Goal: Task Accomplishment & Management: Manage account settings

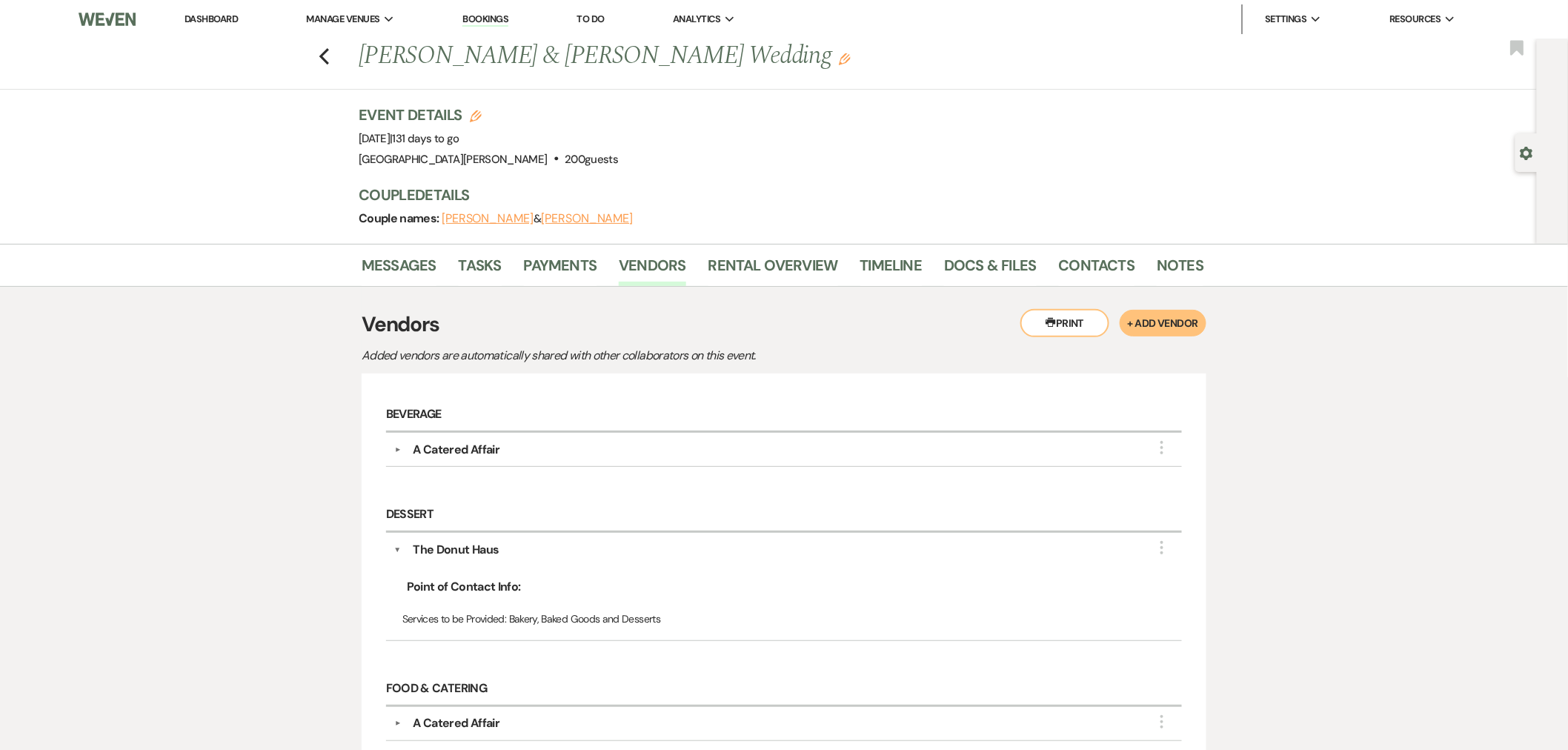
click at [190, 23] on link "Dashboard" at bounding box center [211, 19] width 54 height 13
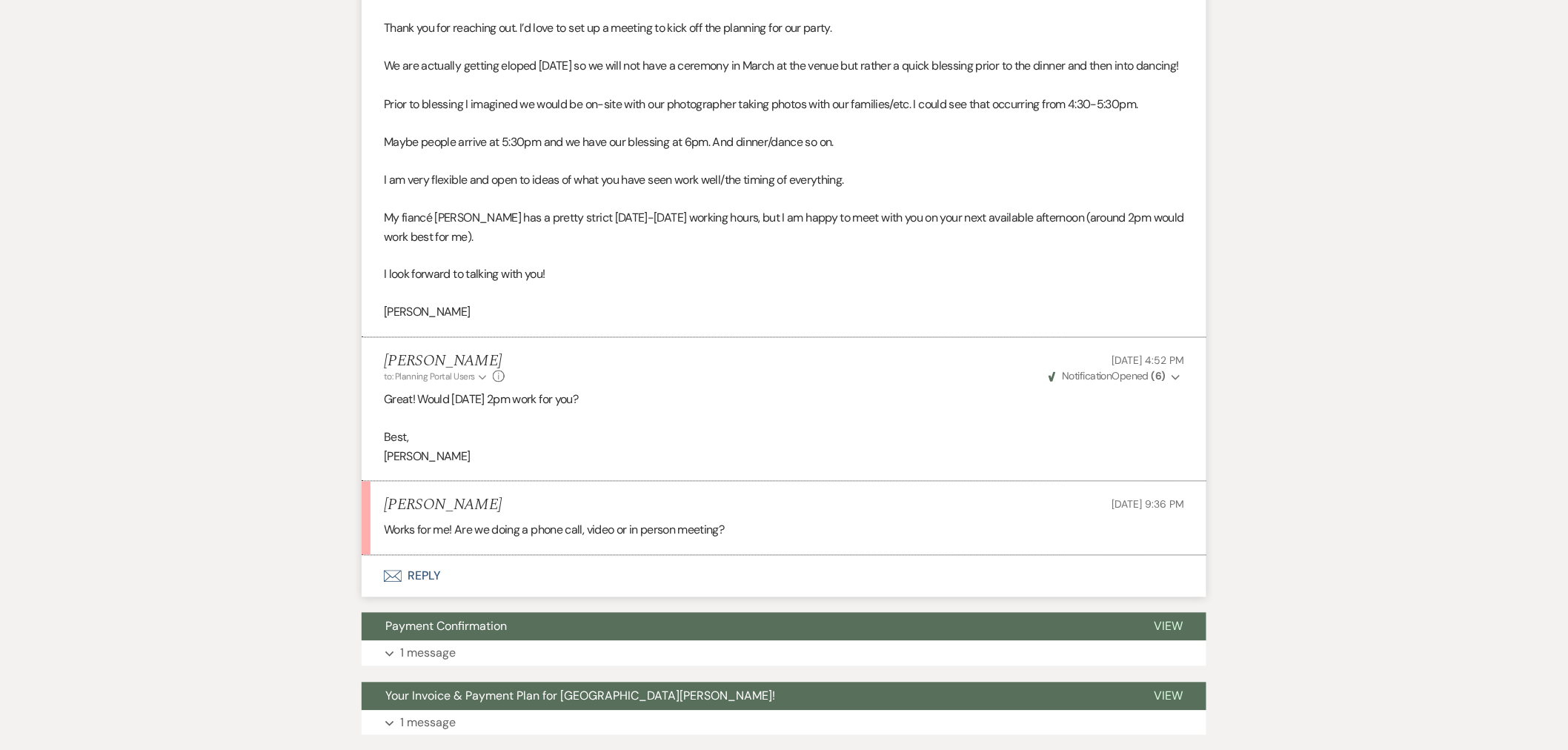
scroll to position [906, 0]
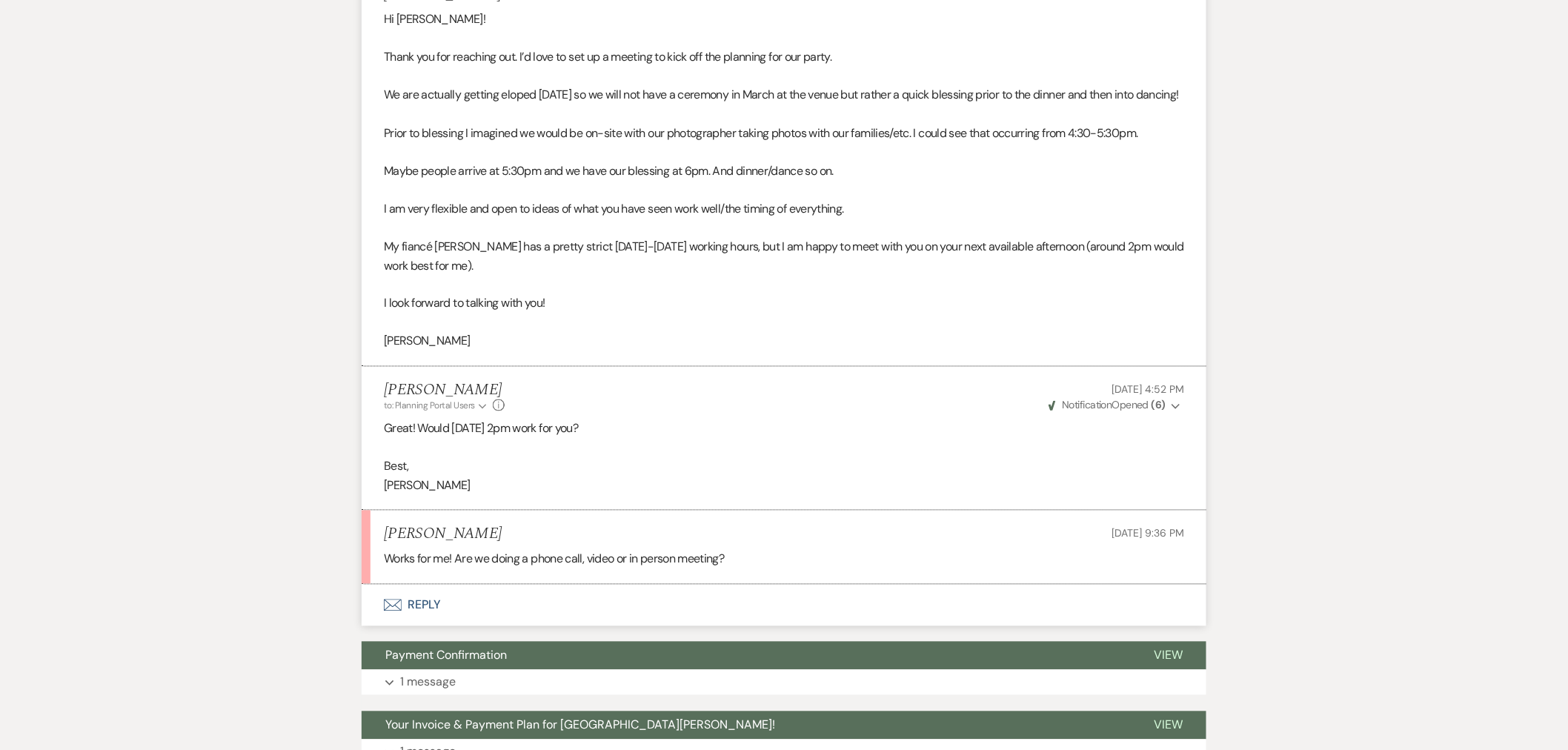
click at [603, 584] on button "Envelope Reply" at bounding box center [784, 605] width 845 height 42
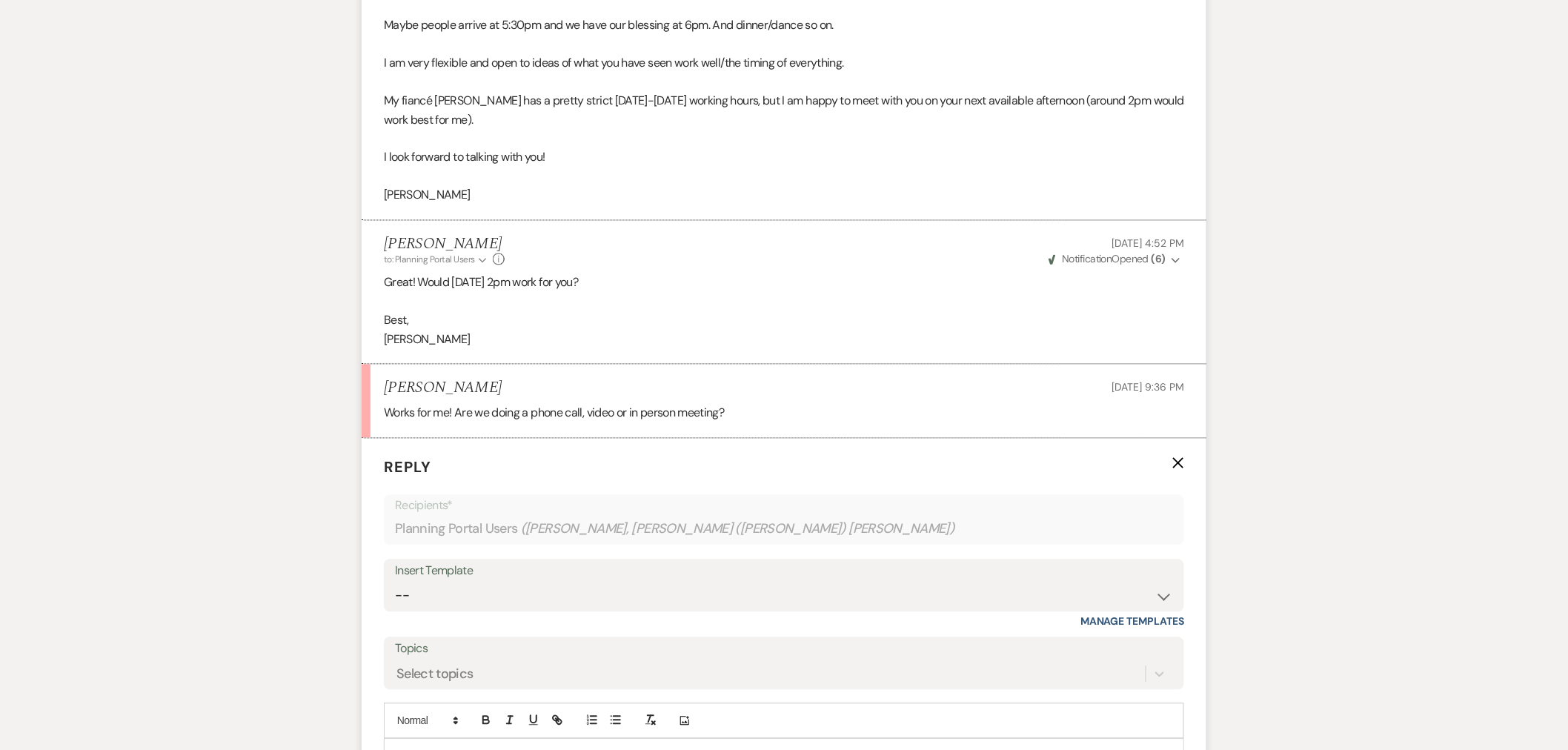
scroll to position [1070, 0]
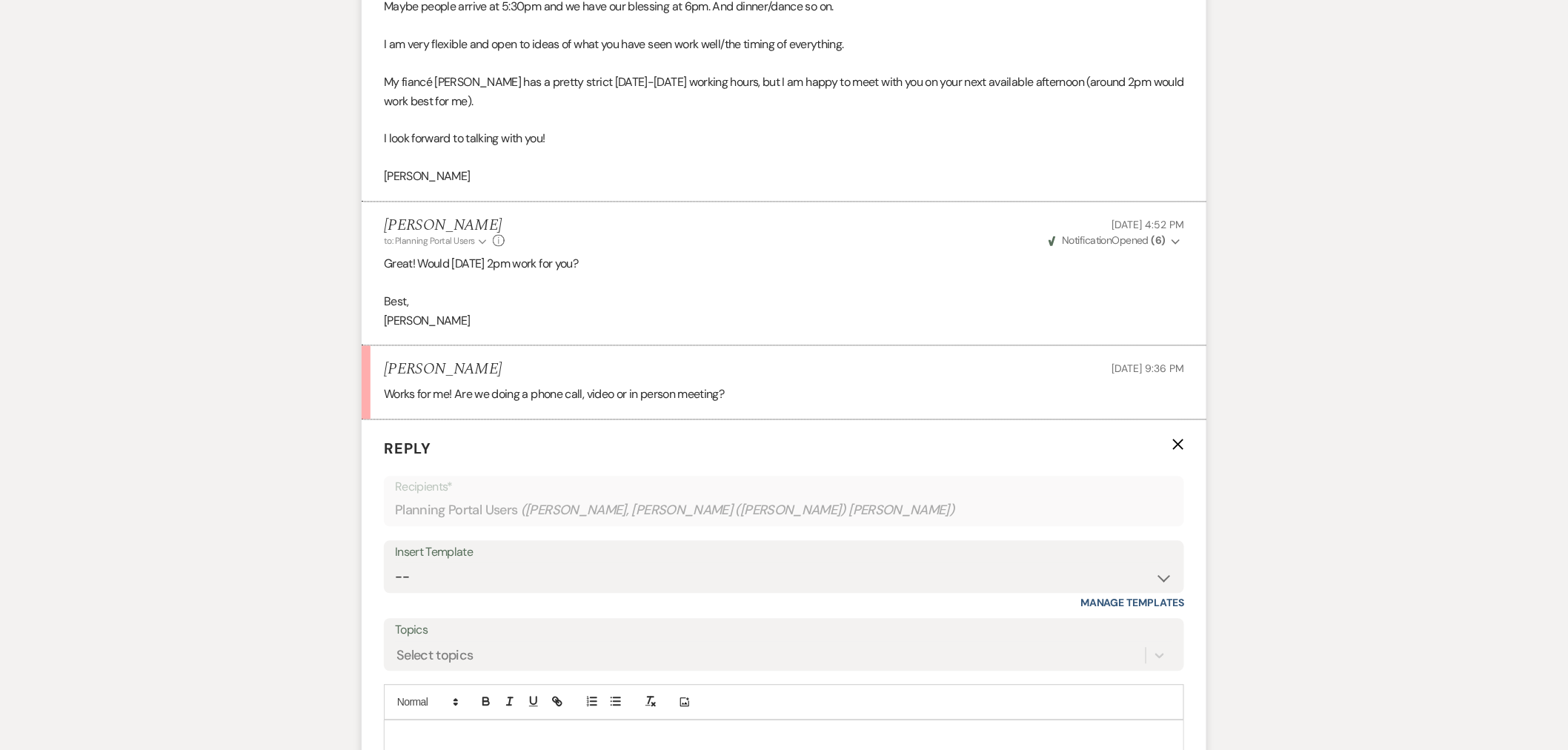
click at [645, 730] on p at bounding box center [784, 737] width 777 height 16
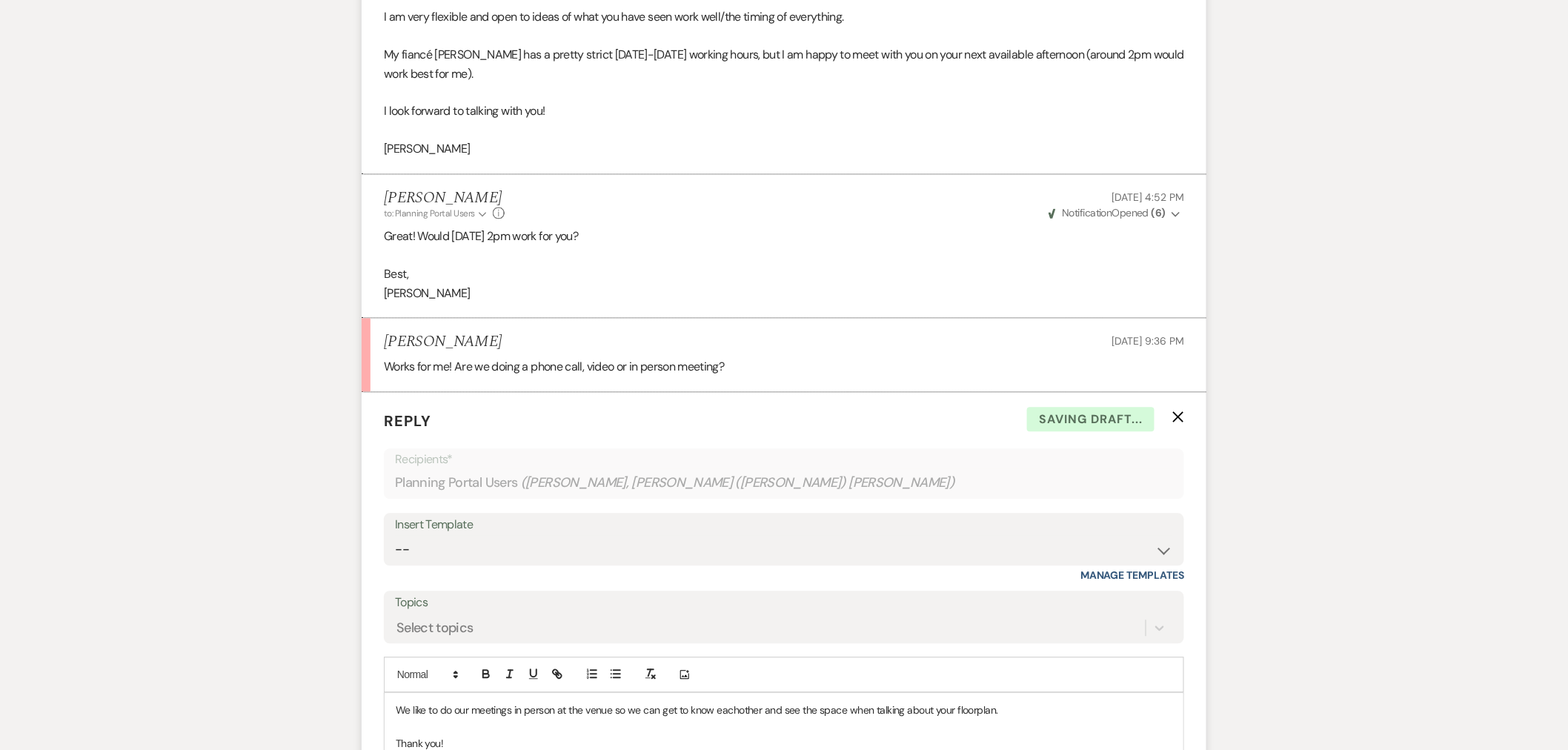
scroll to position [1114, 0]
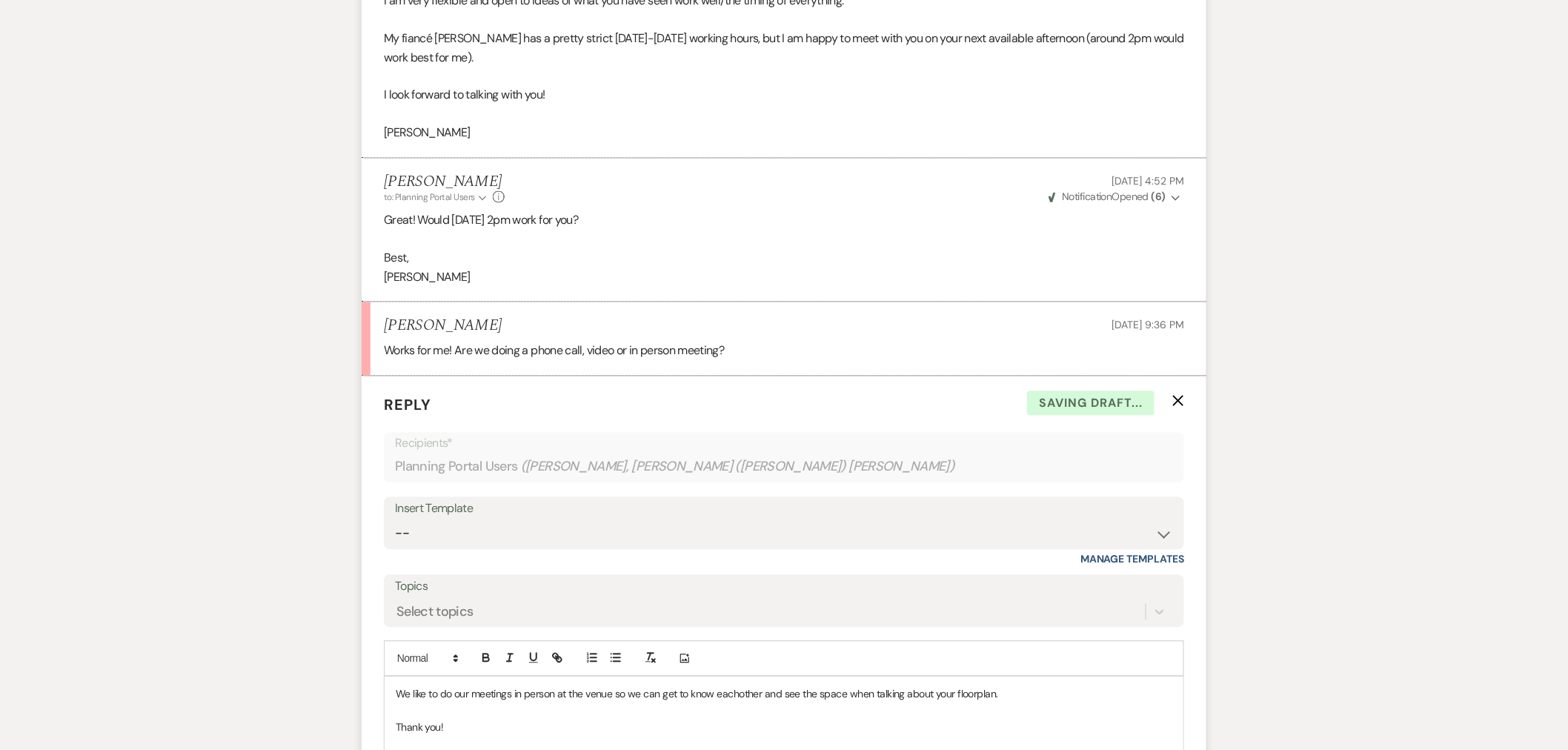
click at [743, 686] on p "We like to do our meetings in person at the venue so we can get to know eachoth…" at bounding box center [784, 694] width 777 height 16
click at [737, 686] on p "We like to do our meetings in person at the venue so we can get to know eachoth…" at bounding box center [784, 694] width 777 height 16
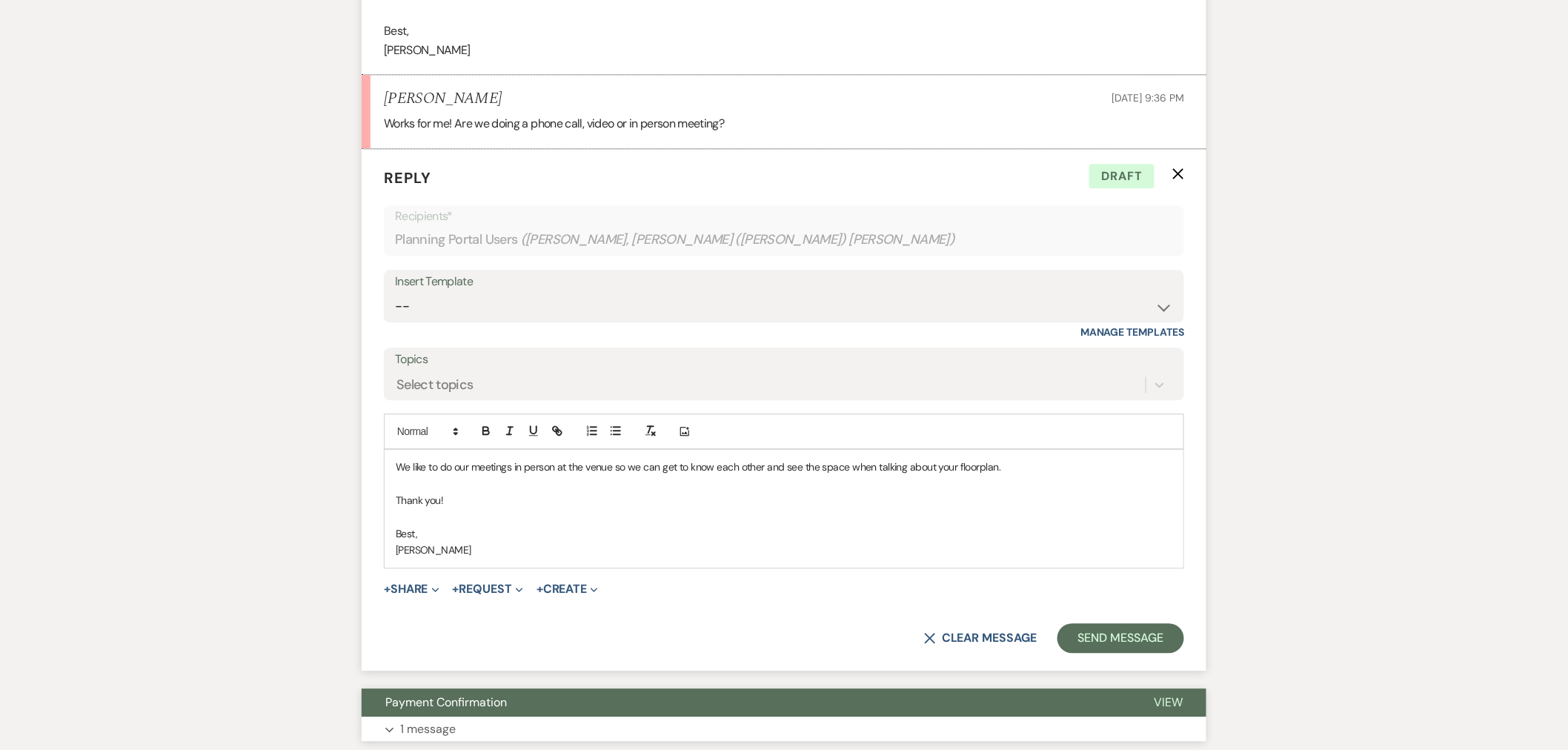
scroll to position [1361, 0]
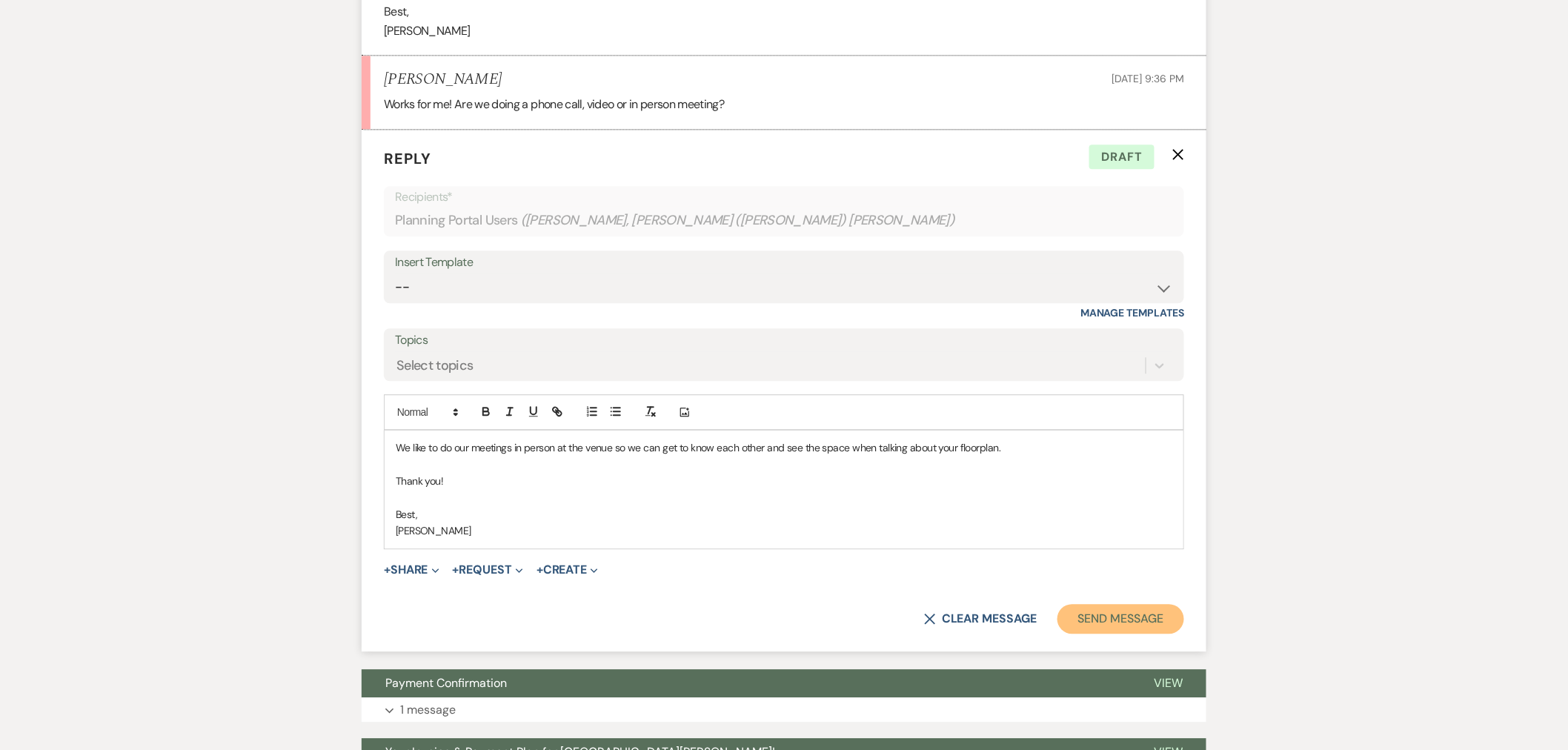
click at [1144, 604] on button "Send Message" at bounding box center [1121, 619] width 126 height 30
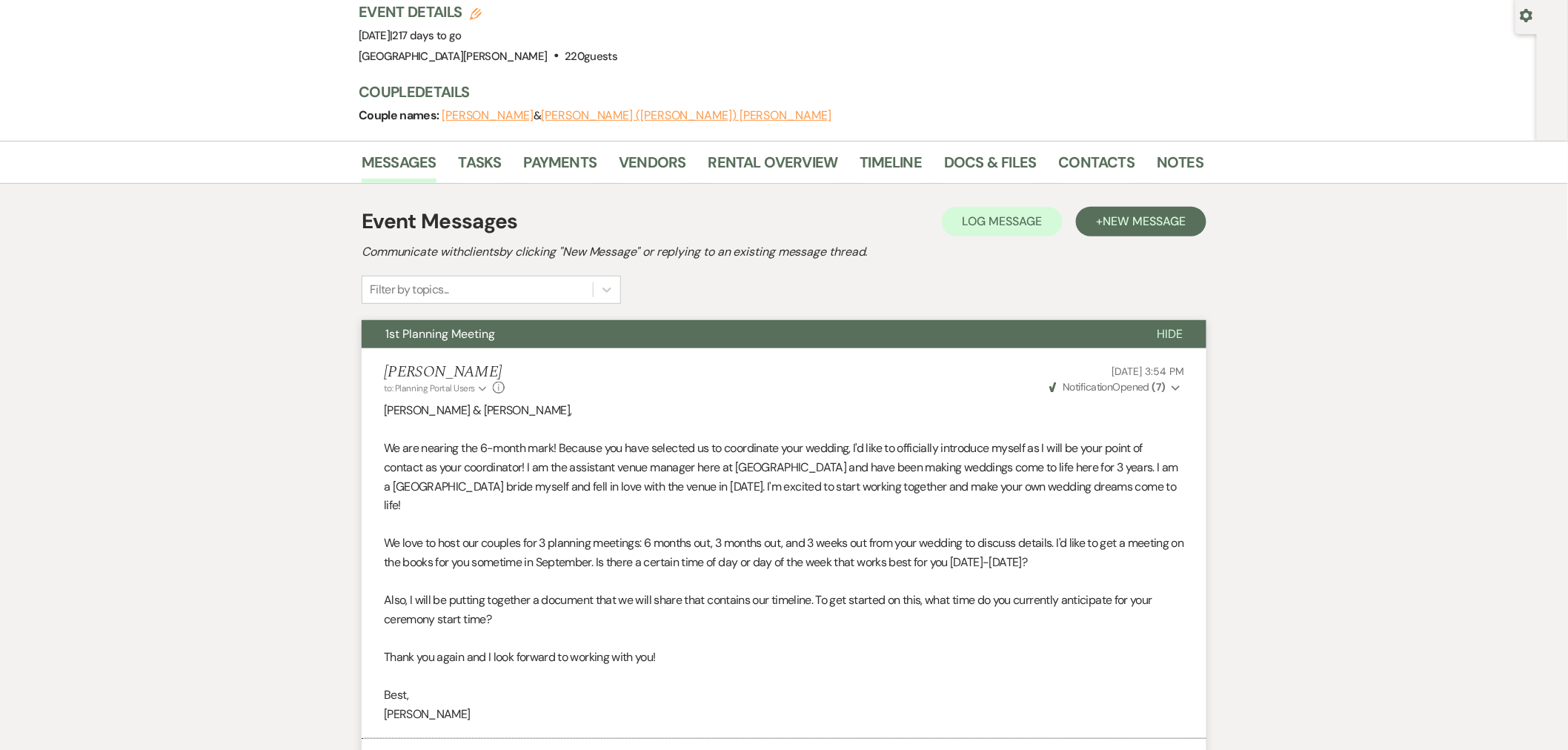
scroll to position [0, 0]
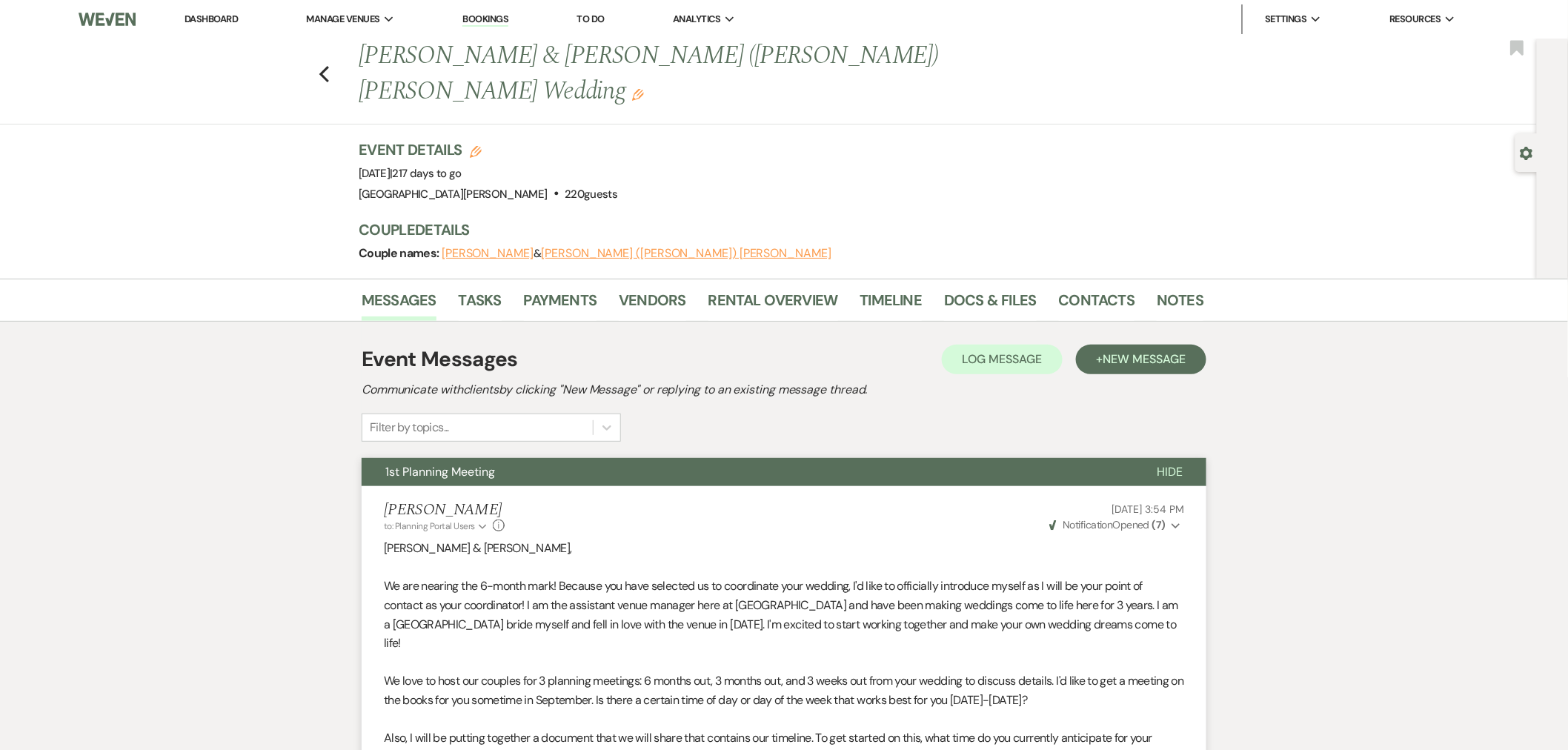
click at [222, 19] on link "Dashboard" at bounding box center [211, 19] width 54 height 13
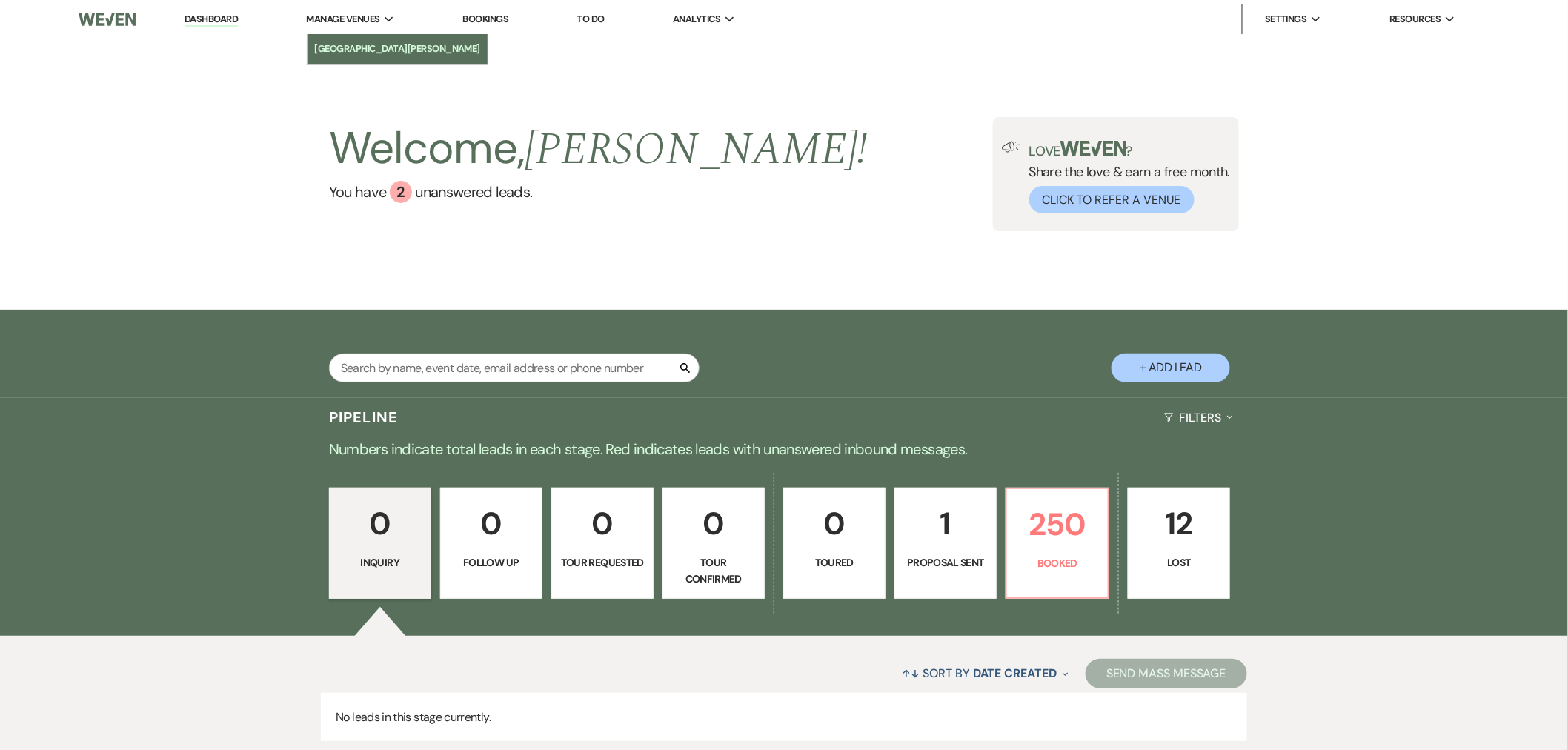
click at [374, 48] on li "[GEOGRAPHIC_DATA][PERSON_NAME]" at bounding box center [398, 49] width 166 height 15
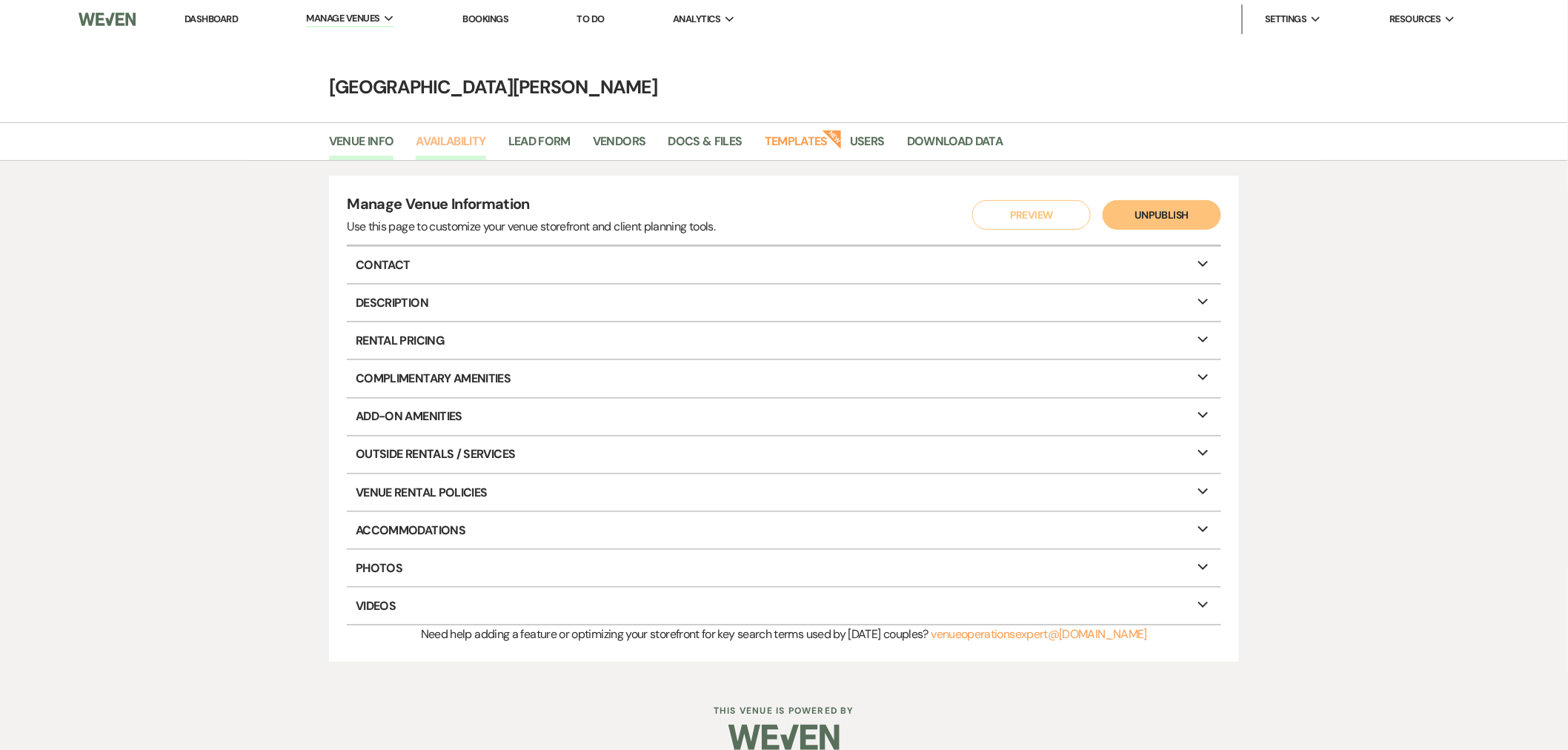
click at [441, 151] on link "Availability" at bounding box center [451, 146] width 70 height 28
select select "3"
select select "2026"
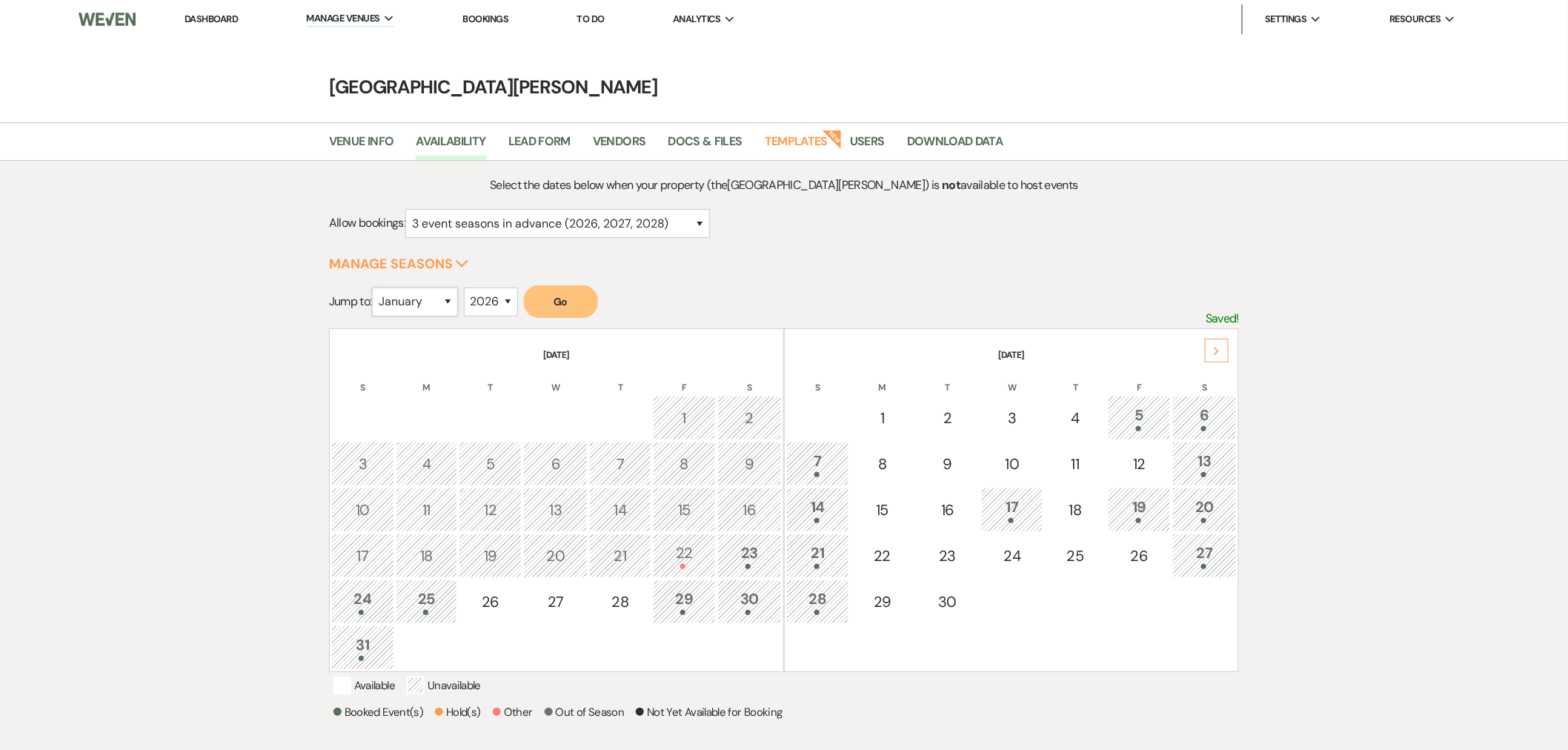
click at [416, 301] on select "January February March April May June July August September October November De…" at bounding box center [415, 302] width 86 height 29
click at [376, 288] on select "January February March April May June July August September October November De…" at bounding box center [415, 302] width 86 height 29
drag, startPoint x: 505, startPoint y: 302, endPoint x: 508, endPoint y: 314, distance: 12.4
click at [505, 302] on select "2025 2026 2027 2028 2029" at bounding box center [490, 302] width 54 height 29
click at [415, 291] on select "January February March April May June July August September October November De…" at bounding box center [415, 302] width 86 height 29
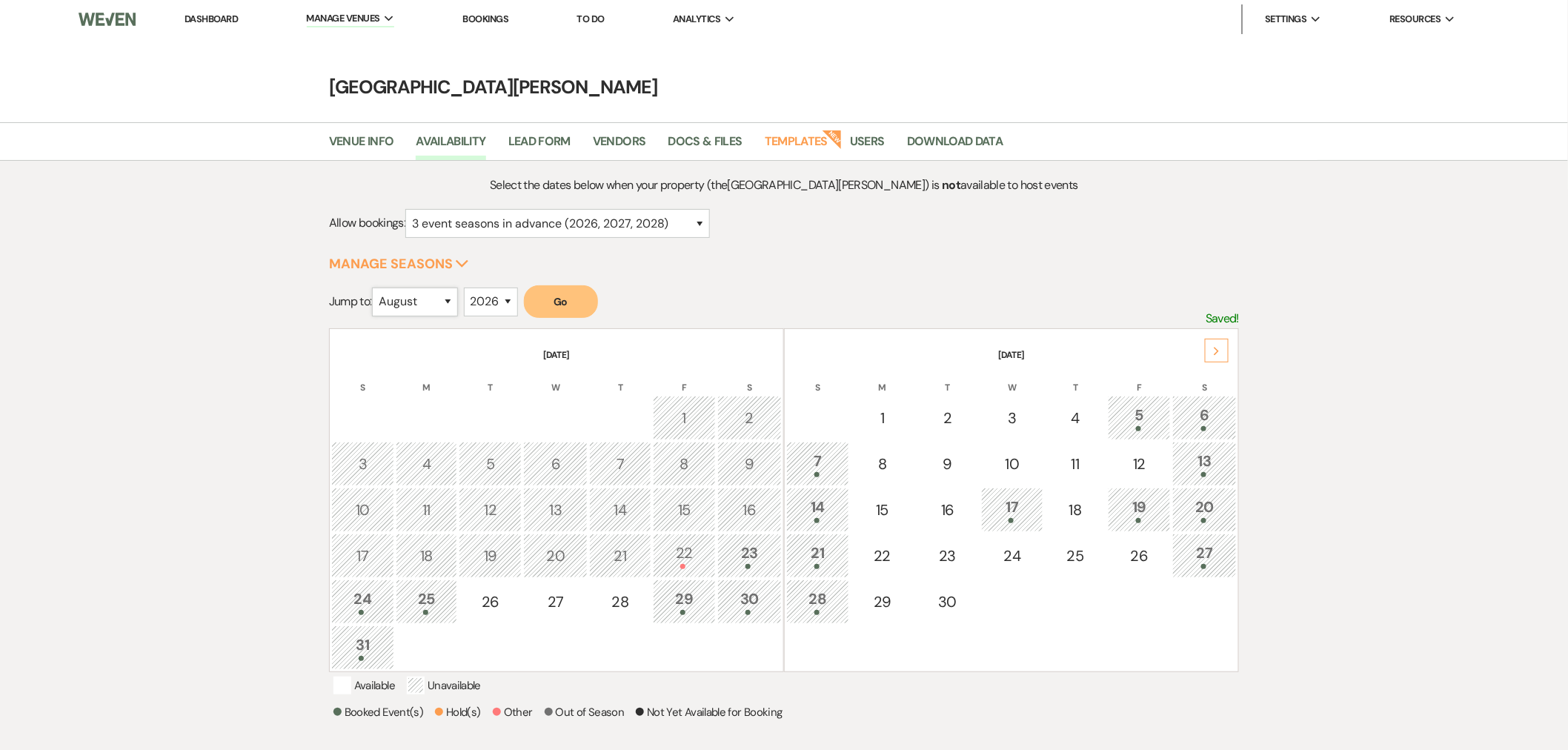
select select "9"
click at [376, 288] on select "January February March April May June July August September October November De…" at bounding box center [415, 302] width 86 height 29
click at [498, 311] on select "2025 2026 2027 2028 2029" at bounding box center [490, 302] width 54 height 29
select select "2027"
click at [469, 288] on select "2025 2026 2027 2028 2029" at bounding box center [490, 302] width 54 height 29
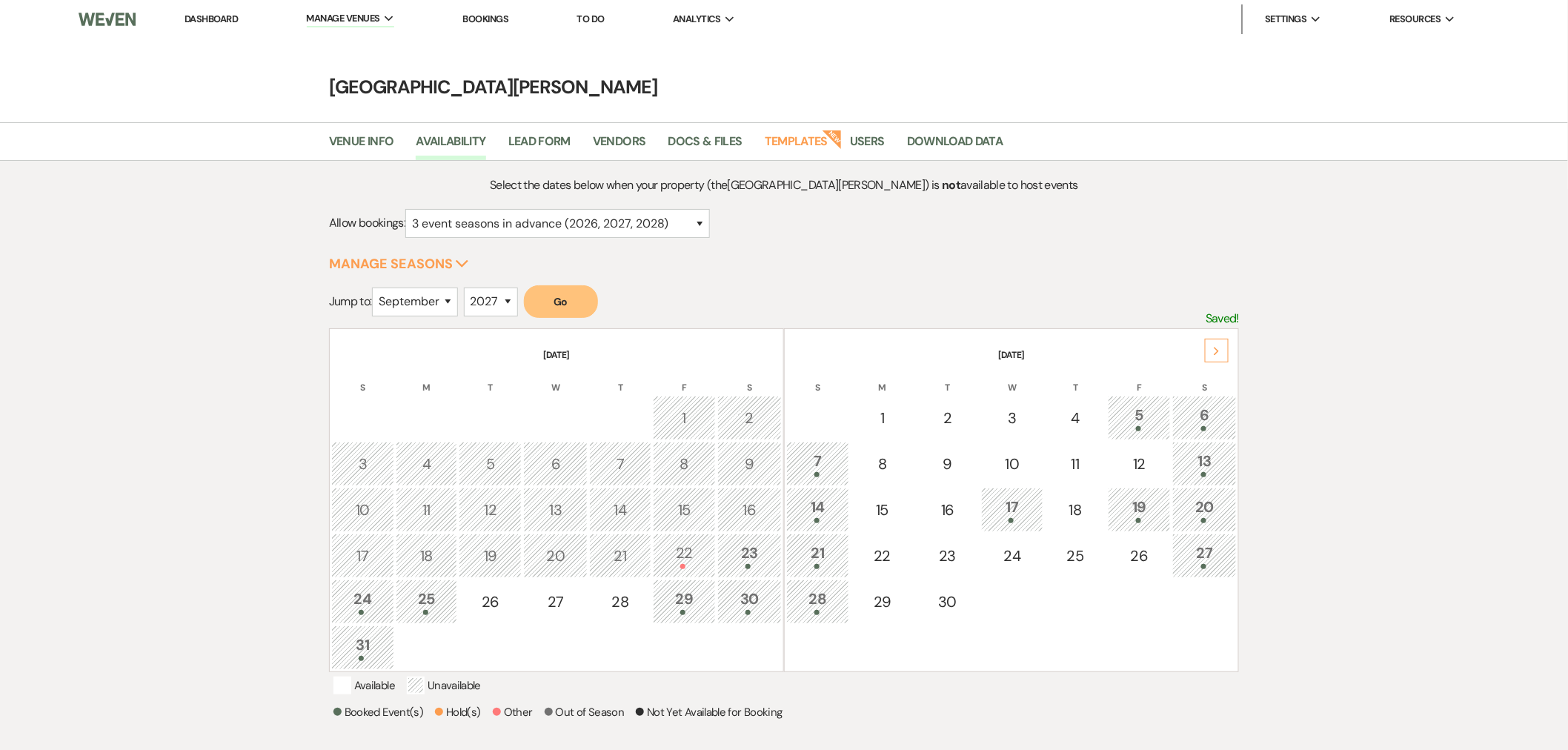
click at [565, 299] on button "Go" at bounding box center [561, 301] width 74 height 32
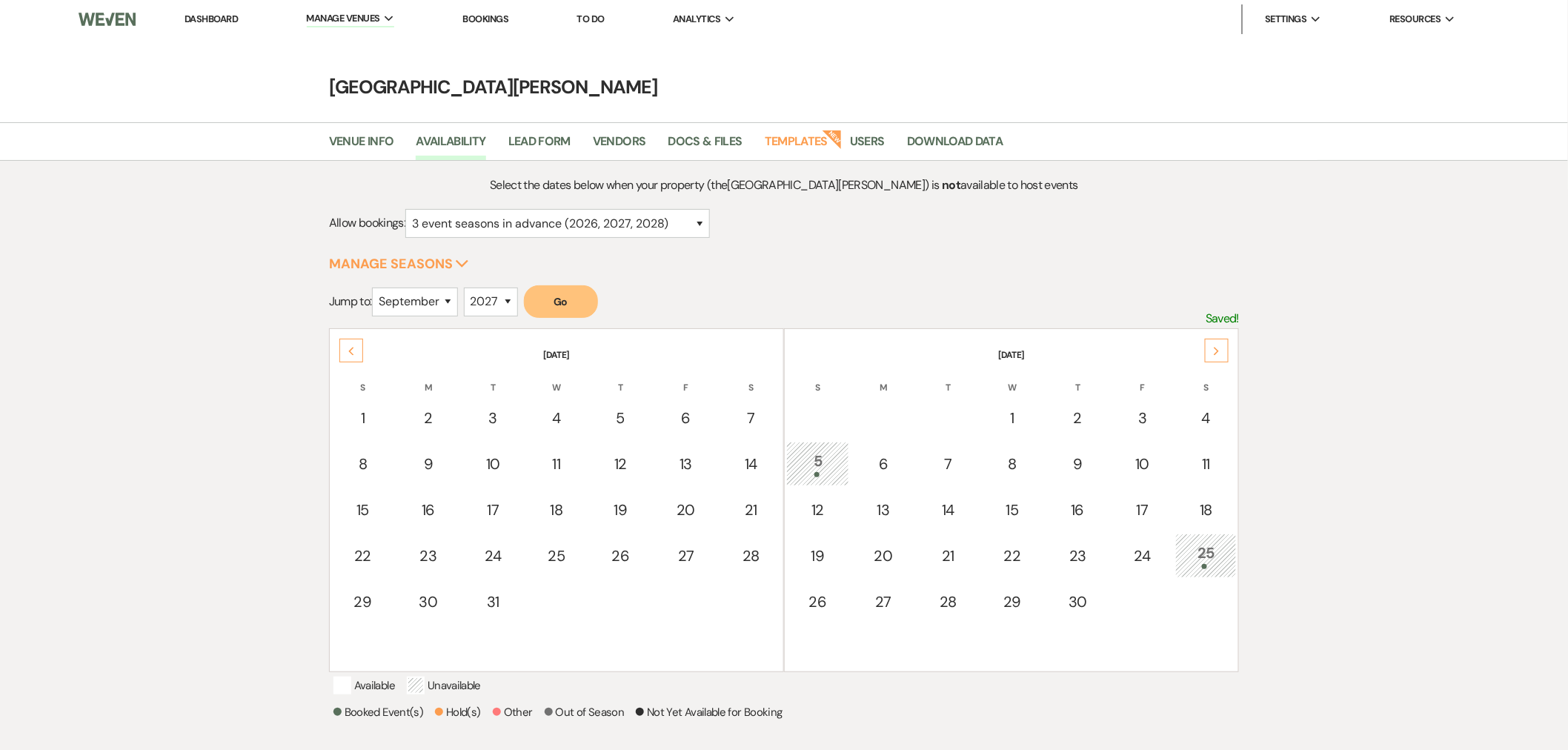
click at [817, 465] on div "5" at bounding box center [818, 463] width 47 height 27
click at [1220, 346] on icon "Next" at bounding box center [1216, 351] width 8 height 9
click at [351, 353] on icon "Previous" at bounding box center [351, 351] width 8 height 9
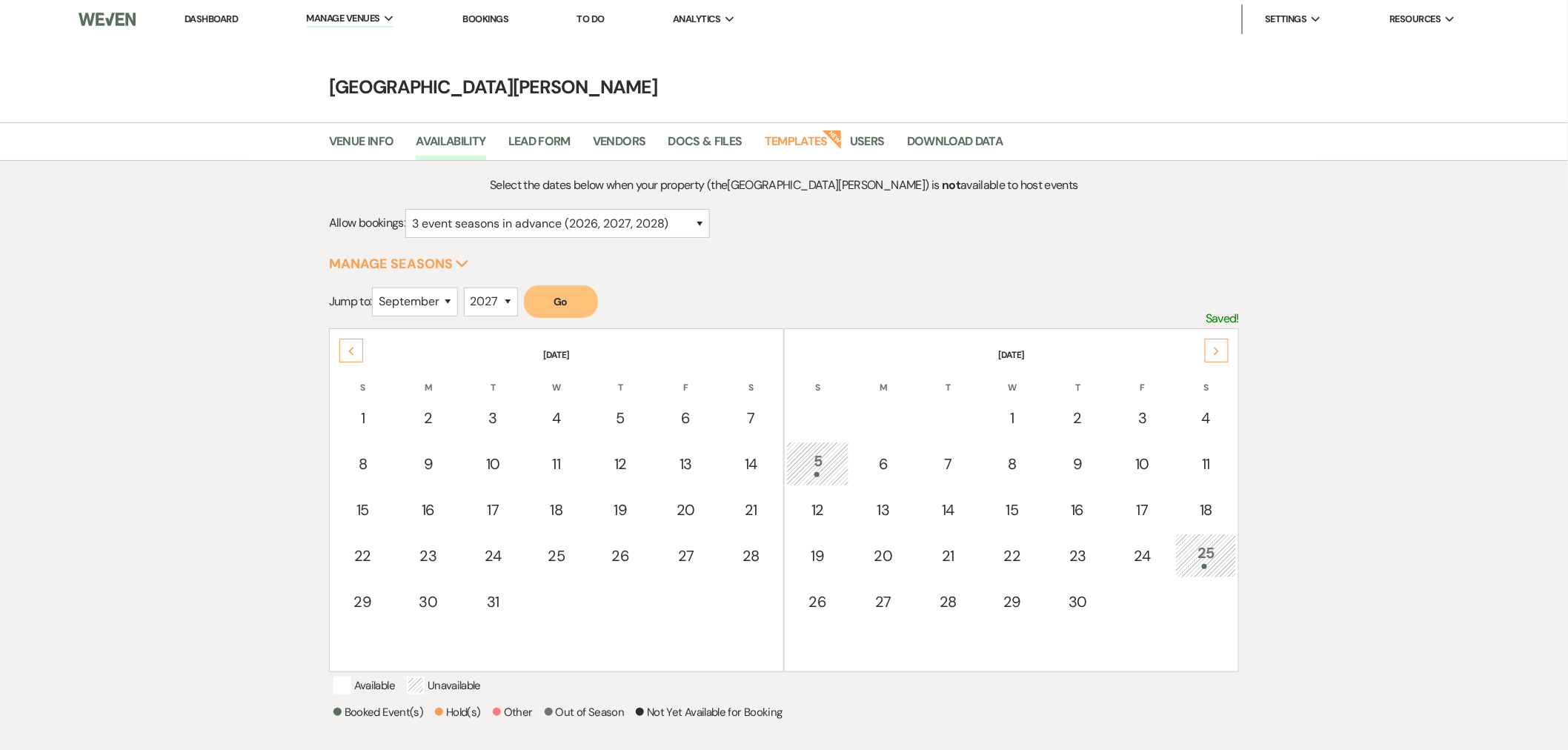
click at [351, 353] on icon "Previous" at bounding box center [351, 351] width 8 height 9
click at [764, 451] on div "12" at bounding box center [750, 463] width 47 height 27
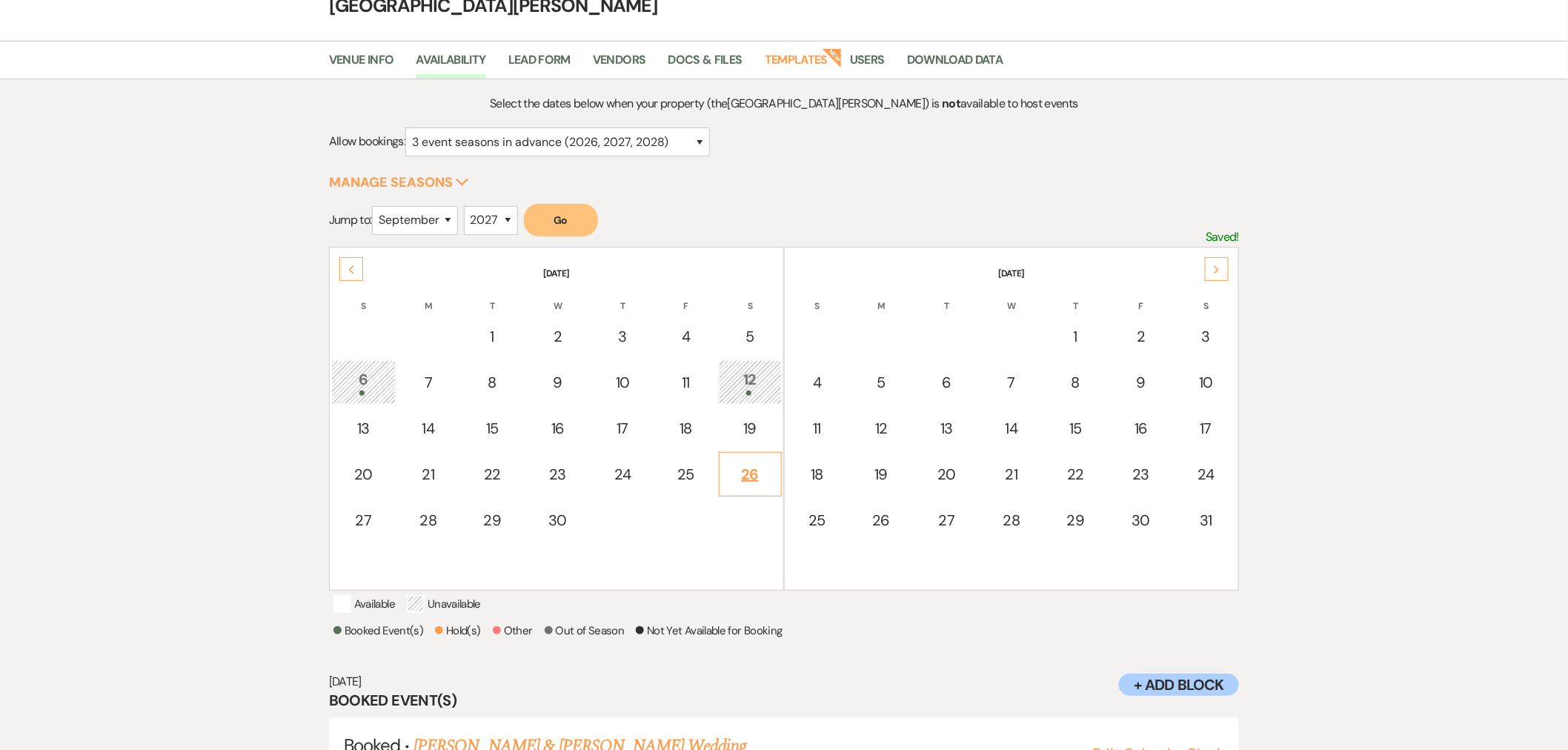
scroll to position [166, 0]
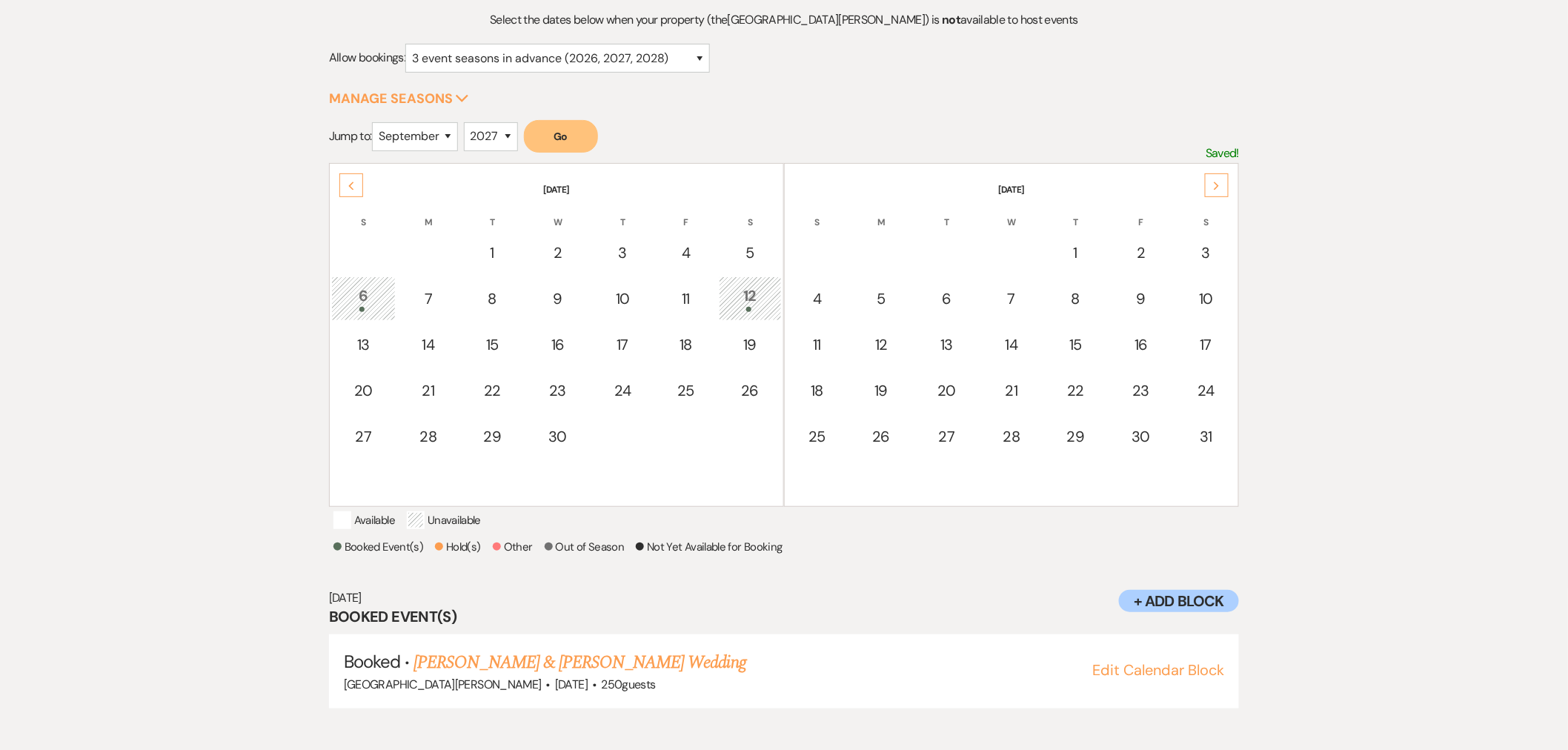
click at [1219, 188] on icon "Next" at bounding box center [1216, 186] width 8 height 9
click at [1220, 188] on icon "Next" at bounding box center [1216, 186] width 8 height 9
click at [351, 189] on div "Previous" at bounding box center [352, 185] width 24 height 24
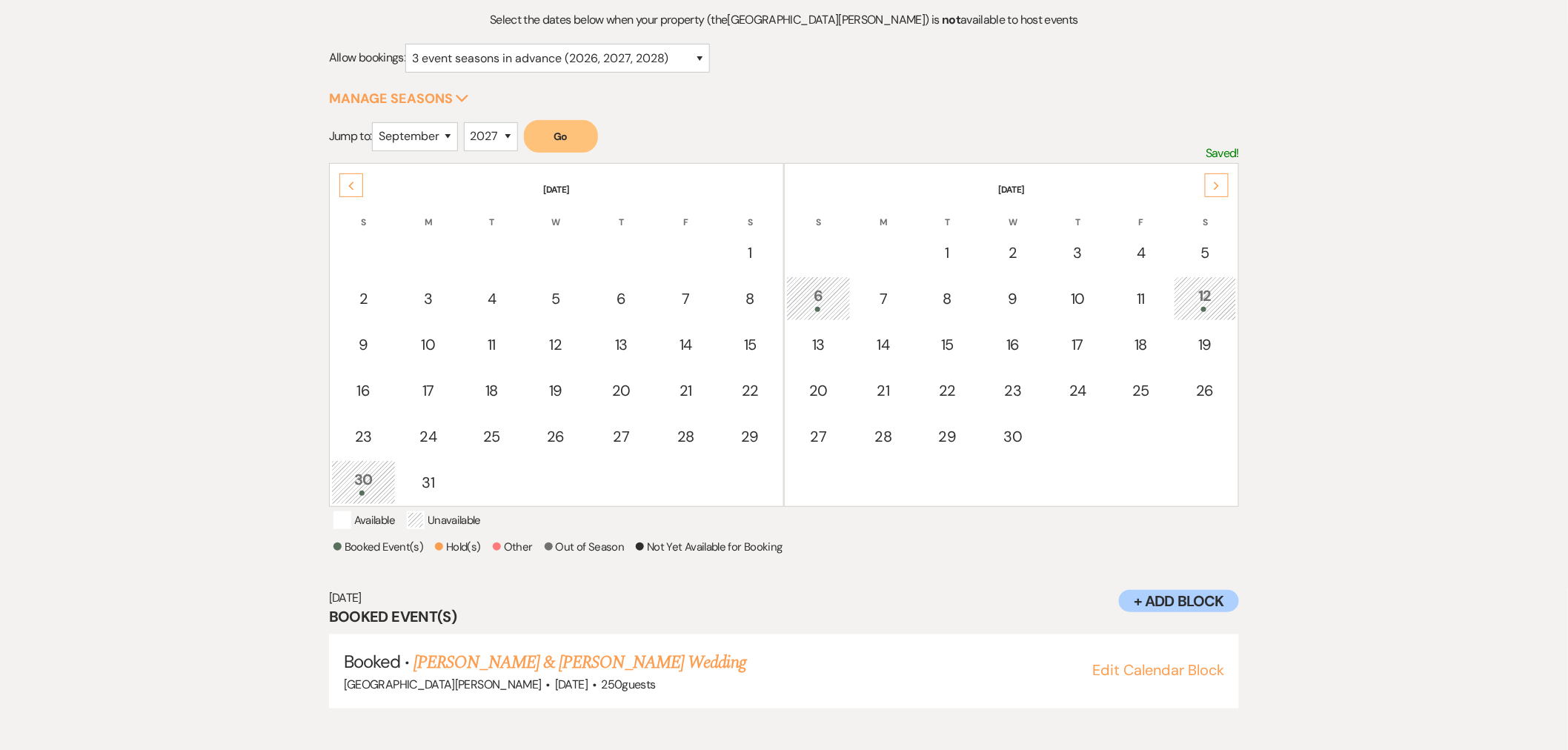
click at [353, 185] on icon "Previous" at bounding box center [351, 186] width 8 height 9
click at [341, 186] on div "Previous" at bounding box center [352, 185] width 24 height 24
click at [341, 187] on div "Previous" at bounding box center [352, 185] width 24 height 24
click at [344, 188] on div "Previous" at bounding box center [352, 185] width 24 height 24
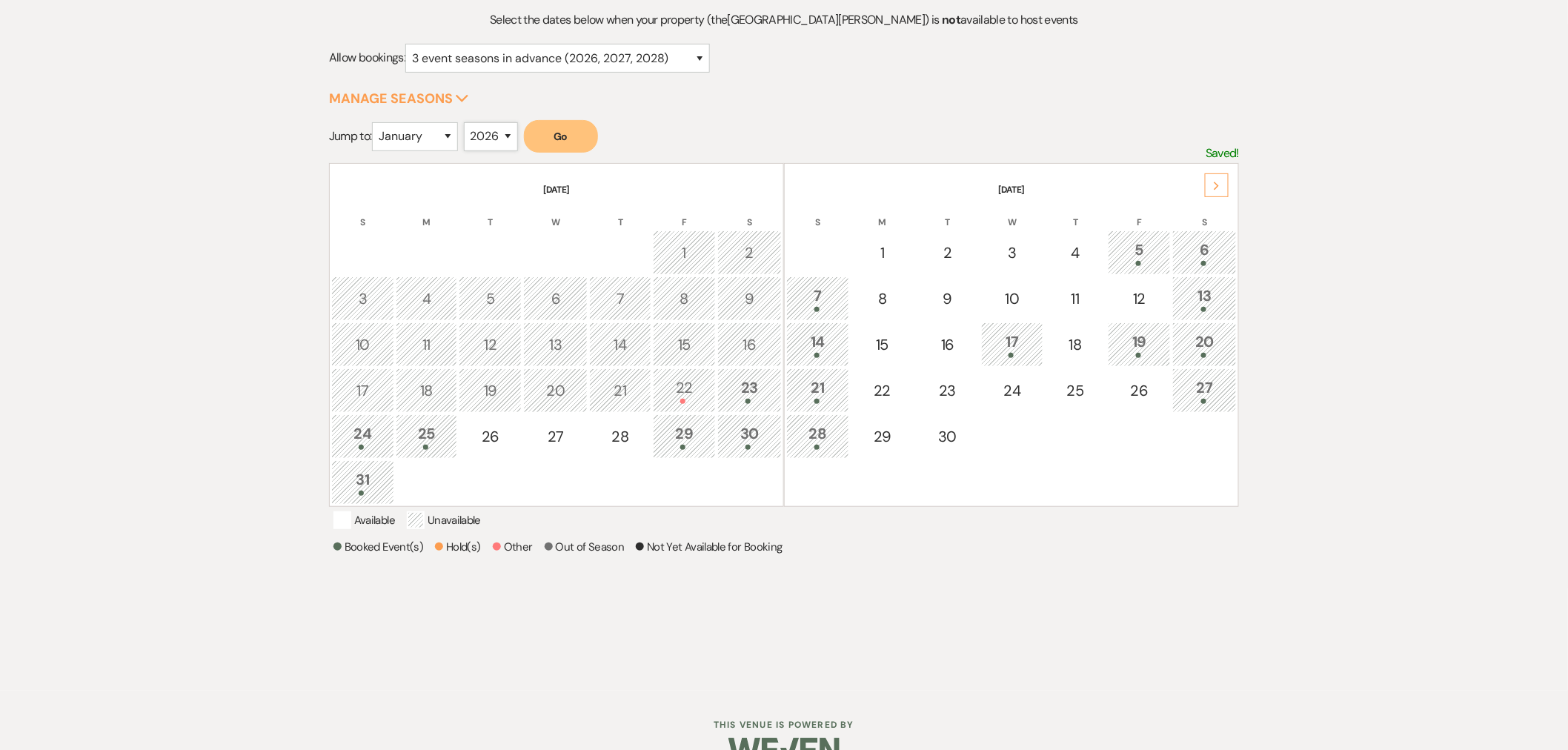
click at [509, 141] on select "2025 2026 2027 2028 2029" at bounding box center [490, 137] width 54 height 29
select select "2027"
click at [469, 122] on select "2025 2026 2027 2028 2029" at bounding box center [490, 137] width 54 height 29
click at [396, 126] on select "January February March April May June July August September October November De…" at bounding box center [415, 137] width 86 height 29
select select "9"
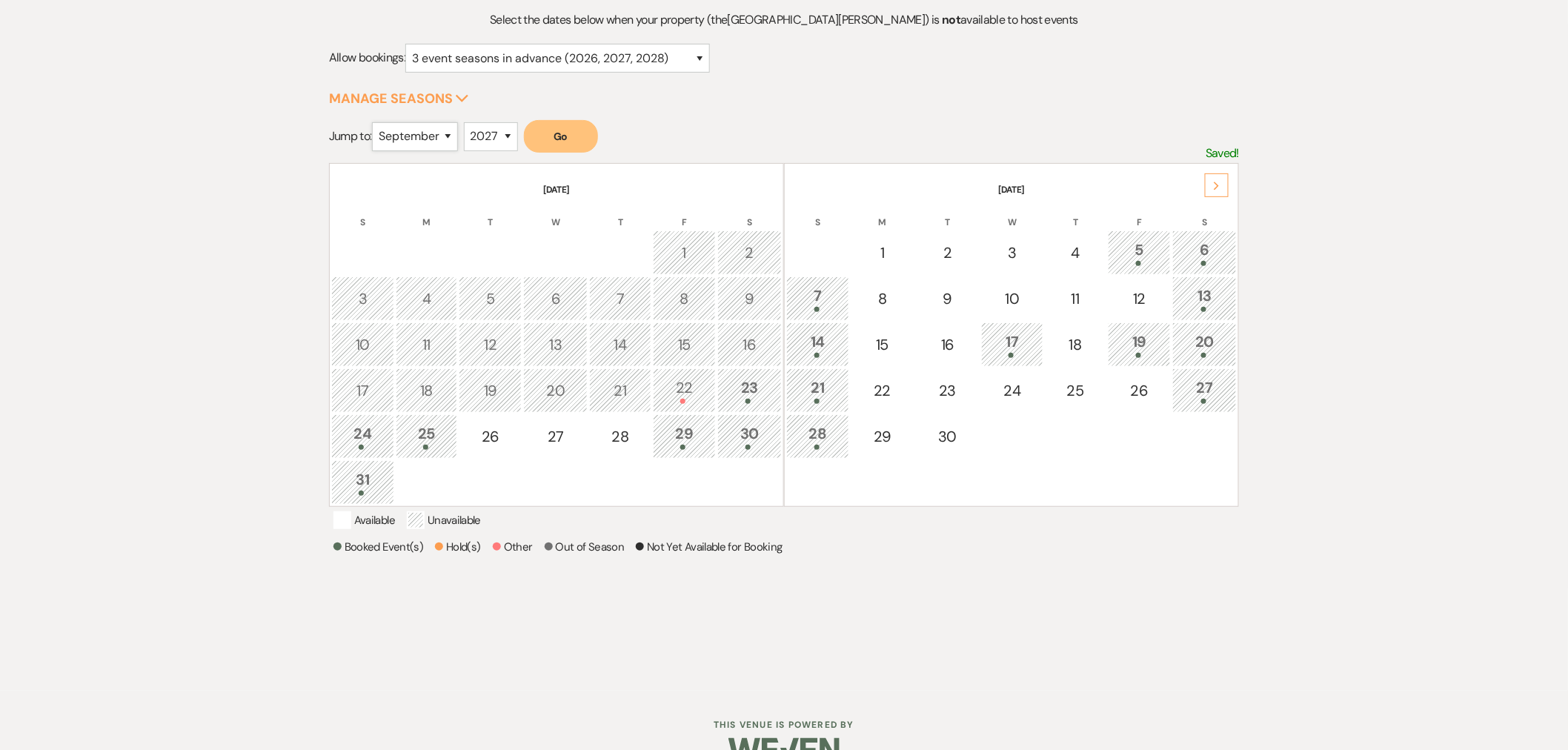
click at [376, 122] on select "January February March April May June July August September October November De…" at bounding box center [415, 137] width 86 height 29
click at [572, 135] on button "Go" at bounding box center [561, 137] width 74 height 32
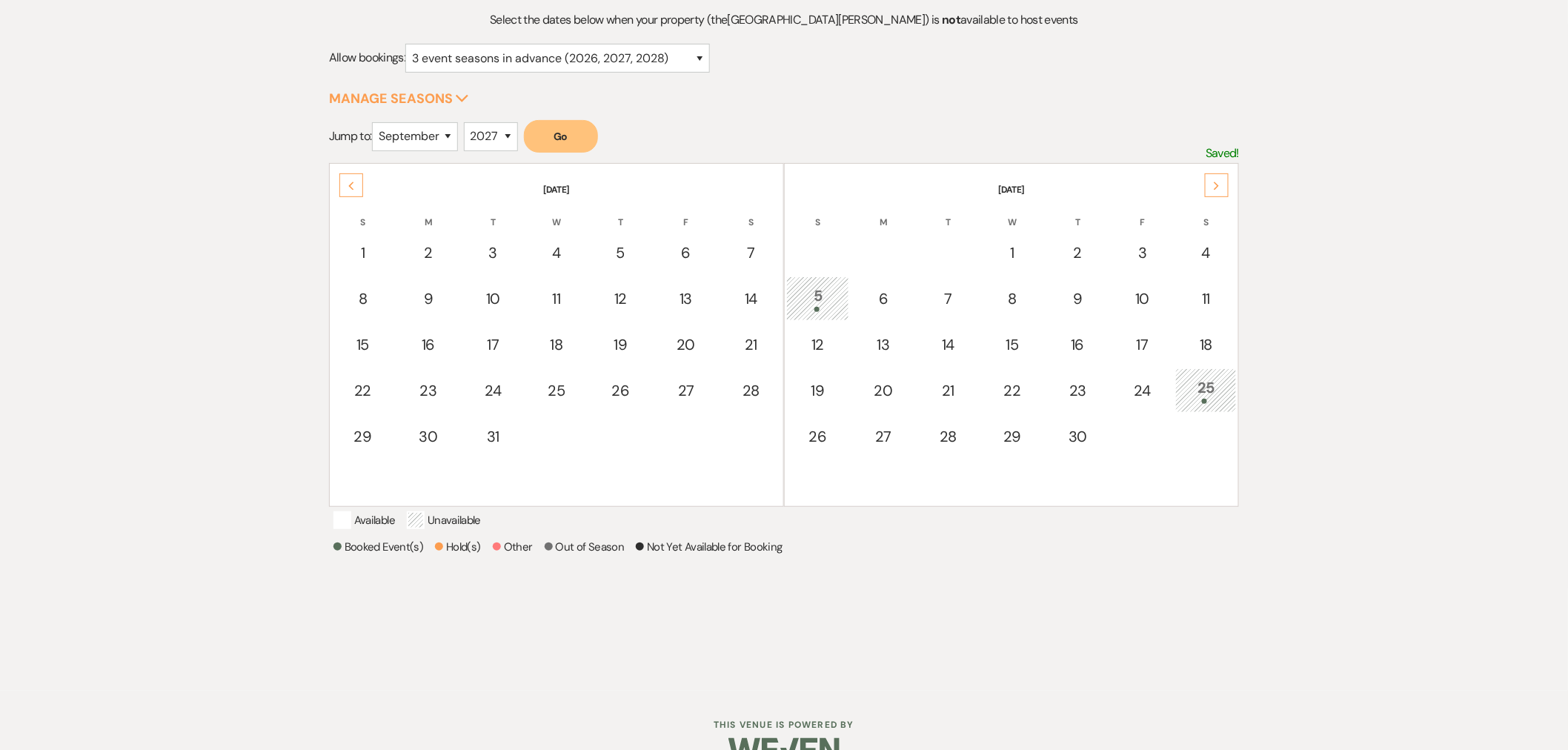
click at [348, 190] on div "Previous" at bounding box center [352, 185] width 24 height 24
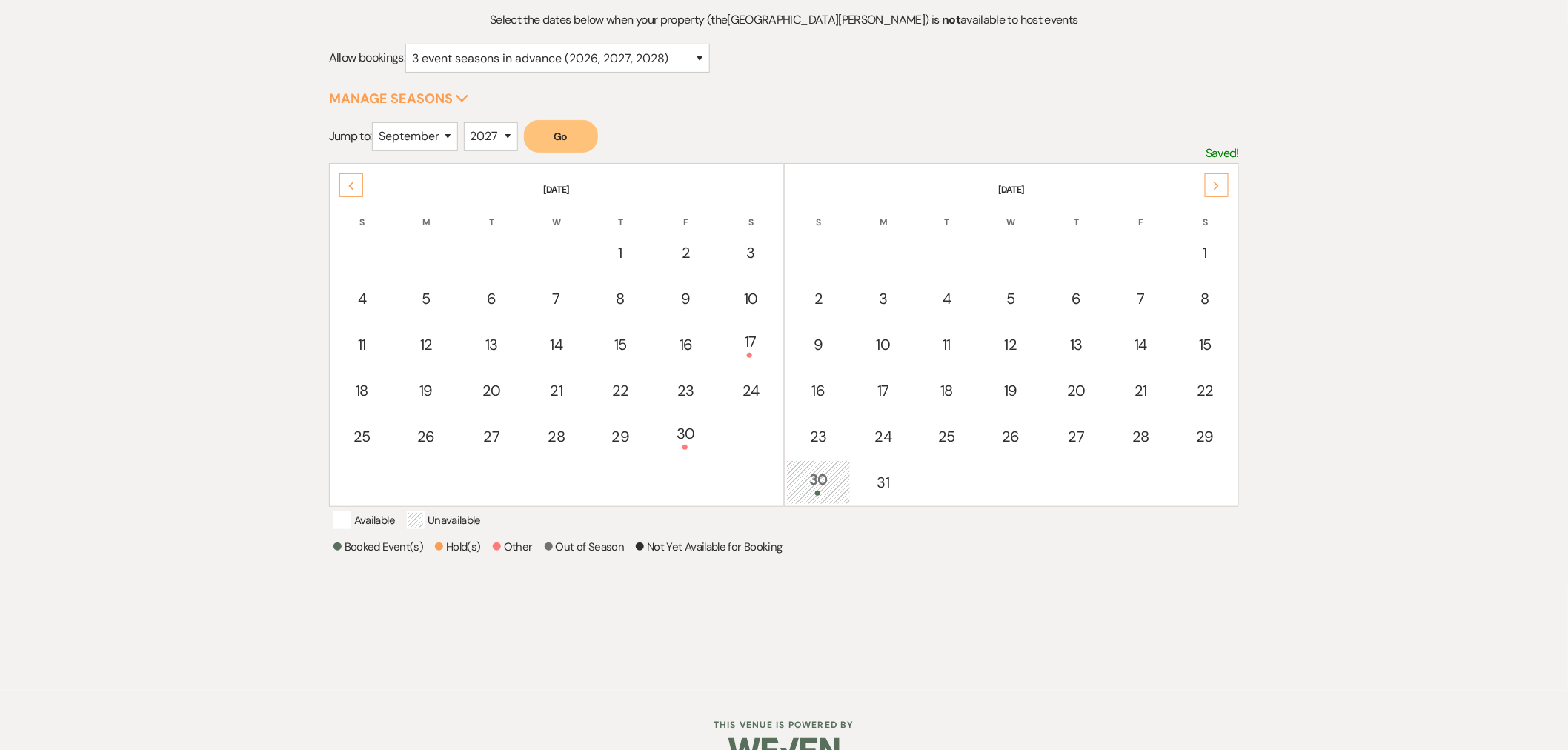
click at [348, 190] on div "Previous" at bounding box center [352, 185] width 24 height 24
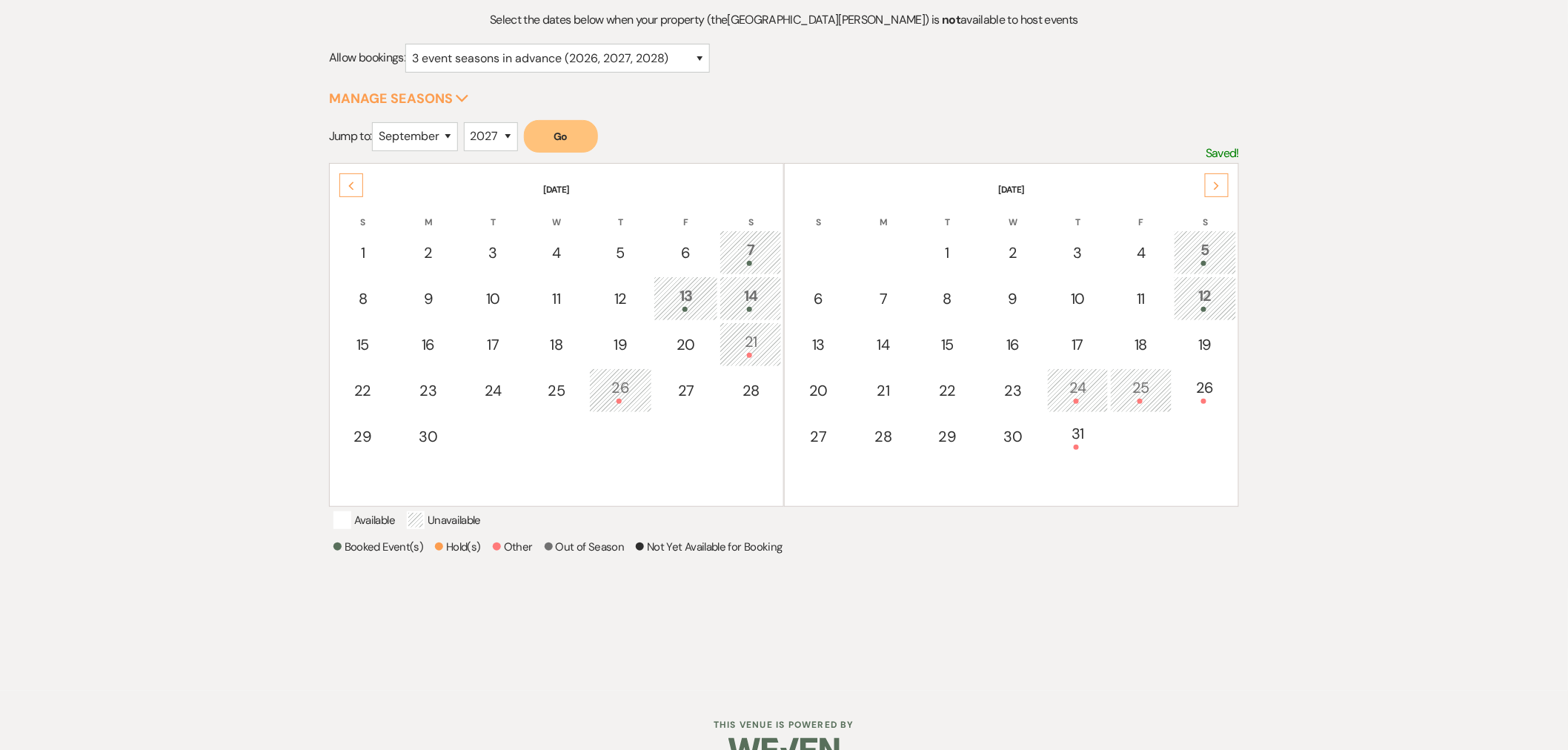
click at [686, 294] on div "13" at bounding box center [685, 298] width 48 height 27
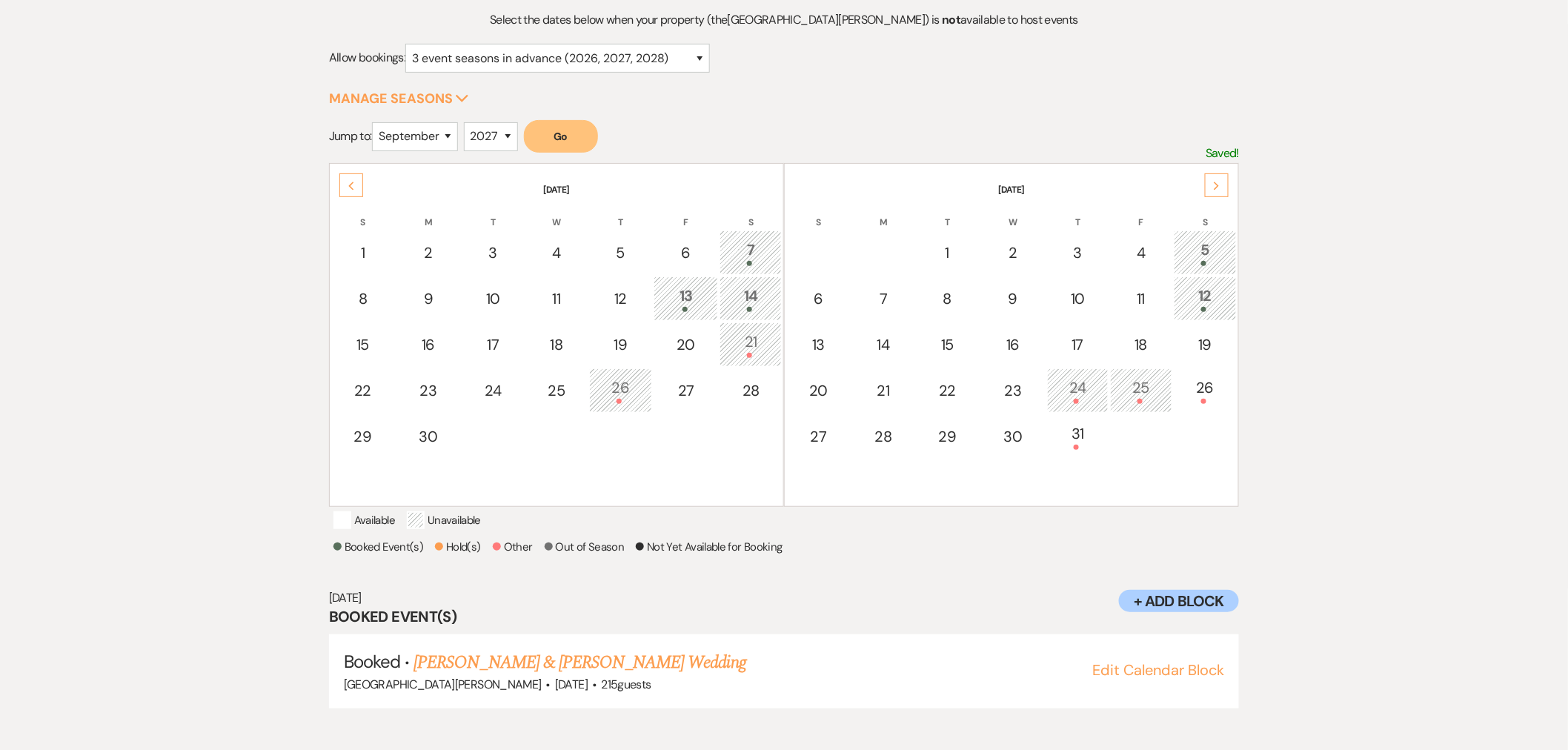
click at [348, 187] on icon "Previous" at bounding box center [351, 186] width 8 height 9
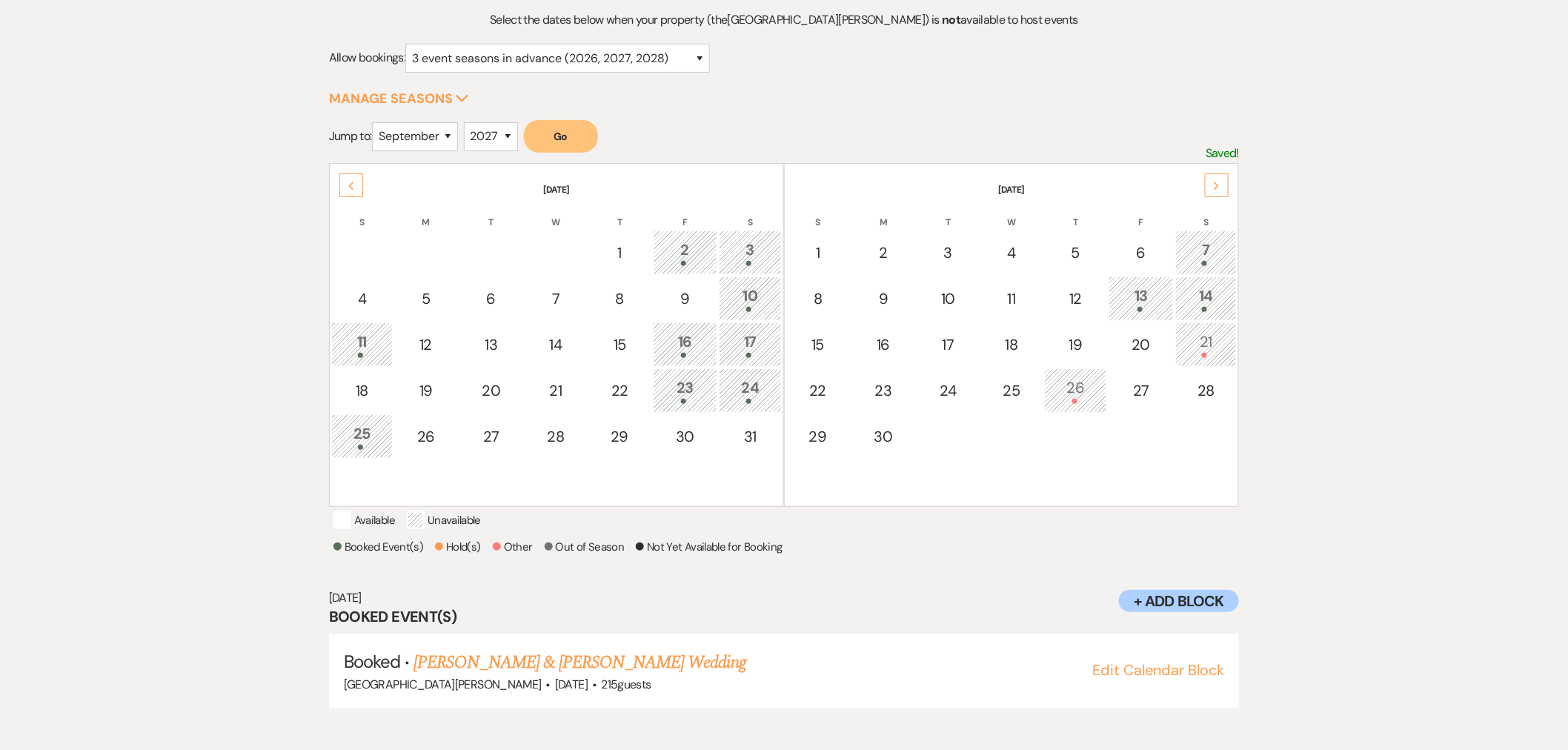
click at [356, 185] on div "Previous" at bounding box center [352, 185] width 24 height 24
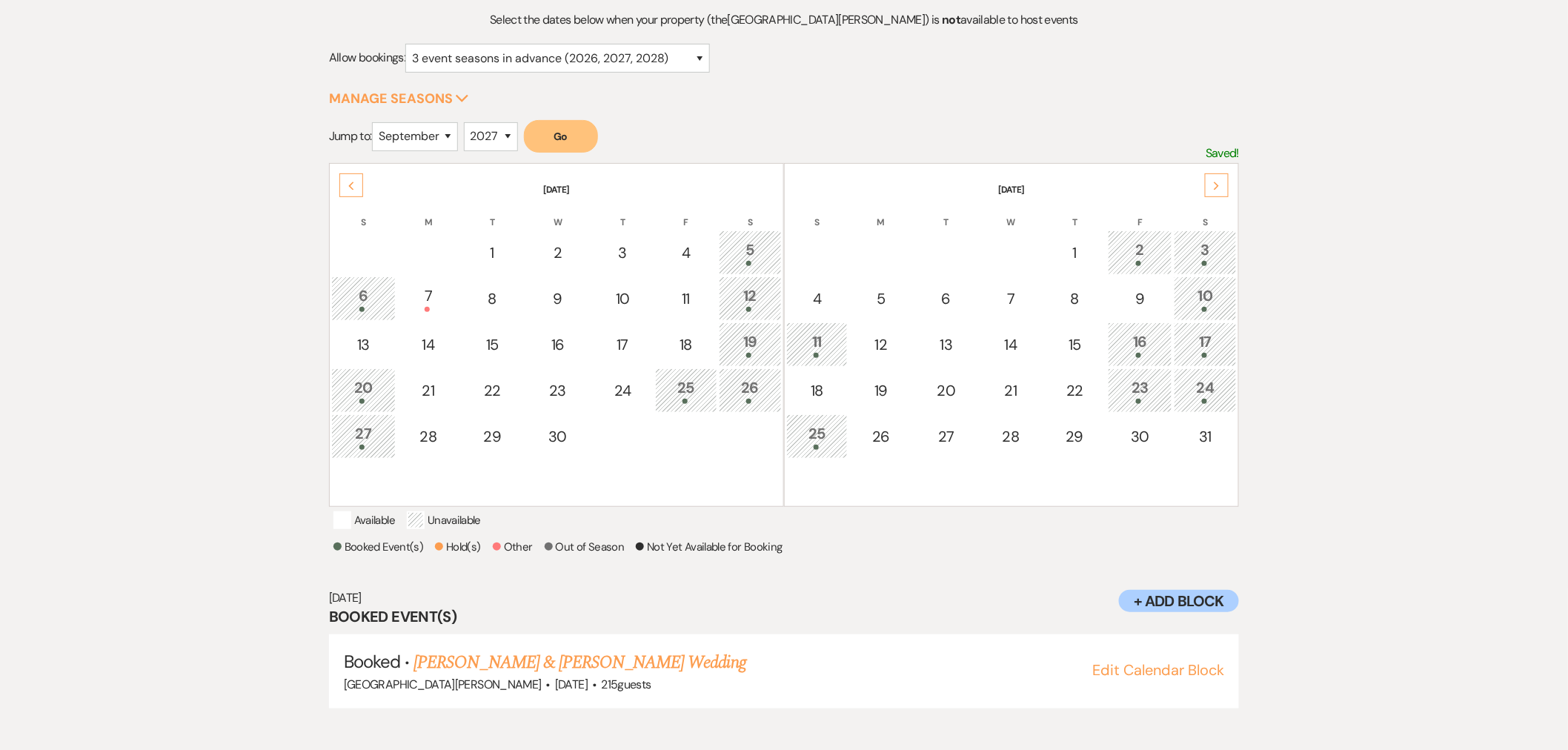
click at [357, 177] on div "Previous" at bounding box center [352, 185] width 24 height 24
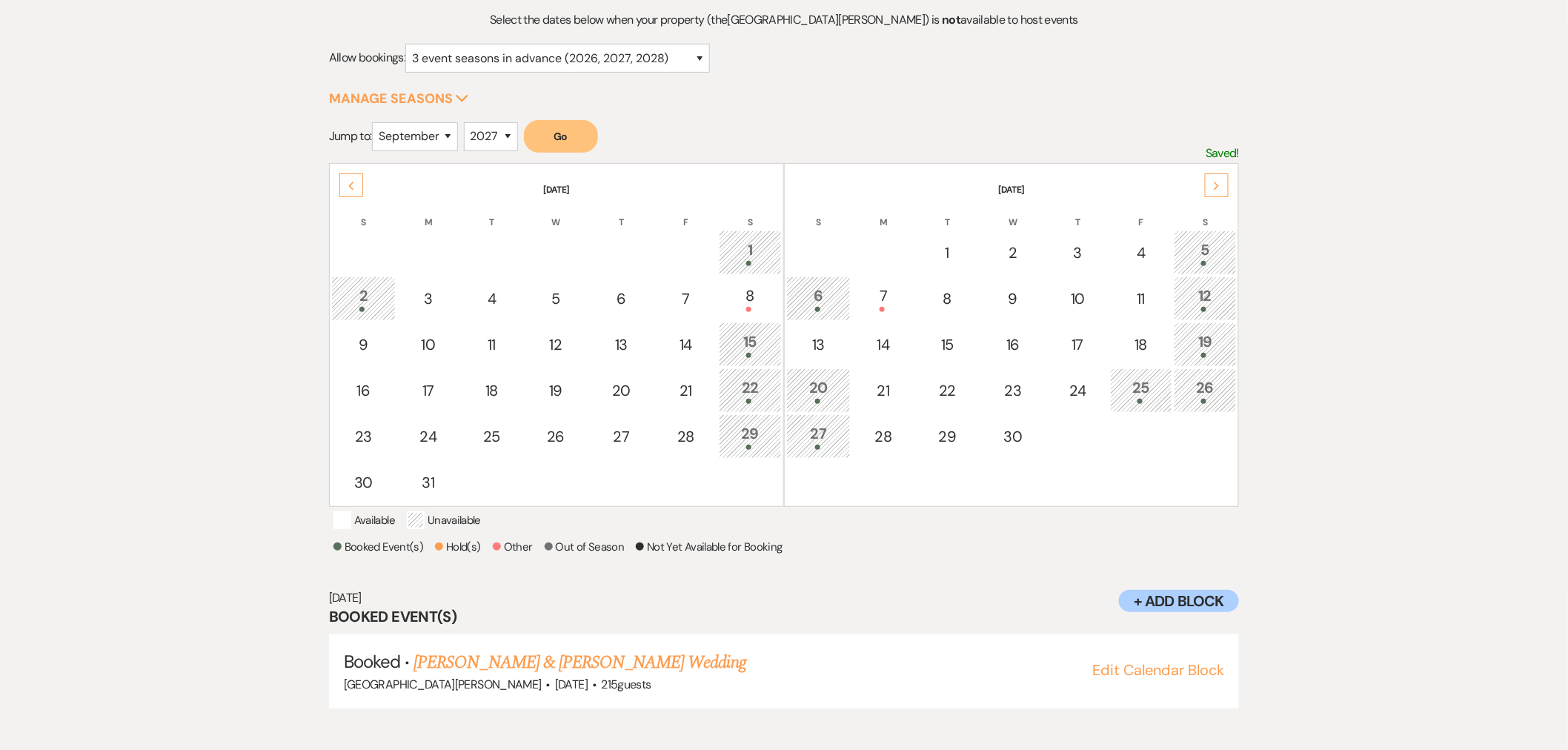
click at [348, 187] on icon "Previous" at bounding box center [351, 186] width 8 height 9
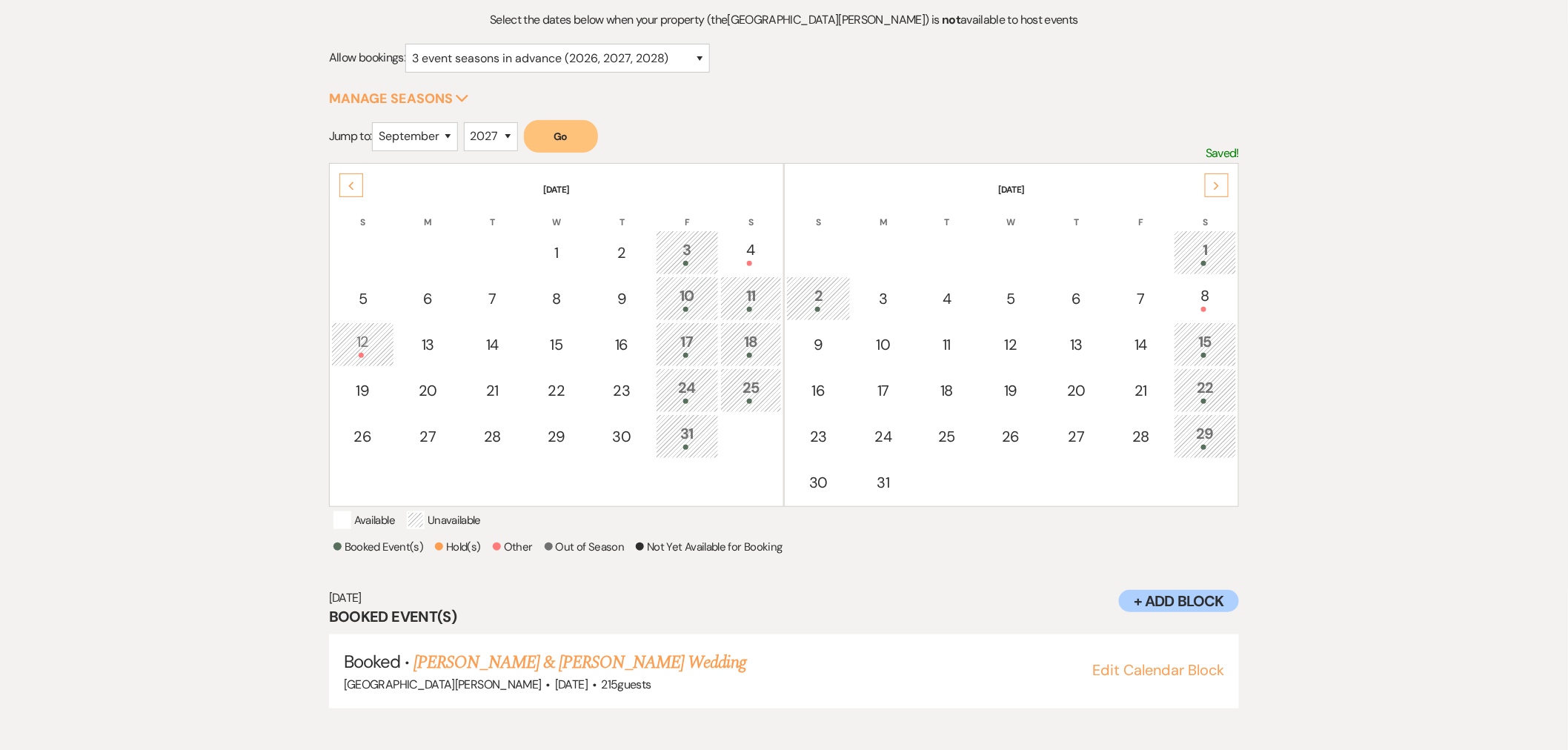
click at [381, 331] on div "12" at bounding box center [363, 344] width 47 height 27
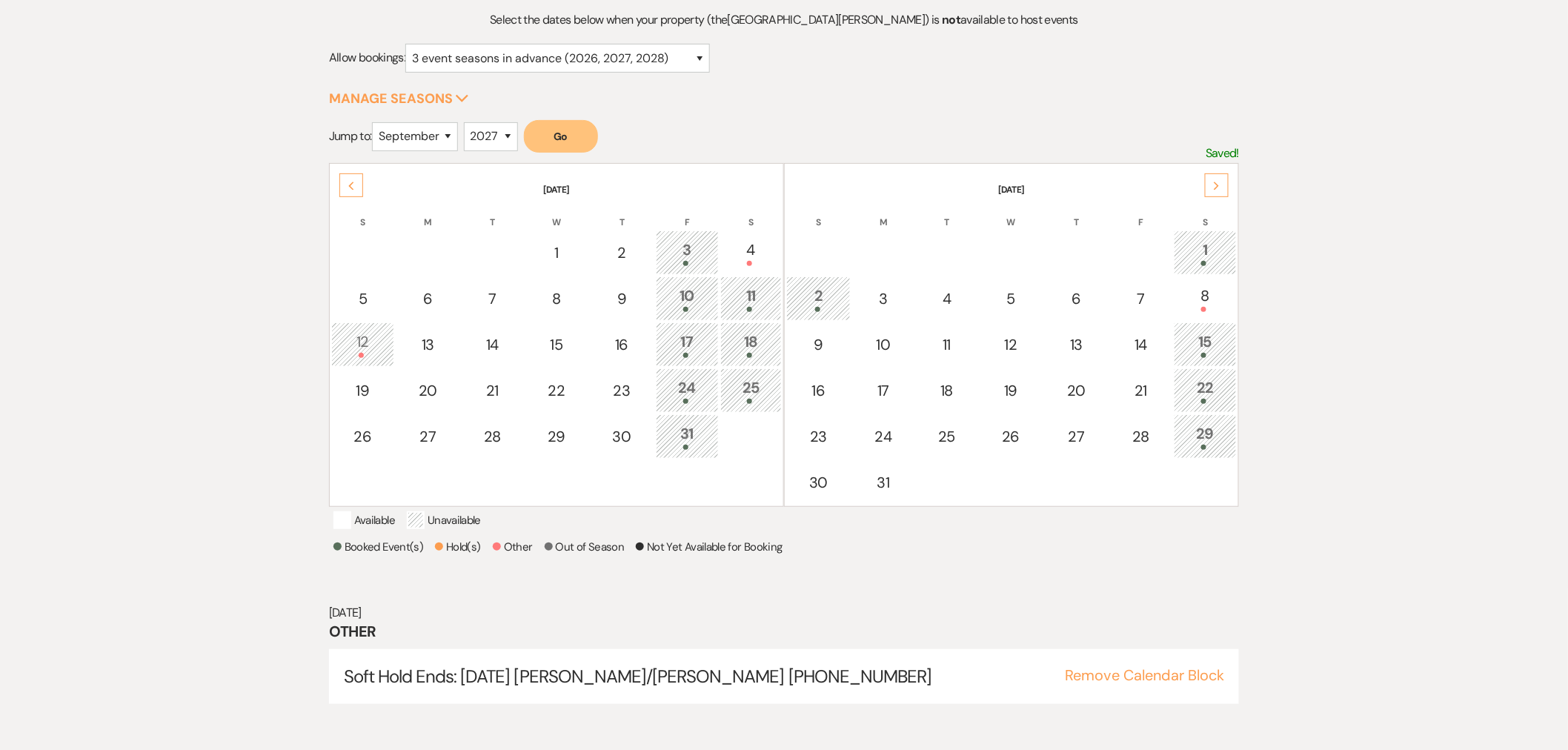
click at [353, 187] on icon "Previous" at bounding box center [351, 186] width 8 height 9
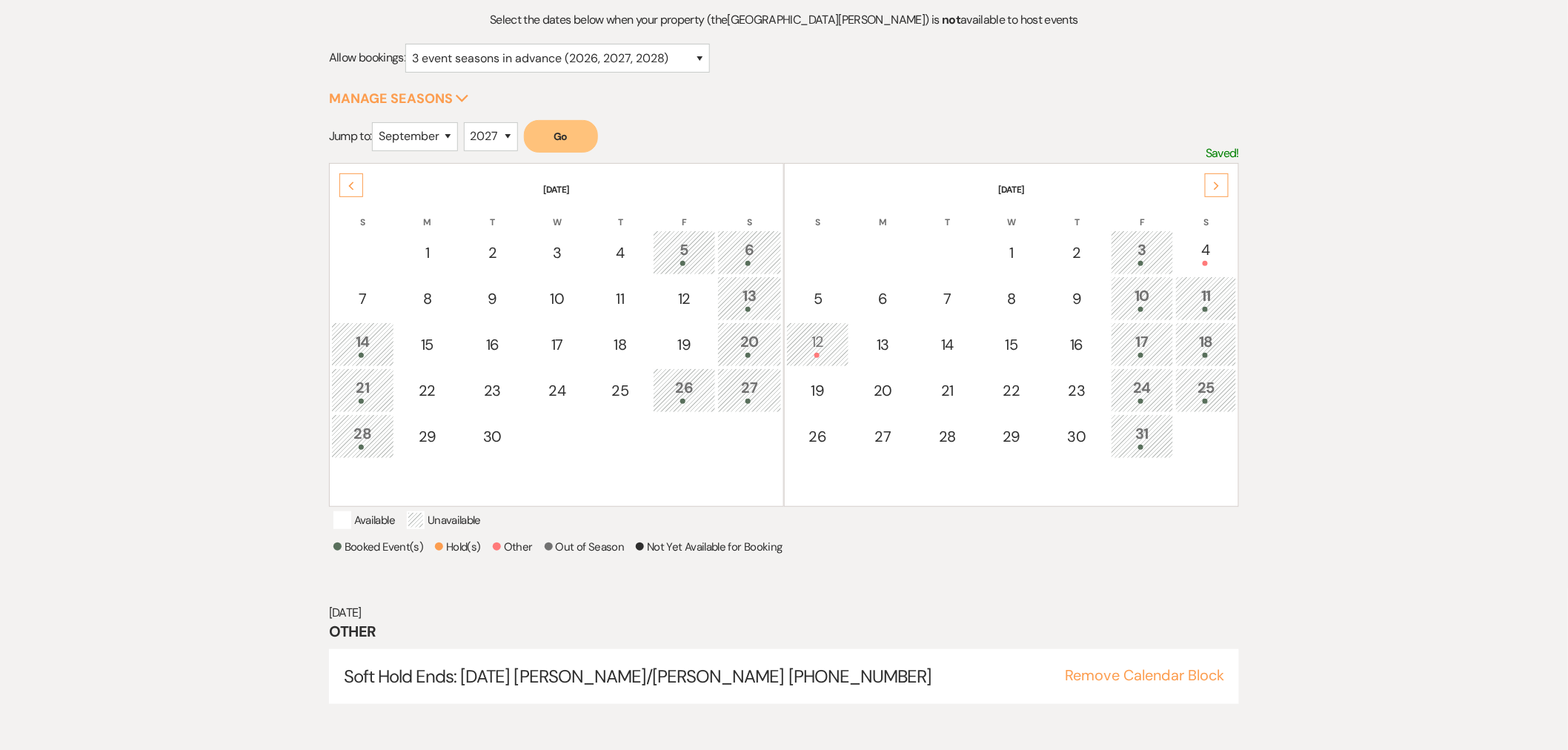
click at [694, 390] on div "26" at bounding box center [684, 390] width 47 height 27
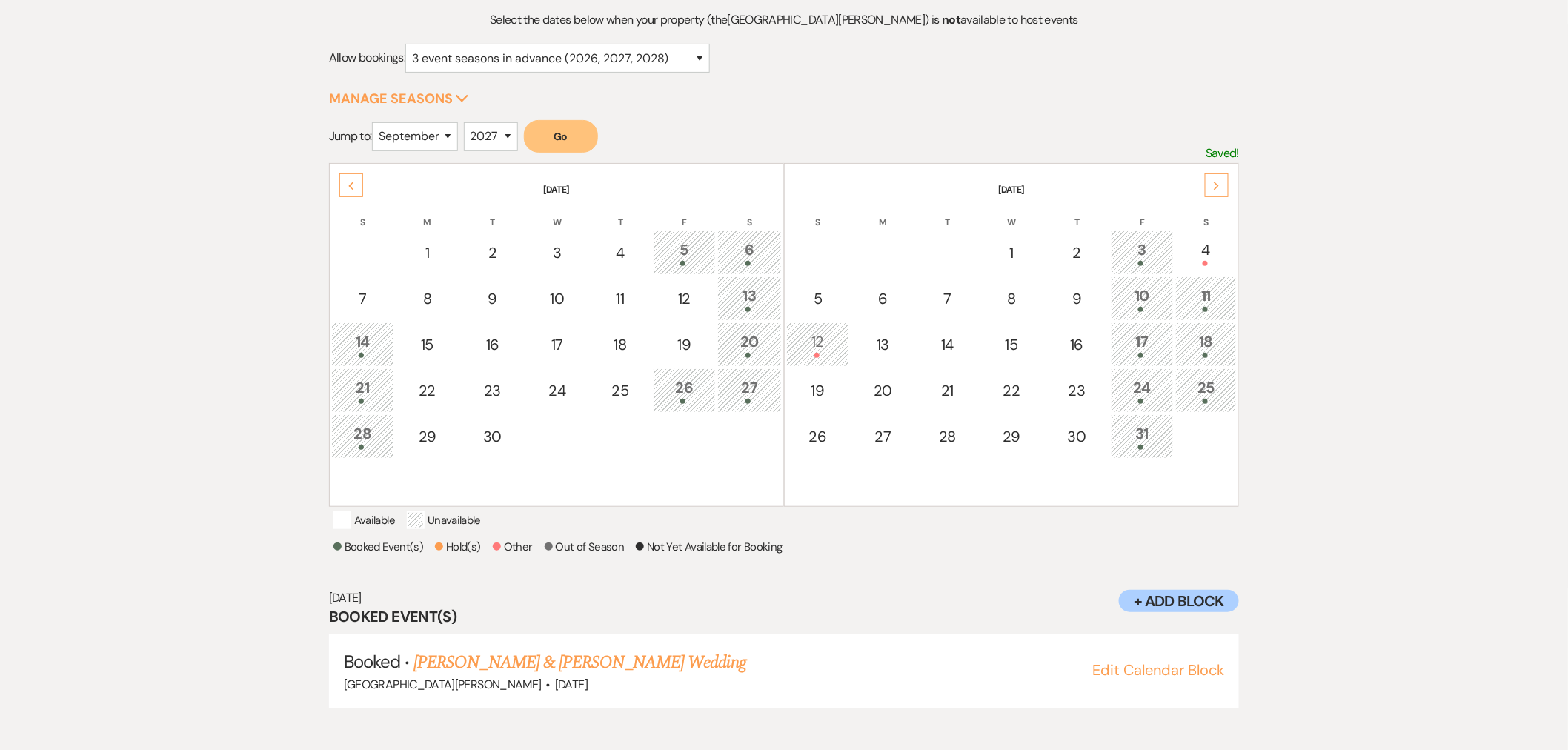
click at [347, 191] on div "Previous" at bounding box center [352, 185] width 24 height 24
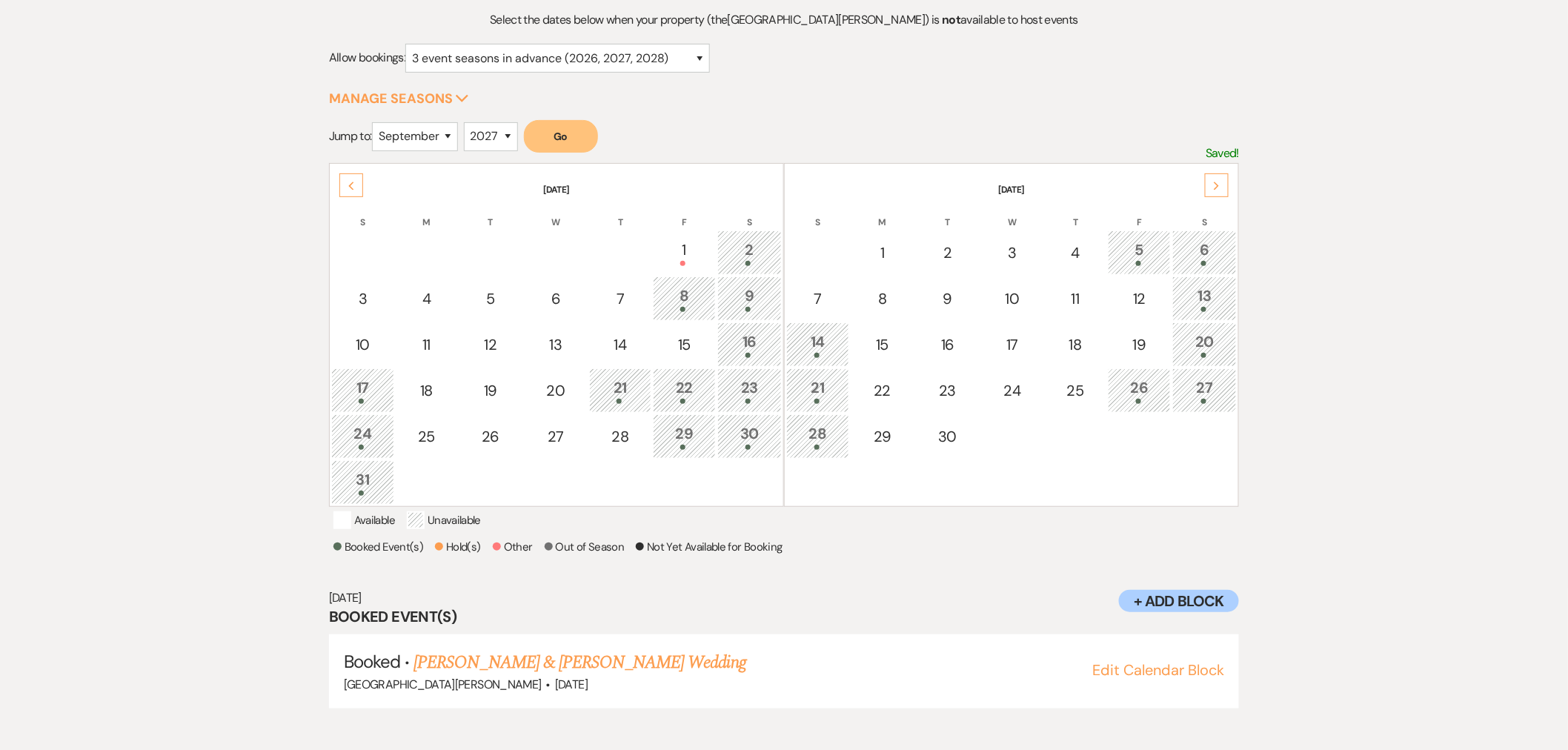
click at [349, 176] on div "Previous" at bounding box center [352, 185] width 24 height 24
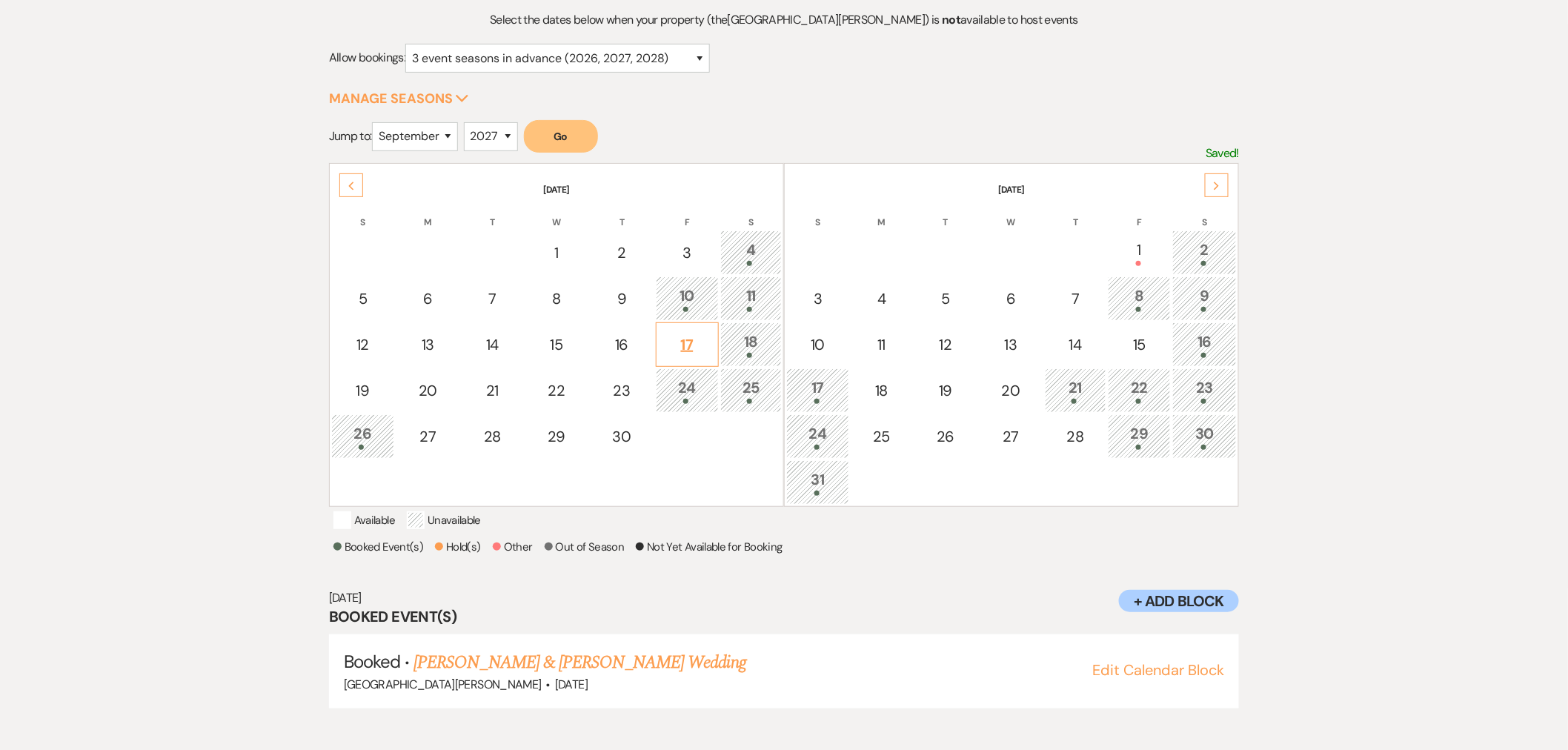
click at [687, 343] on div "17" at bounding box center [687, 345] width 47 height 22
select select "other"
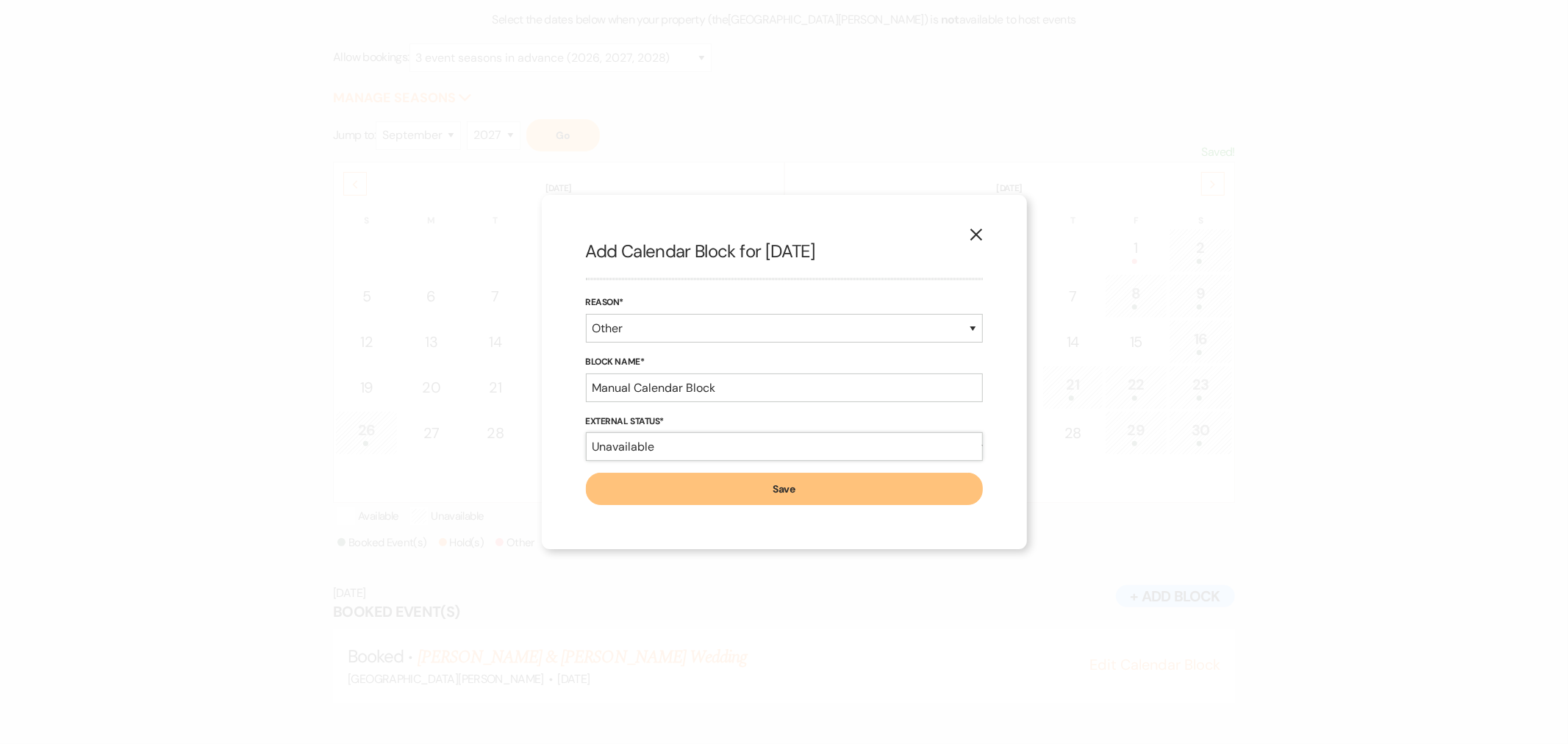
drag, startPoint x: 687, startPoint y: 449, endPoint x: 692, endPoint y: 460, distance: 12.1
click at [688, 450] on select "Available Unavailable" at bounding box center [784, 446] width 397 height 29
select select "true"
click at [586, 432] on select "Available Unavailable" at bounding box center [784, 446] width 397 height 29
click at [663, 376] on input "Manual Calendar Block" at bounding box center [784, 388] width 397 height 29
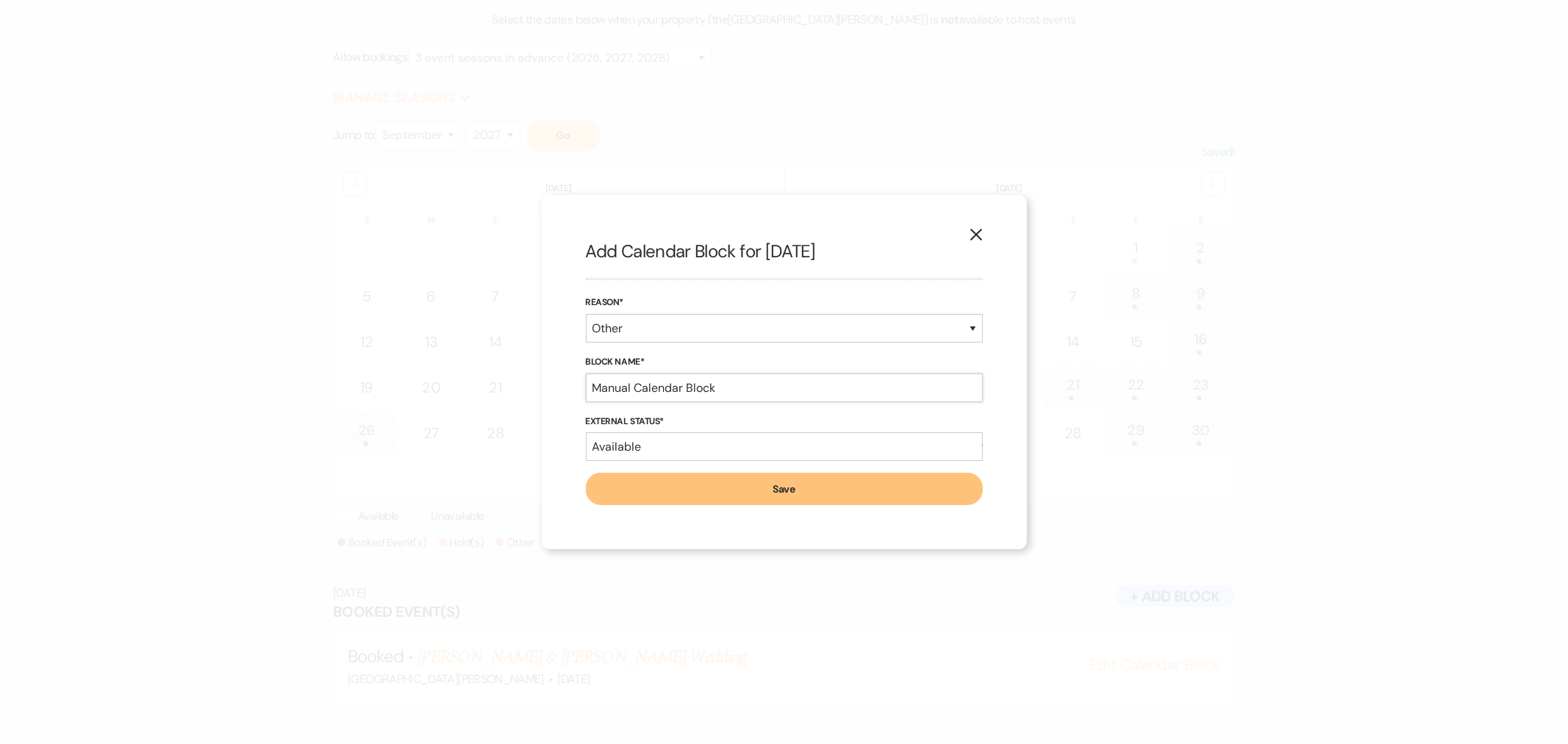
click at [663, 376] on input "Manual Calendar Block" at bounding box center [784, 388] width 397 height 29
click at [627, 387] on input "Carlistle prom hold?" at bounding box center [784, 388] width 397 height 29
type input "Carlisle prom hold?"
click at [748, 493] on button "Save" at bounding box center [784, 488] width 397 height 32
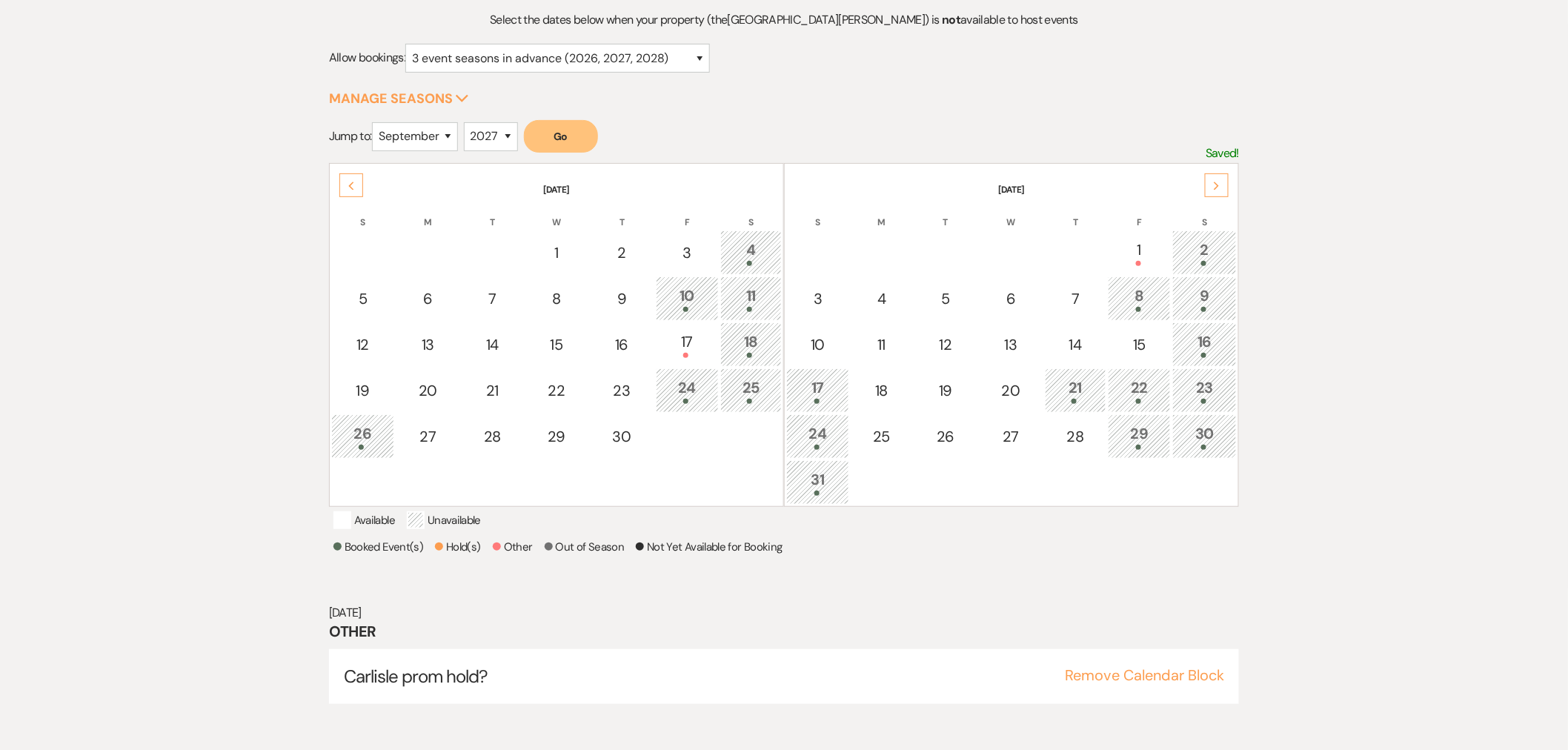
click at [358, 188] on div "Previous" at bounding box center [352, 185] width 24 height 24
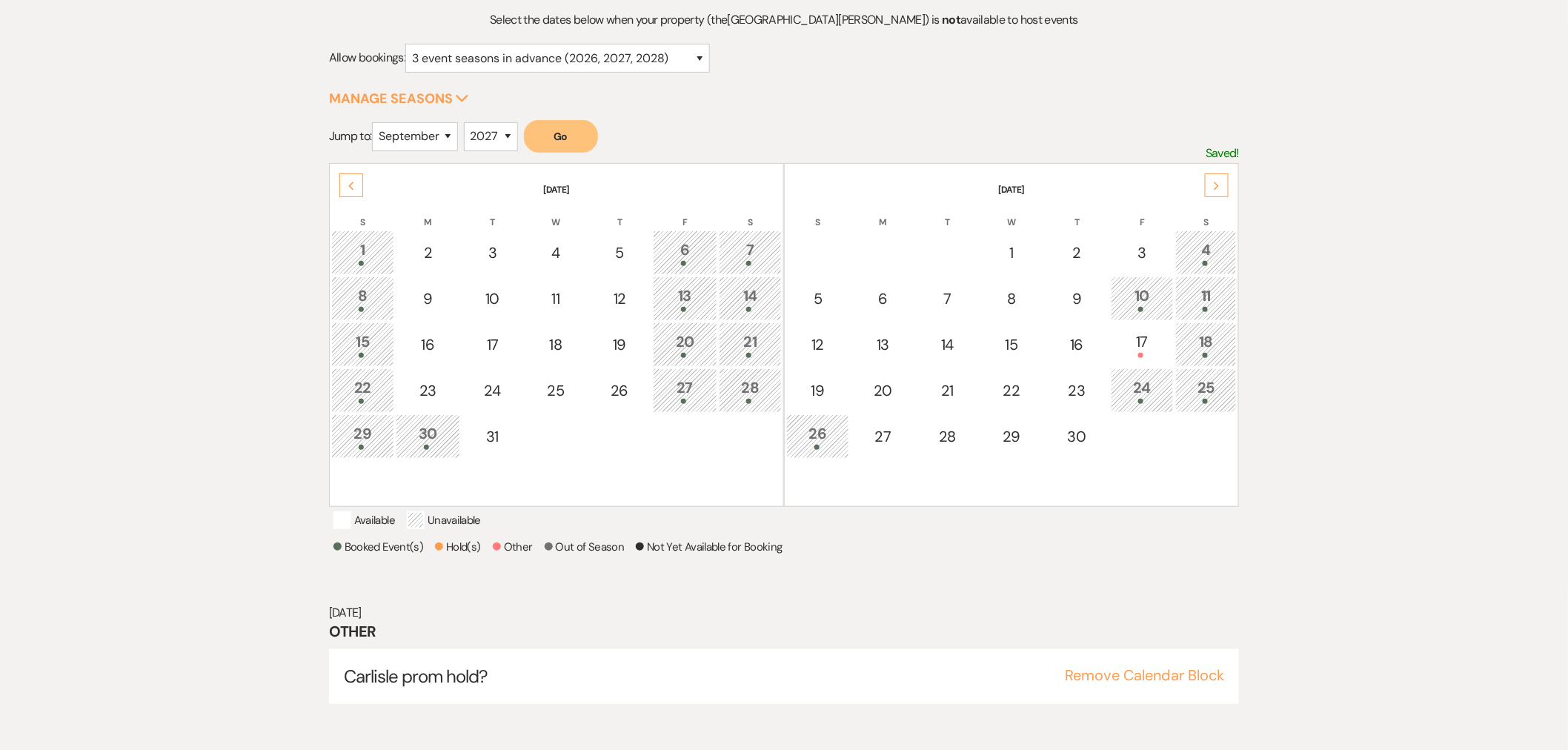
click at [357, 186] on div "Previous" at bounding box center [352, 185] width 24 height 24
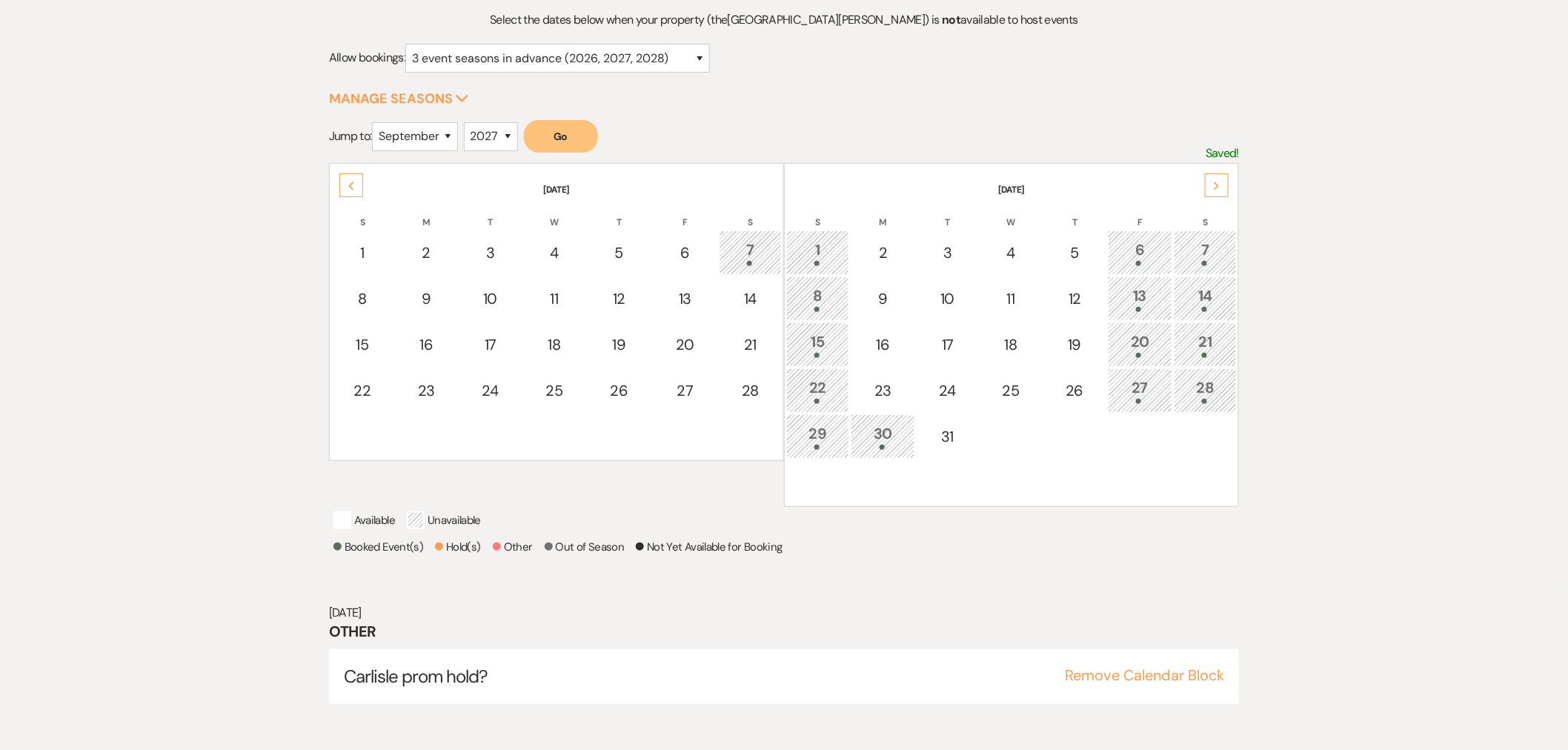
click at [348, 189] on div "Previous" at bounding box center [352, 185] width 24 height 24
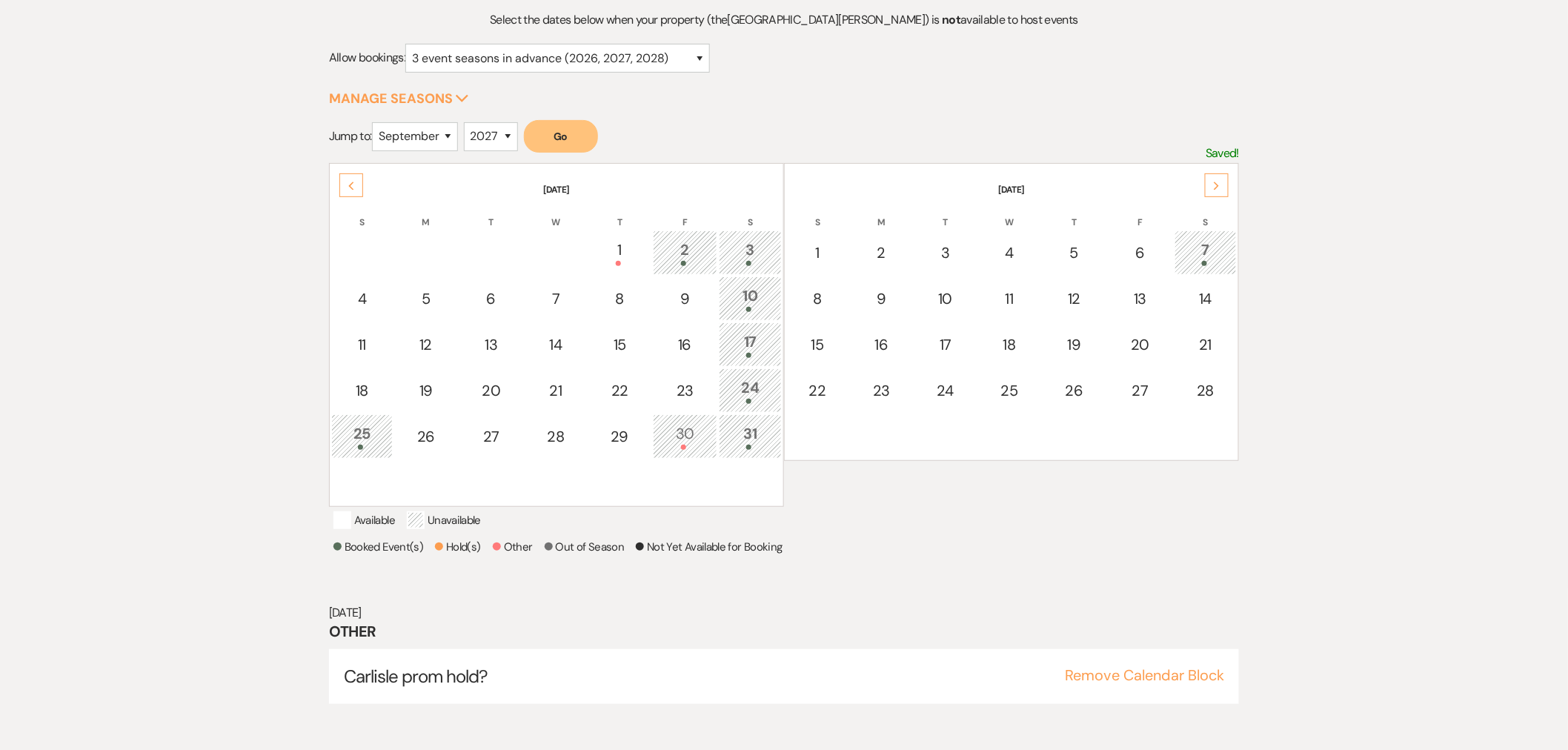
click at [694, 445] on div at bounding box center [685, 447] width 48 height 5
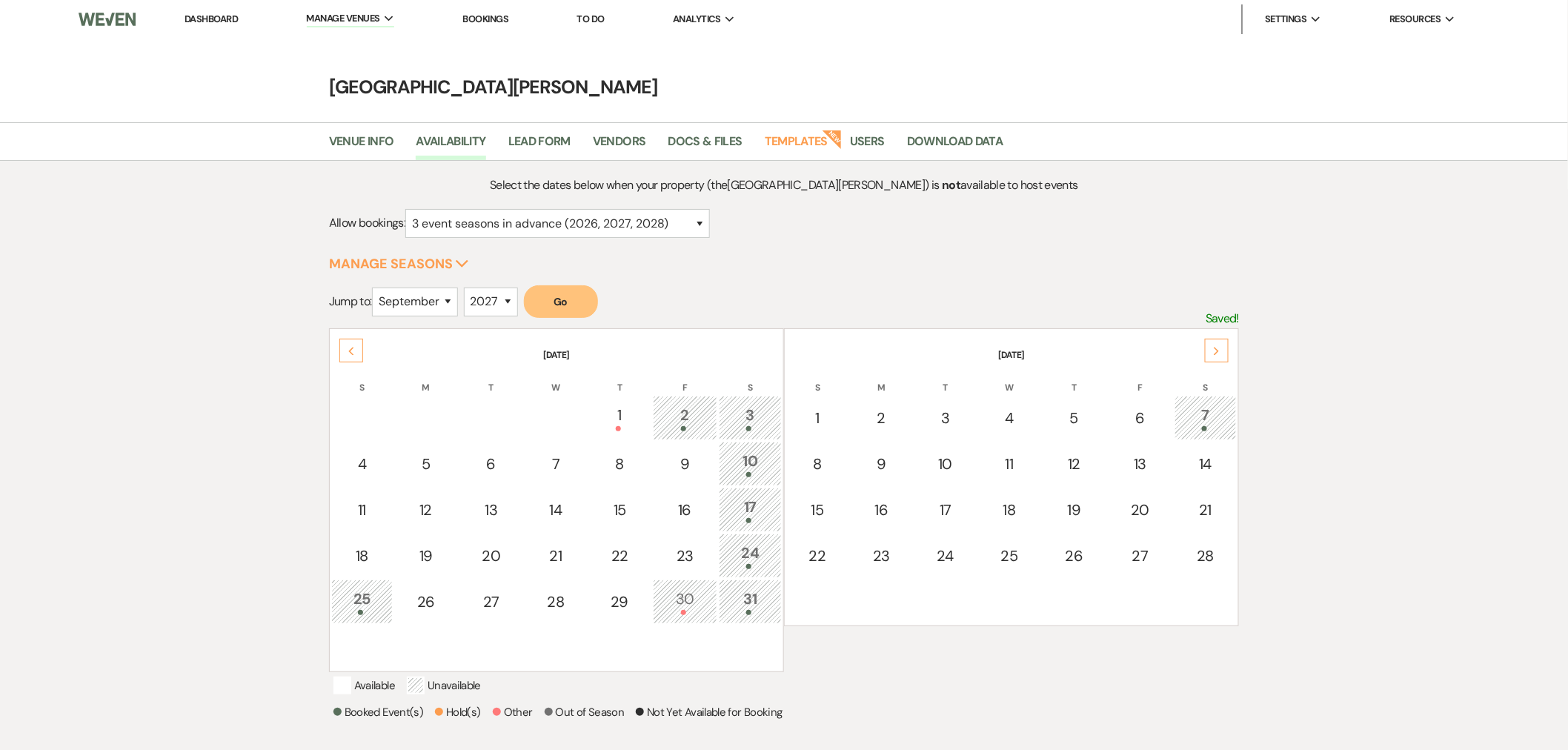
click at [228, 23] on link "Dashboard" at bounding box center [211, 19] width 54 height 13
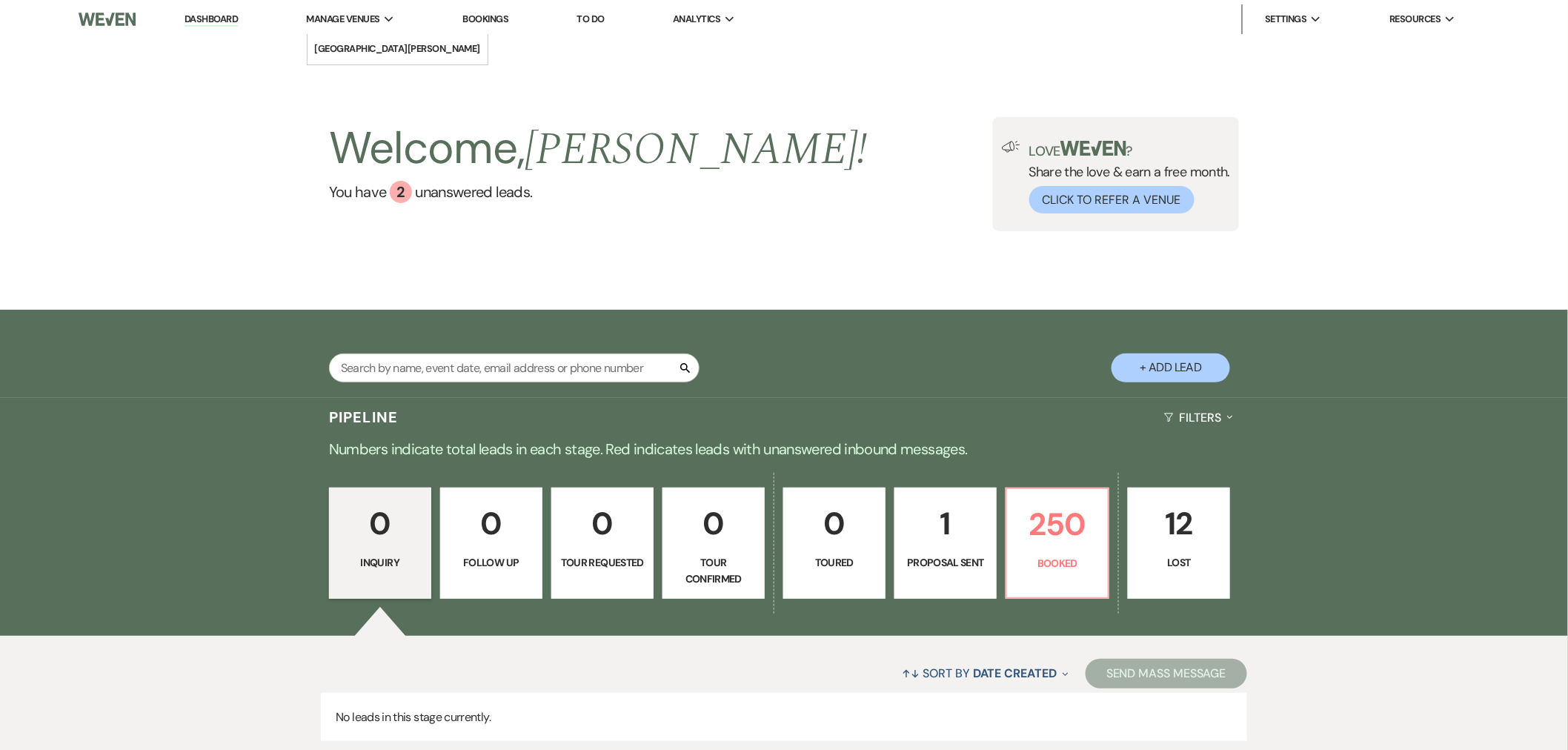
drag, startPoint x: 366, startPoint y: 46, endPoint x: 418, endPoint y: 65, distance: 55.4
click at [366, 46] on li "[GEOGRAPHIC_DATA][PERSON_NAME]" at bounding box center [398, 49] width 166 height 15
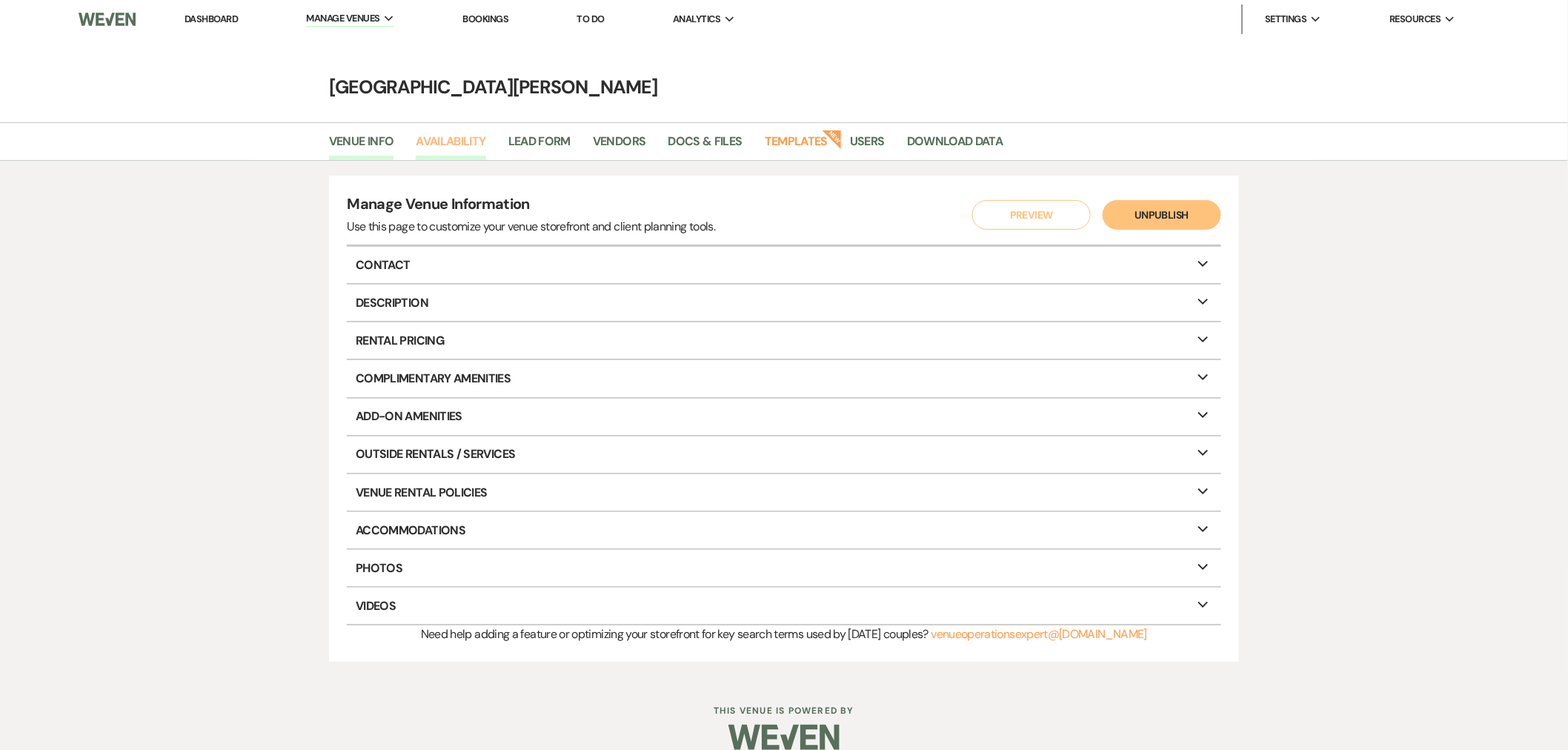
click at [461, 150] on link "Availability" at bounding box center [451, 146] width 70 height 28
select select "3"
select select "2026"
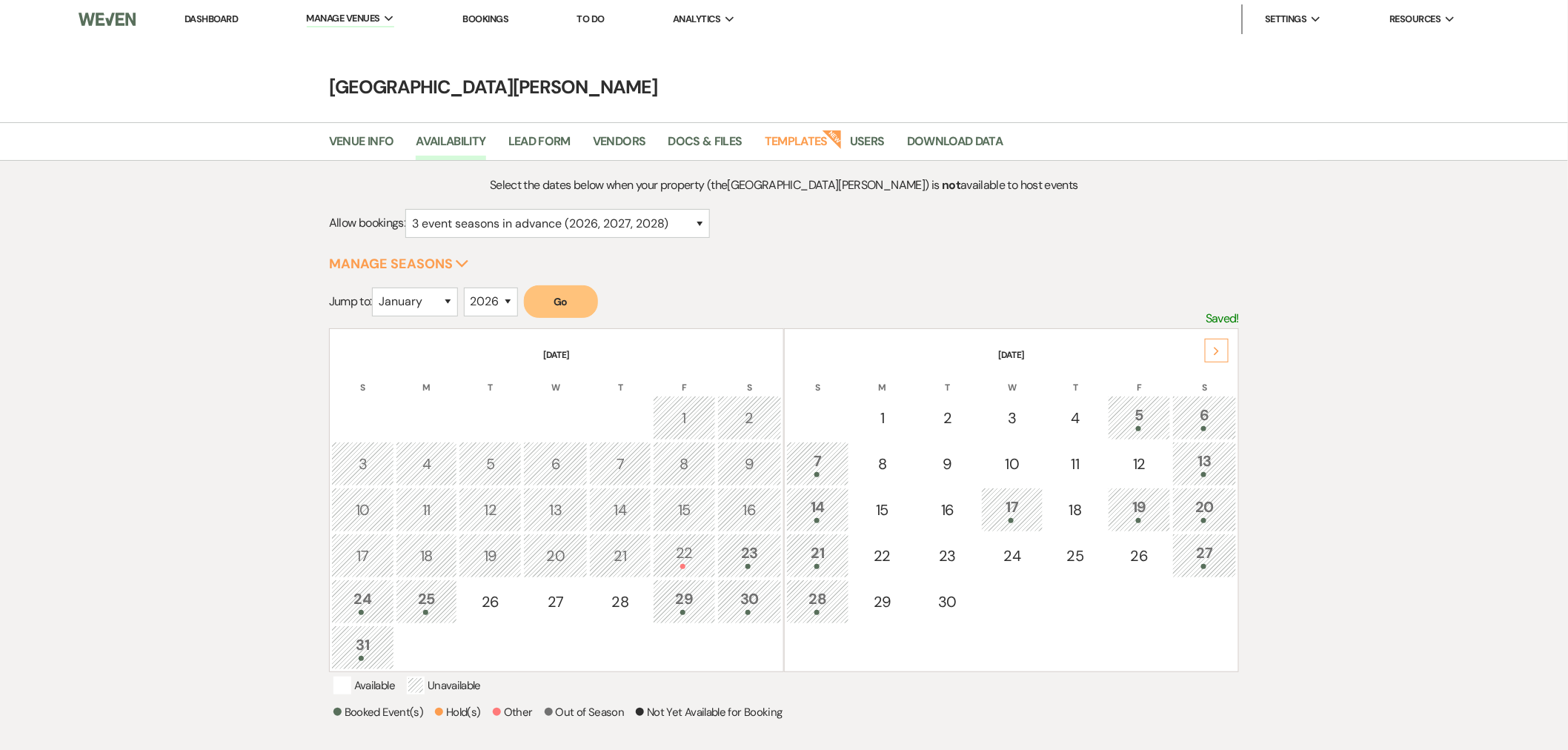
click at [1221, 354] on div "Next" at bounding box center [1217, 351] width 24 height 24
click at [1221, 353] on div "Next" at bounding box center [1217, 351] width 24 height 24
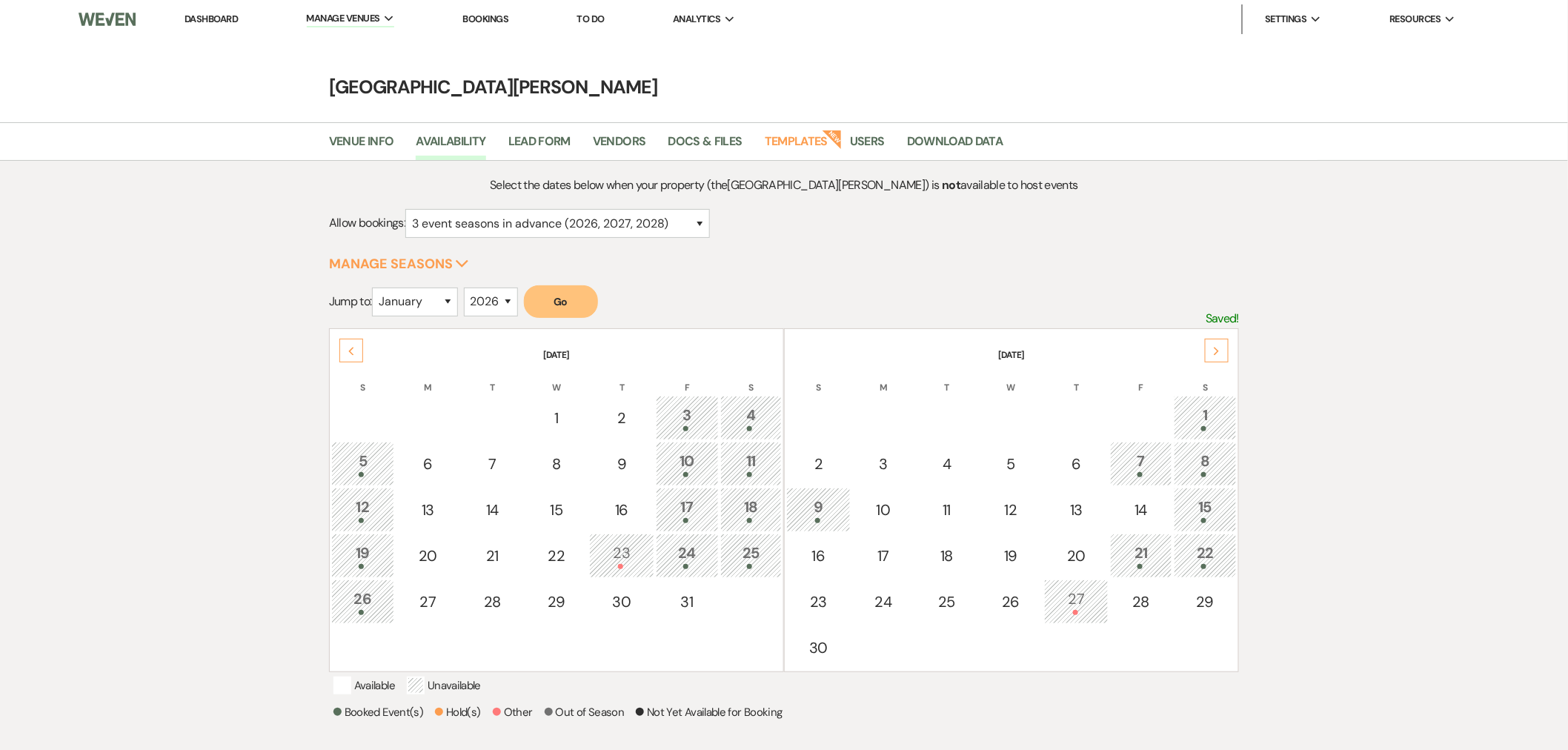
click at [1221, 353] on div "Next" at bounding box center [1217, 351] width 24 height 24
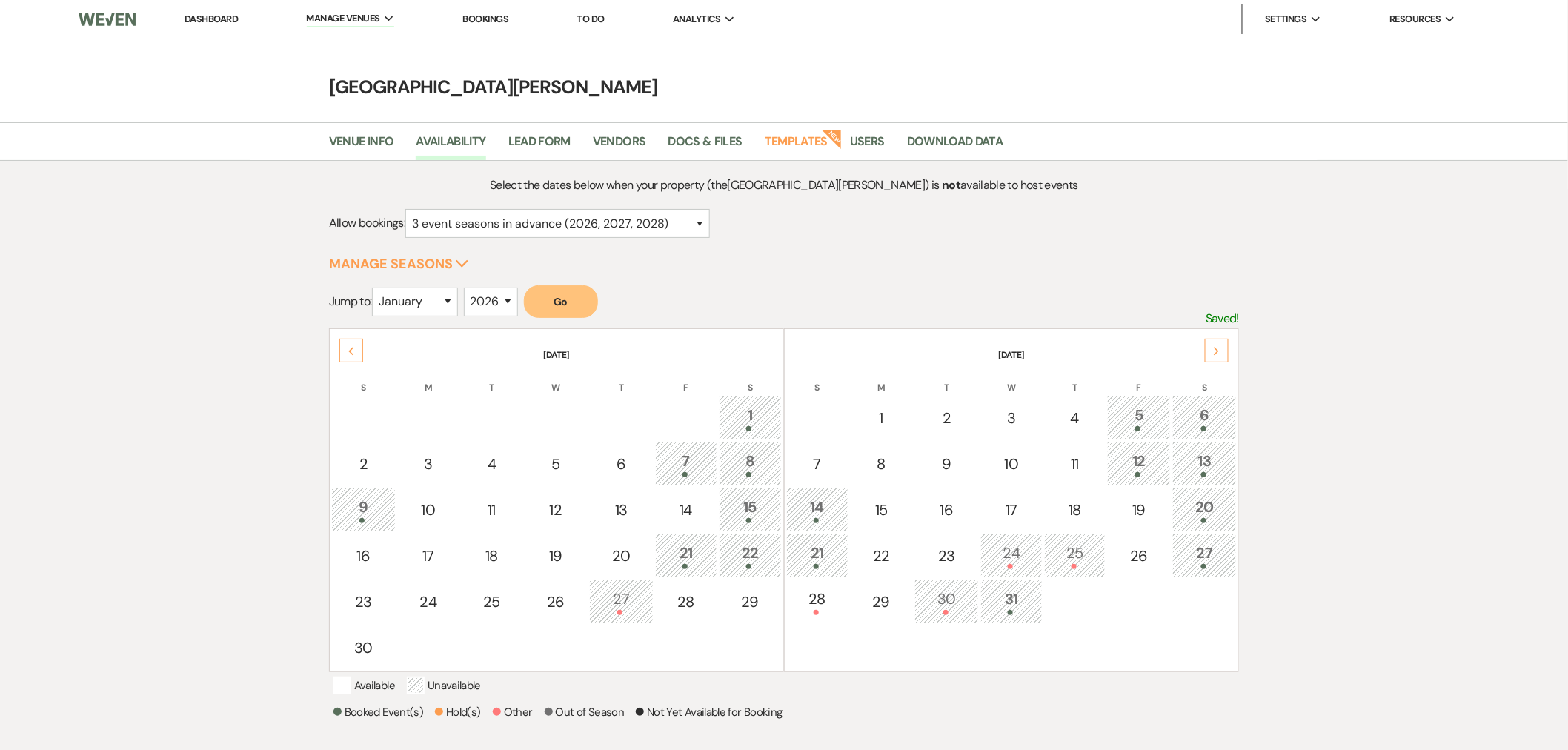
click at [211, 20] on link "Dashboard" at bounding box center [211, 19] width 54 height 13
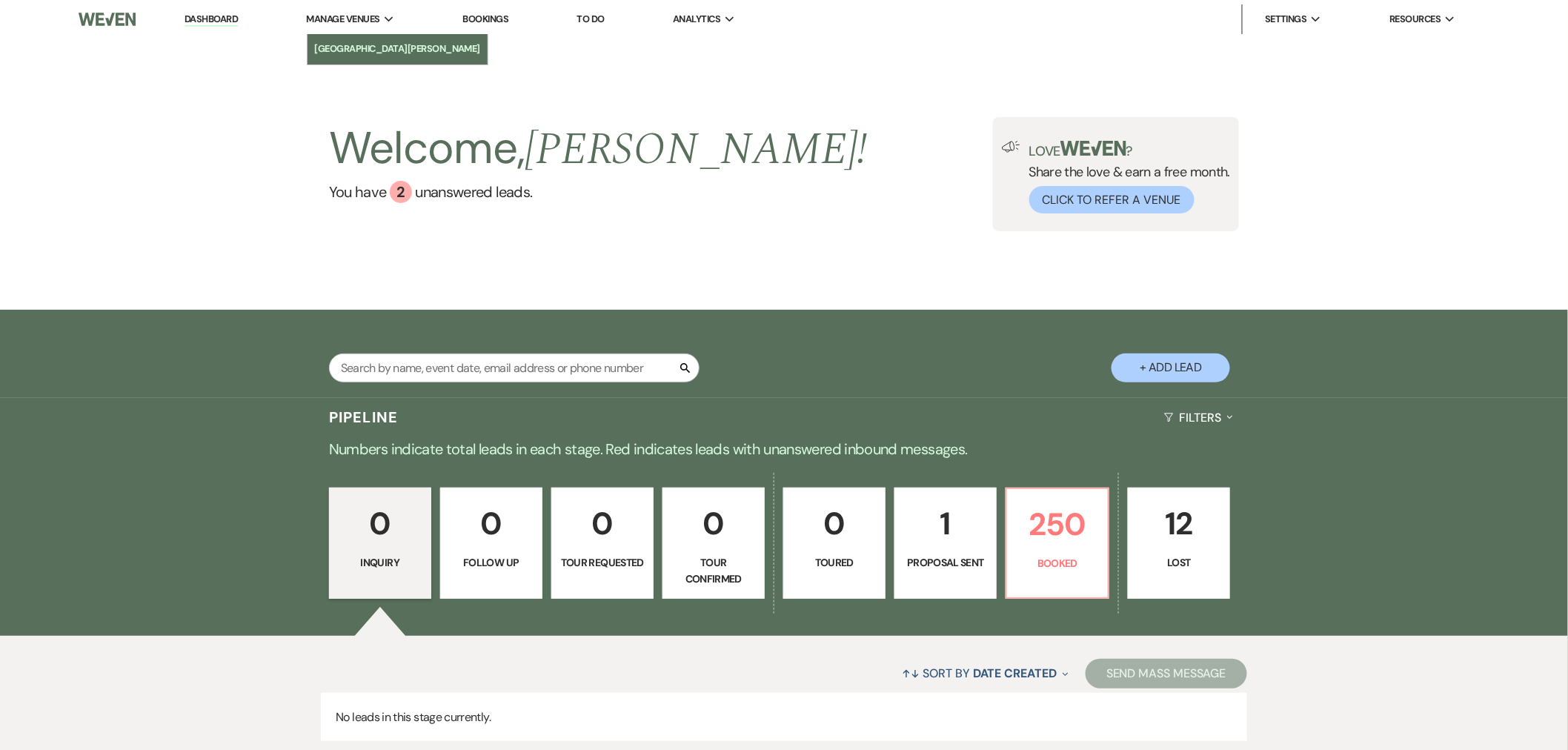
click at [359, 37] on link "[GEOGRAPHIC_DATA][PERSON_NAME]" at bounding box center [398, 49] width 181 height 30
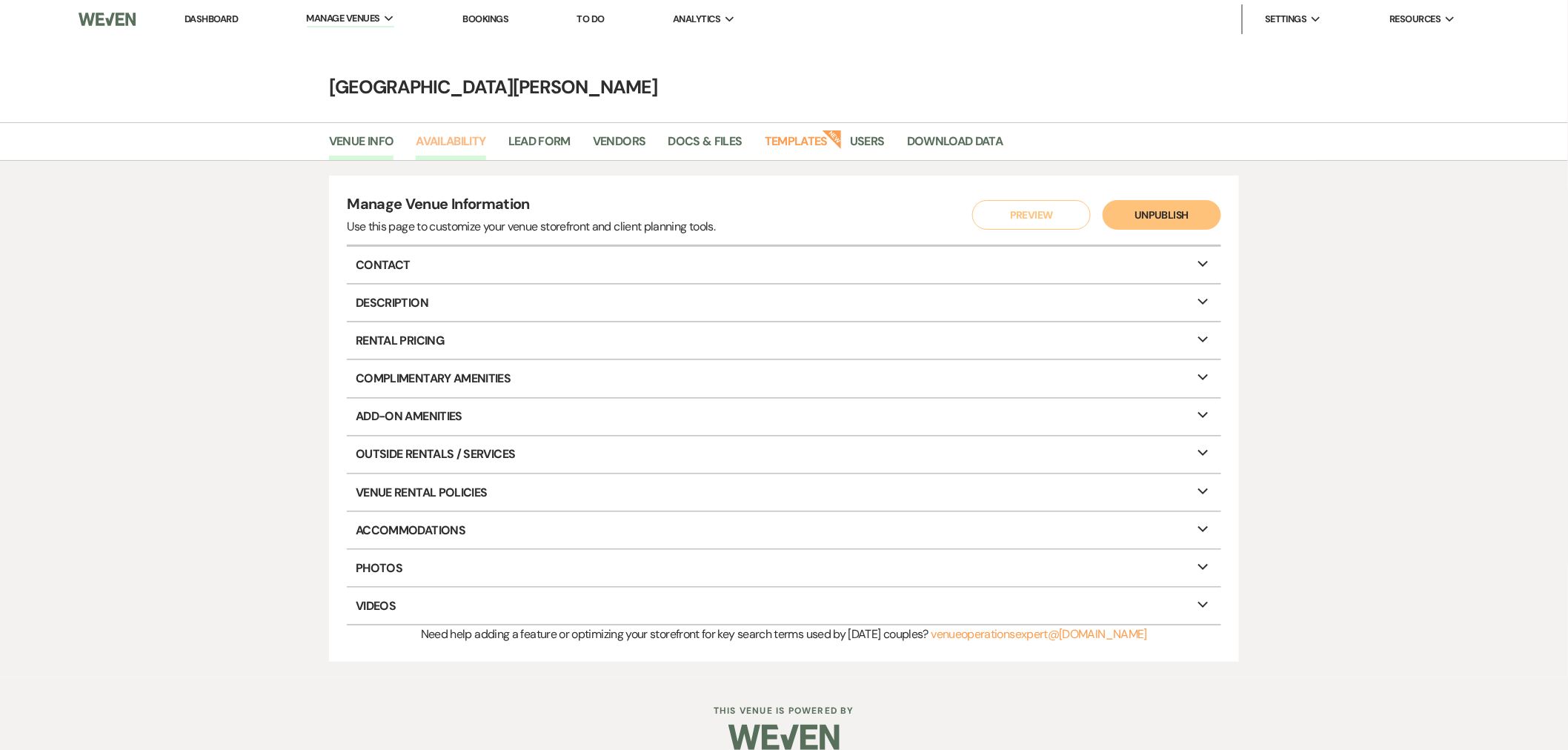
click at [441, 136] on link "Availability" at bounding box center [451, 146] width 70 height 28
select select "3"
select select "2026"
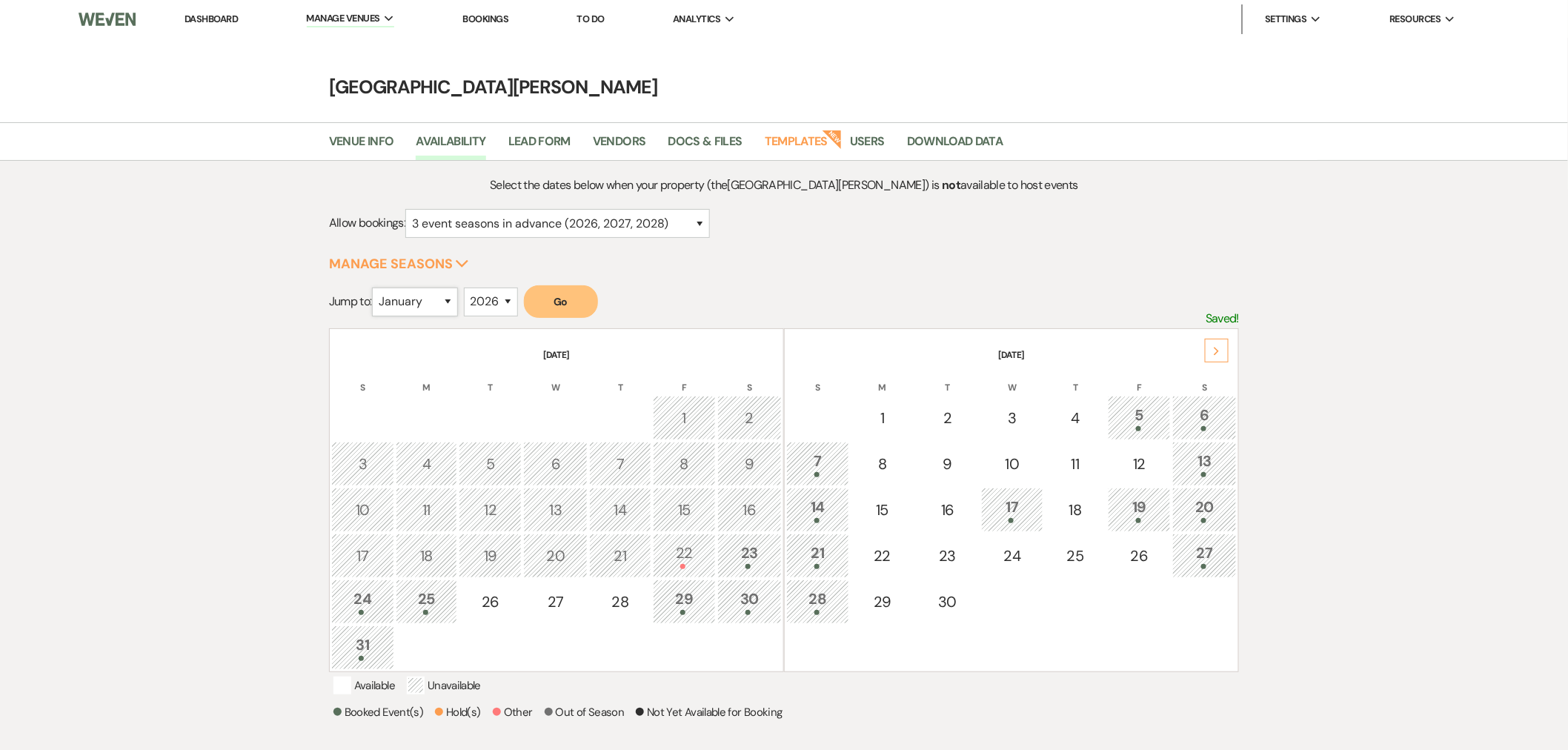
click at [431, 302] on select "January February March April May June July August September October November De…" at bounding box center [415, 302] width 86 height 29
select select "4"
click at [376, 288] on select "January February March April May June July August September October November De…" at bounding box center [415, 302] width 86 height 29
click at [556, 300] on button "Go" at bounding box center [561, 301] width 74 height 32
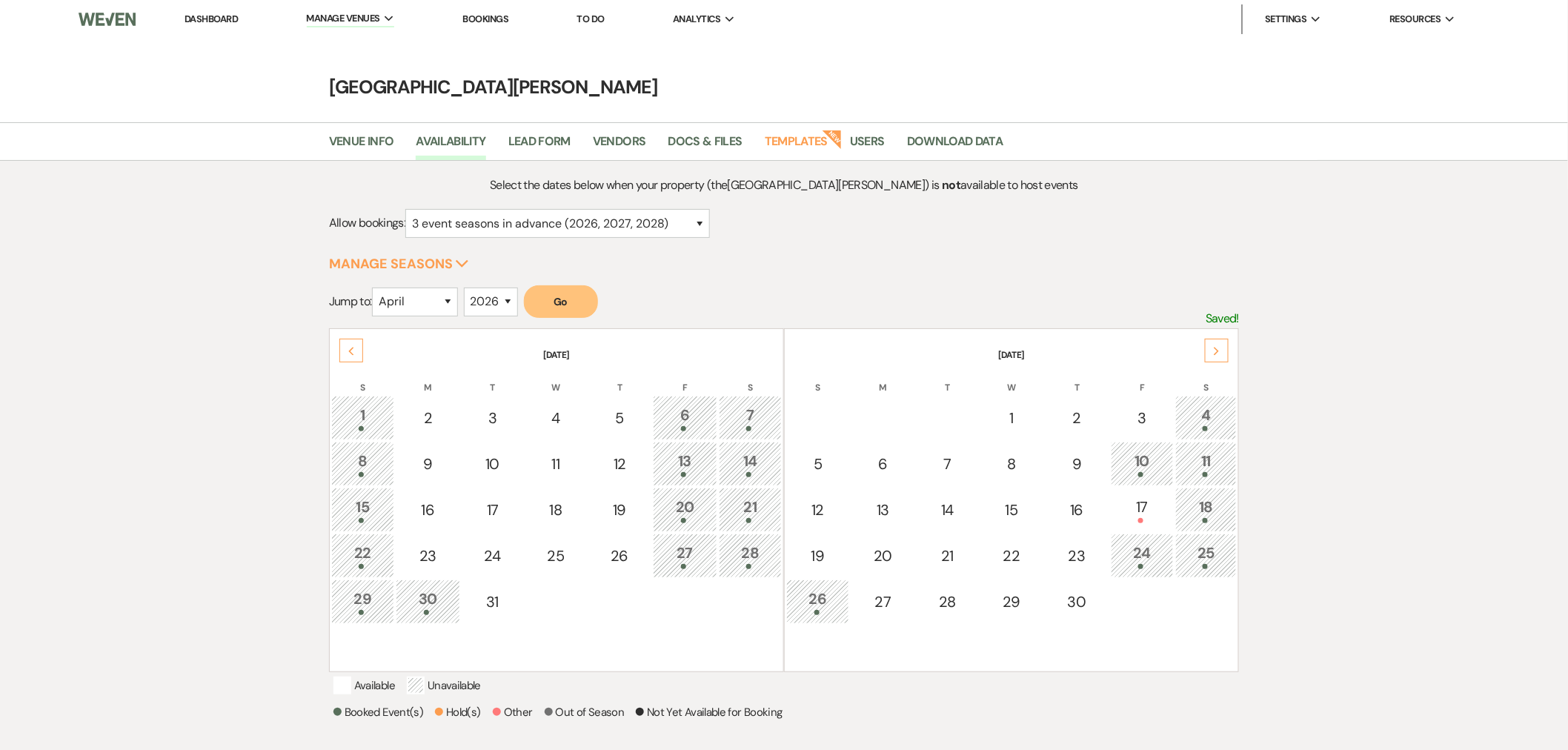
click at [358, 356] on div "Previous" at bounding box center [352, 351] width 24 height 24
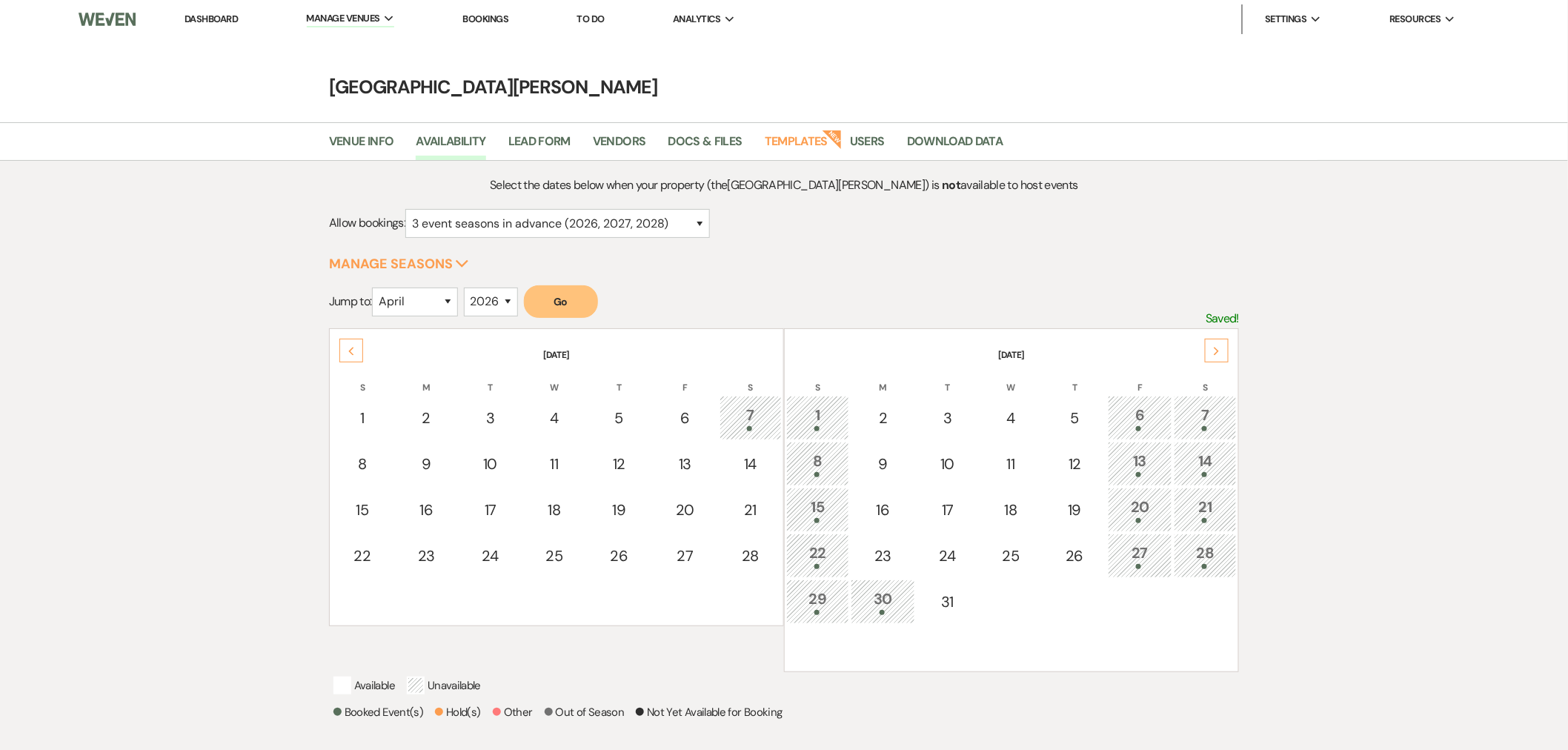
click at [1209, 344] on div "Next" at bounding box center [1217, 351] width 24 height 24
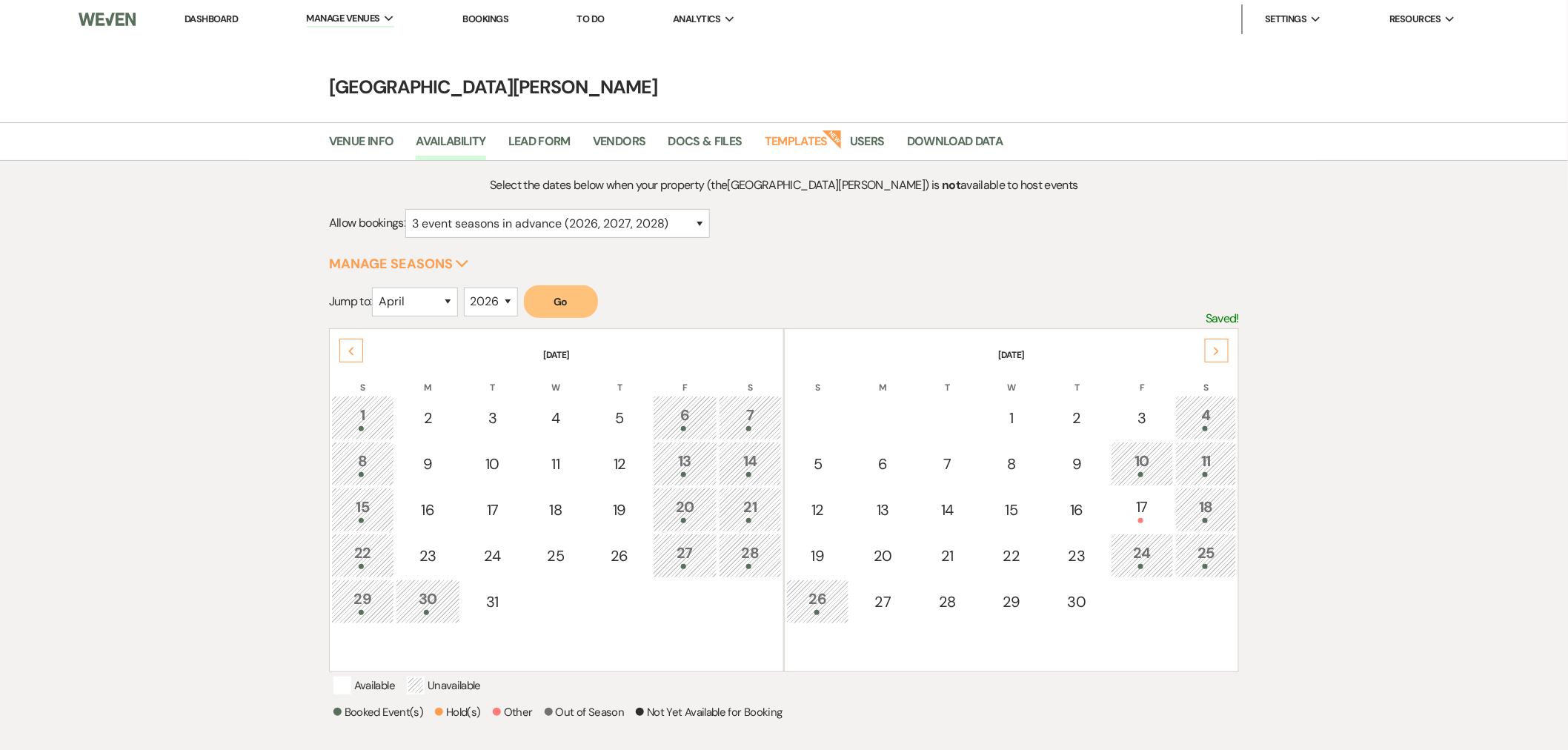
click at [1217, 348] on icon "Next" at bounding box center [1216, 351] width 8 height 9
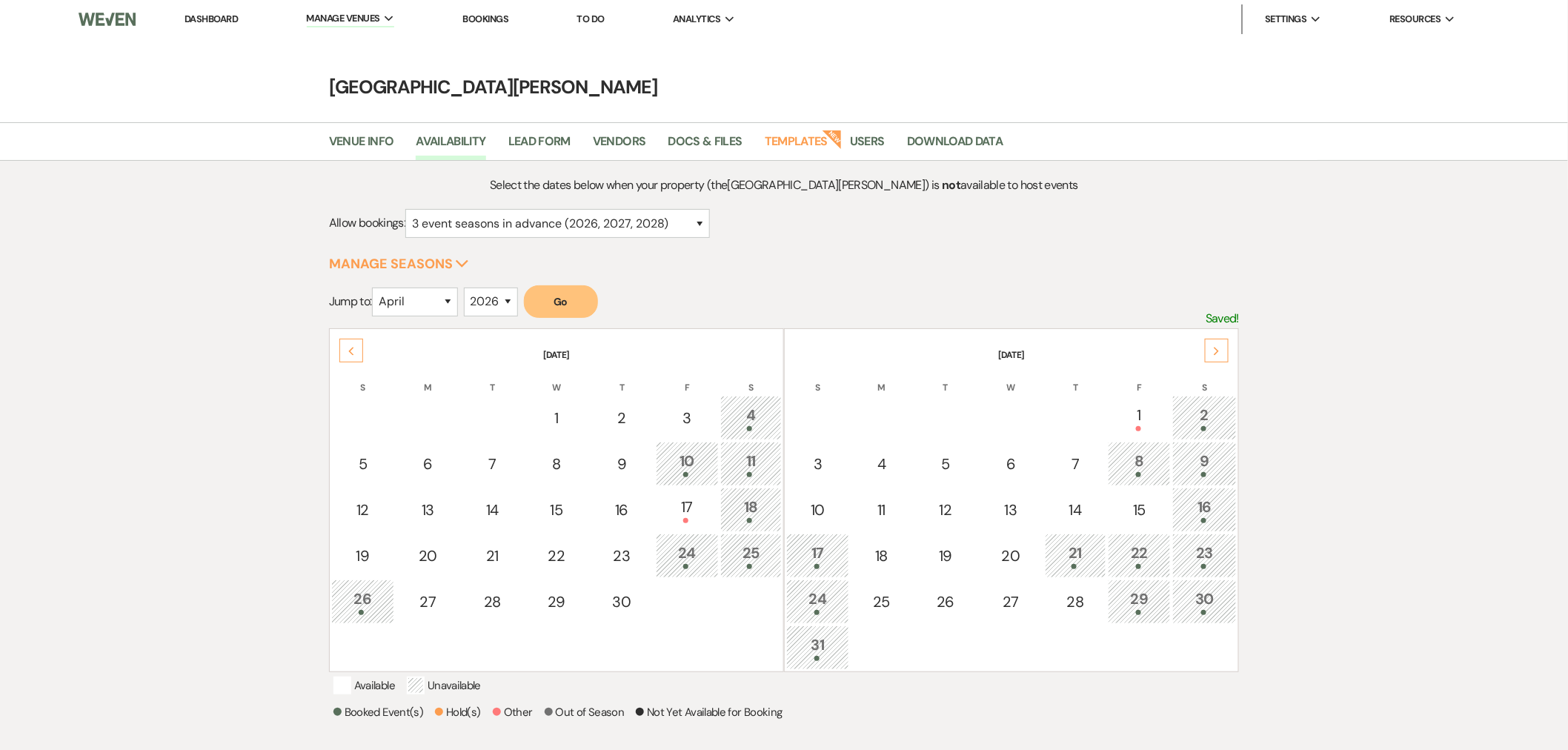
click at [1217, 348] on icon "Next" at bounding box center [1216, 351] width 8 height 9
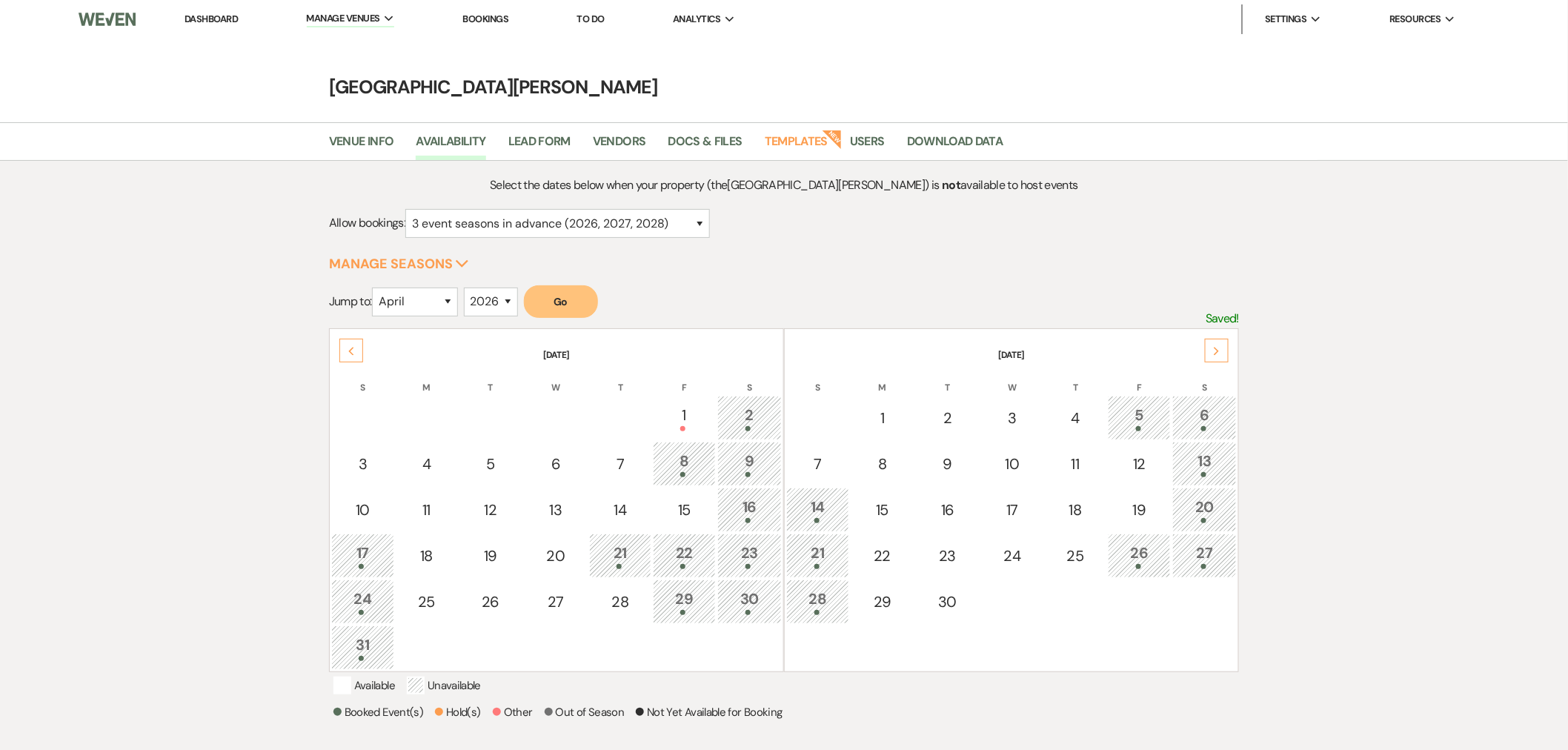
click at [1217, 348] on icon "Next" at bounding box center [1216, 351] width 8 height 9
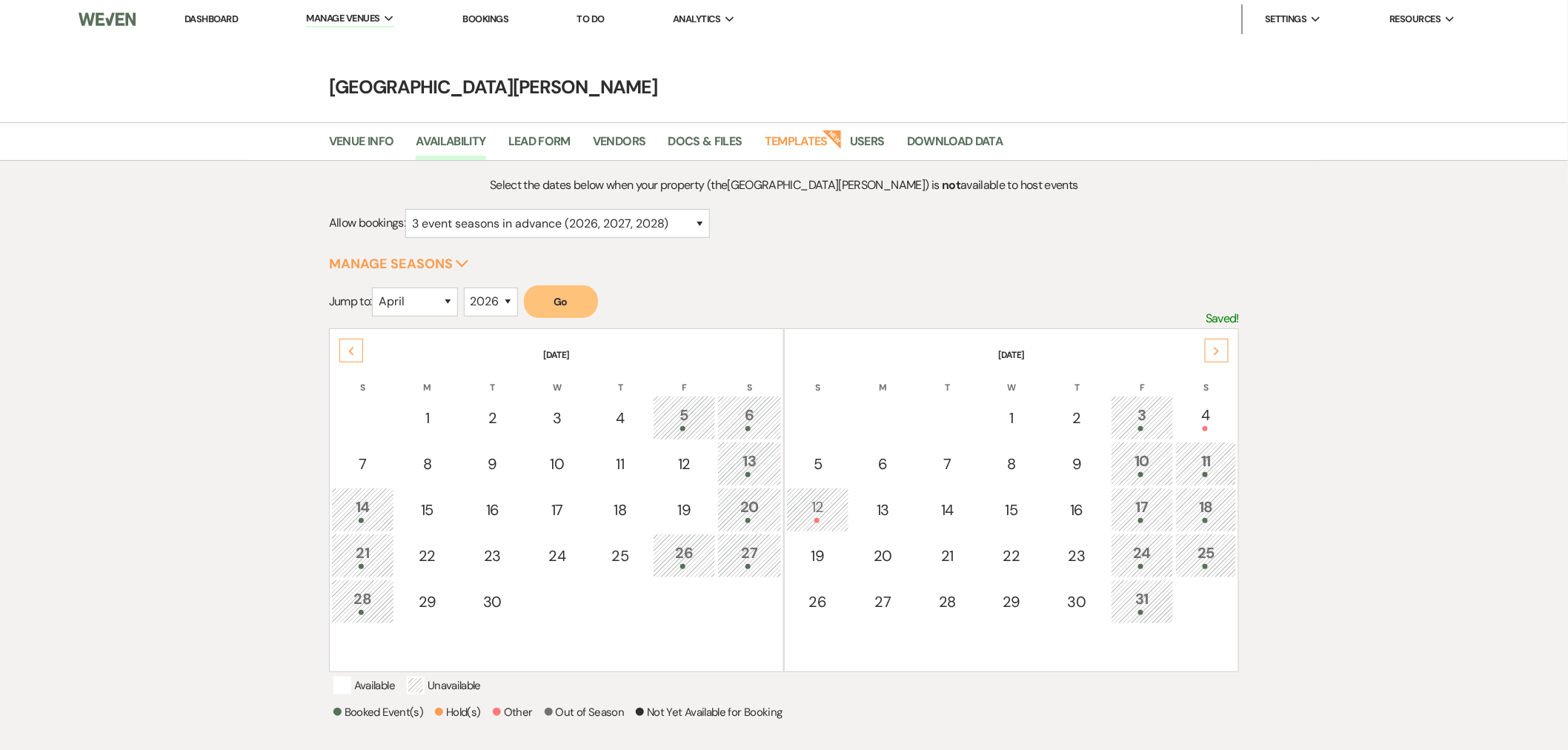
click at [1217, 348] on icon "Next" at bounding box center [1216, 351] width 8 height 9
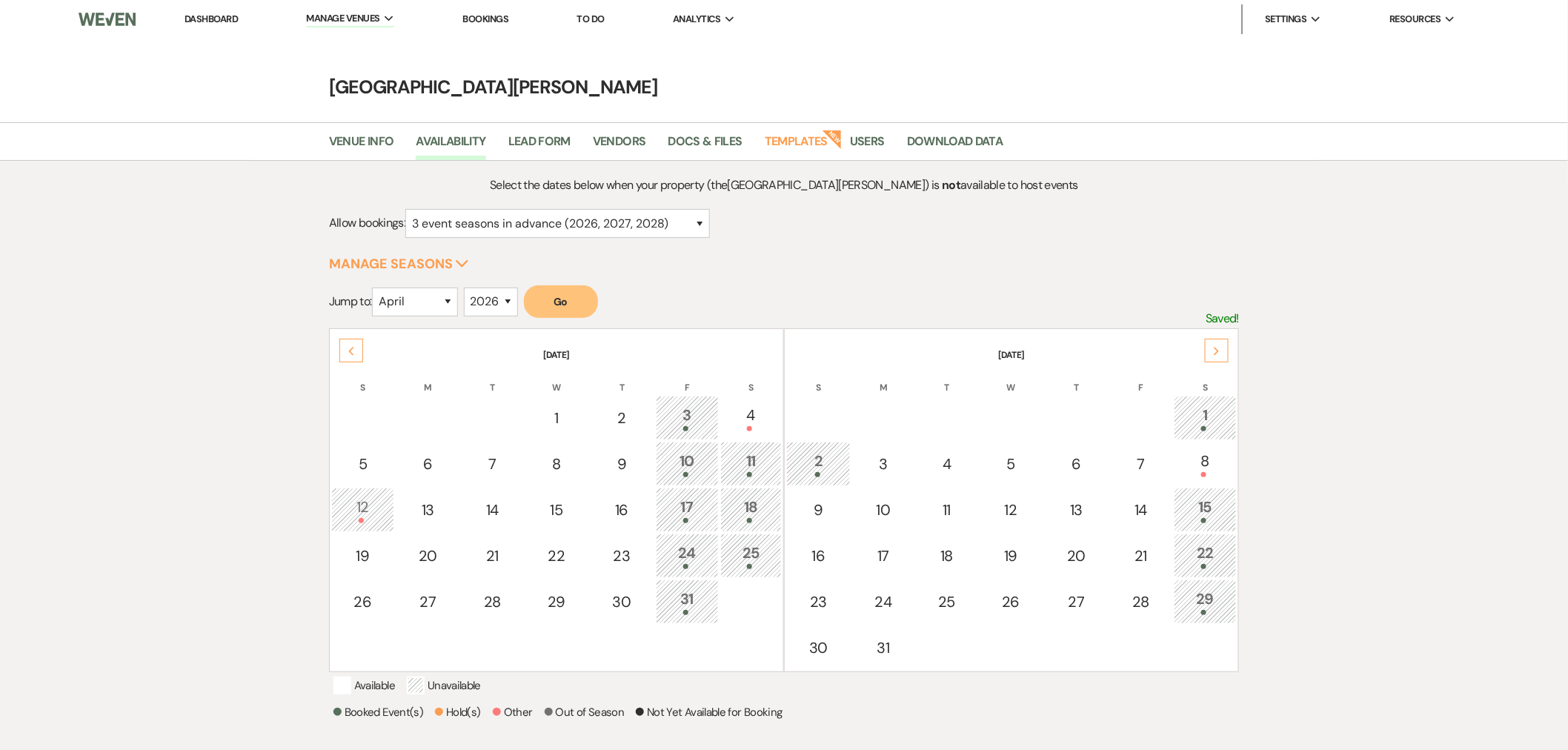
click at [909, 258] on div "Select the dates below when your property (the Stone Valley Meadows ) is not av…" at bounding box center [784, 506] width 910 height 660
click at [210, 16] on link "Dashboard" at bounding box center [211, 19] width 54 height 13
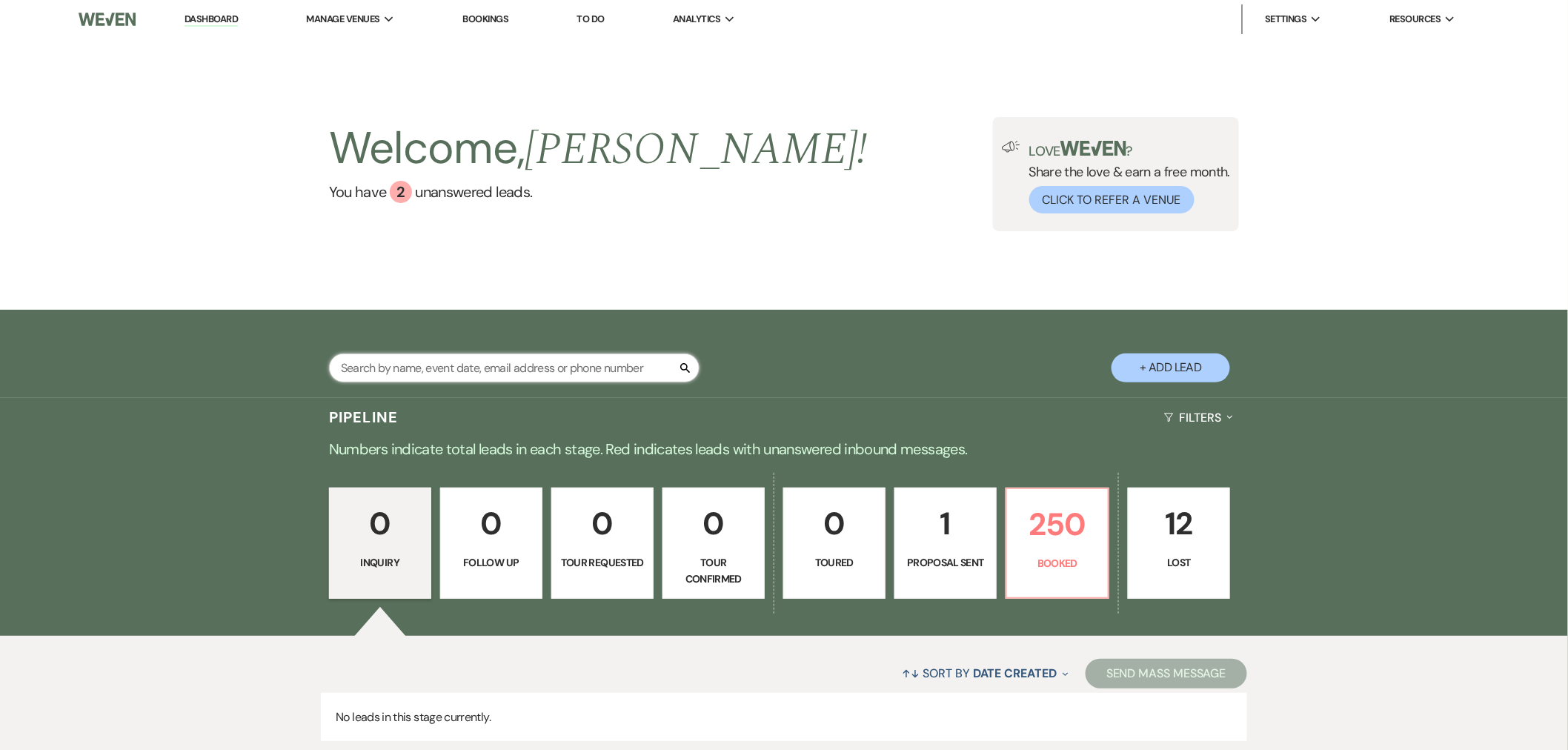
click at [449, 366] on input "text" at bounding box center [514, 368] width 370 height 29
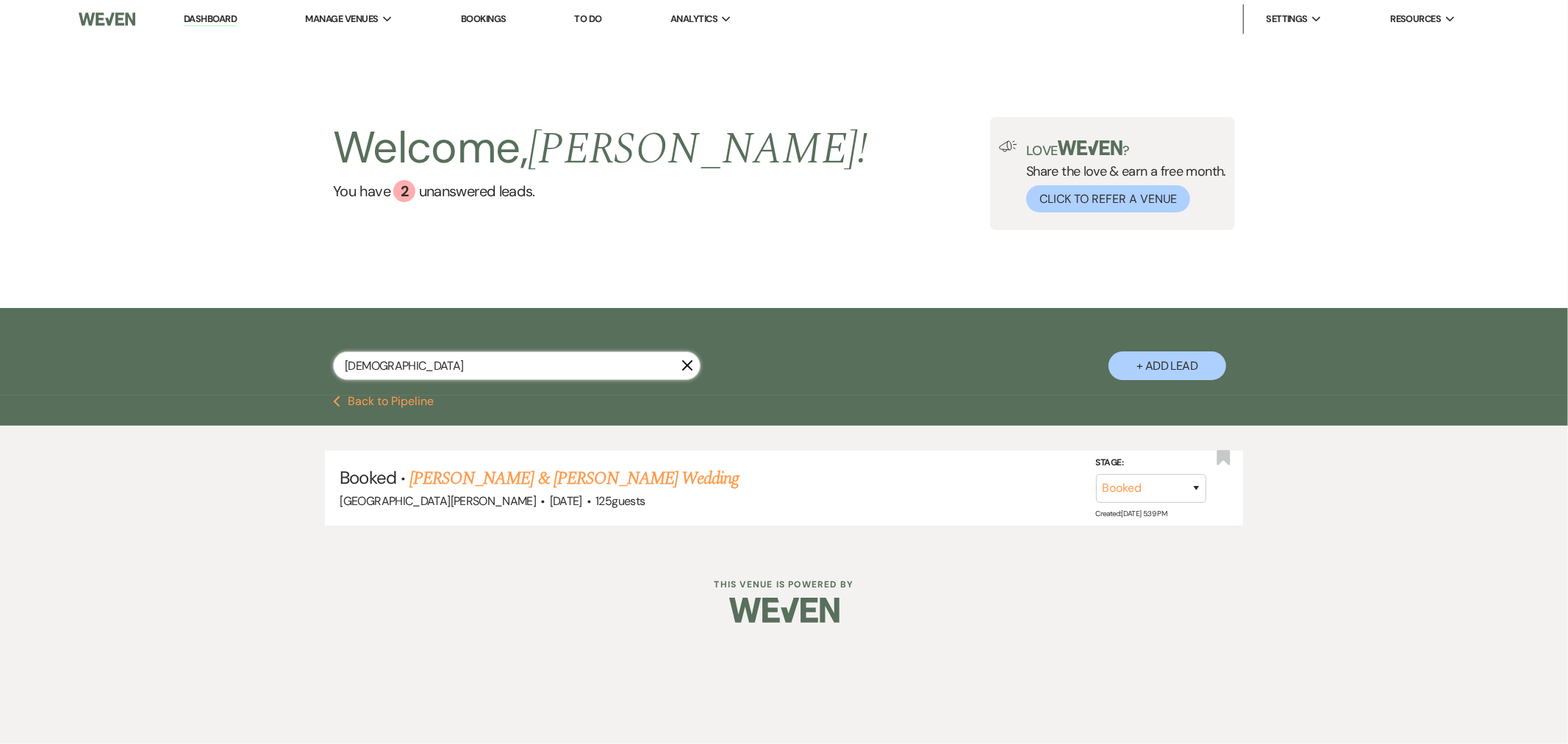
type input "god"
click at [645, 471] on link "Megan Godbey & Brandon Wilson's Wedding" at bounding box center [574, 478] width 329 height 26
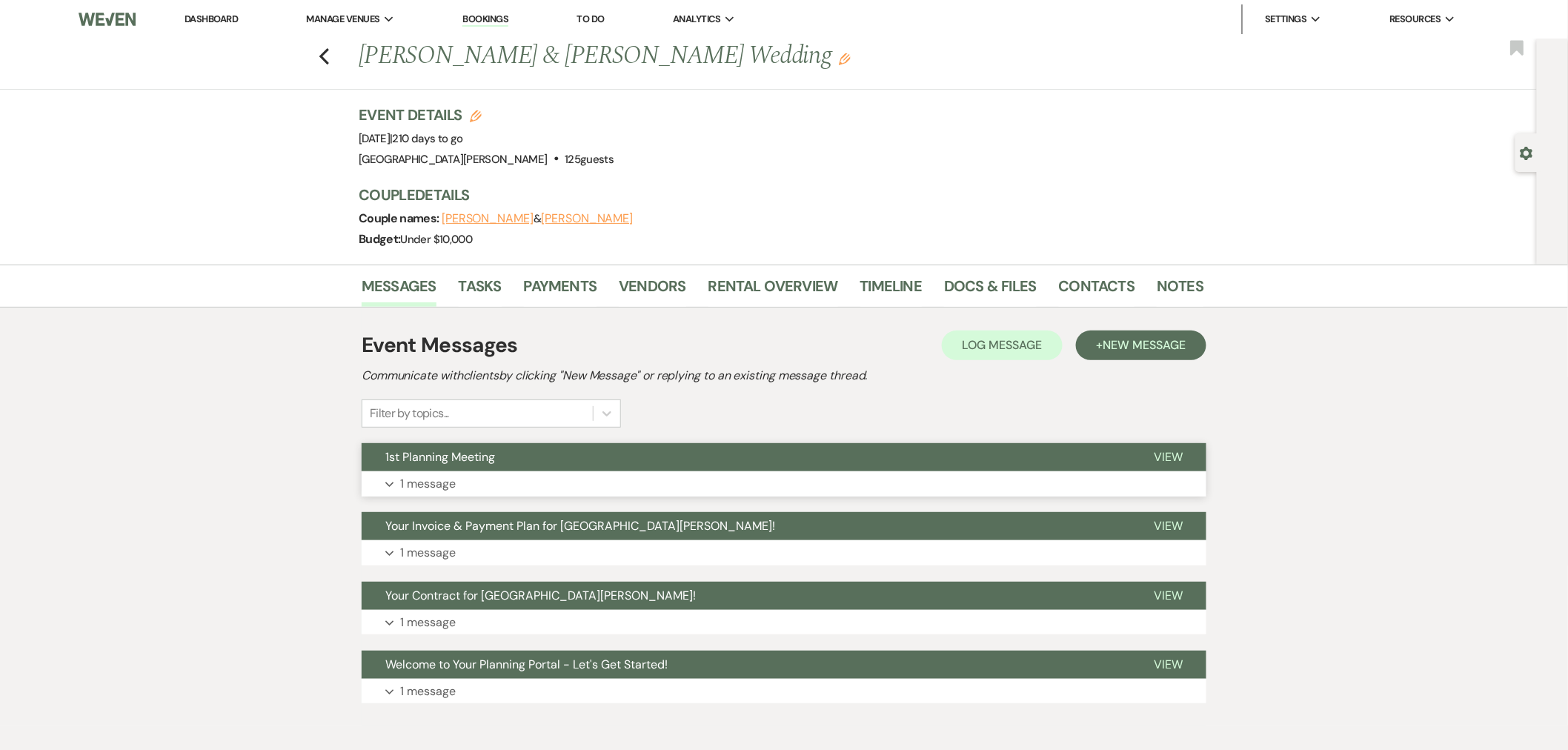
click at [773, 474] on button "Expand 1 message" at bounding box center [784, 484] width 845 height 26
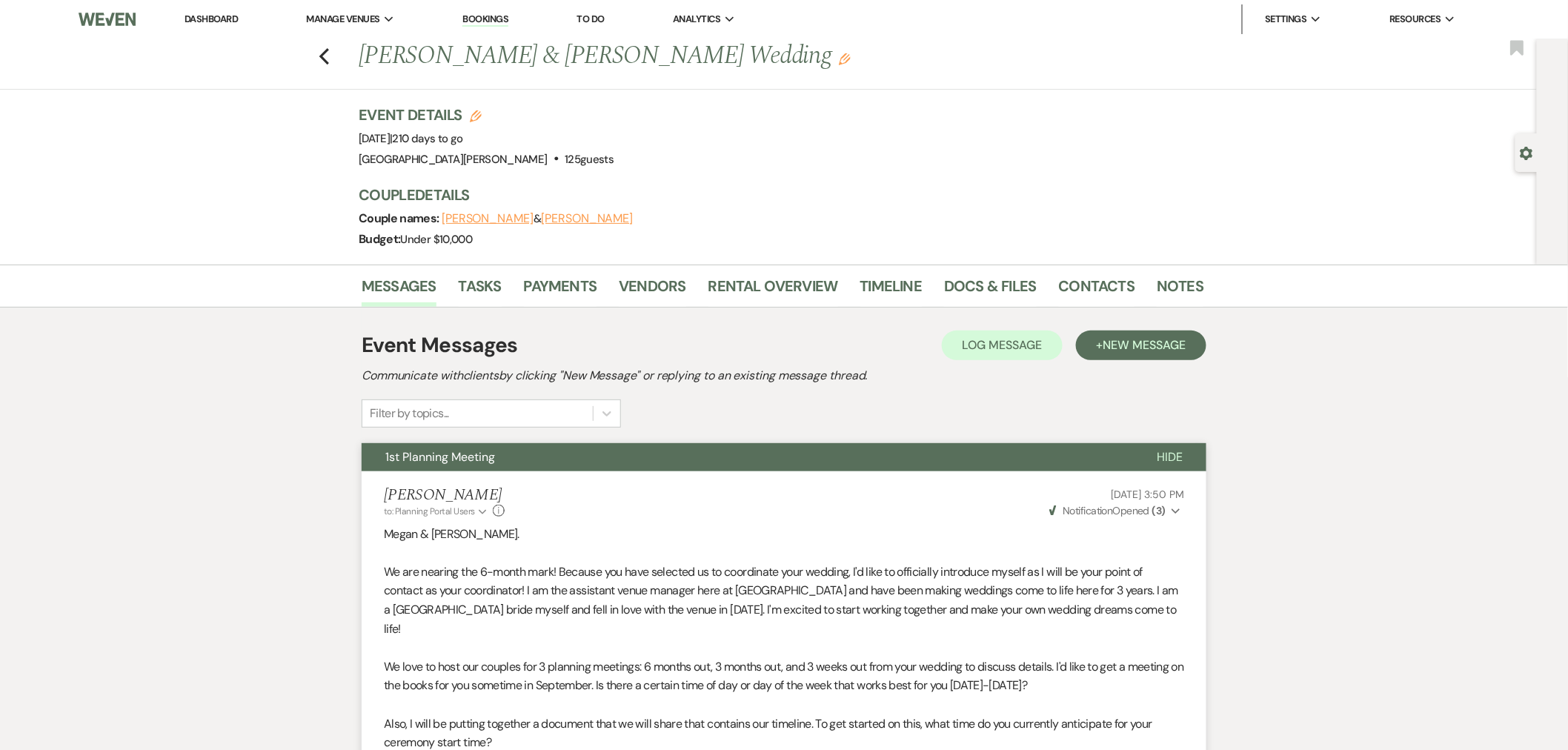
click at [1174, 509] on use "button" at bounding box center [1175, 511] width 9 height 5
click at [1173, 509] on icon "Collapse" at bounding box center [1175, 511] width 9 height 10
click at [210, 22] on link "Dashboard" at bounding box center [211, 19] width 54 height 13
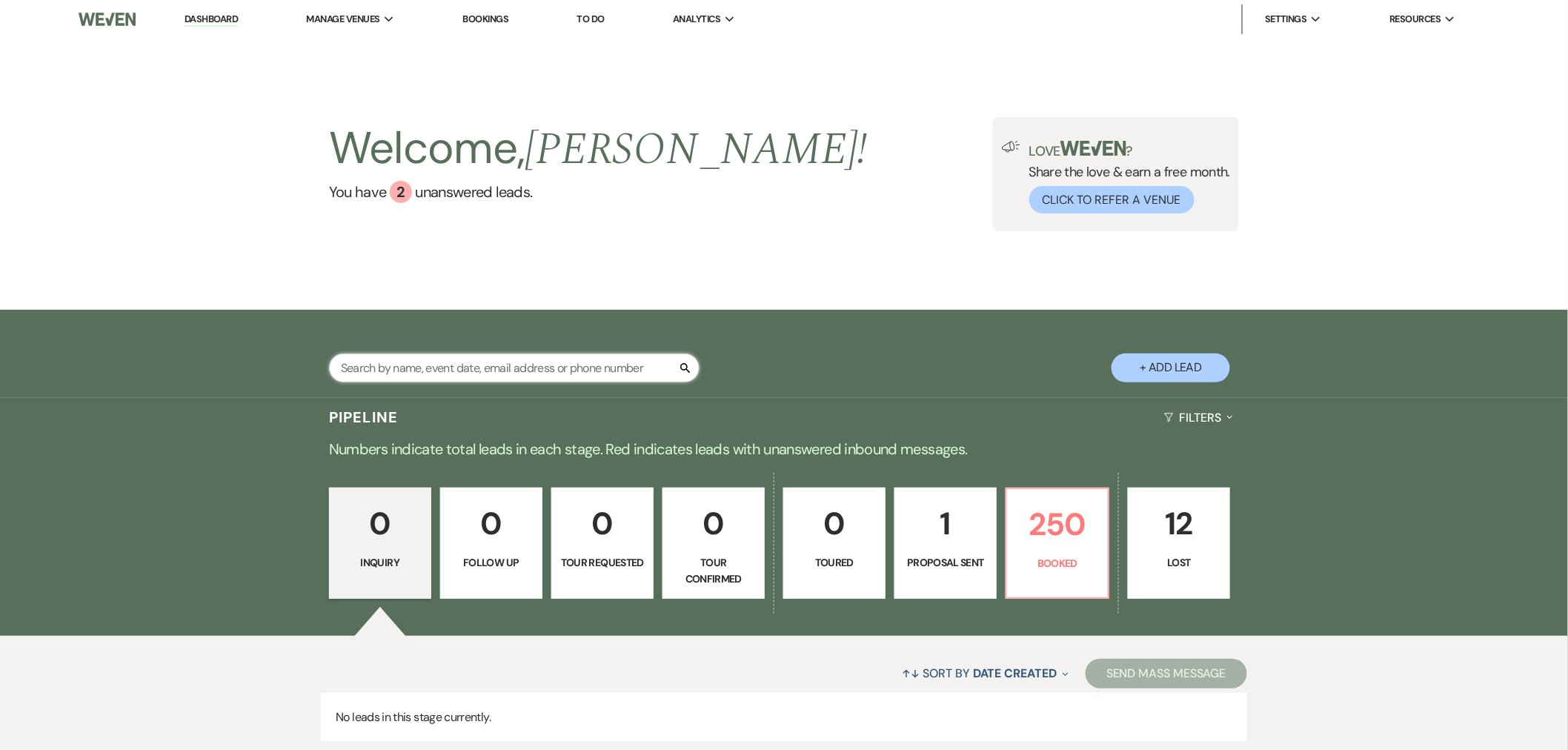
click at [502, 378] on input "text" at bounding box center [514, 368] width 370 height 29
type input "car"
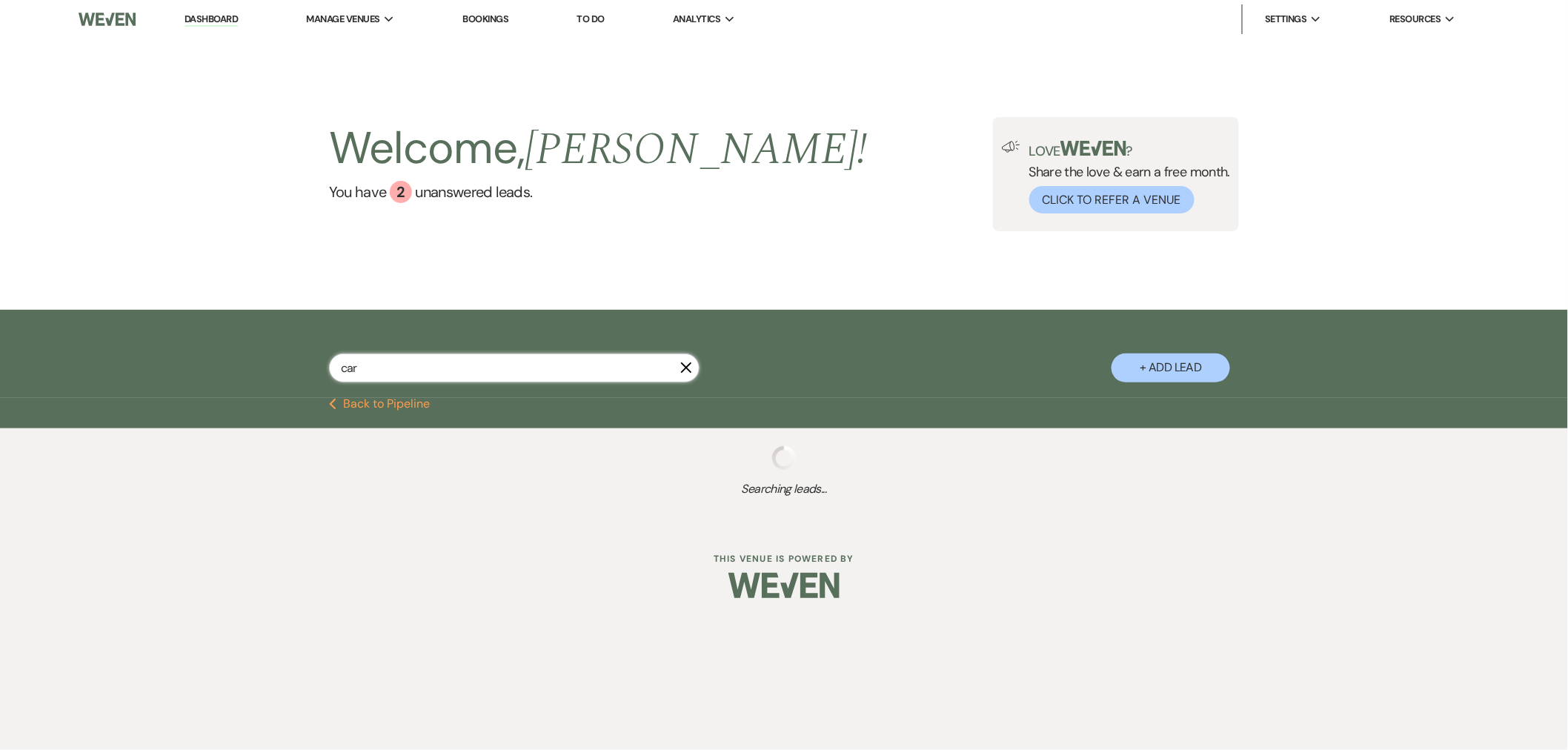
select select "8"
select select "11"
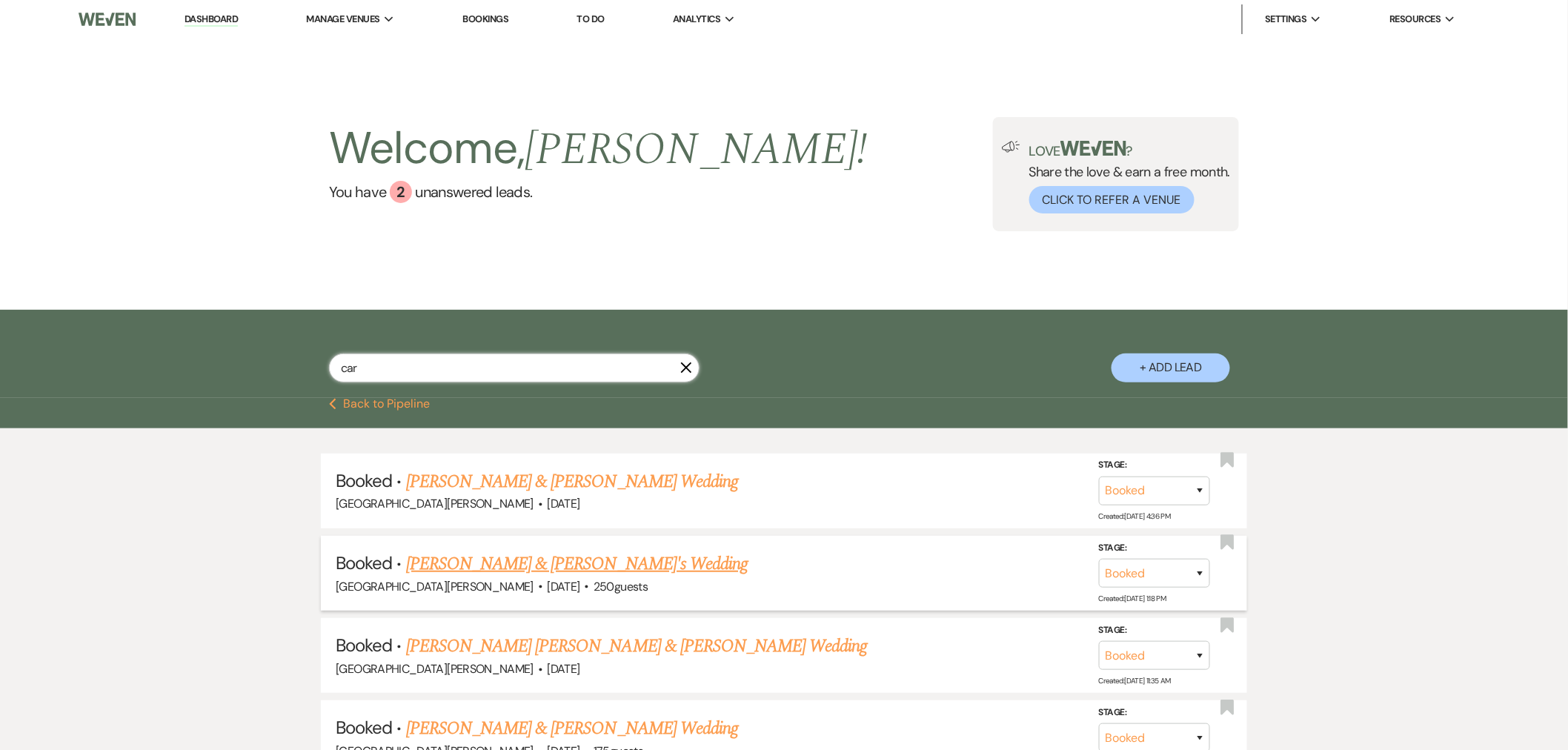
type input "car"
click at [603, 566] on link "[PERSON_NAME] & [PERSON_NAME]'s Wedding" at bounding box center [577, 563] width 342 height 26
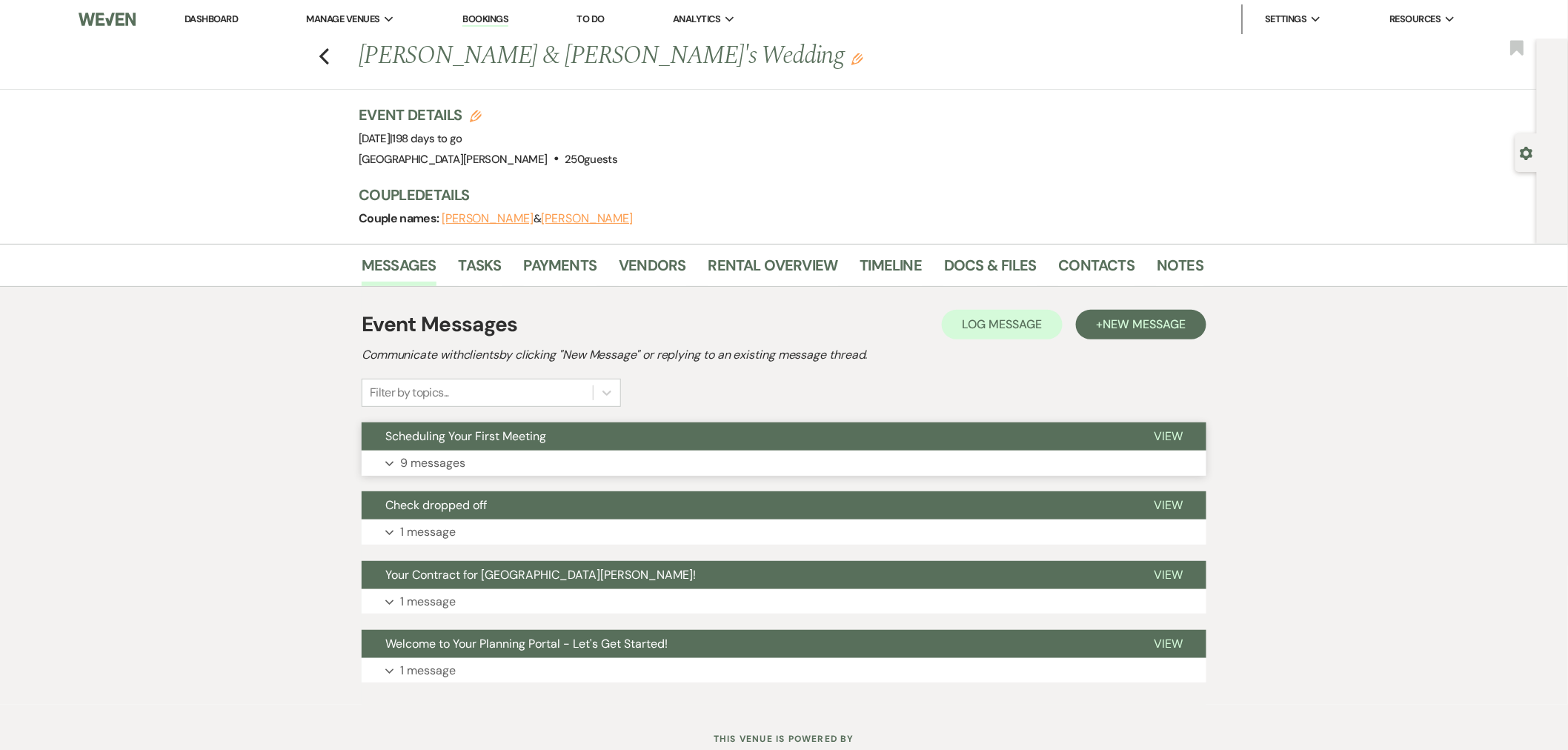
click at [553, 462] on button "Expand 9 messages" at bounding box center [784, 463] width 845 height 26
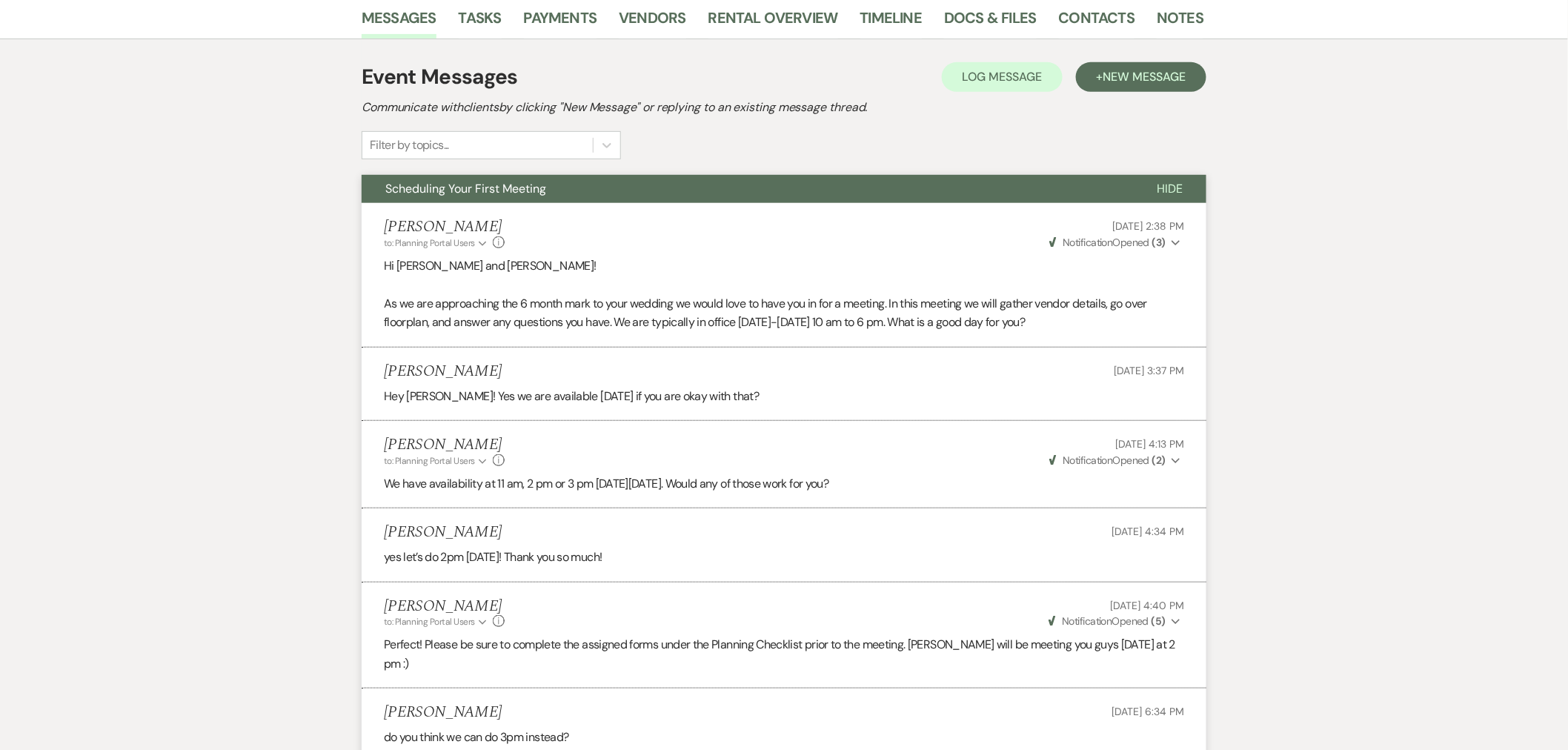
scroll to position [1, 0]
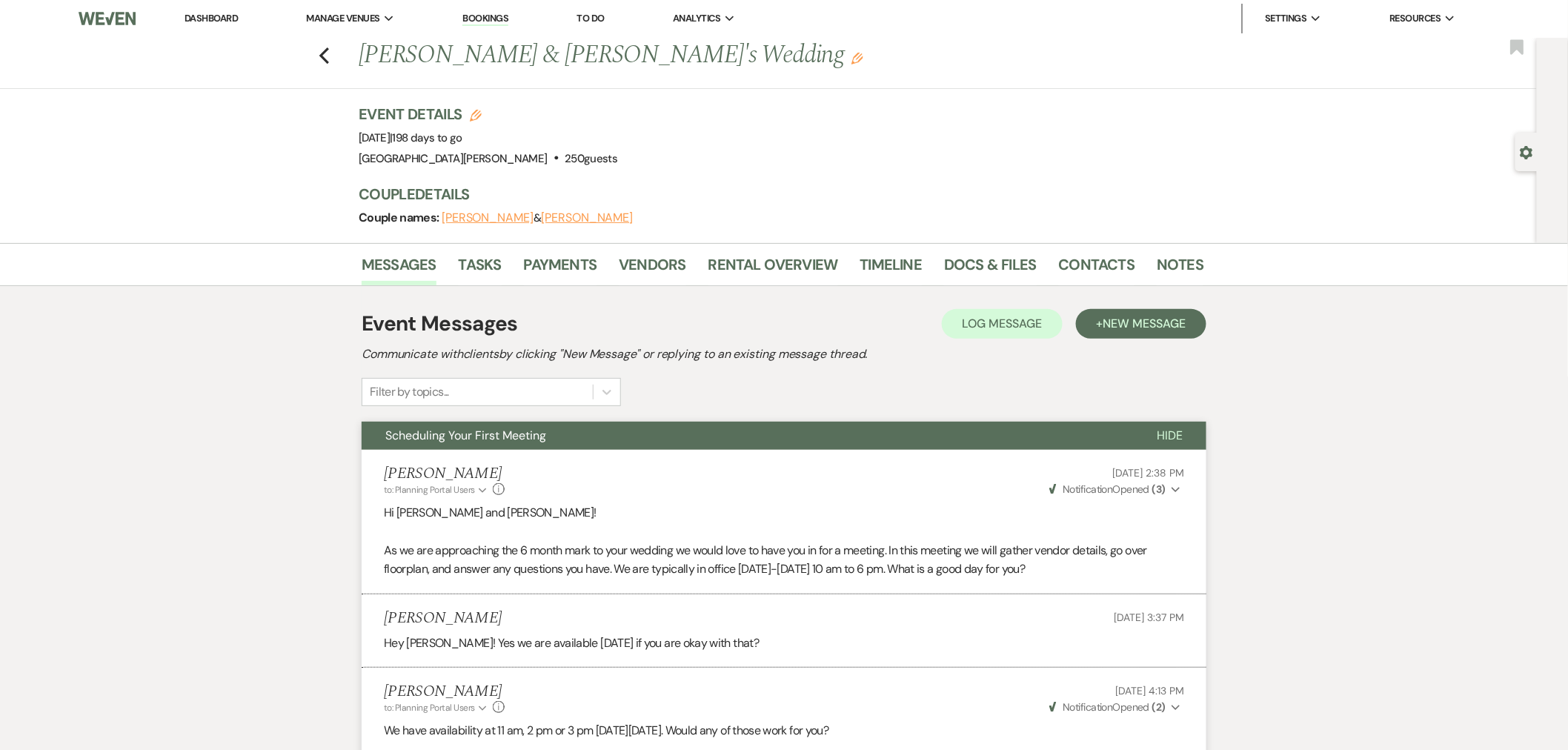
drag, startPoint x: 213, startPoint y: 16, endPoint x: 206, endPoint y: 9, distance: 9.9
click at [213, 16] on link "Dashboard" at bounding box center [211, 18] width 54 height 13
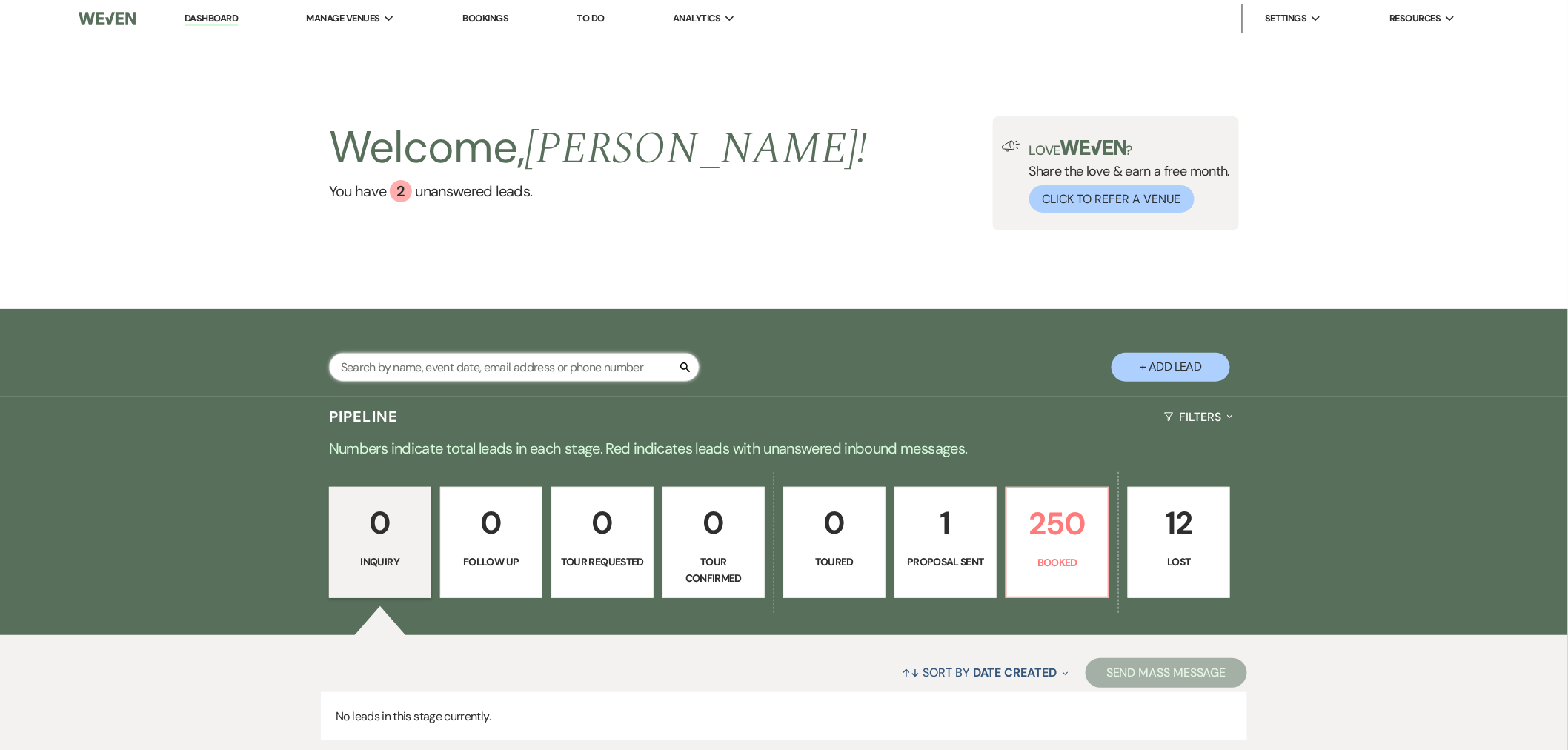
click at [516, 357] on input "text" at bounding box center [514, 367] width 370 height 29
type input "sonia"
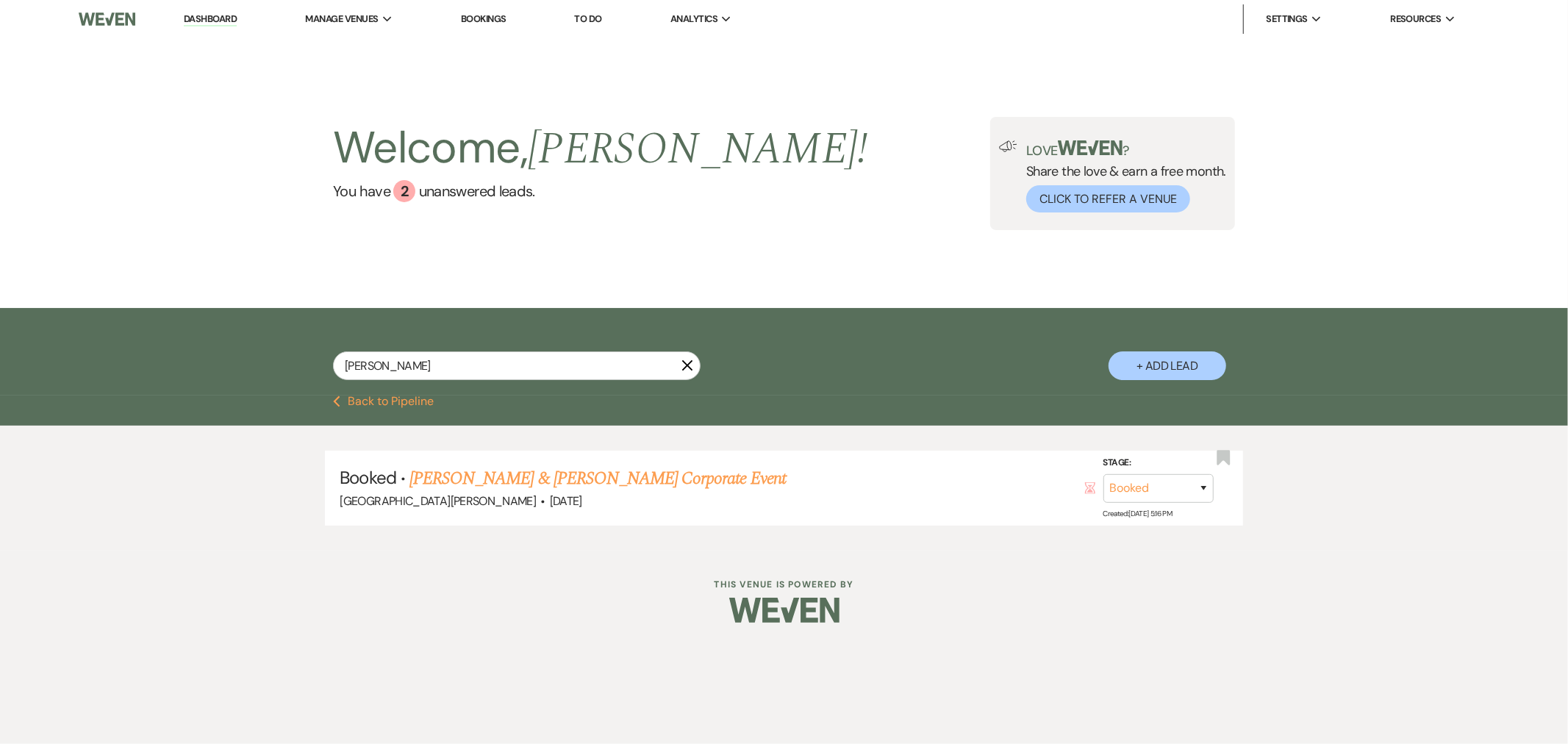
click at [726, 479] on link "[PERSON_NAME] & [PERSON_NAME] Corporate Event" at bounding box center [598, 478] width 376 height 26
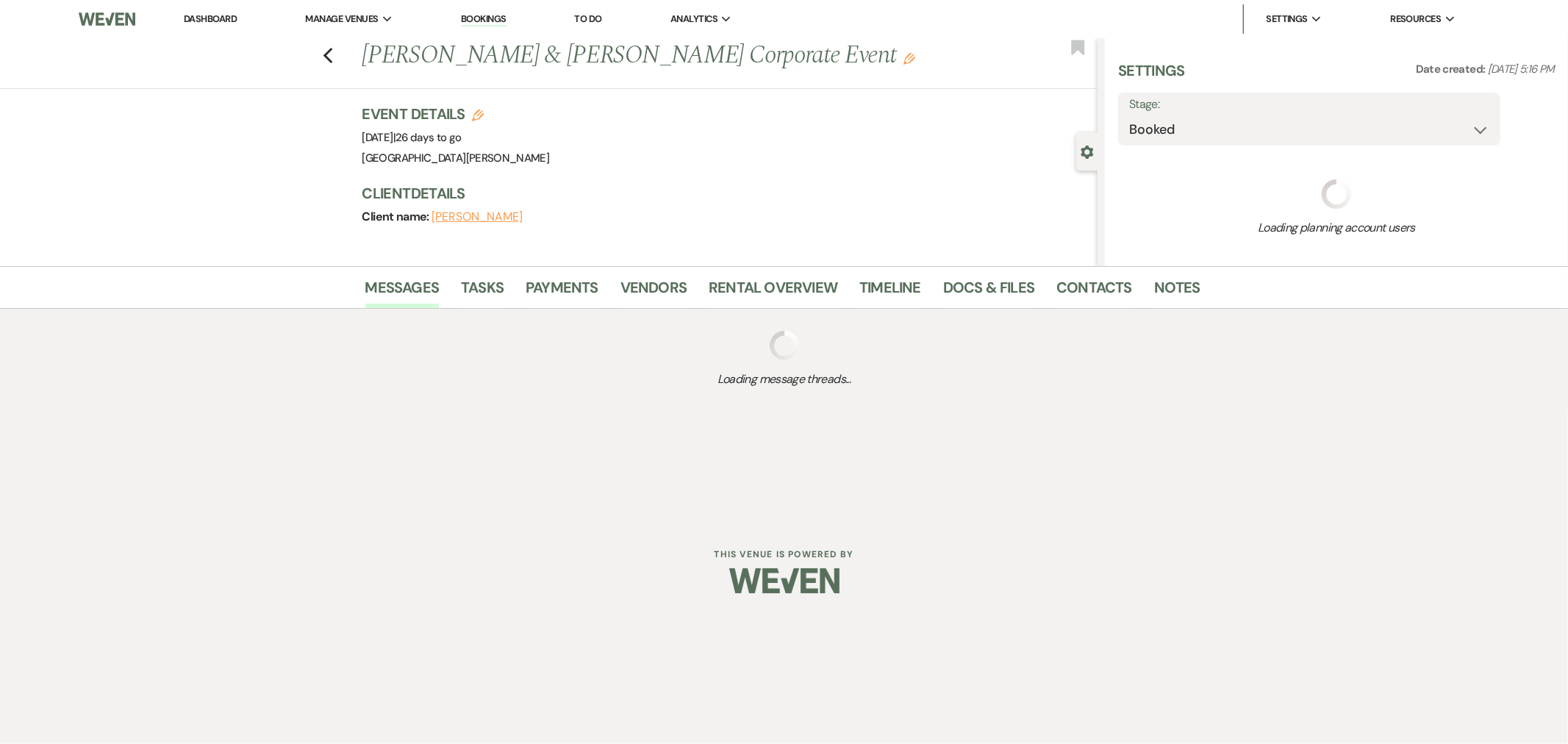
select select "12"
select select "9"
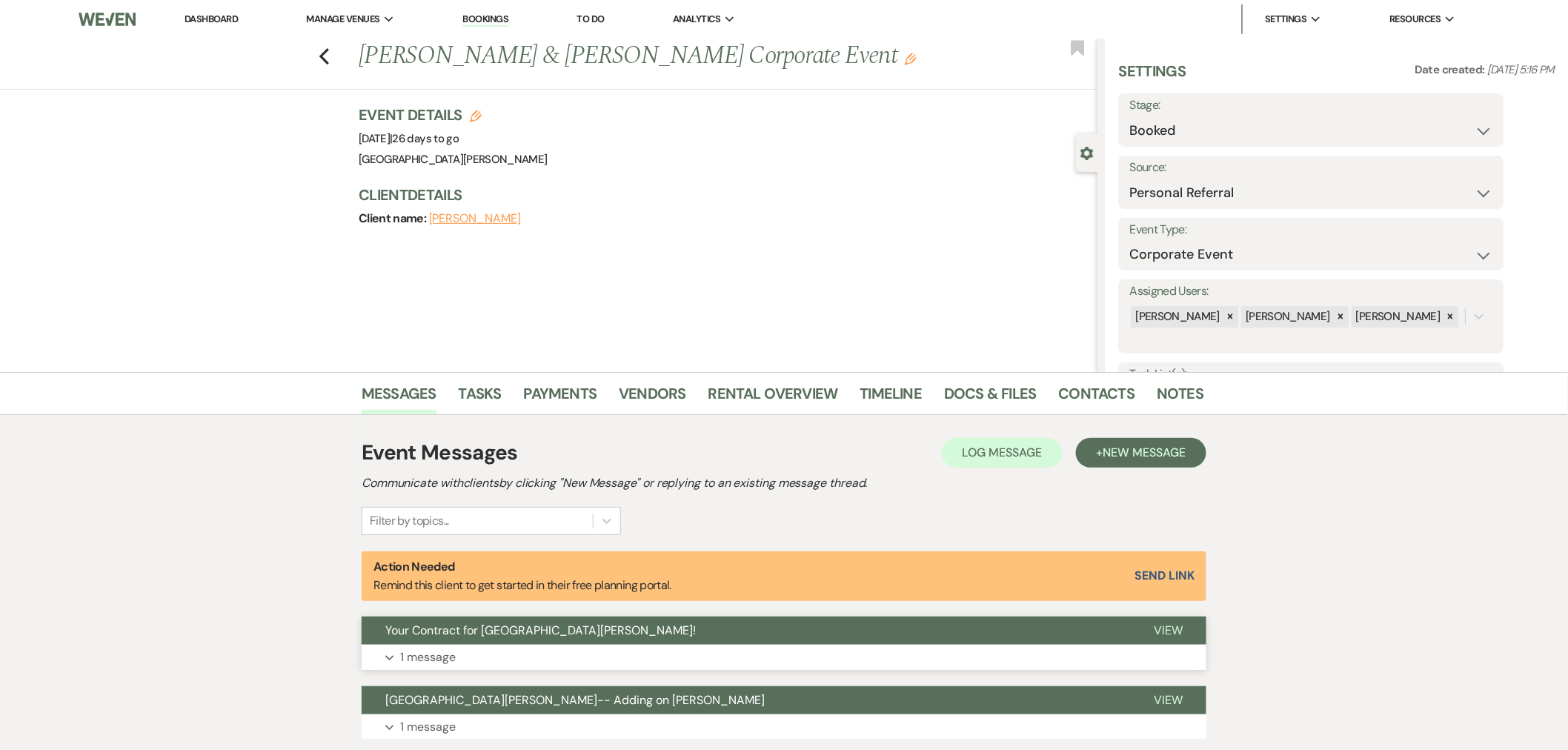
click at [879, 654] on button "Expand 1 message" at bounding box center [784, 657] width 845 height 26
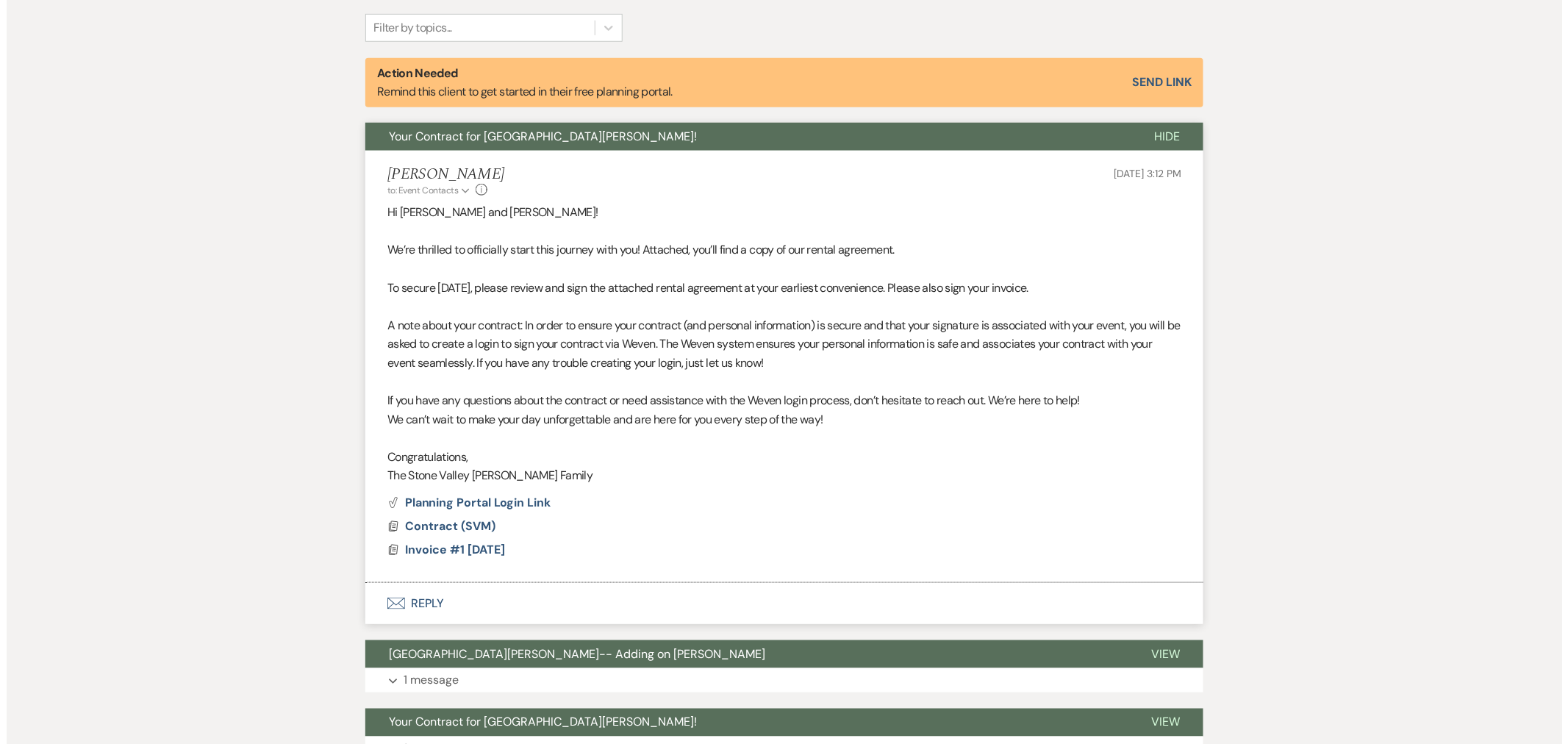
scroll to position [489, 0]
click at [466, 523] on span "Contract (SVM)" at bounding box center [444, 526] width 91 height 15
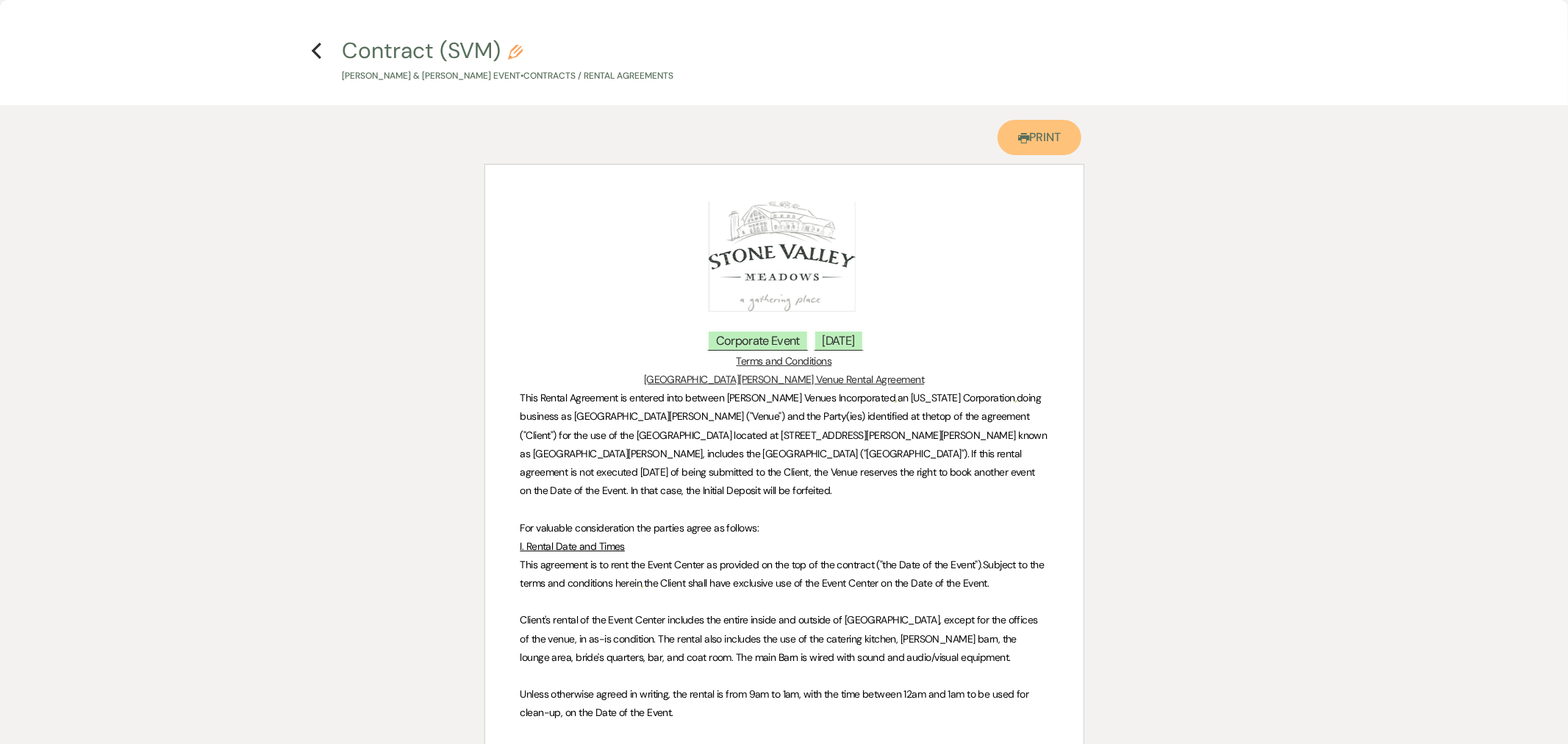
click at [1045, 141] on link "Printer Print" at bounding box center [1040, 138] width 85 height 36
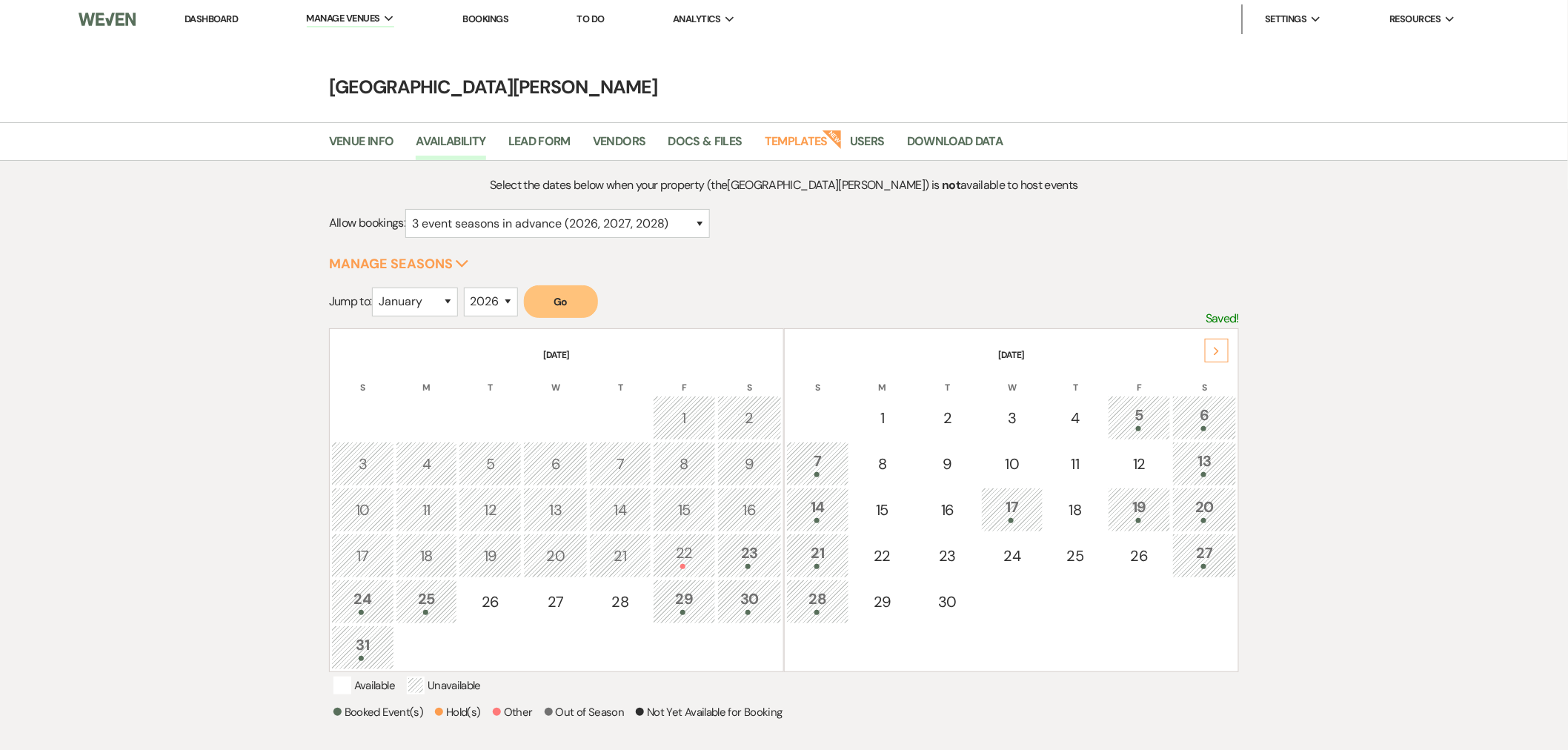
click at [1155, 255] on div "Select the dates below when your property (the [GEOGRAPHIC_DATA][PERSON_NAME] )…" at bounding box center [784, 506] width 910 height 660
click at [1335, 529] on div "Select the dates below when your property (the [GEOGRAPHIC_DATA][PERSON_NAME] )…" at bounding box center [784, 508] width 1568 height 695
click at [1277, 519] on div "Select the dates below when your property (the [GEOGRAPHIC_DATA][PERSON_NAME] )…" at bounding box center [784, 506] width 1067 height 660
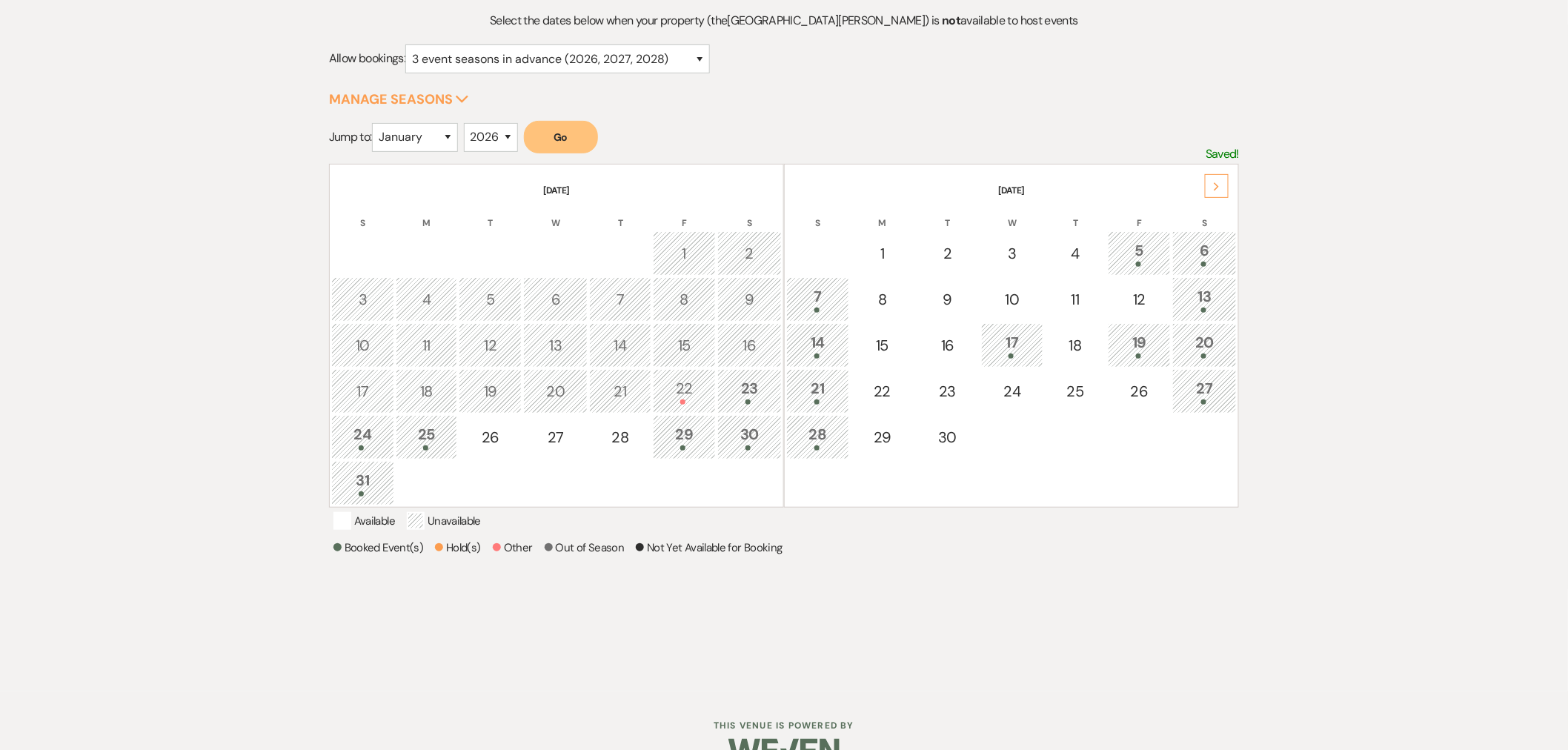
scroll to position [82, 0]
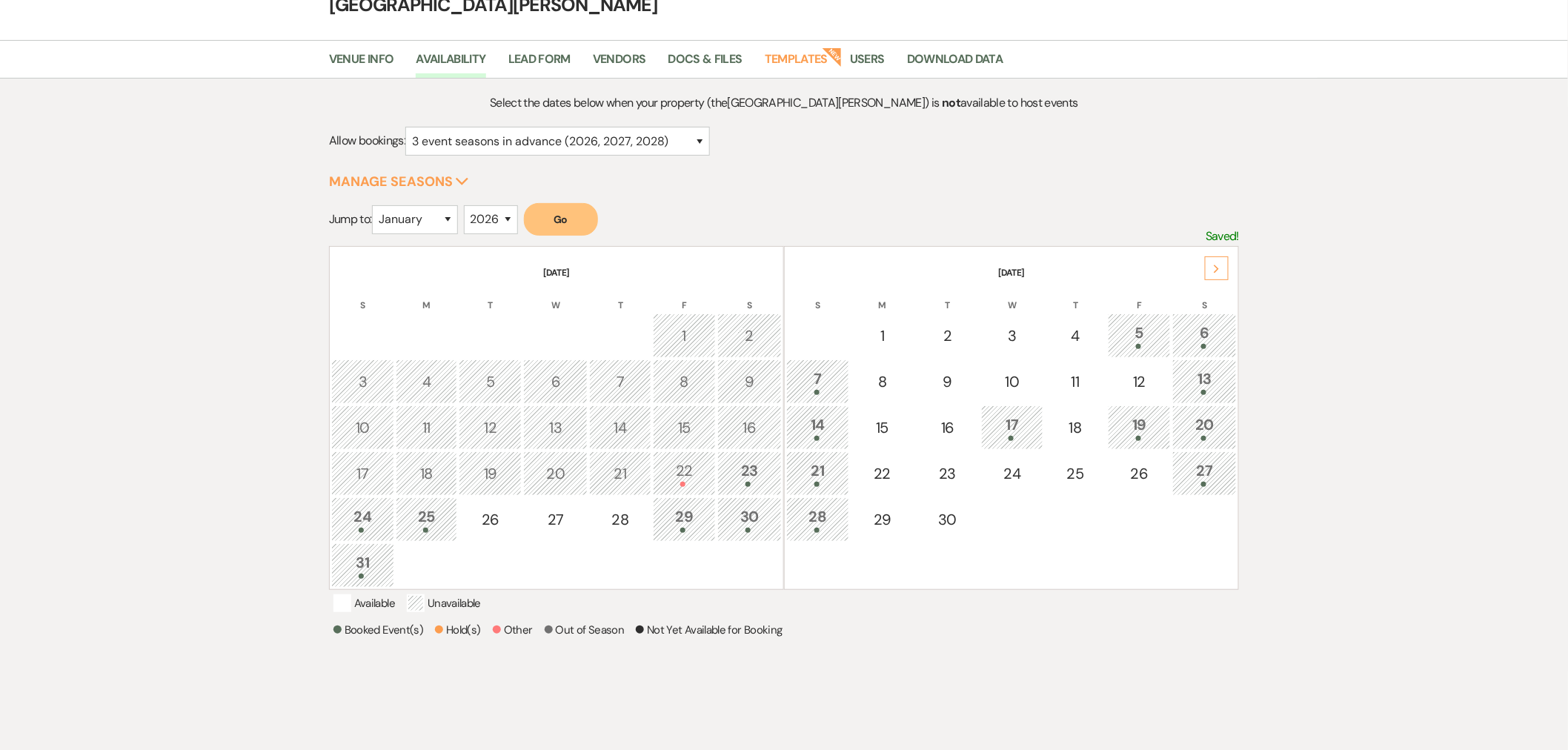
click at [1351, 485] on div "Select the dates below when your property (the [GEOGRAPHIC_DATA][PERSON_NAME] )…" at bounding box center [784, 426] width 1568 height 695
click at [1288, 402] on div "Select the dates below when your property (the Stone Valley Meadows ) is not av…" at bounding box center [784, 423] width 1067 height 660
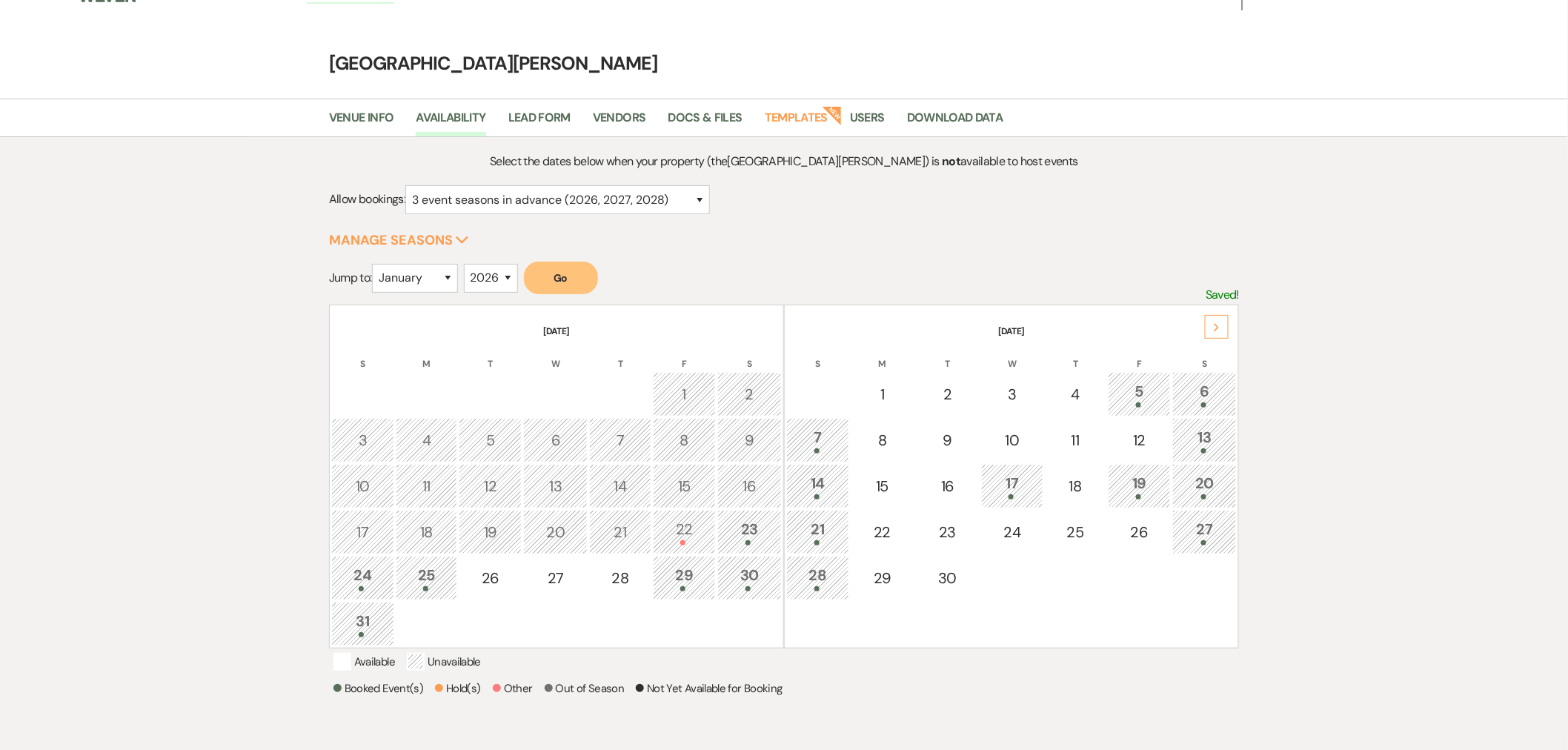
scroll to position [0, 0]
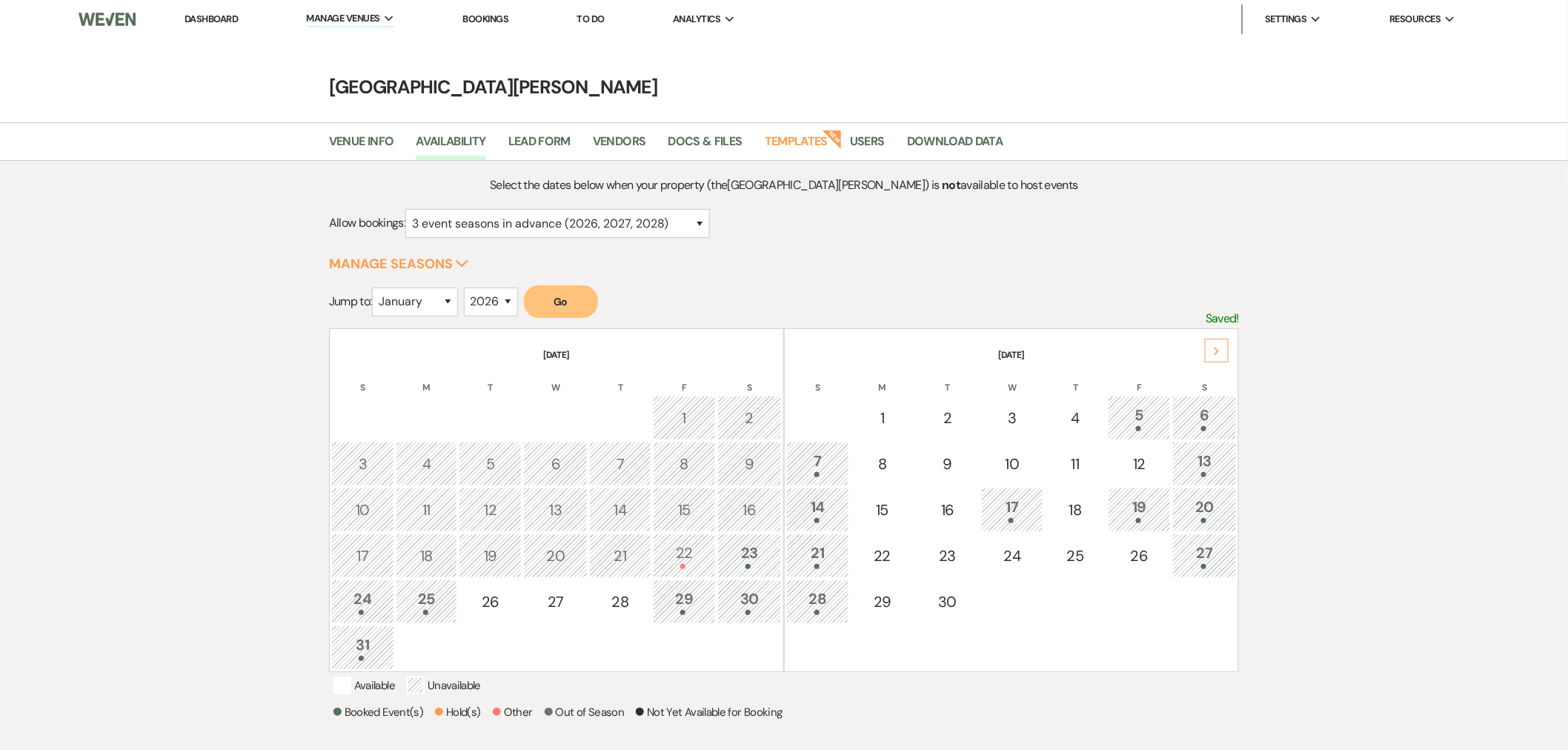
click at [223, 19] on link "Dashboard" at bounding box center [211, 19] width 54 height 13
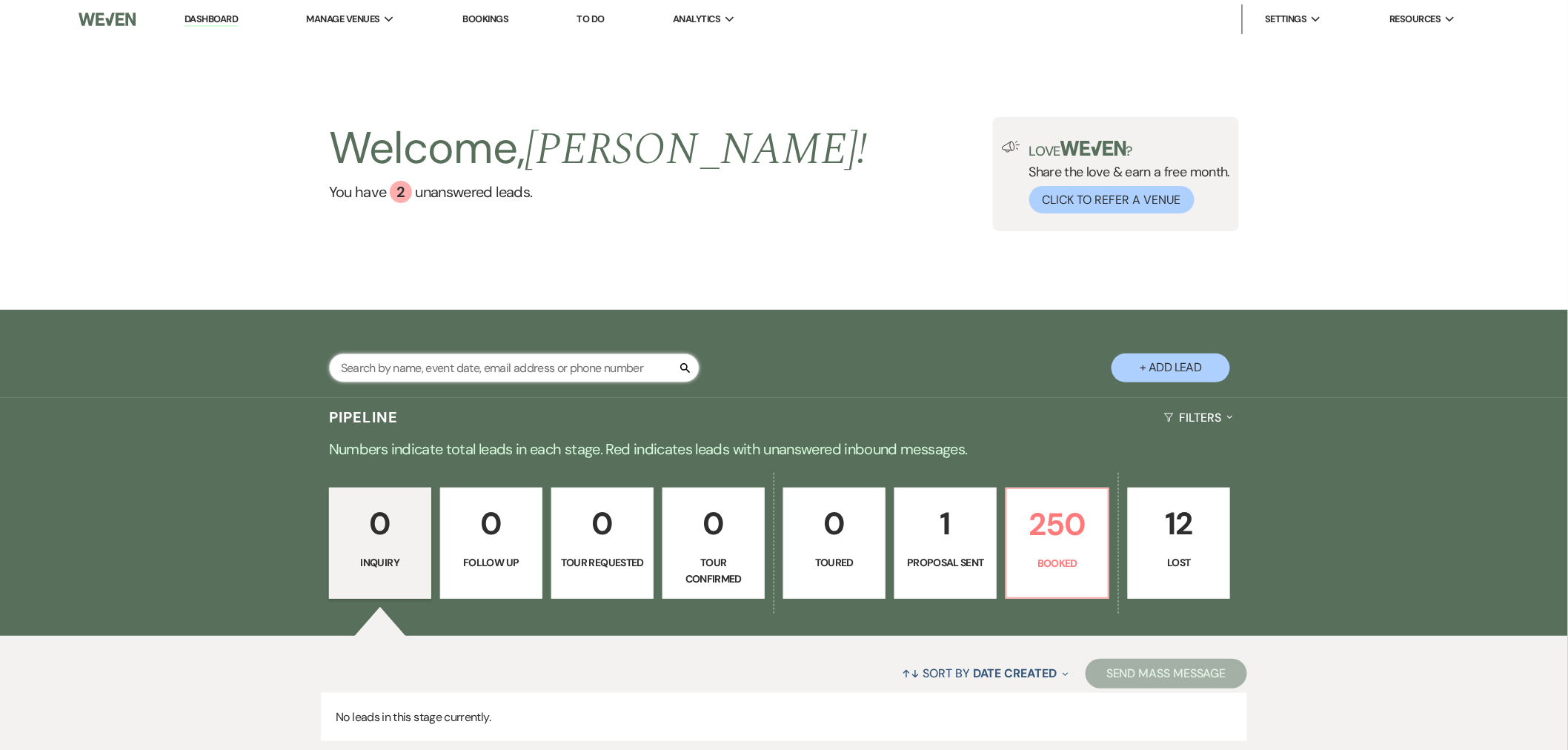
click at [544, 365] on input "text" at bounding box center [514, 368] width 370 height 29
type input "shoe"
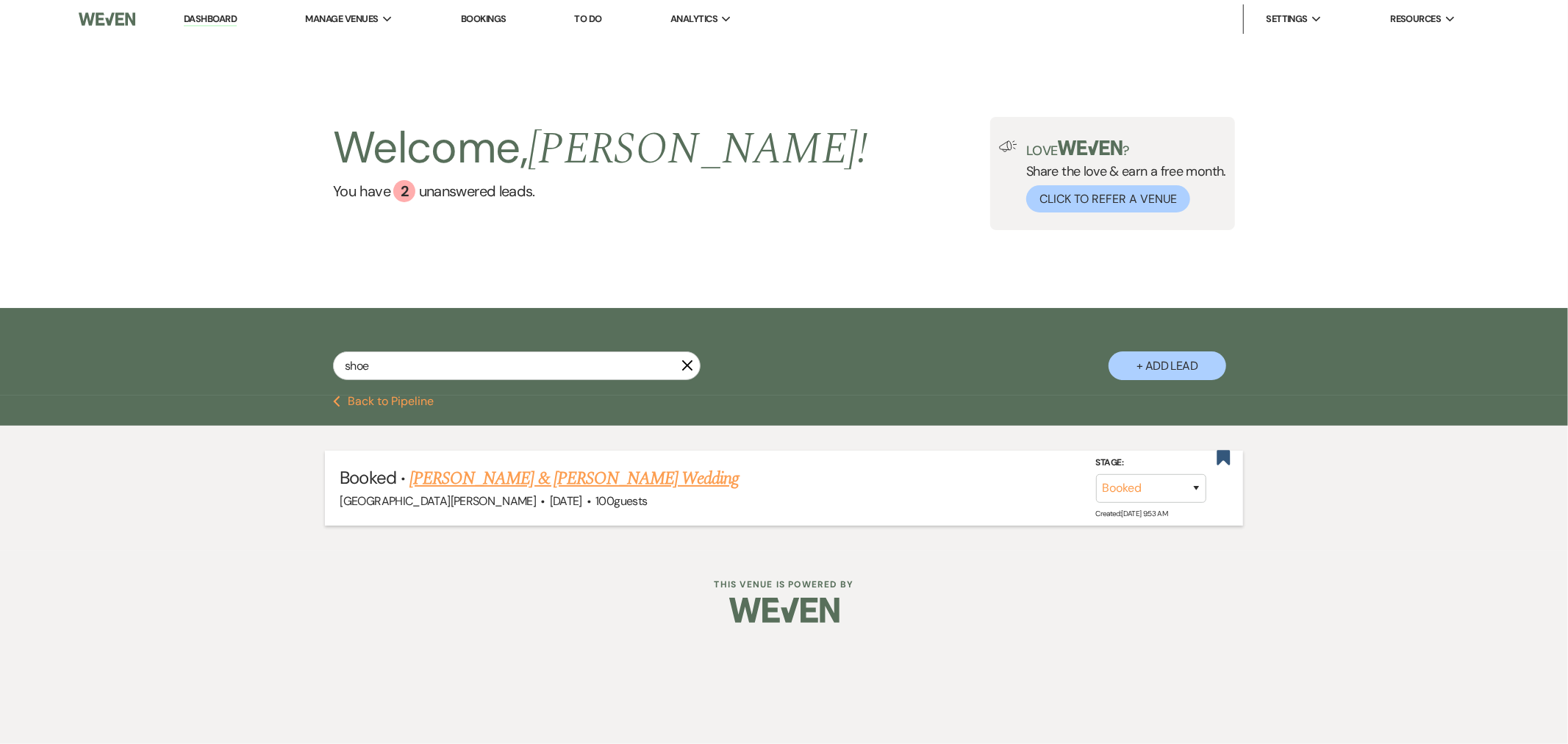
click at [606, 482] on link "Kateland Shoenfelt & Jacob Dahlheimer's Wedding" at bounding box center [574, 478] width 329 height 26
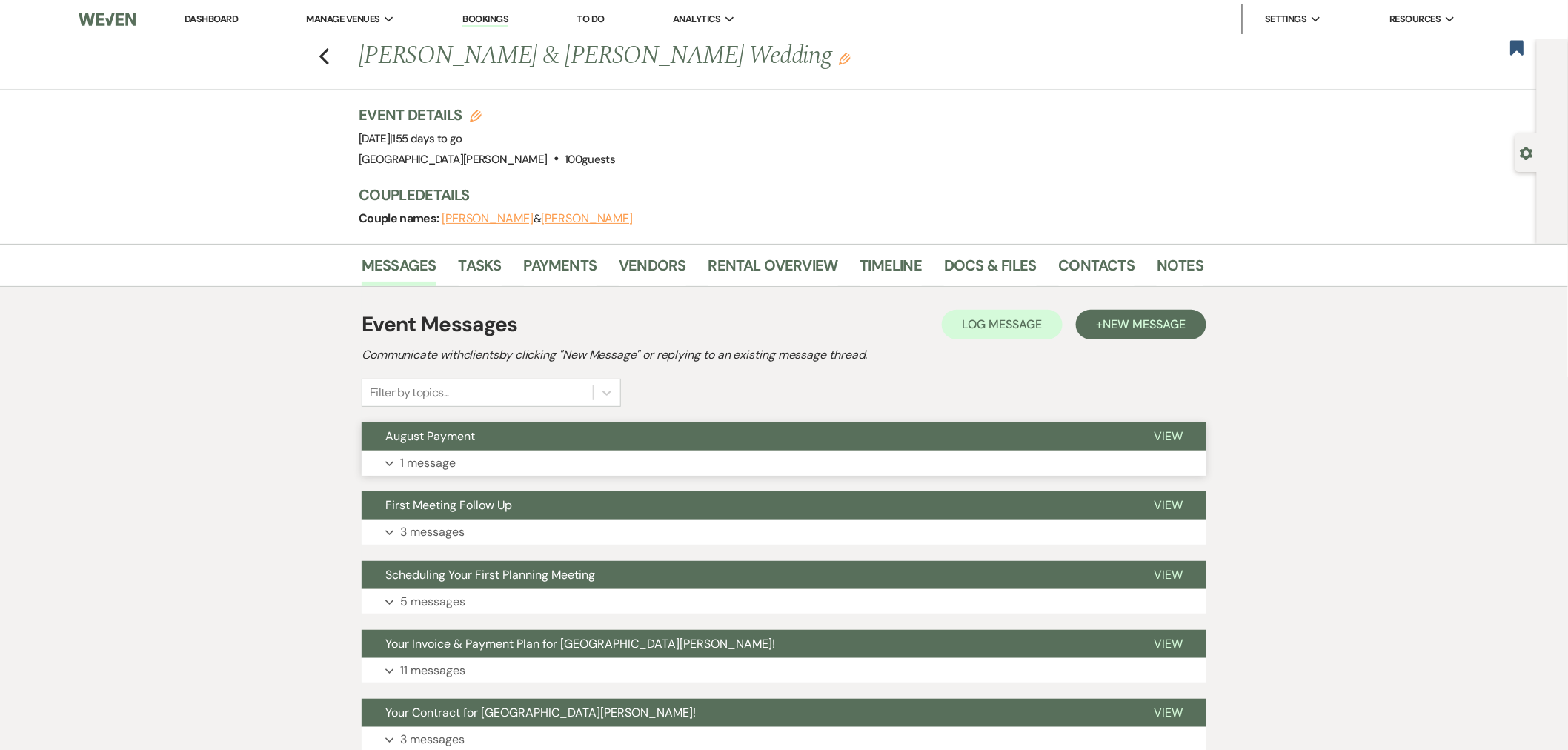
click at [531, 465] on button "Expand 1 message" at bounding box center [784, 463] width 845 height 26
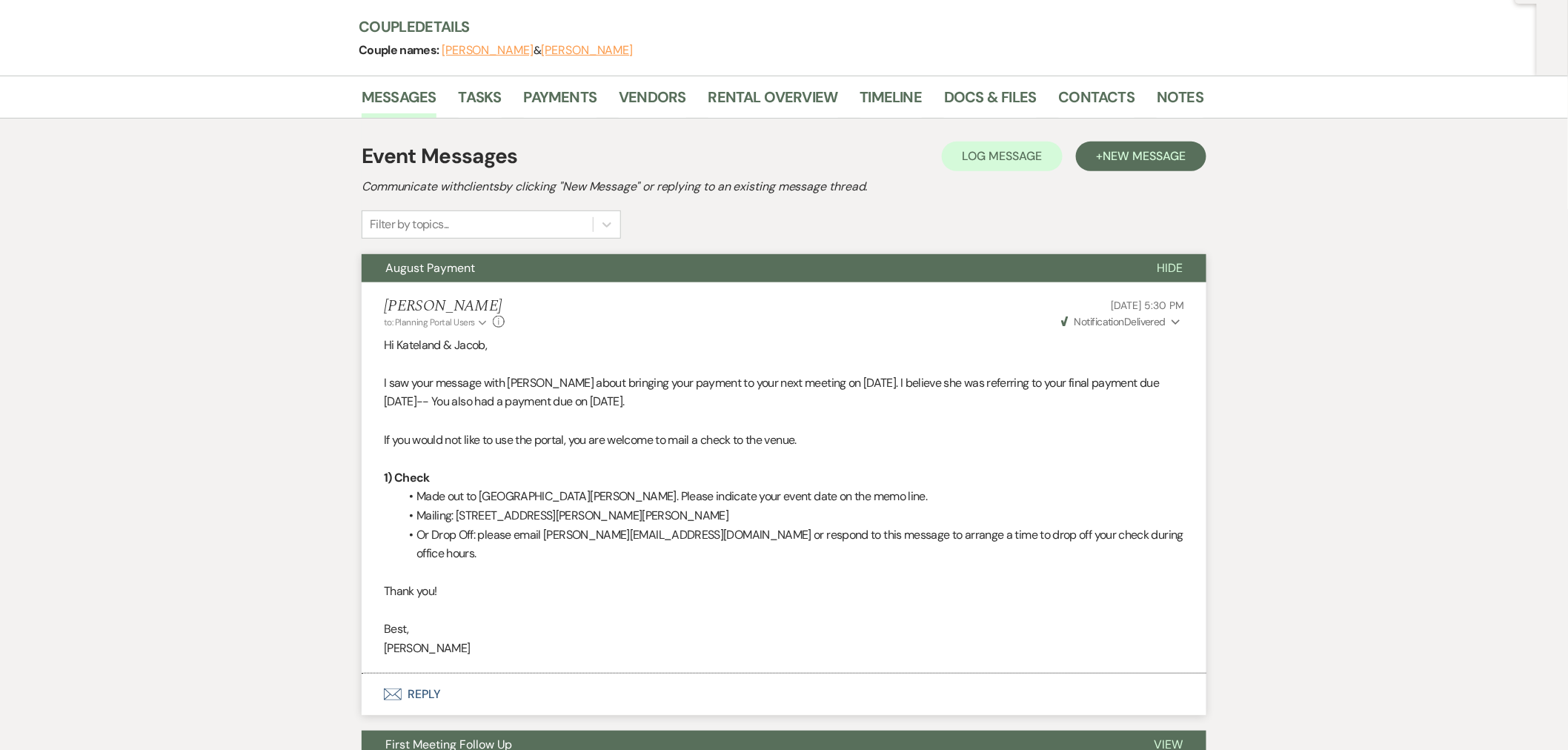
scroll to position [165, 0]
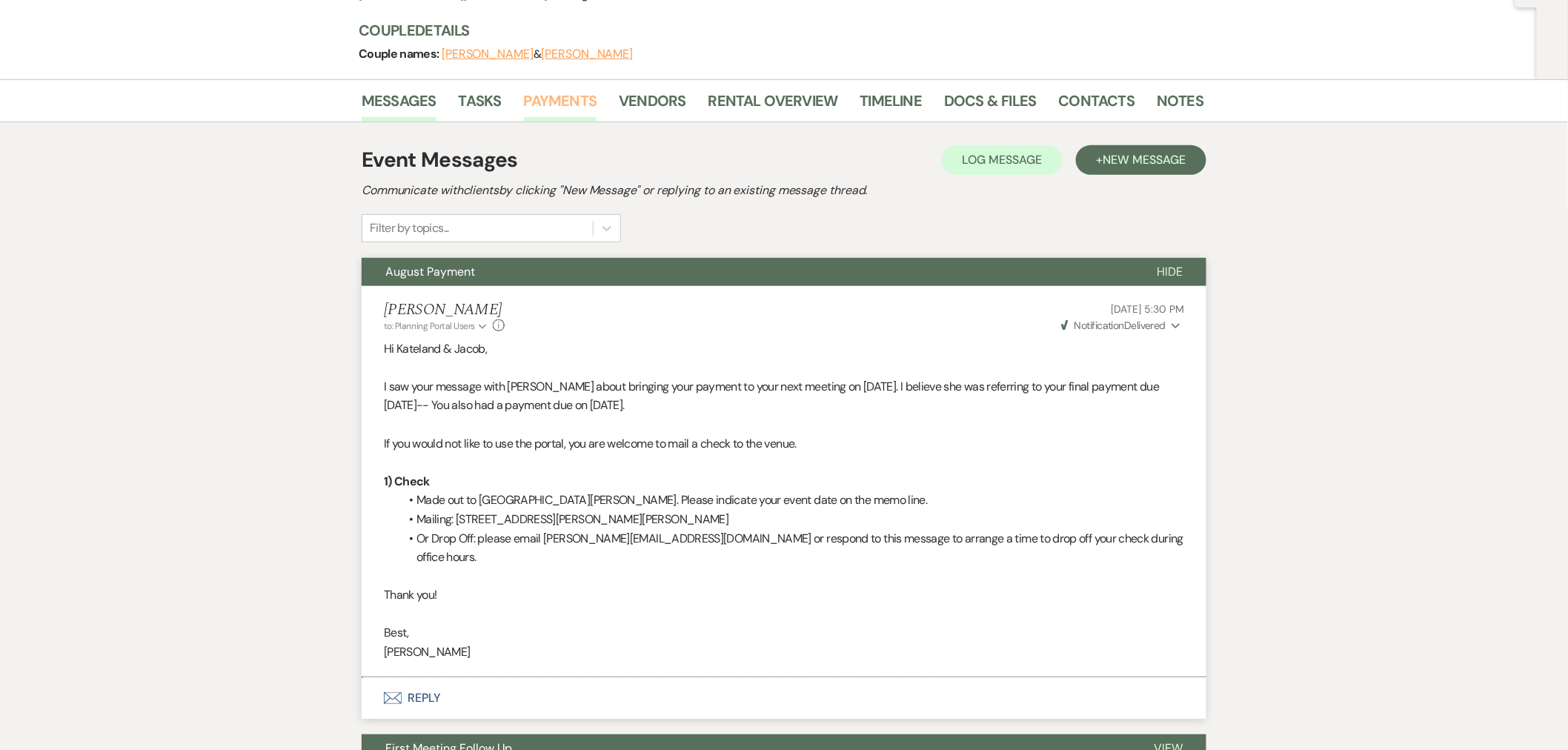
click at [553, 107] on link "Payments" at bounding box center [561, 105] width 73 height 32
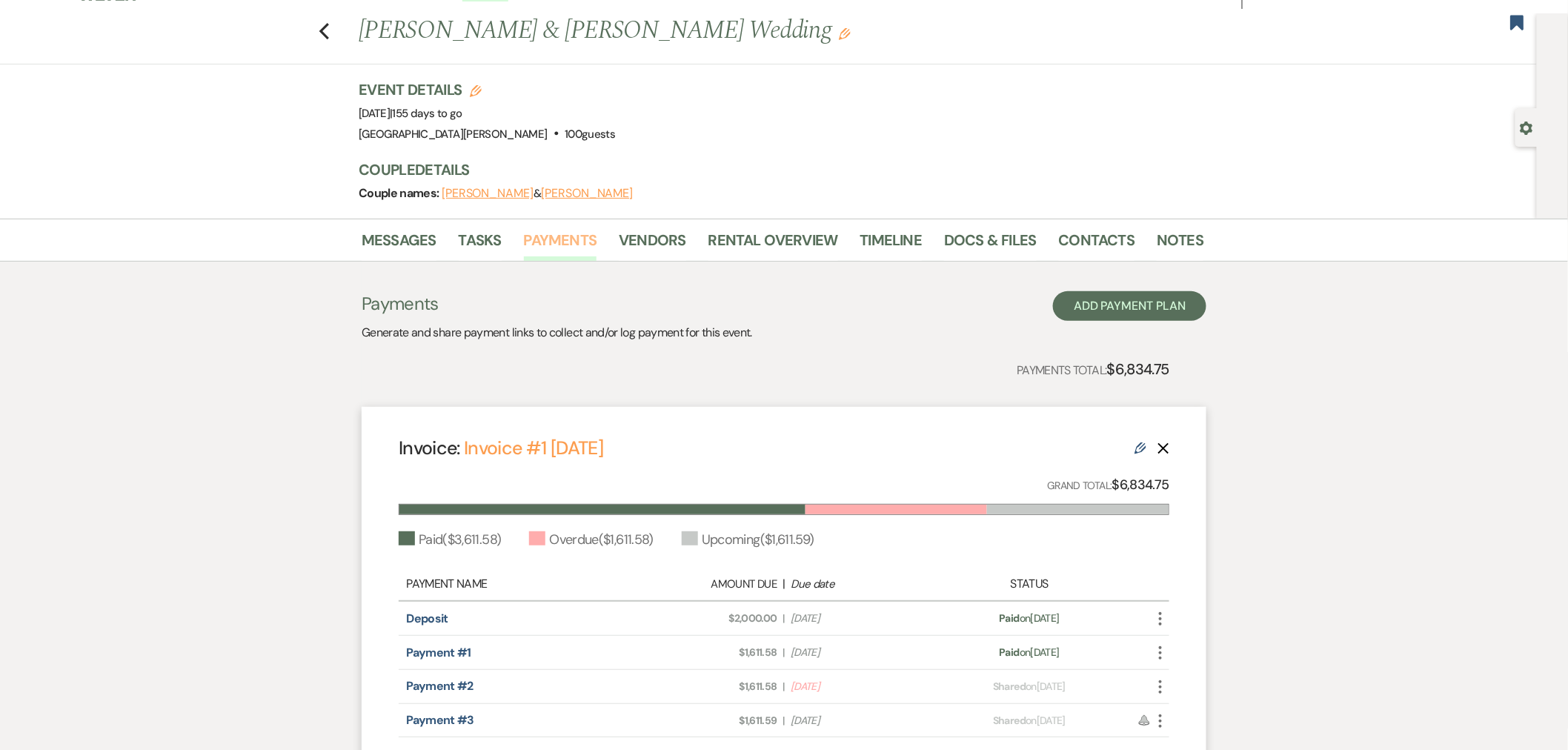
scroll to position [190, 0]
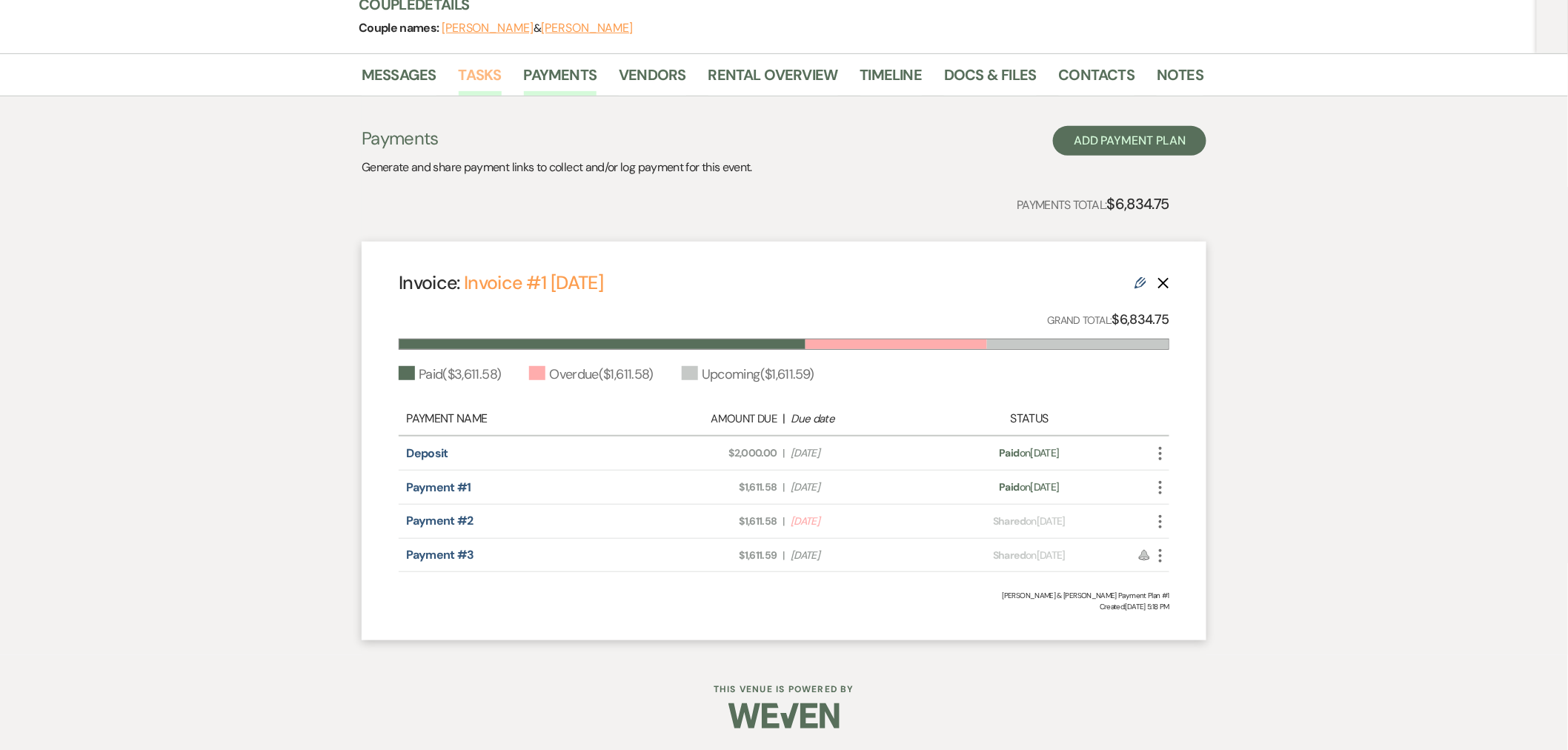
click at [492, 87] on link "Tasks" at bounding box center [480, 79] width 43 height 32
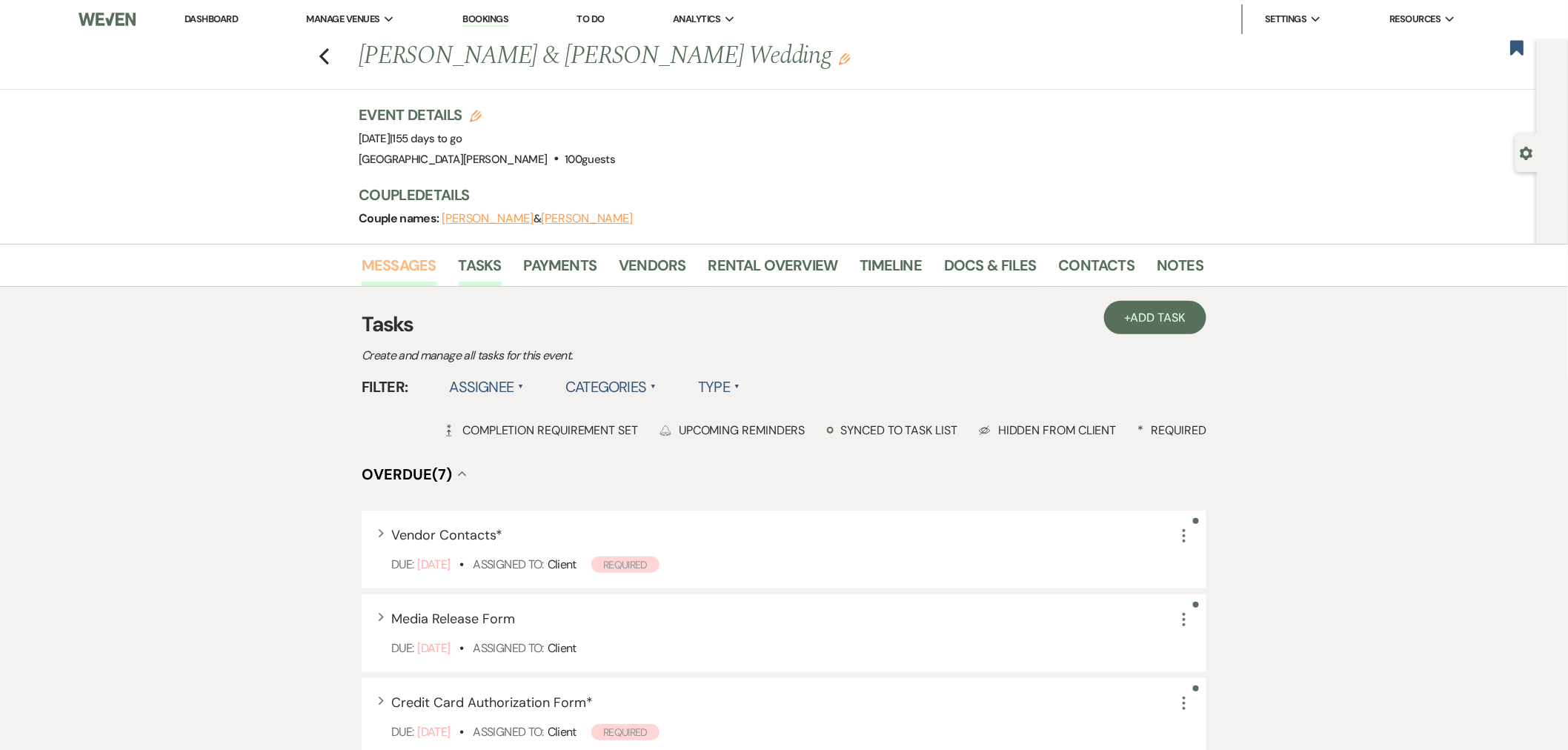
click at [401, 263] on link "Messages" at bounding box center [399, 270] width 75 height 32
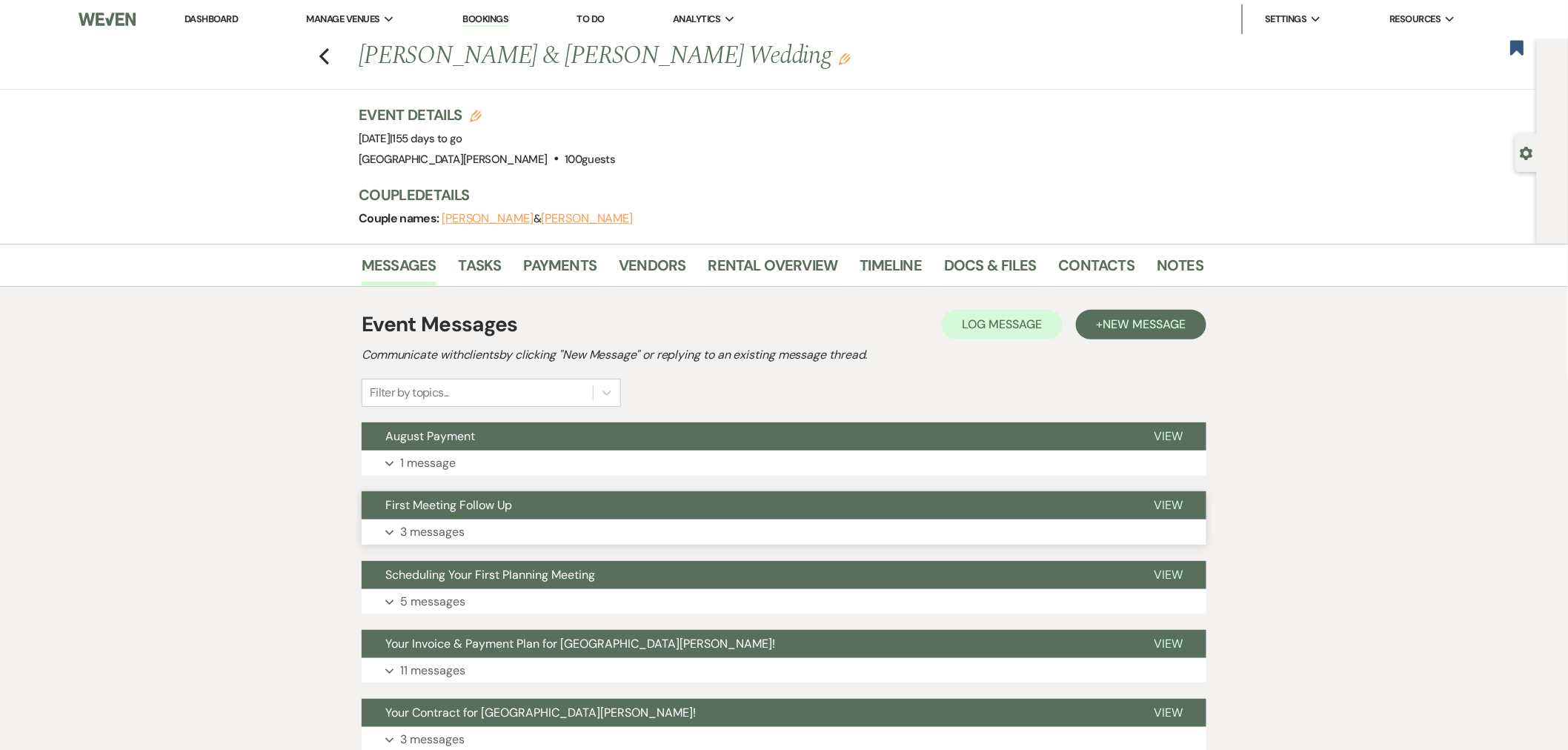
click at [965, 519] on button "First Meeting Follow Up" at bounding box center [746, 505] width 768 height 28
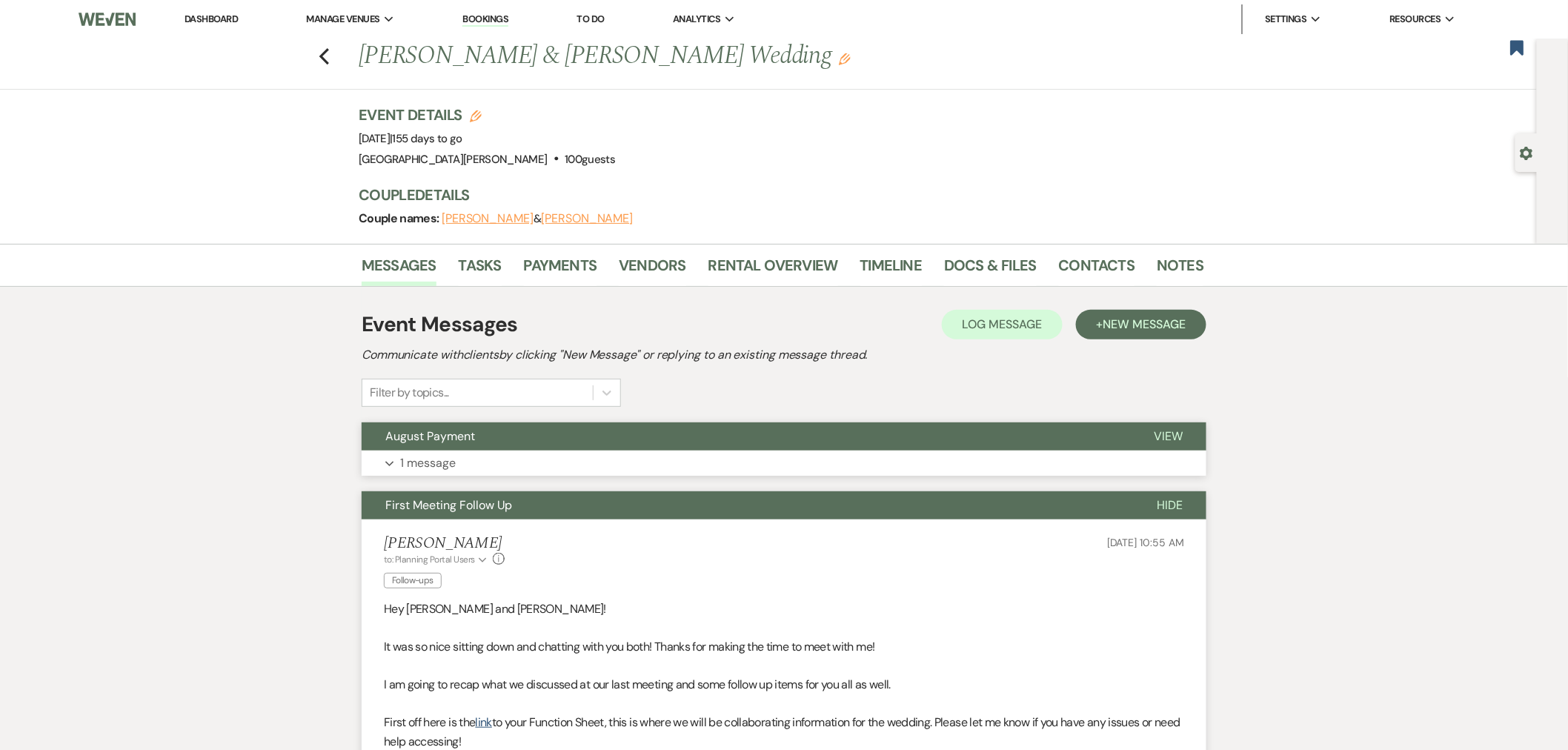
click at [982, 439] on button "August Payment" at bounding box center [746, 436] width 768 height 28
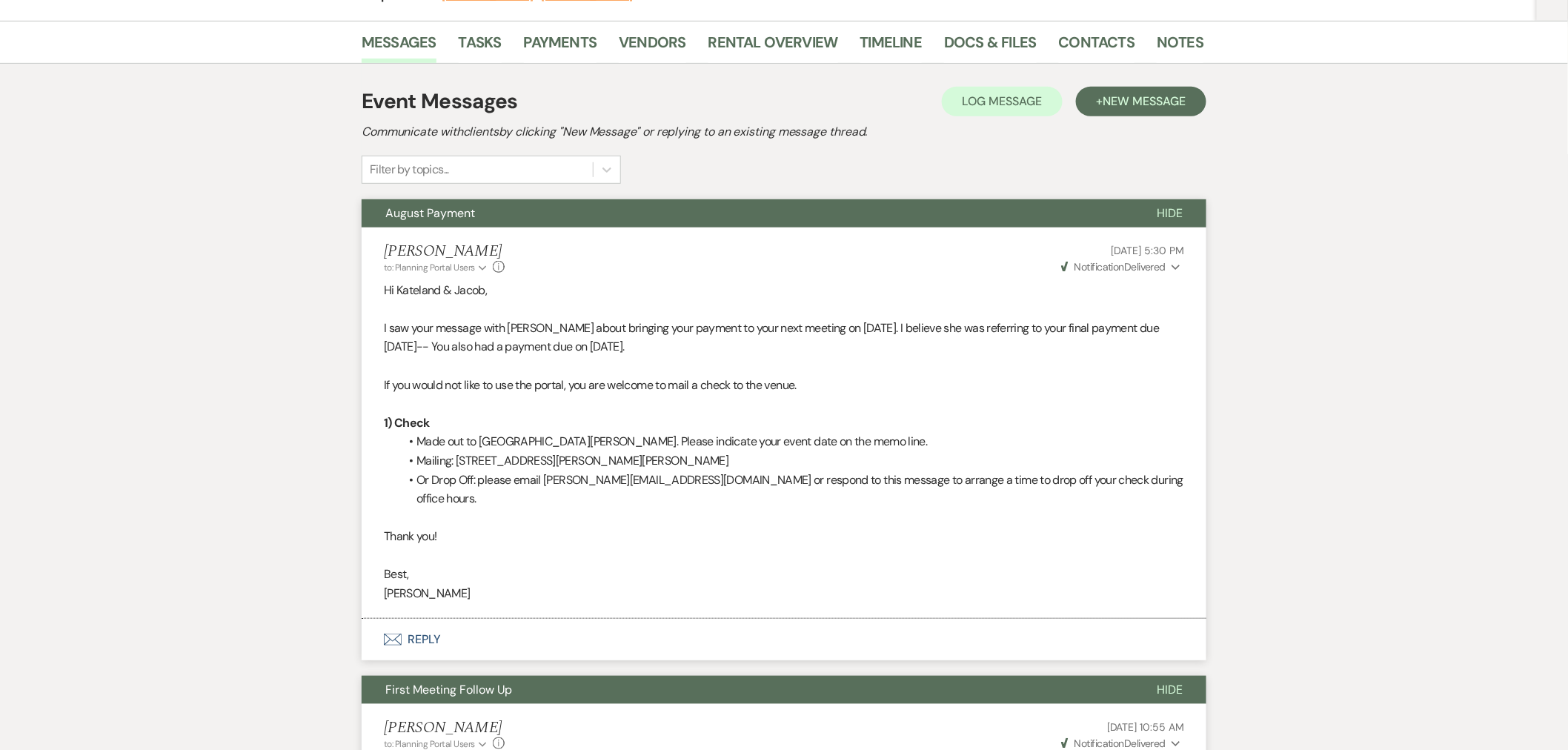
scroll to position [247, 0]
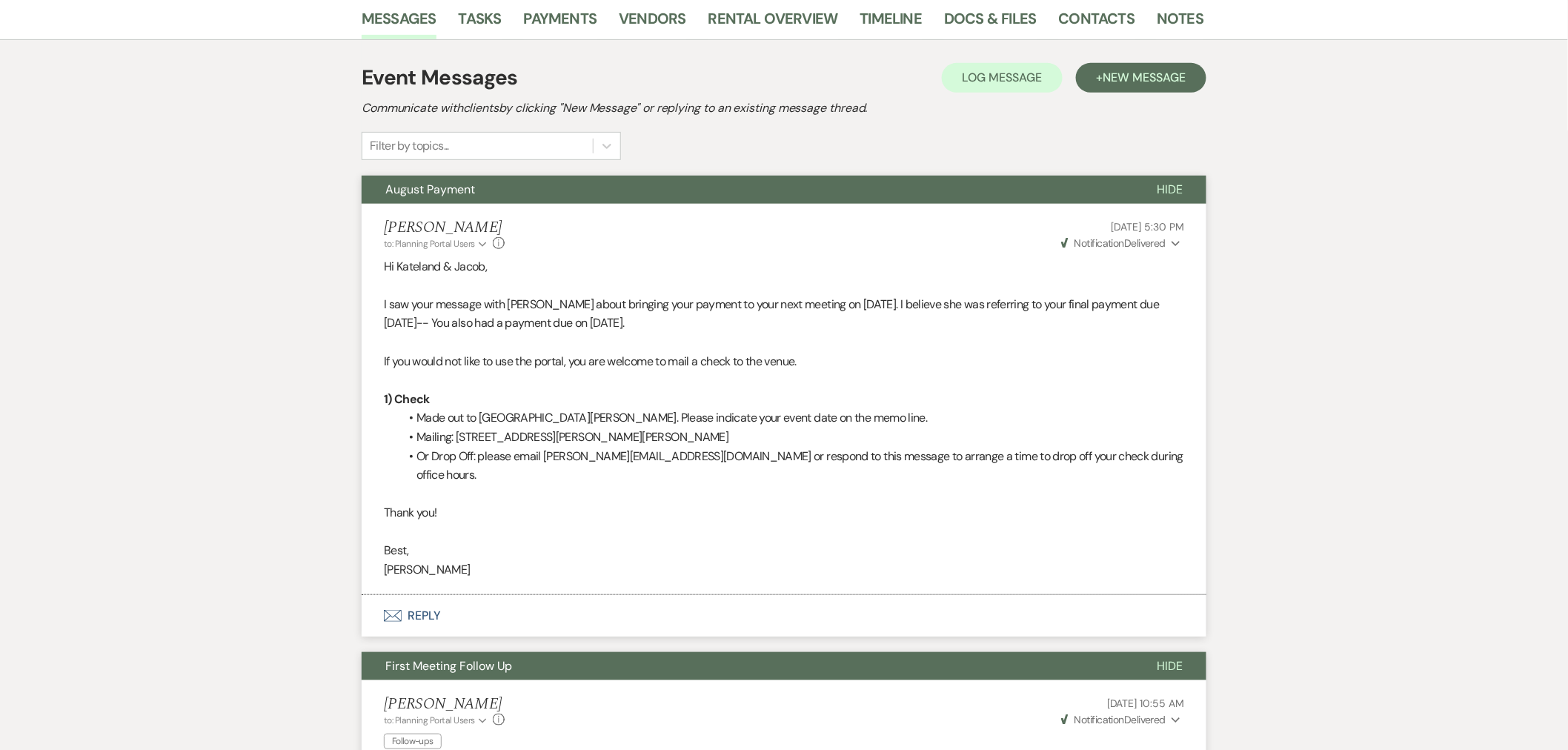
click at [666, 595] on button "Envelope Reply" at bounding box center [784, 615] width 845 height 42
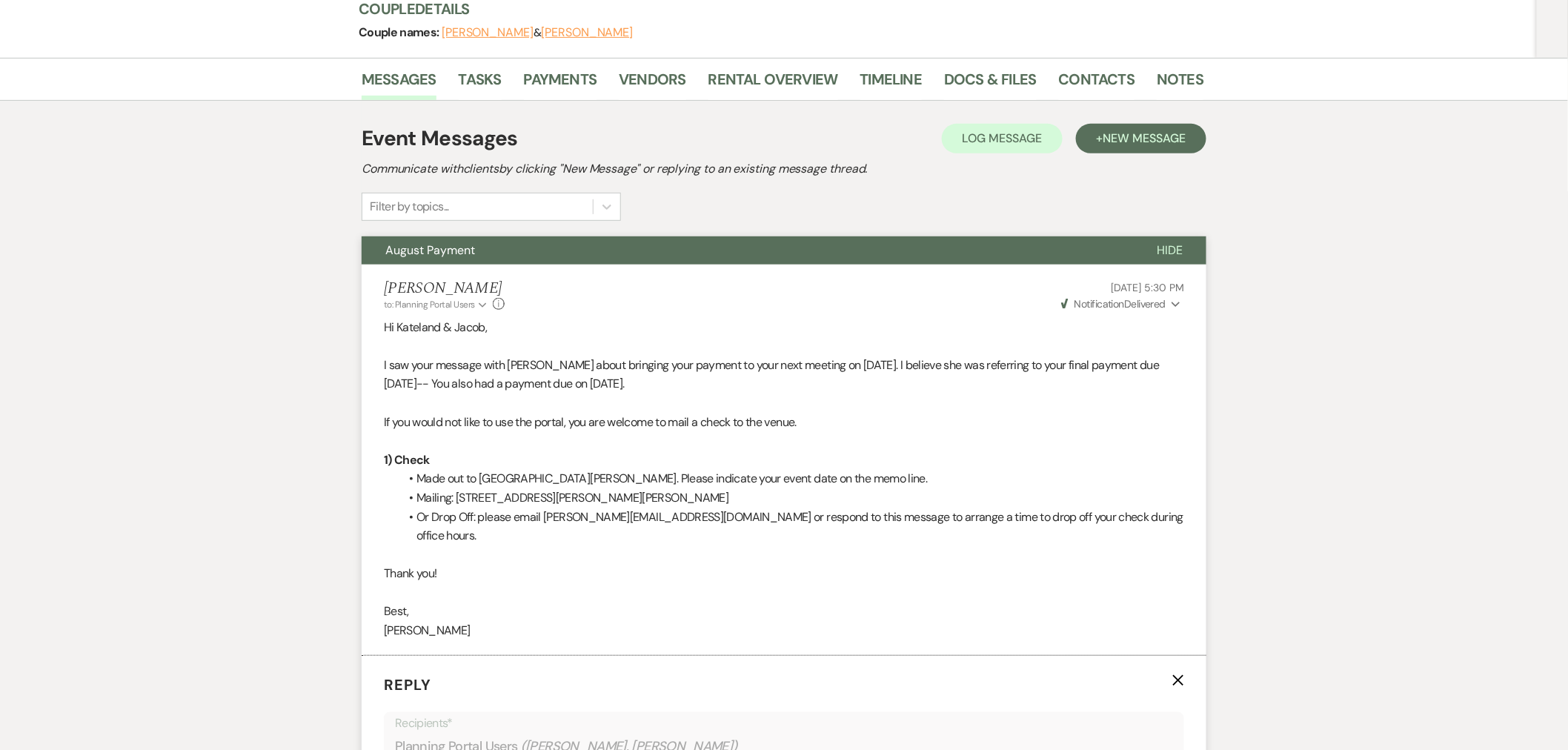
scroll to position [107, 0]
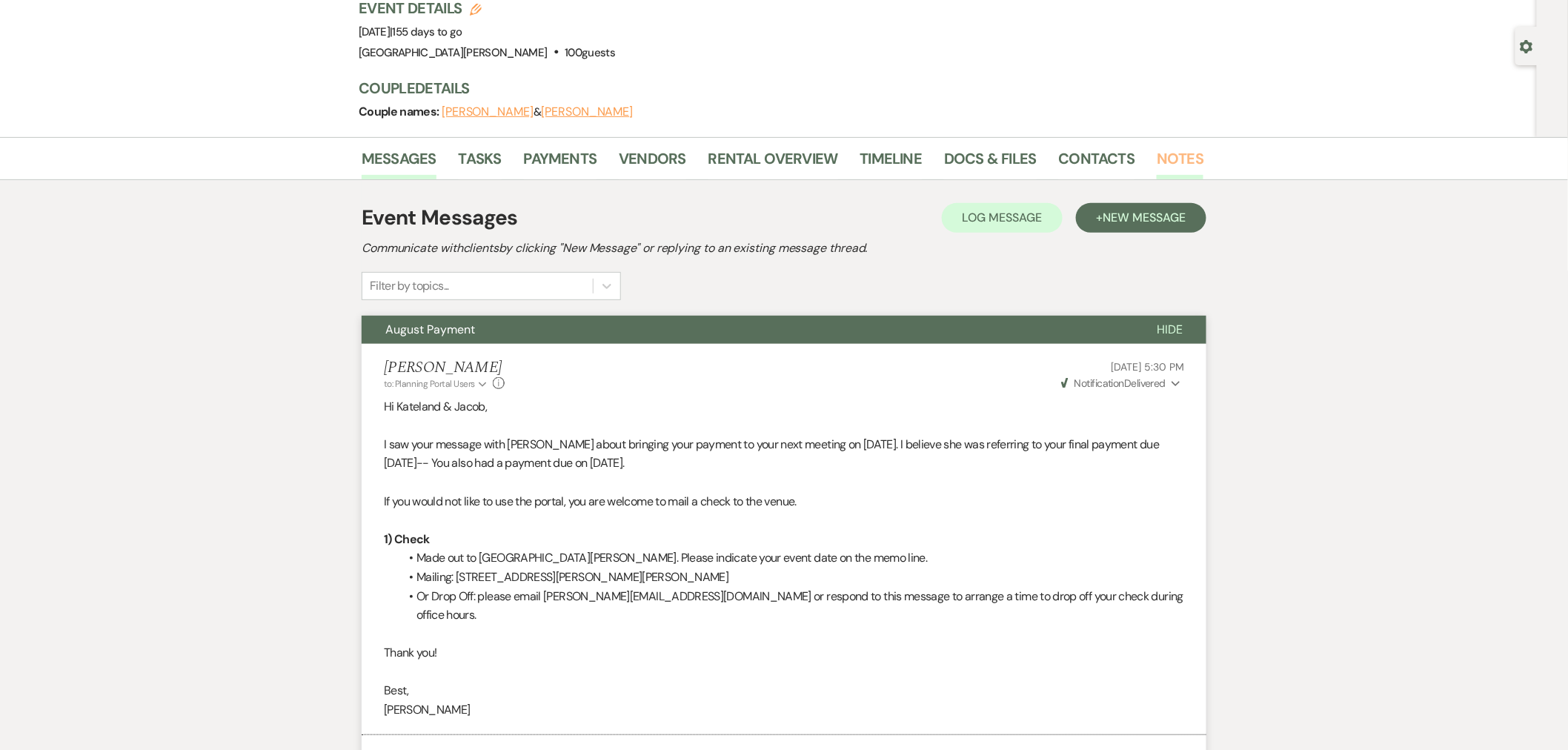
click at [1160, 160] on link "Notes" at bounding box center [1180, 163] width 47 height 32
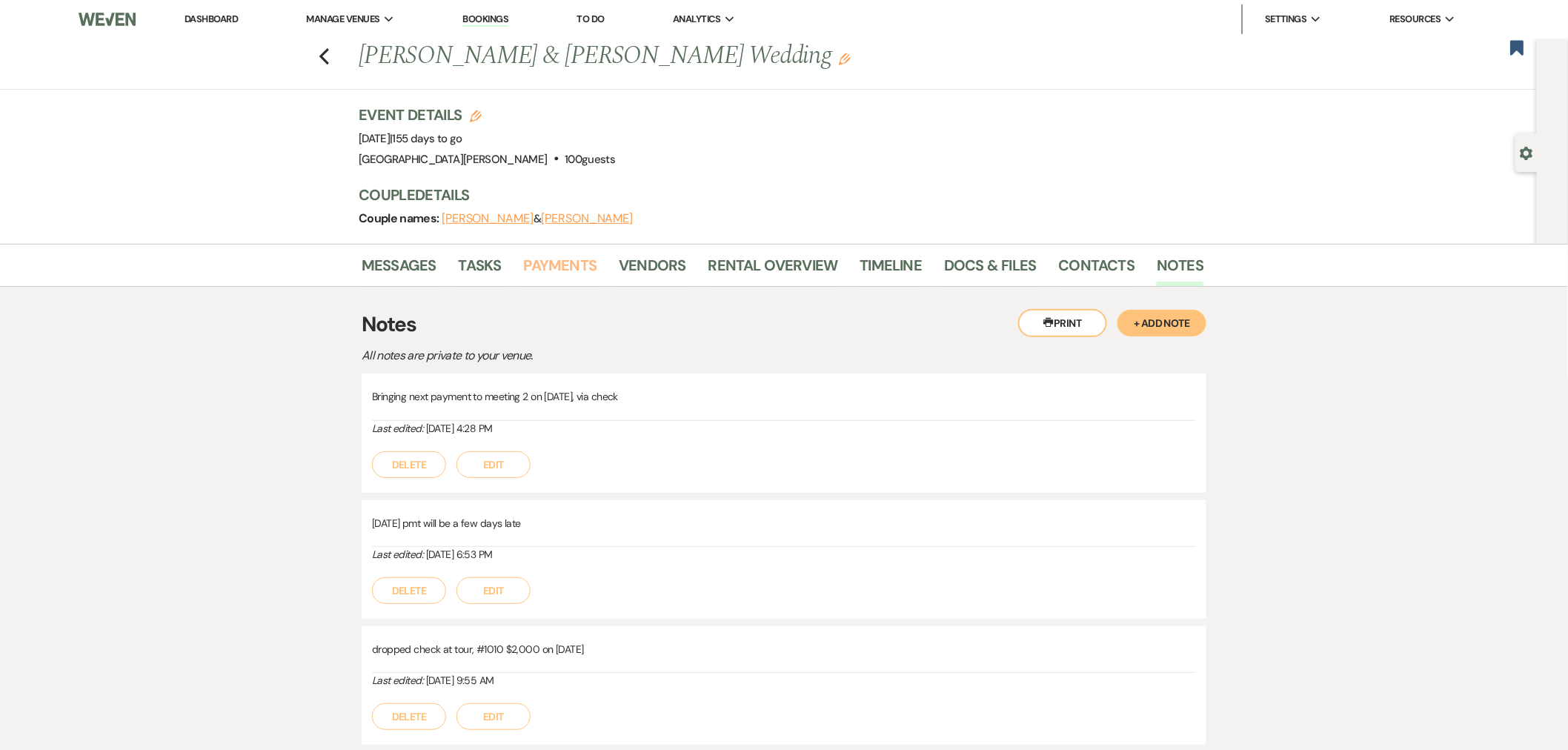
drag, startPoint x: 559, startPoint y: 265, endPoint x: 592, endPoint y: 319, distance: 63.3
click at [559, 267] on link "Payments" at bounding box center [561, 270] width 73 height 32
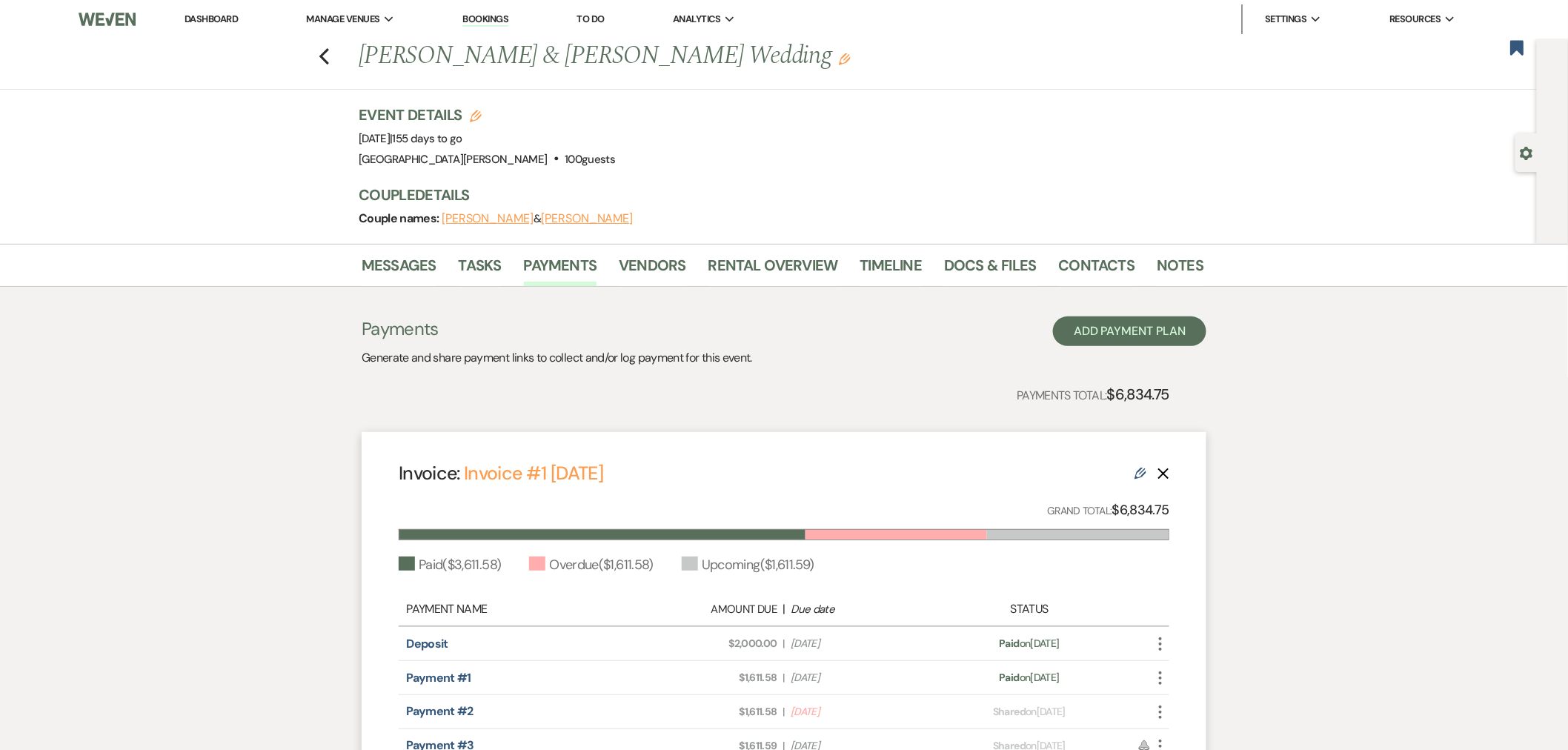
click at [418, 287] on div "Payments Generate and share payment links to collect and/or log payment for thi…" at bounding box center [784, 566] width 845 height 559
click at [411, 278] on link "Messages" at bounding box center [399, 270] width 75 height 32
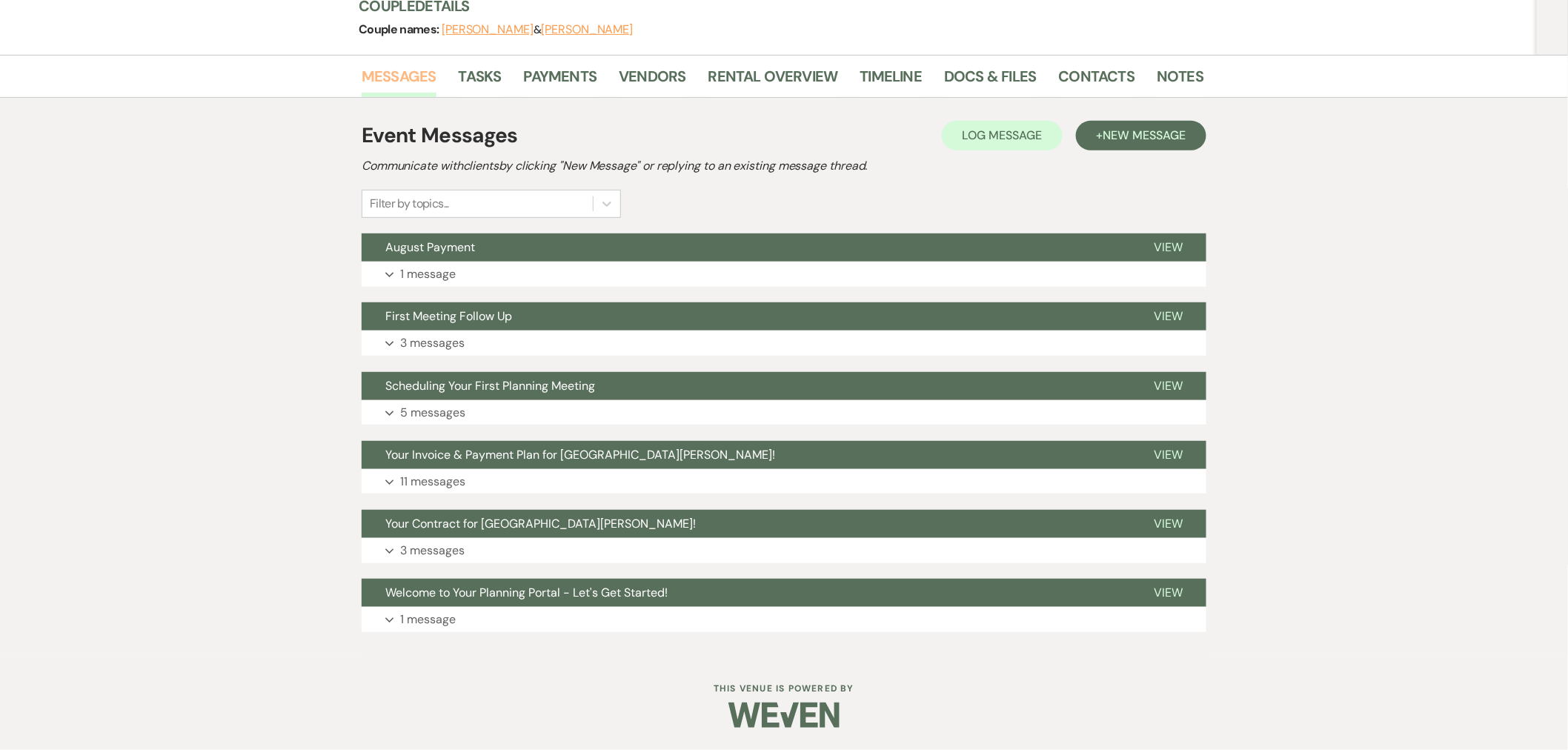
scroll to position [188, 0]
click at [539, 278] on button "Expand 1 message" at bounding box center [784, 275] width 845 height 26
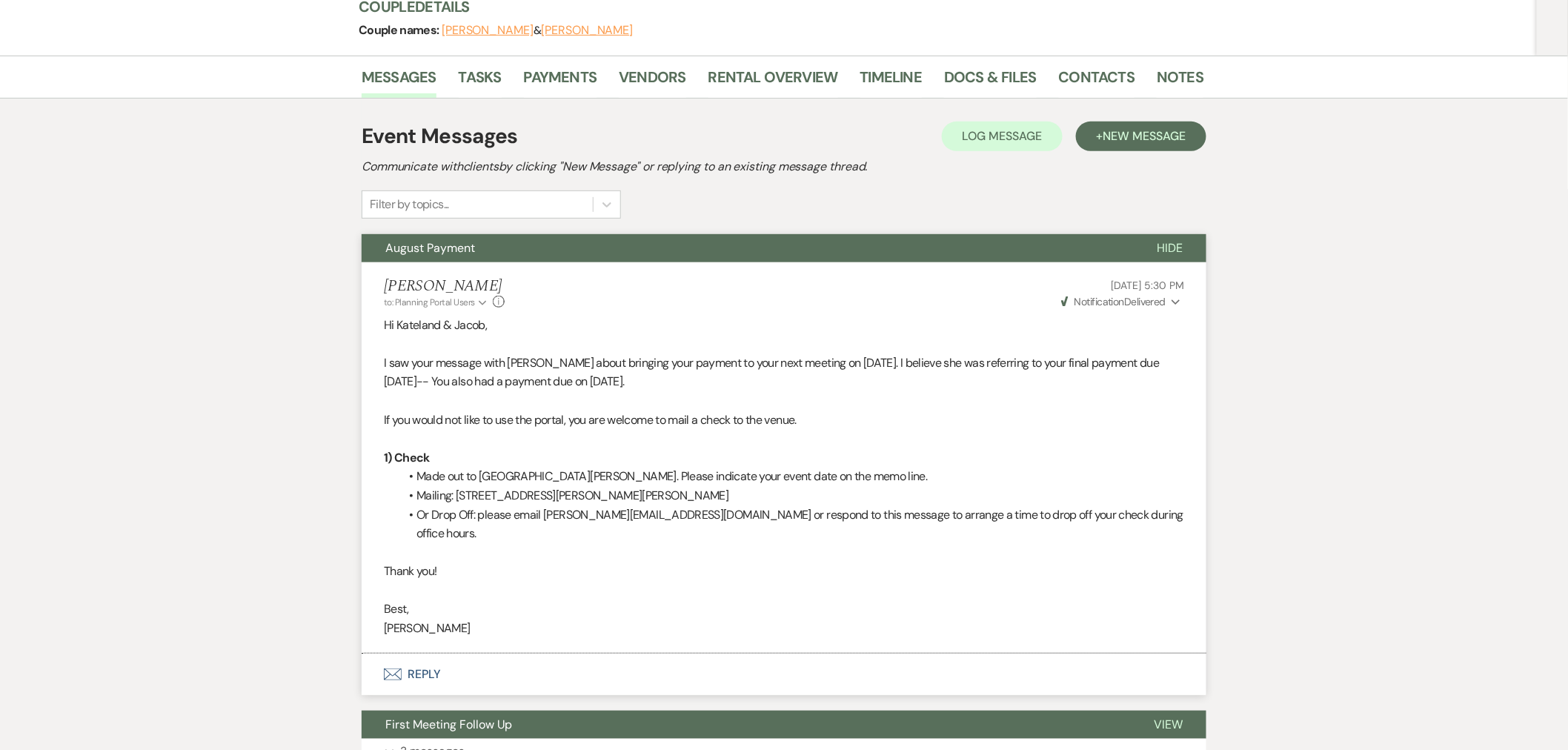
click at [690, 654] on button "Envelope Reply" at bounding box center [784, 674] width 845 height 42
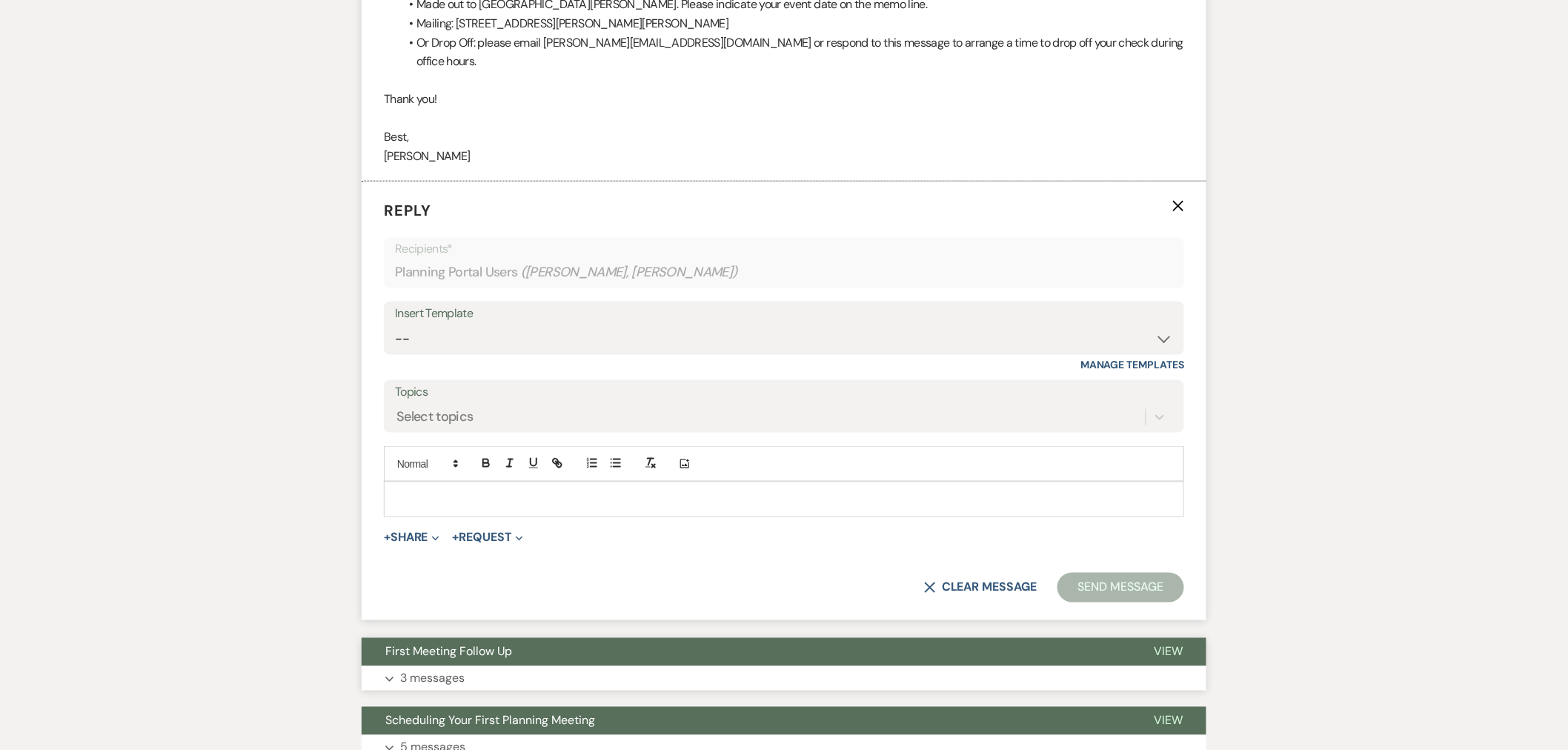
scroll to position [667, 0]
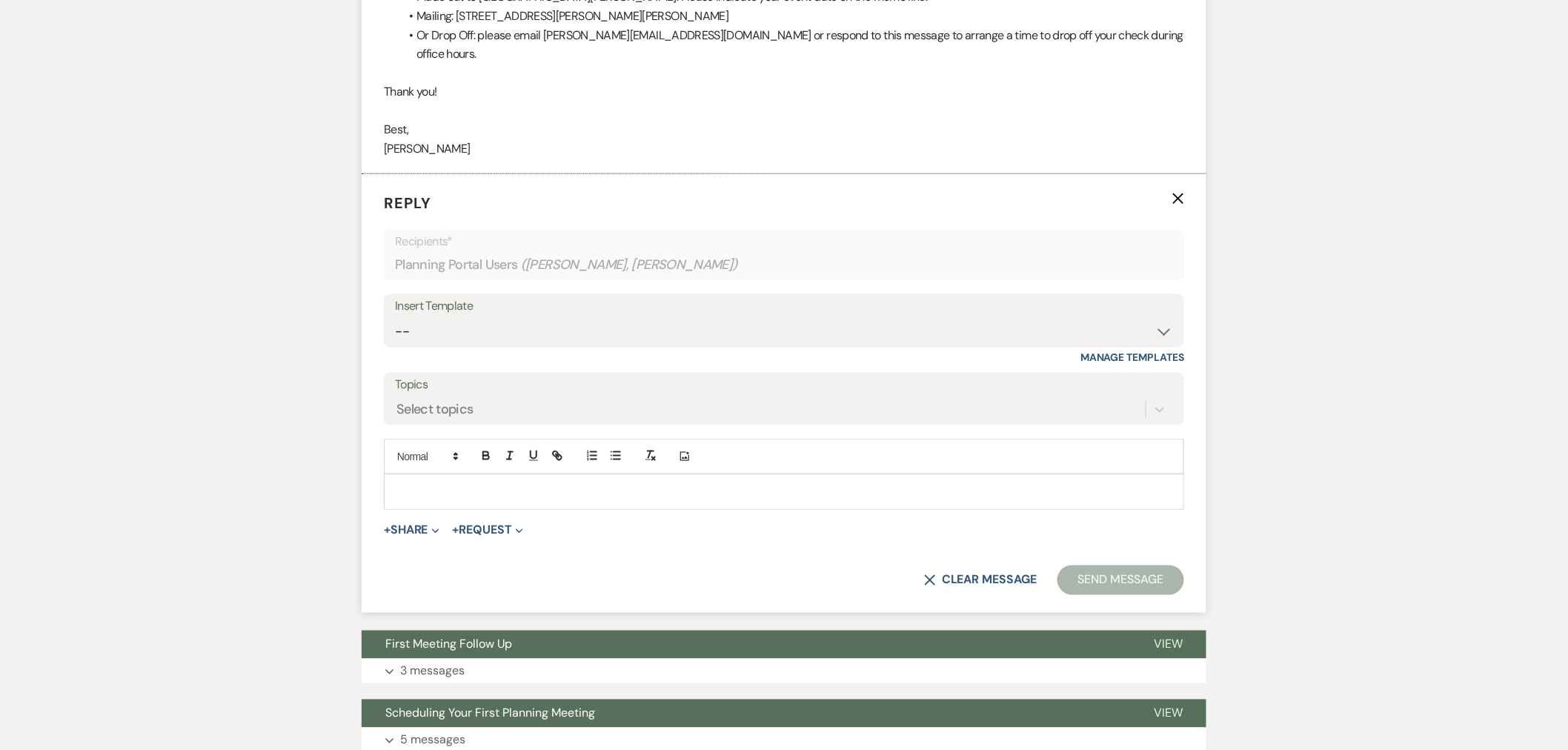
click at [702, 484] on p at bounding box center [784, 491] width 777 height 16
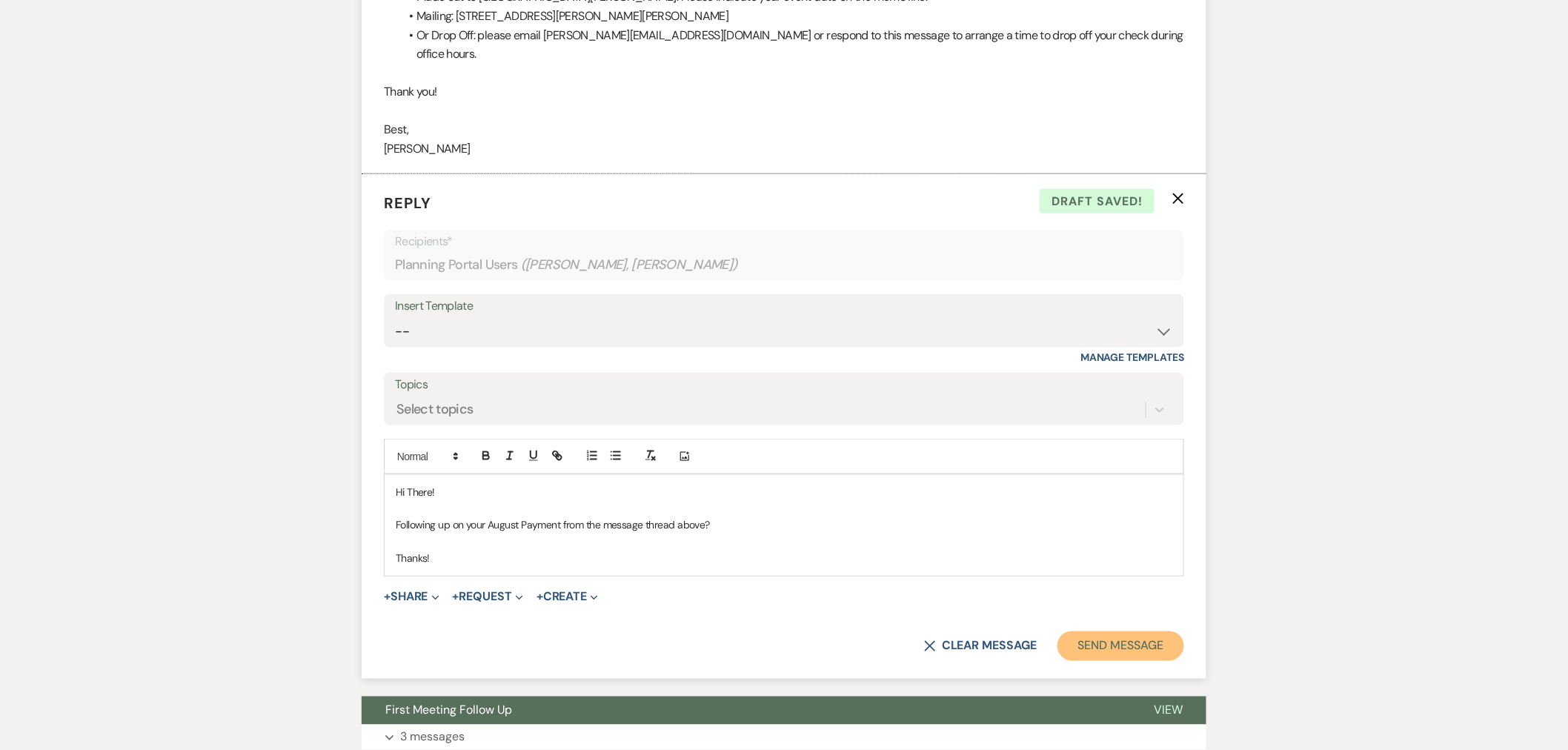
click at [1135, 631] on button "Send Message" at bounding box center [1121, 646] width 126 height 30
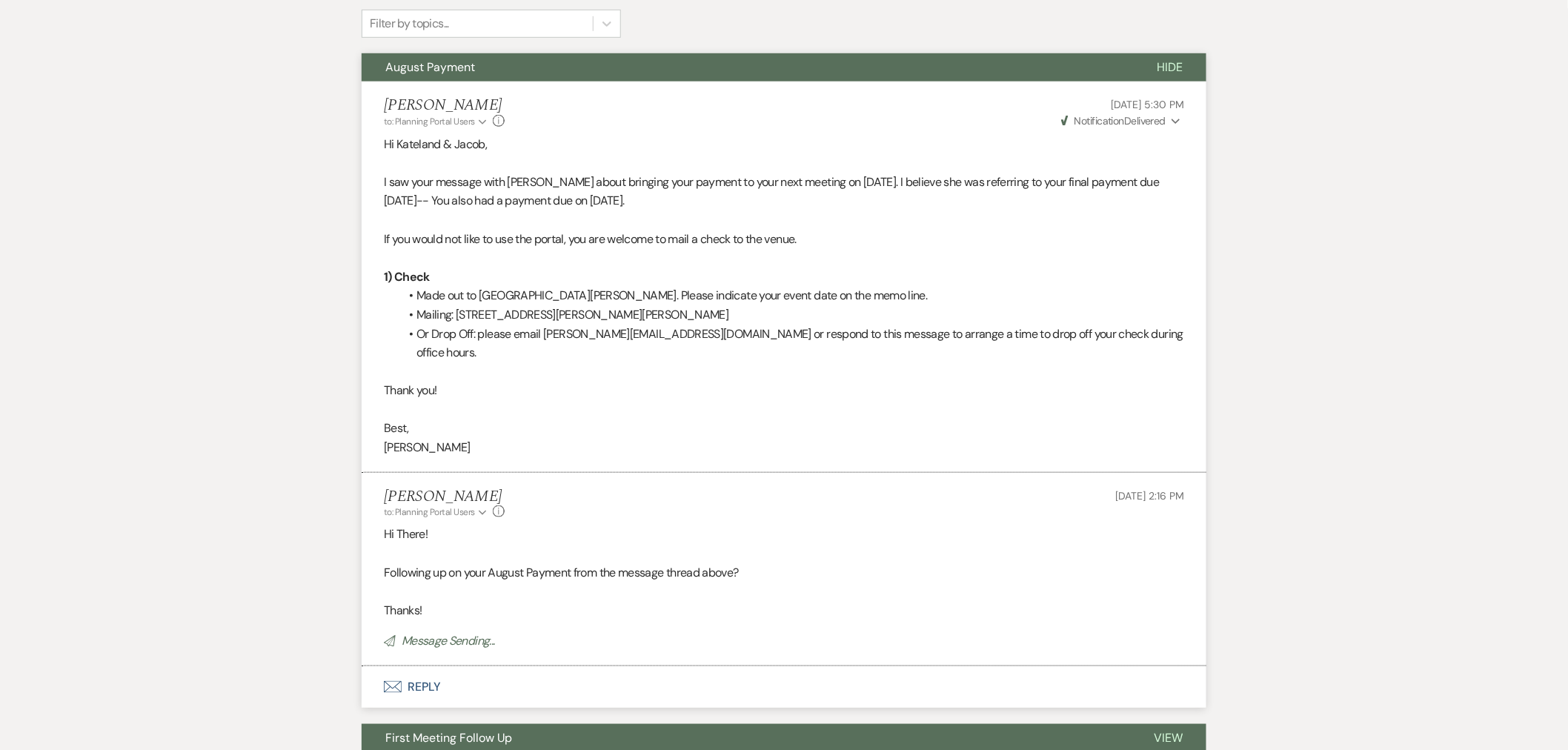
scroll to position [338, 0]
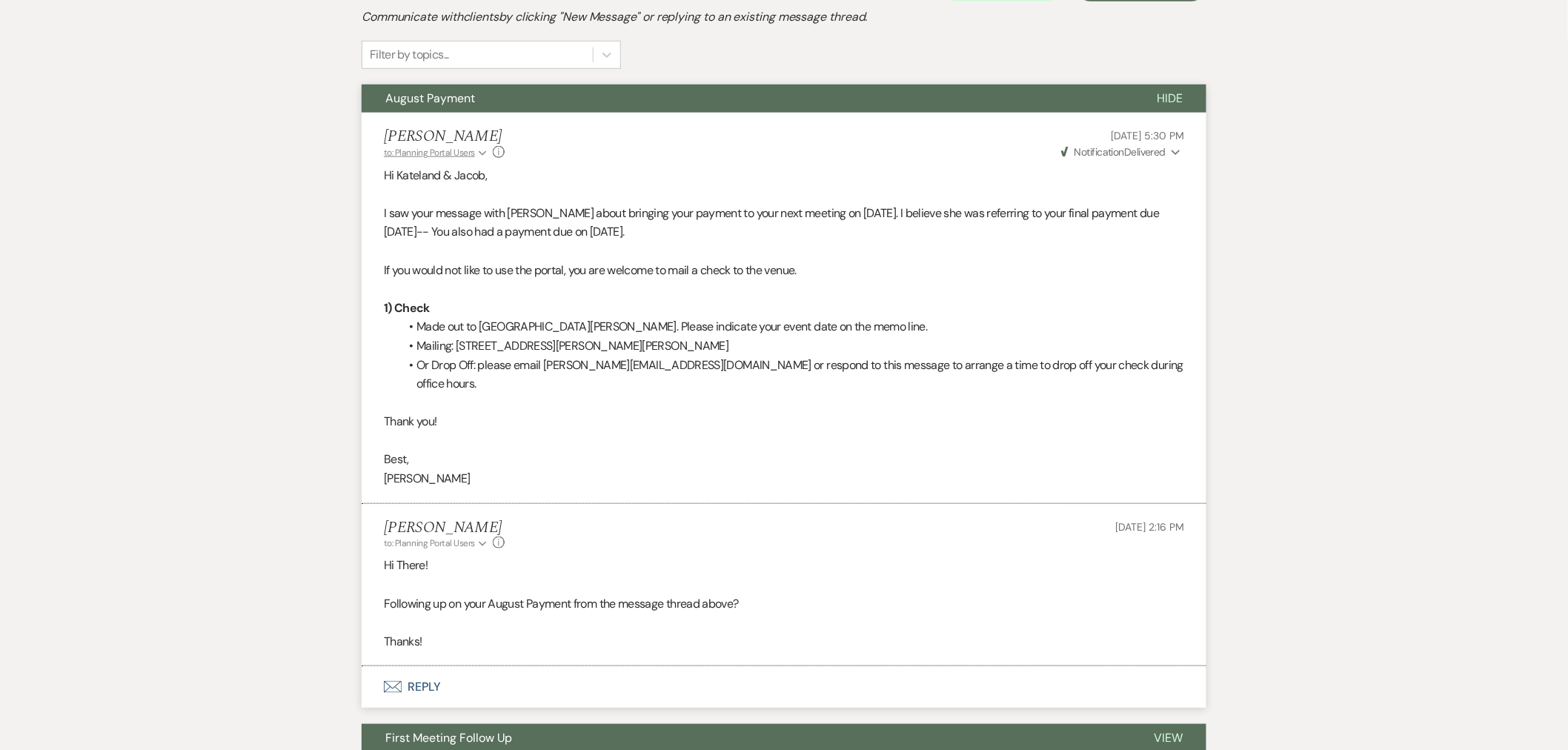
click at [475, 148] on button "to: Planning Portal Users Expand" at bounding box center [436, 153] width 105 height 14
click at [1168, 151] on button "Weven Check Notification Delivered Expand" at bounding box center [1122, 152] width 125 height 15
click at [1168, 151] on button "Weven Check Notification Delivered Collapse" at bounding box center [1122, 152] width 125 height 15
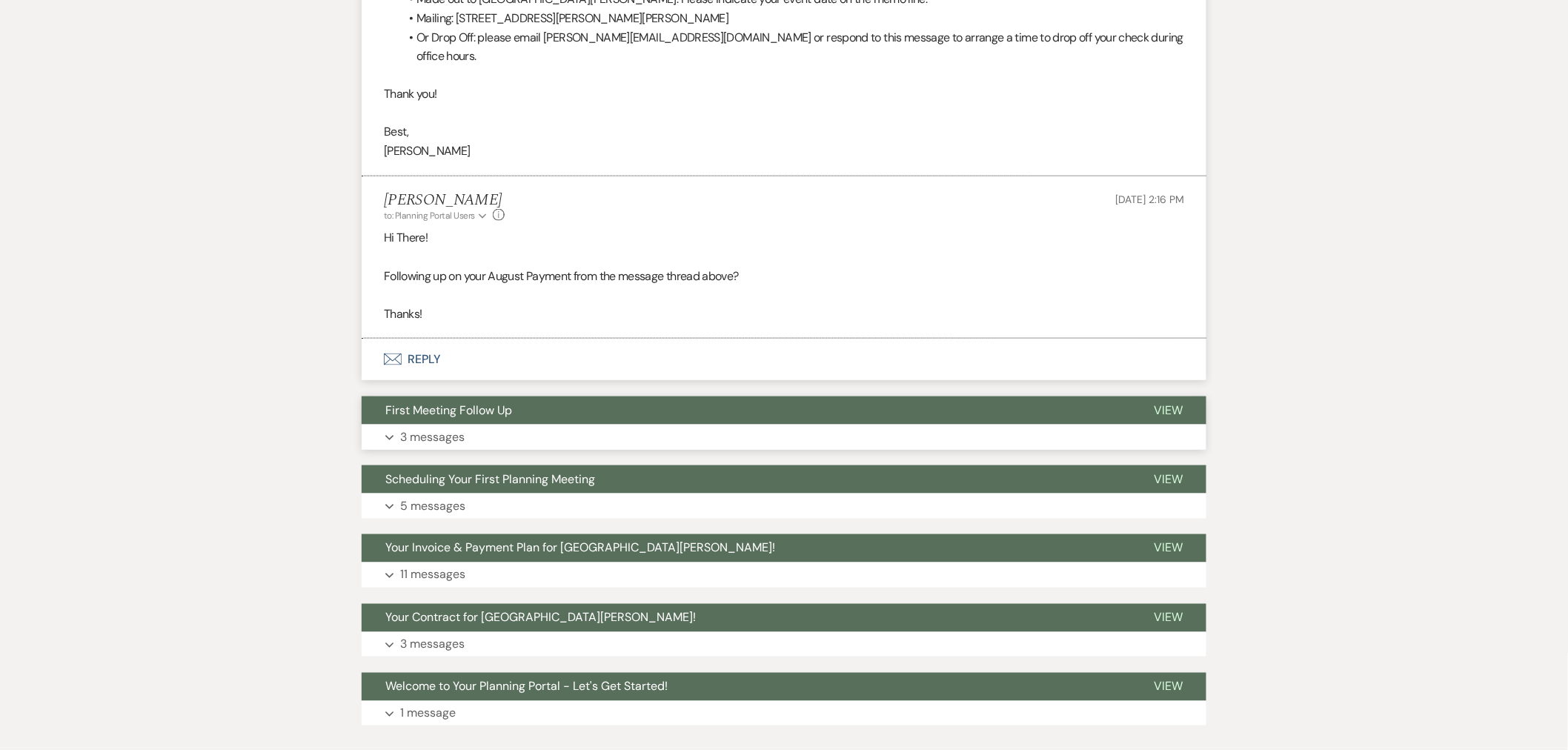
scroll to position [667, 0]
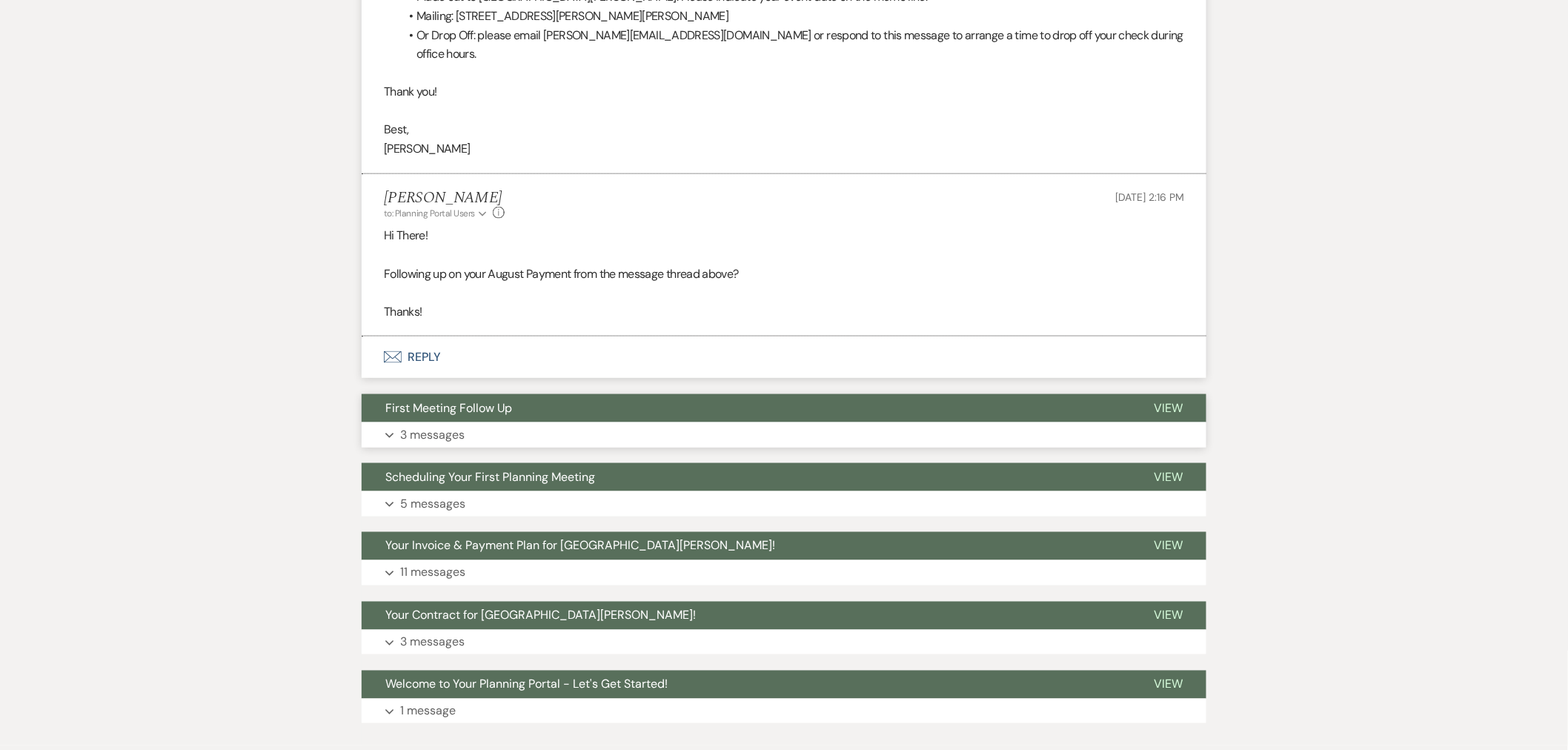
click at [897, 402] on button "First Meeting Follow Up" at bounding box center [746, 408] width 768 height 28
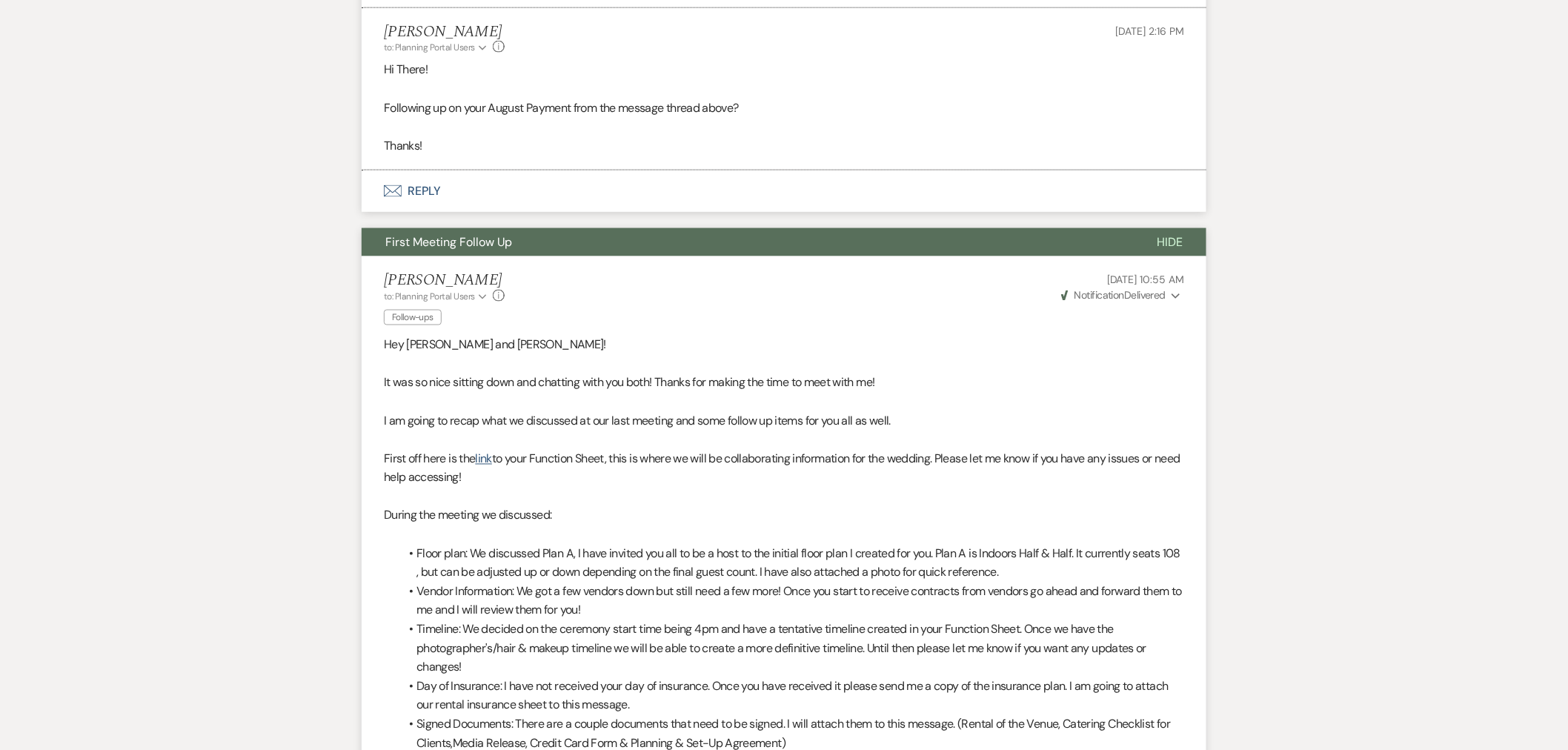
scroll to position [832, 0]
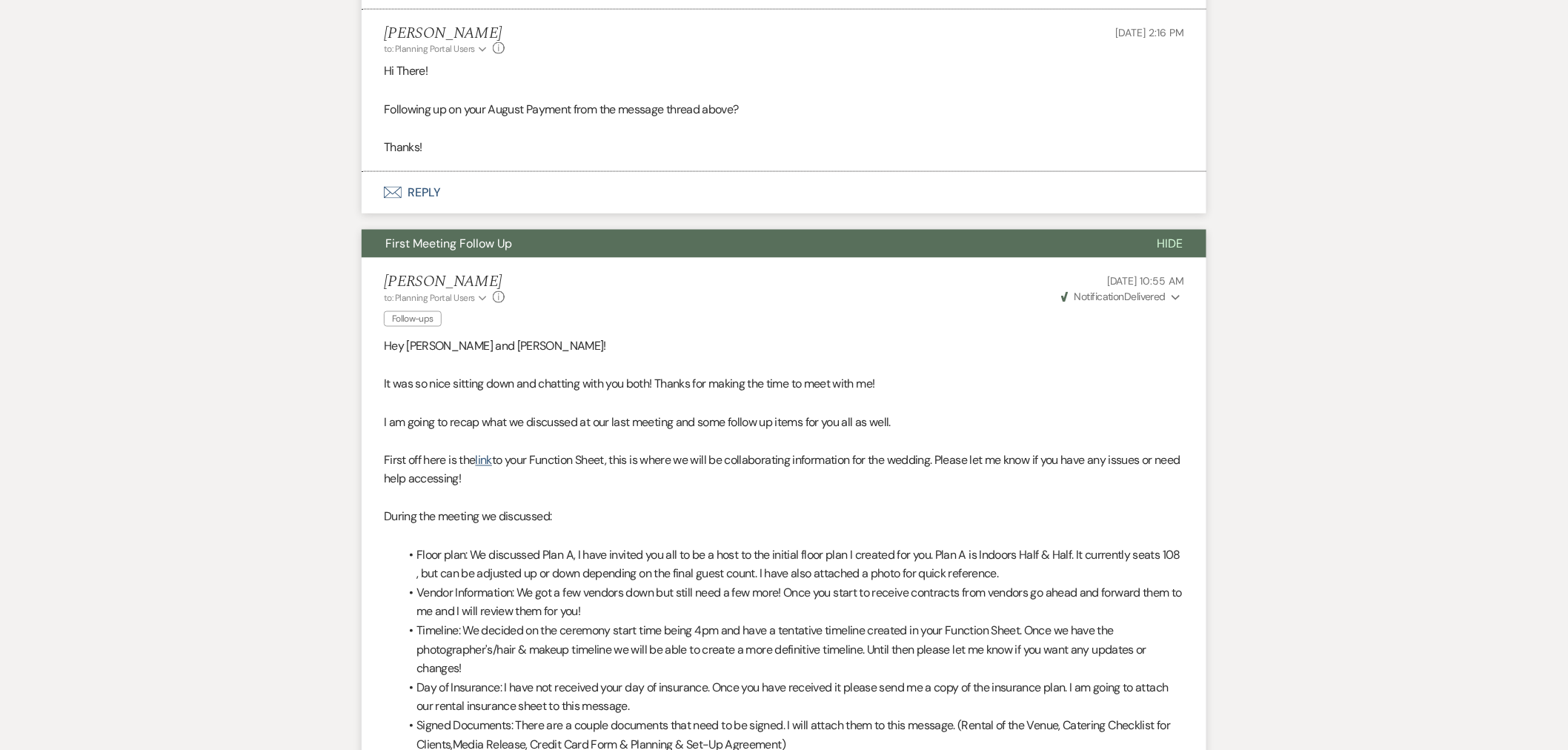
click at [1166, 289] on button "Weven Check Notification Delivered Expand" at bounding box center [1122, 297] width 125 height 15
click at [1166, 289] on button "Weven Check Notification Delivered Collapse" at bounding box center [1122, 297] width 125 height 15
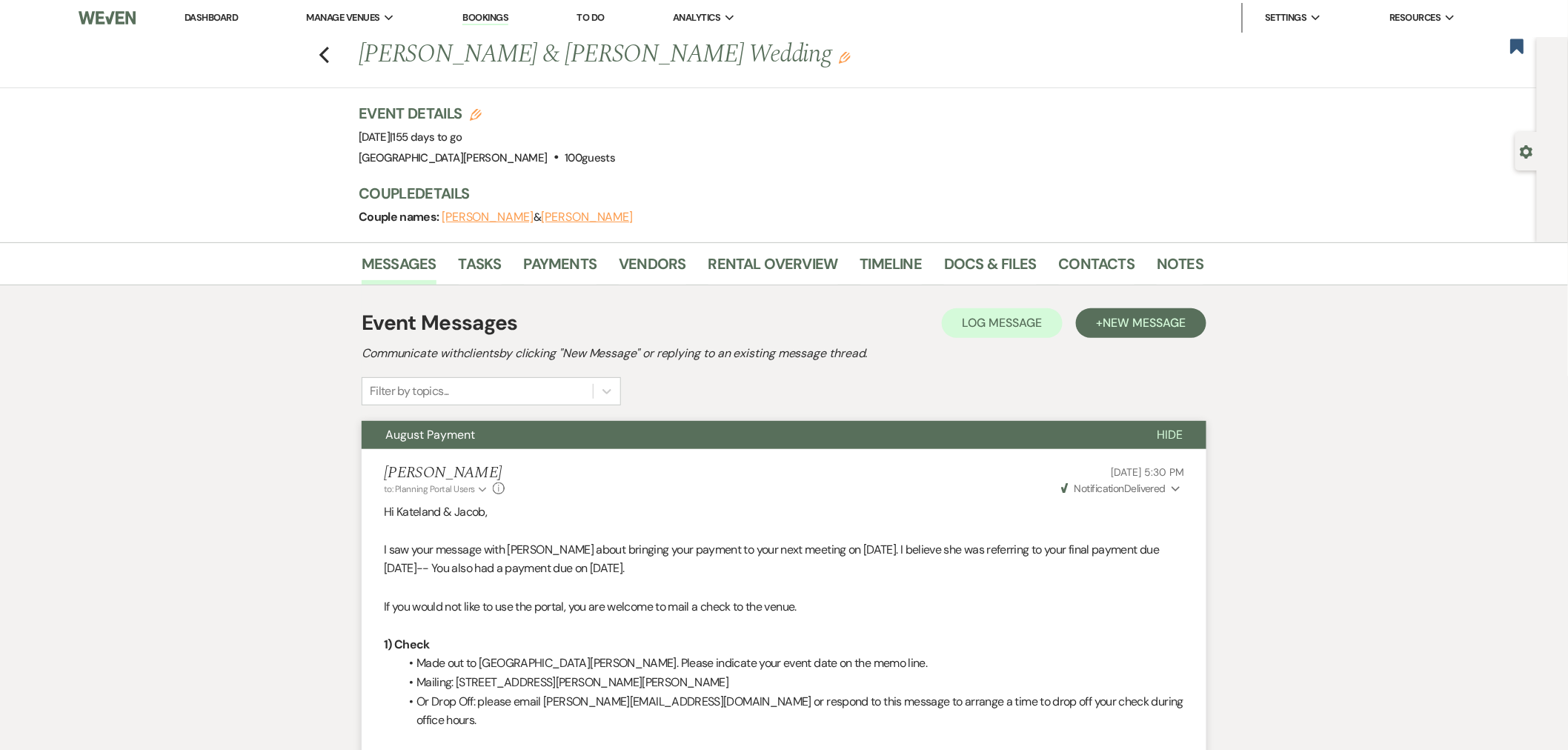
scroll to position [0, 0]
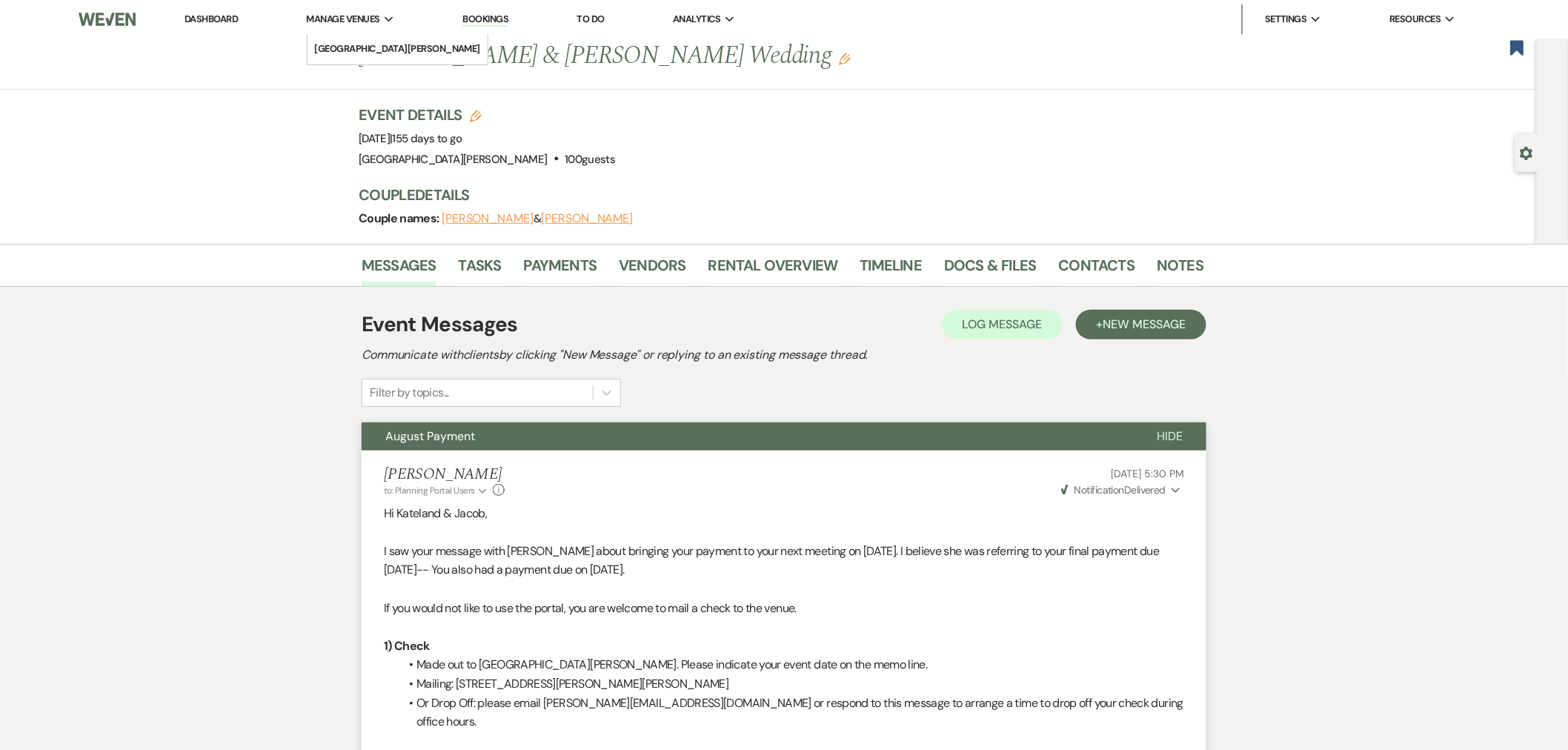
drag, startPoint x: 213, startPoint y: 14, endPoint x: 301, endPoint y: 6, distance: 88.4
click at [213, 14] on link "Dashboard" at bounding box center [211, 19] width 54 height 13
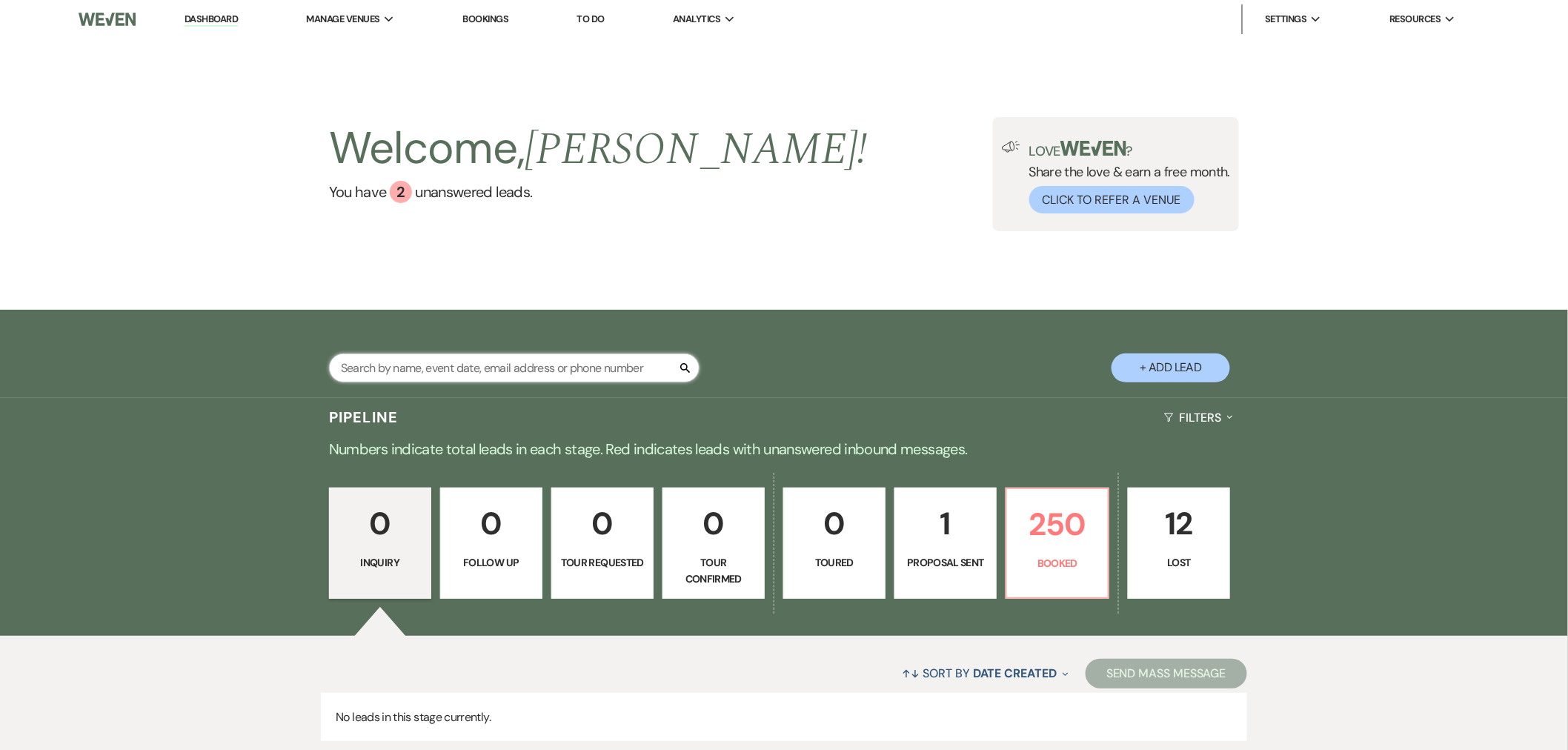
click at [459, 371] on input "text" at bounding box center [514, 368] width 370 height 29
type input "gooch"
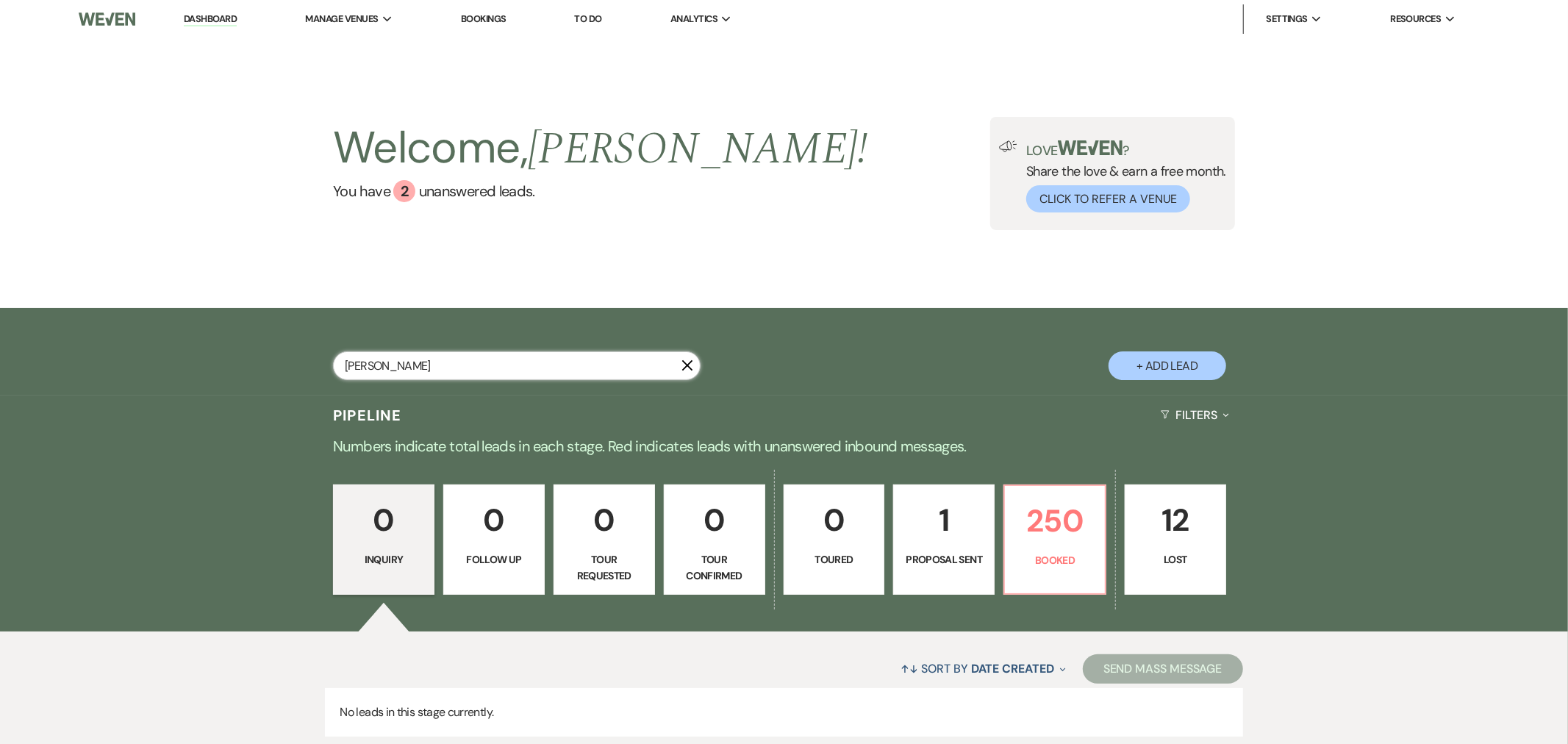
select select "8"
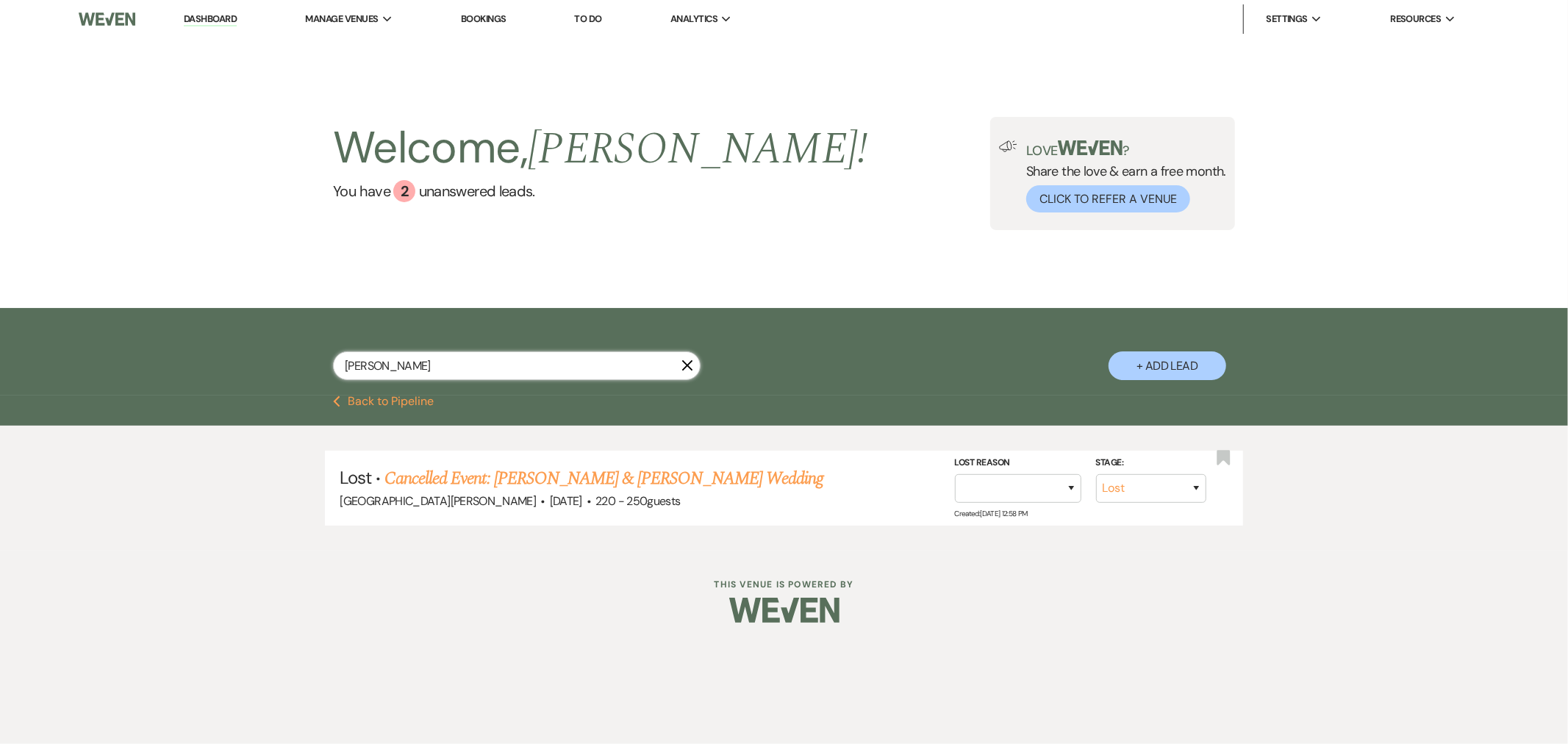
drag, startPoint x: 323, startPoint y: 369, endPoint x: 314, endPoint y: 370, distance: 9.1
click at [314, 370] on div "gooch X + Add Lead" at bounding box center [784, 353] width 1058 height 76
type input "fairchil"
click at [567, 482] on link "TJ Fairchild & Caitlin James's Wedding" at bounding box center [574, 478] width 329 height 26
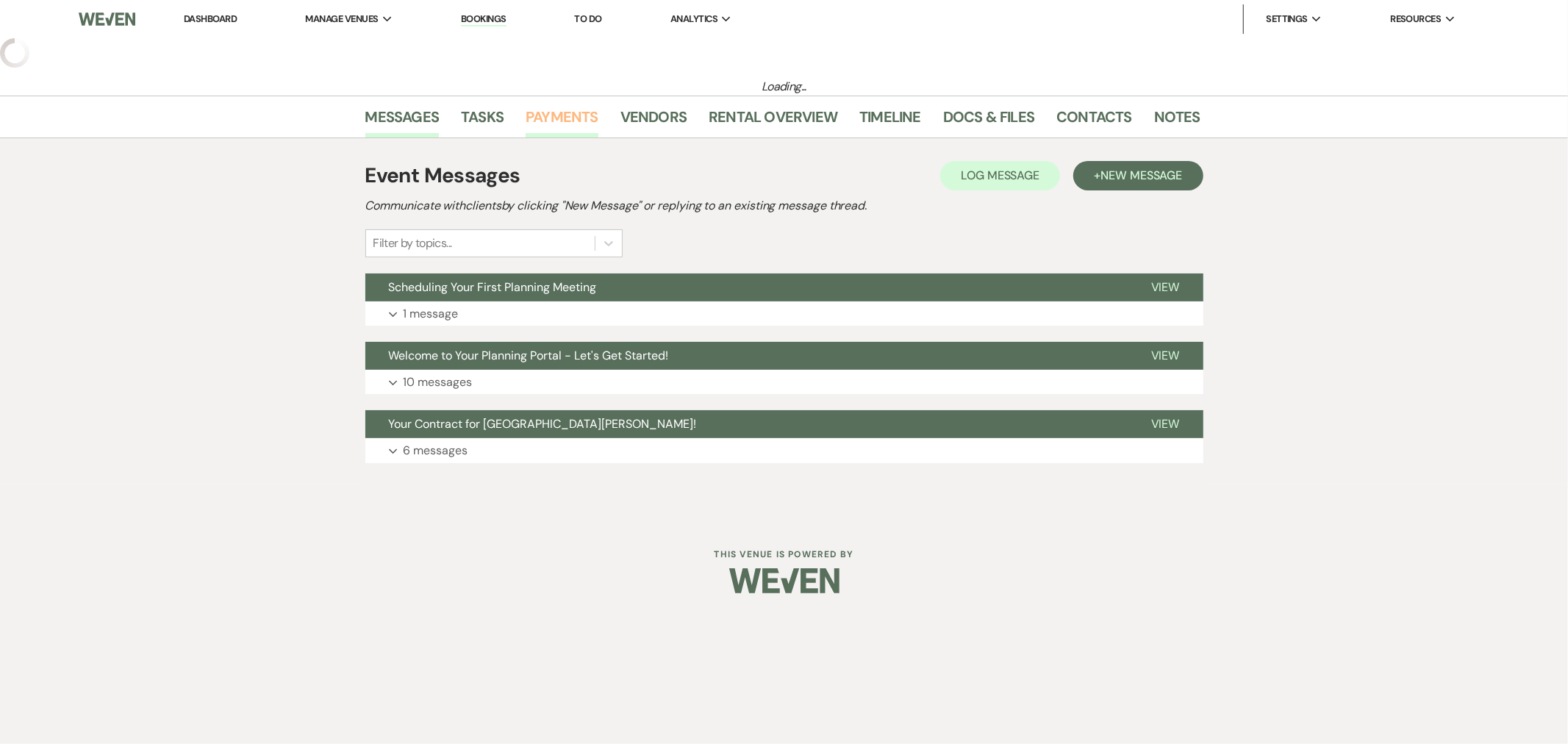
click at [573, 125] on link "Payments" at bounding box center [562, 121] width 73 height 32
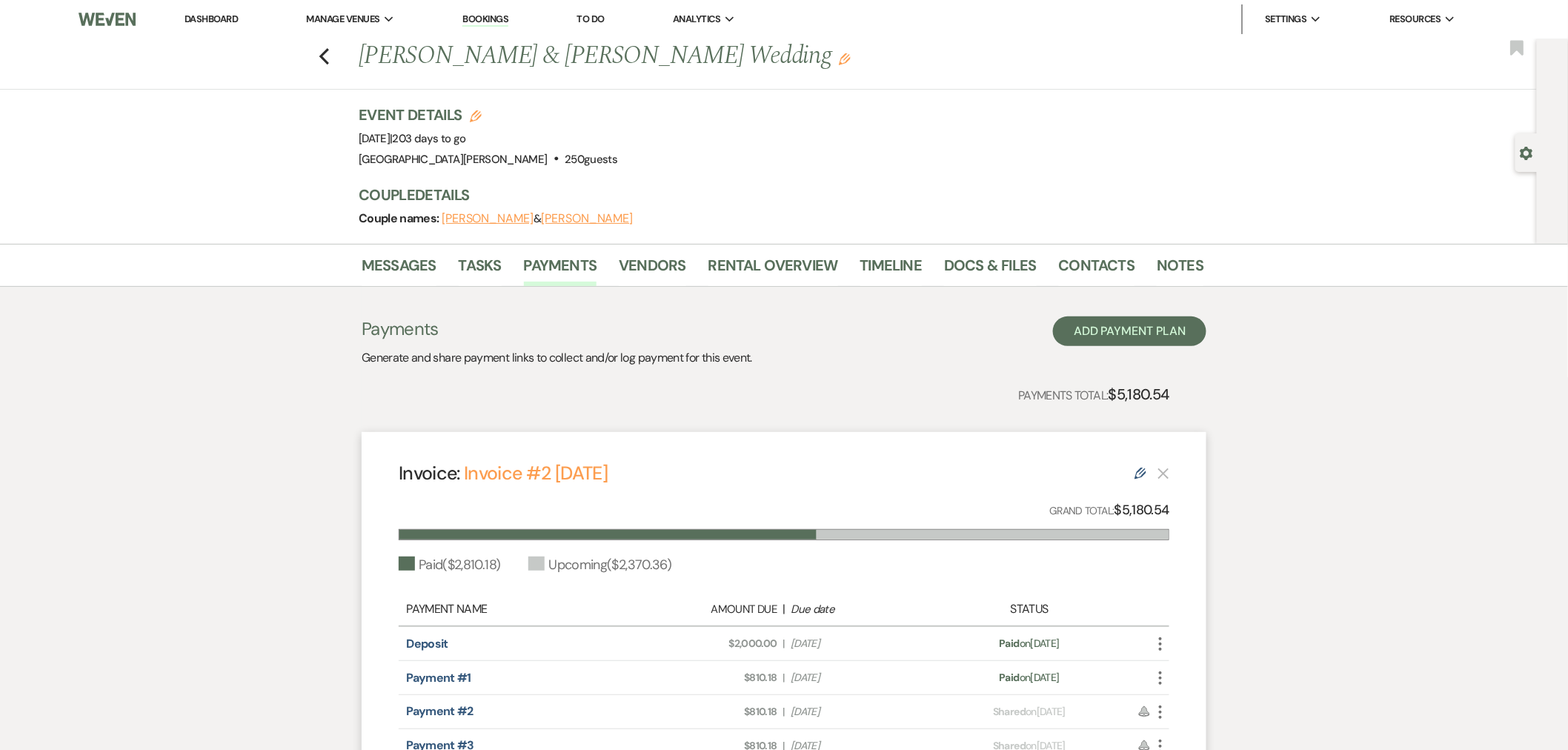
click at [211, 20] on link "Dashboard" at bounding box center [211, 19] width 54 height 13
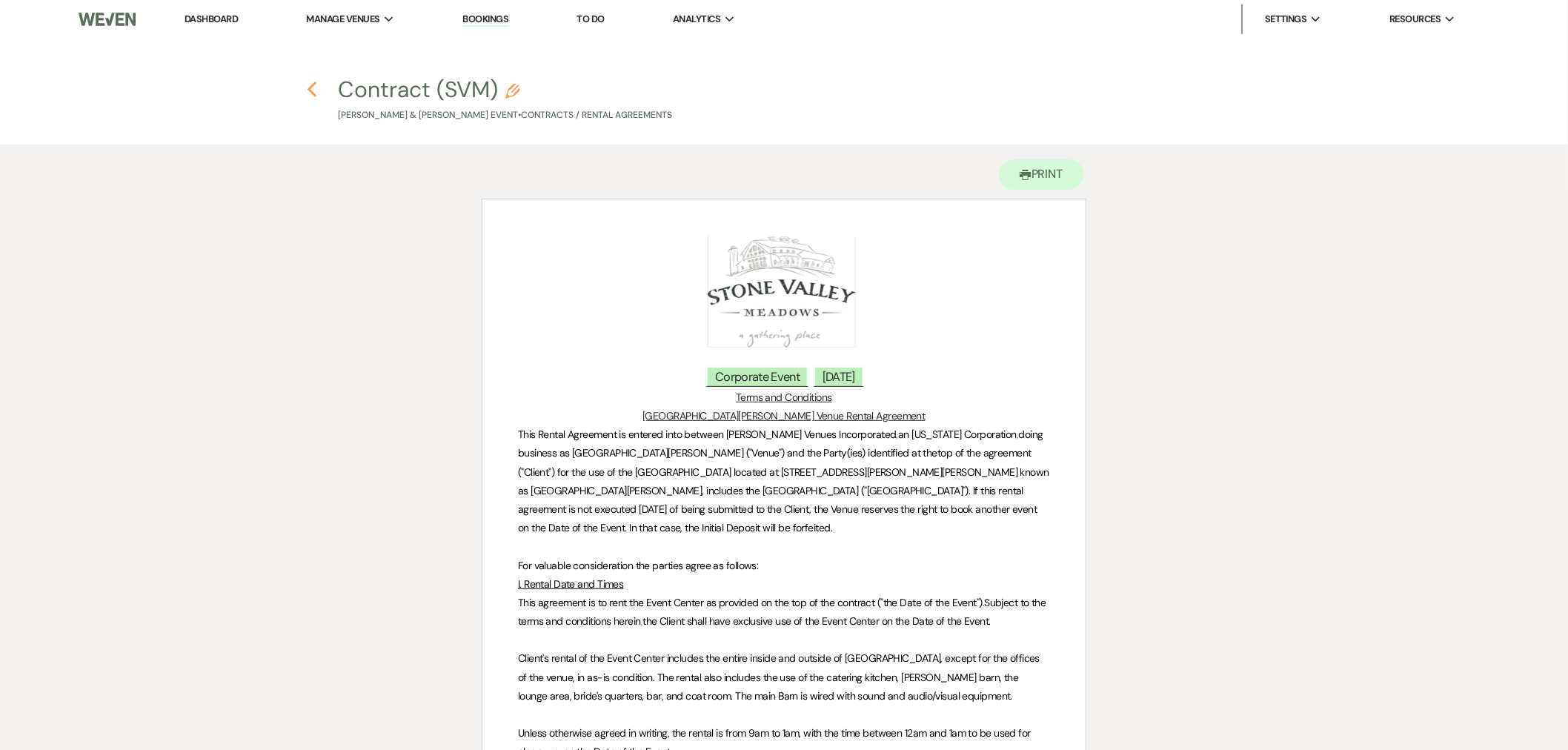
click at [316, 81] on icon "Previous" at bounding box center [312, 90] width 11 height 18
click at [223, 15] on link "Dashboard" at bounding box center [211, 19] width 54 height 13
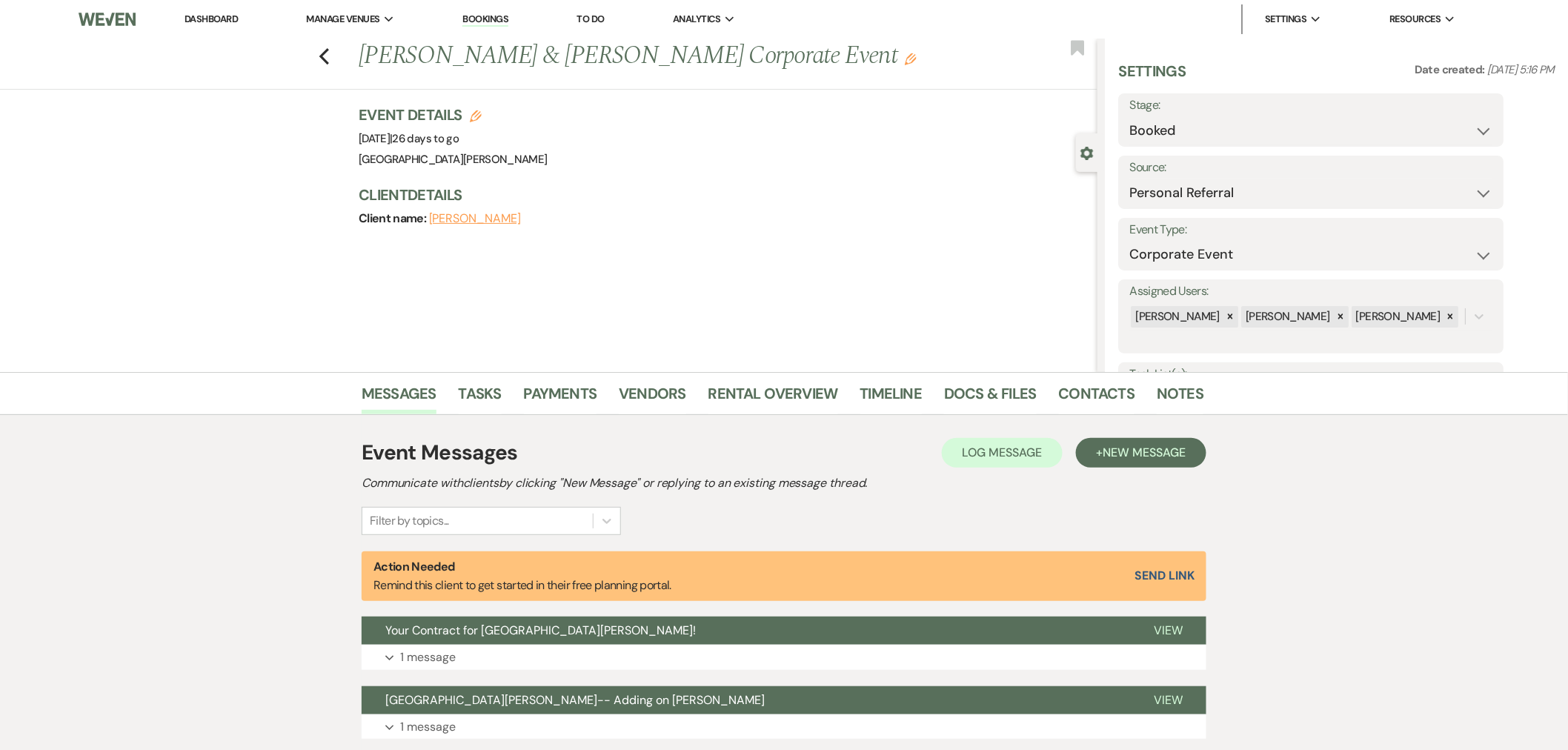
click at [209, 18] on link "Dashboard" at bounding box center [211, 19] width 54 height 13
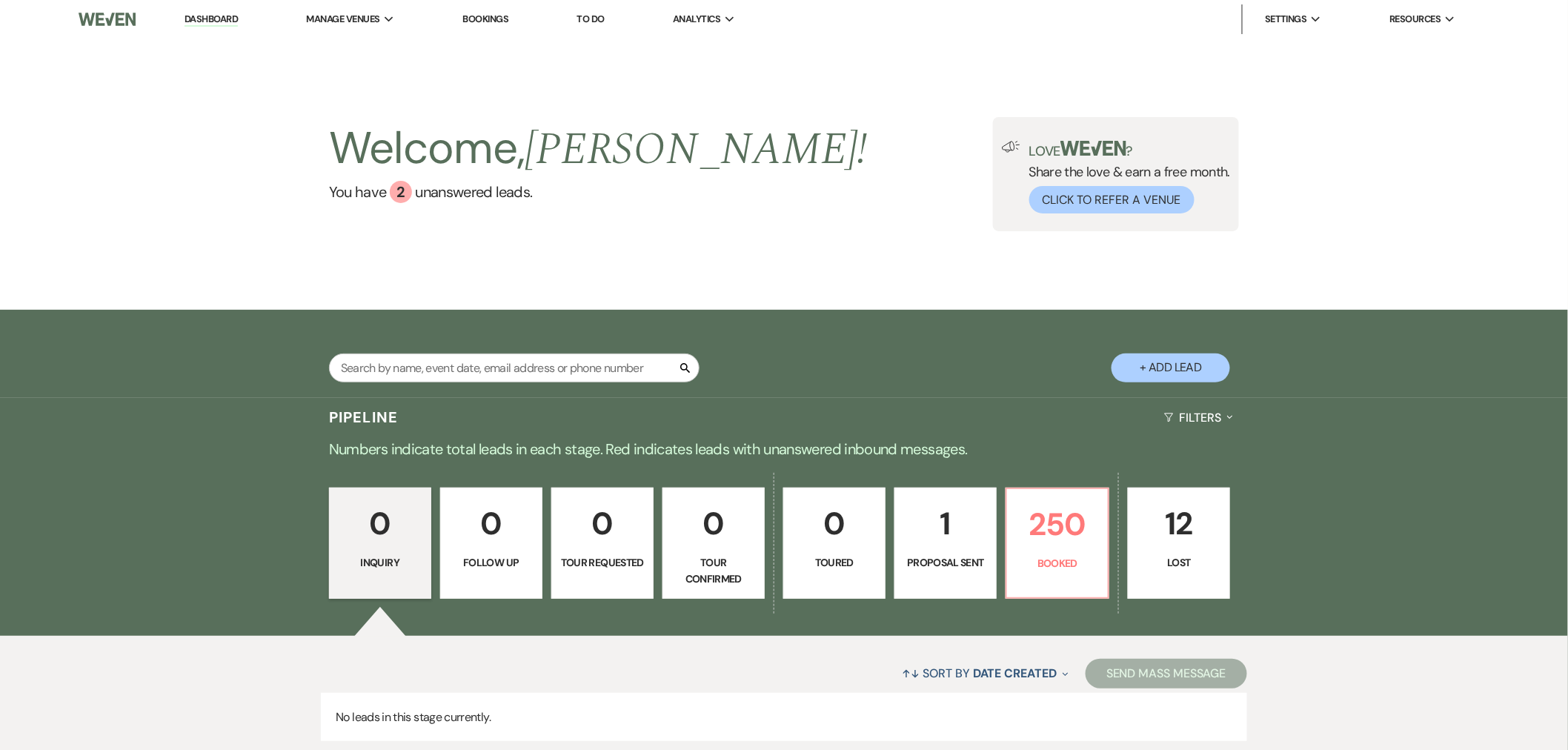
click at [486, 345] on div "Search + Add Lead" at bounding box center [784, 356] width 1067 height 77
click at [489, 358] on input "text" at bounding box center [514, 368] width 370 height 29
type input "car"
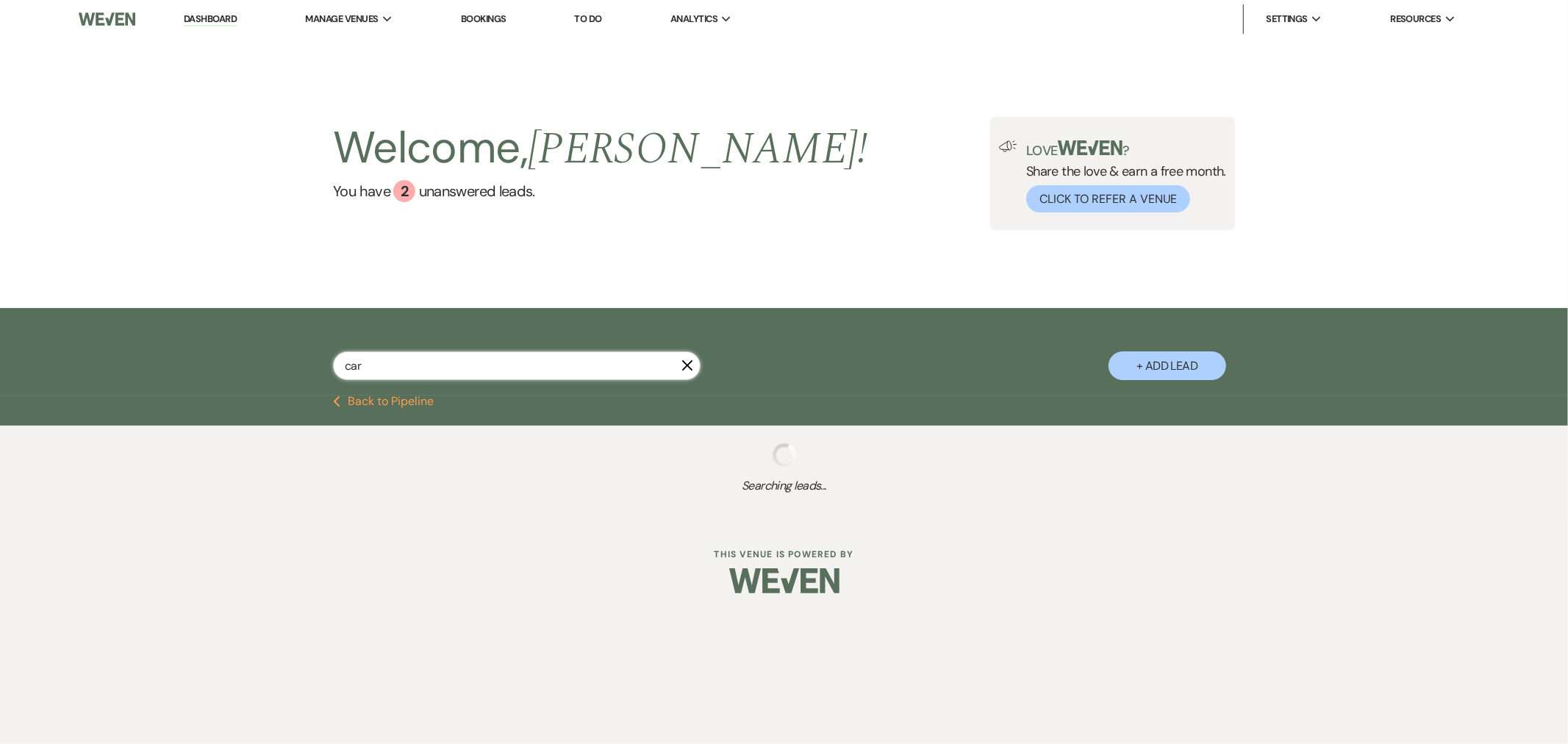
select select "8"
select select "11"
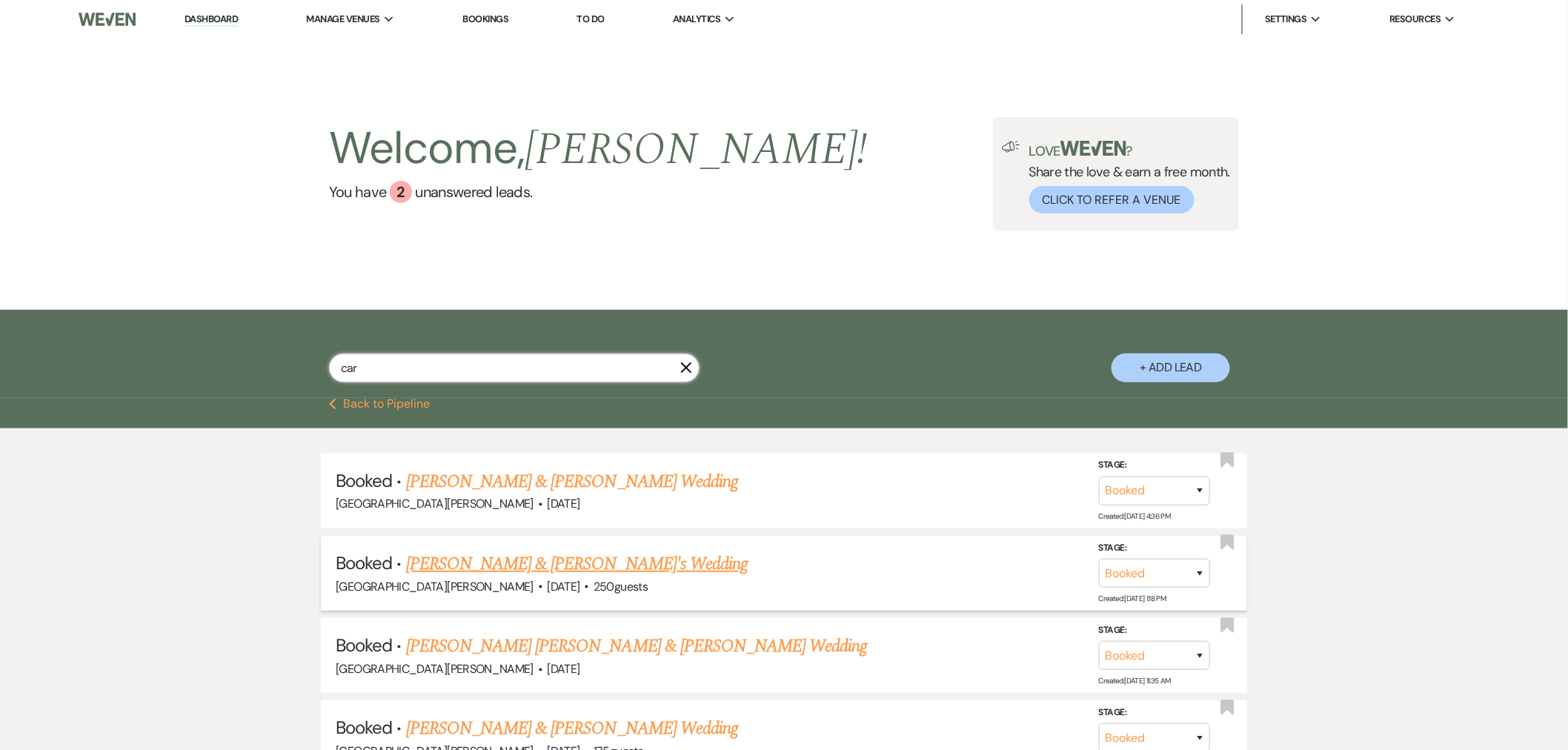
type input "car"
click at [542, 560] on link "[PERSON_NAME] & [PERSON_NAME]'s Wedding" at bounding box center [577, 563] width 342 height 26
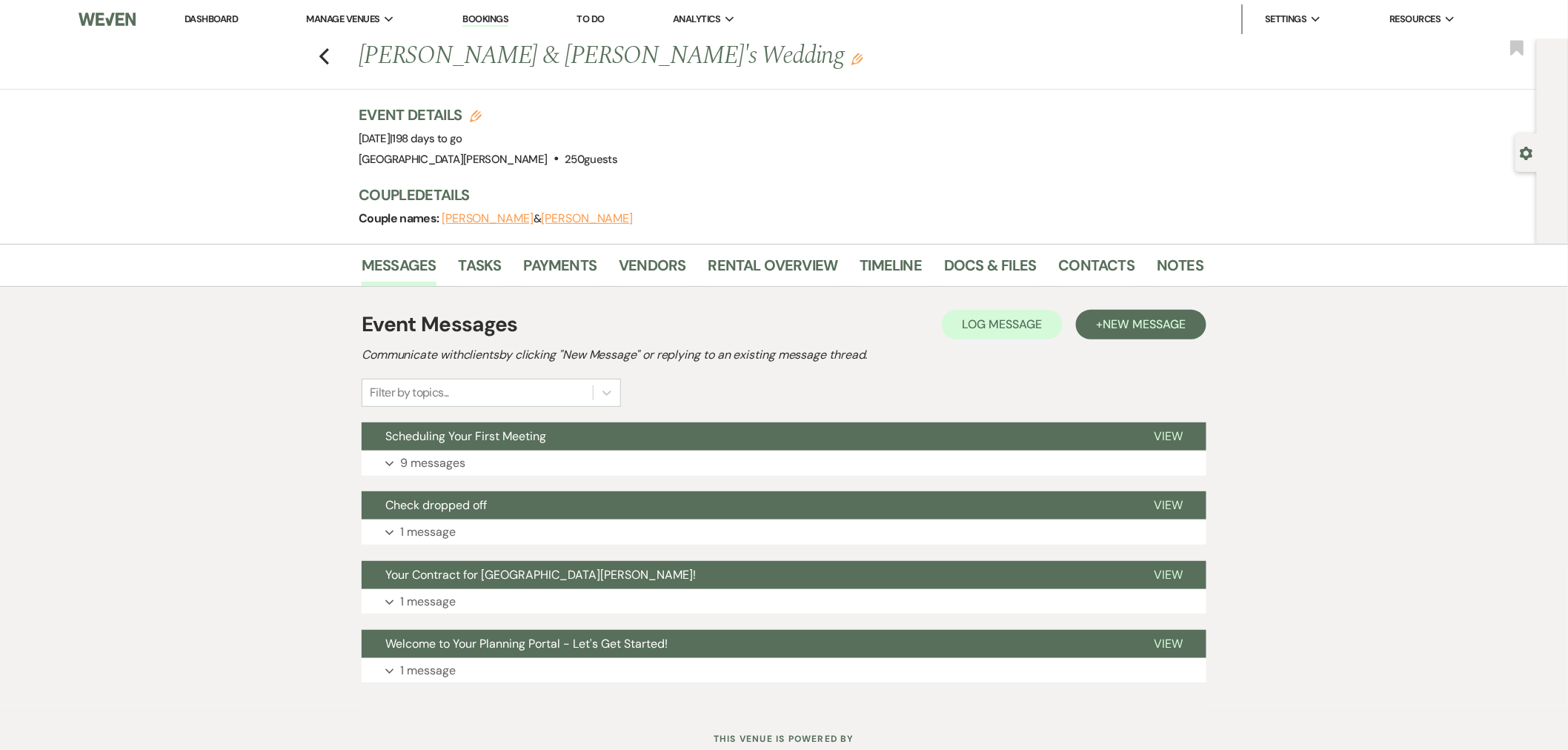
click at [750, 138] on div "Event Details Edit Event Date: [DATE] | 198 days to go Venue: [GEOGRAPHIC_DATA]…" at bounding box center [773, 137] width 830 height 65
click at [486, 272] on link "Tasks" at bounding box center [480, 270] width 43 height 32
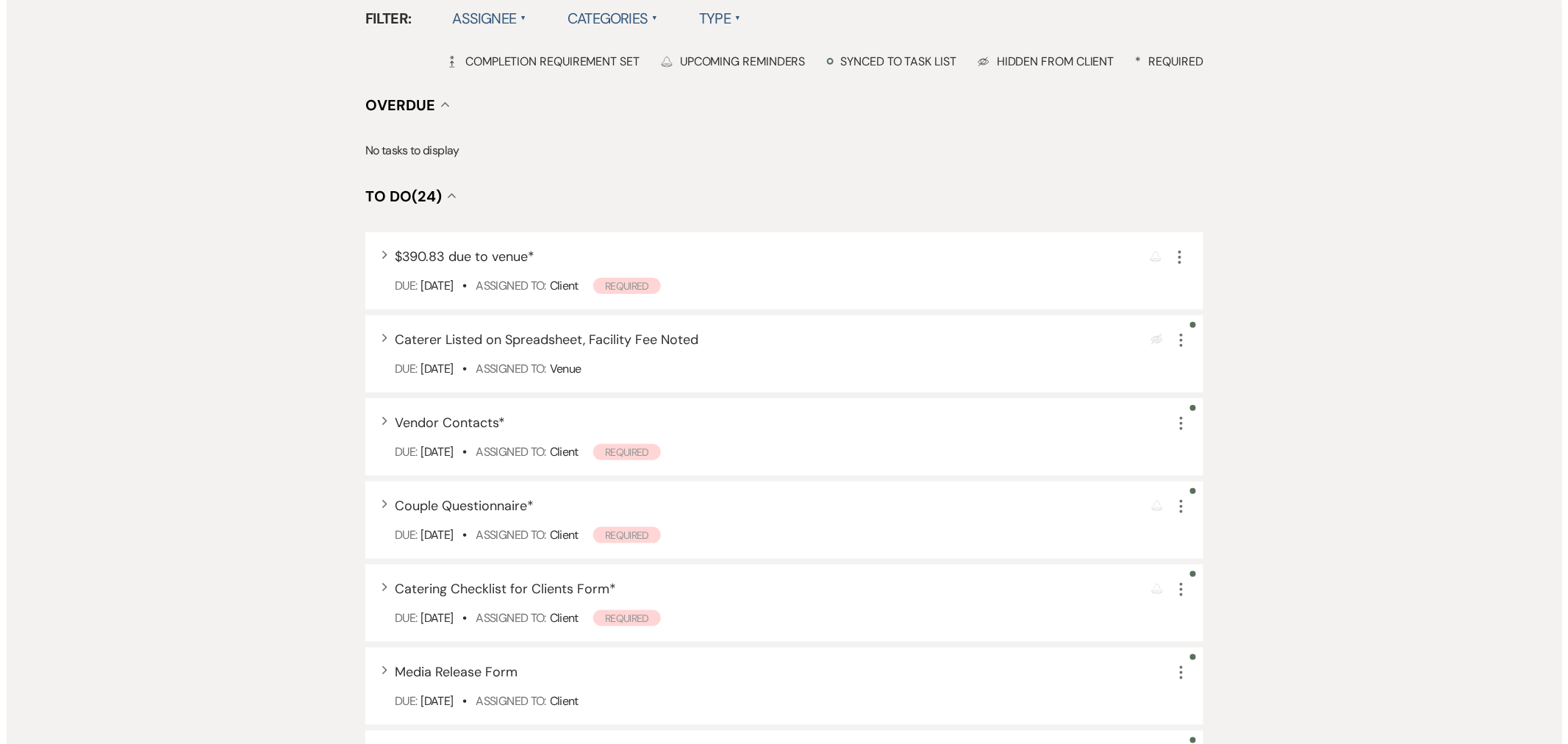
scroll to position [489, 0]
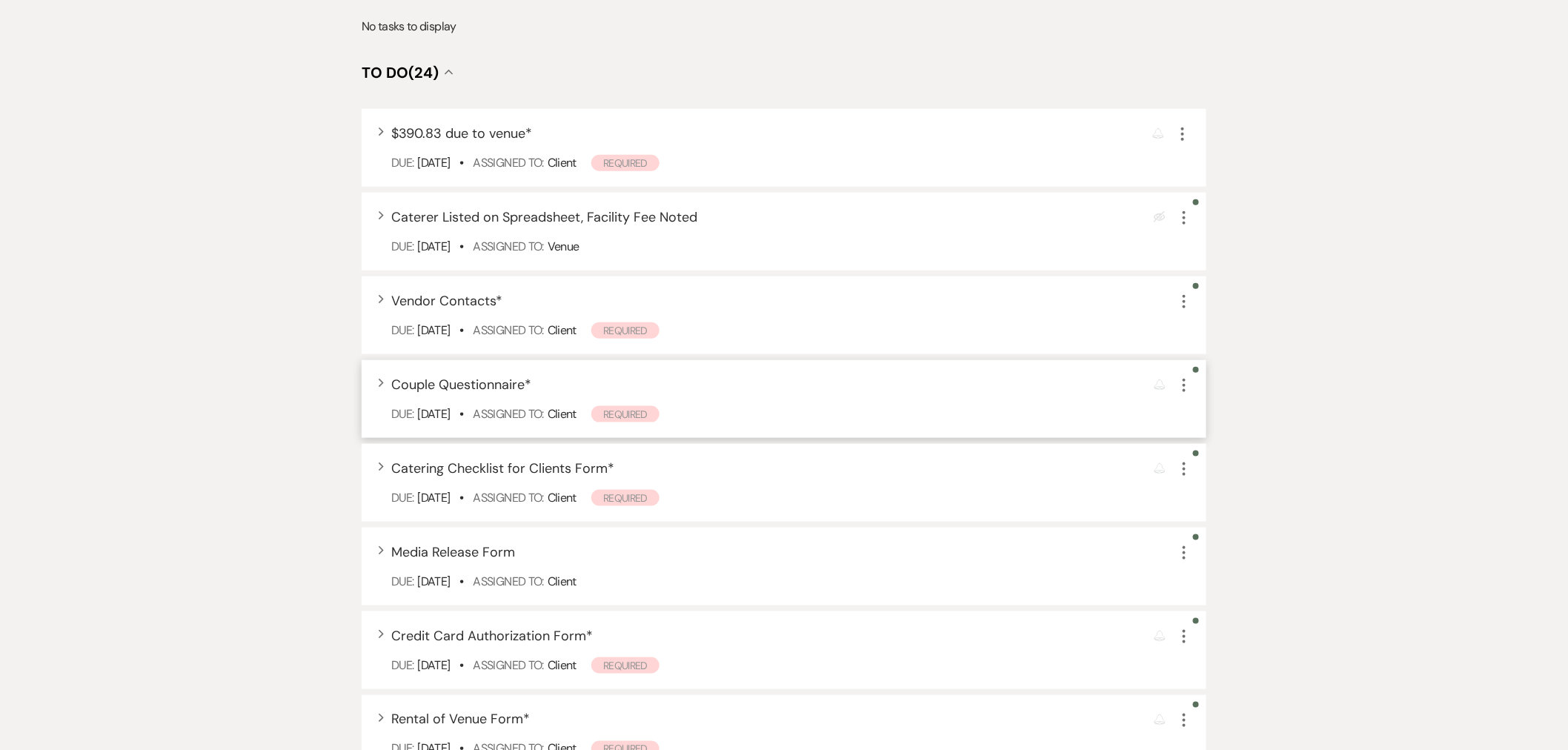
click at [820, 427] on div "Expand Couple Questionnaire * Reminder More Due: [DATE] • Assigned To: Client R…" at bounding box center [784, 398] width 845 height 78
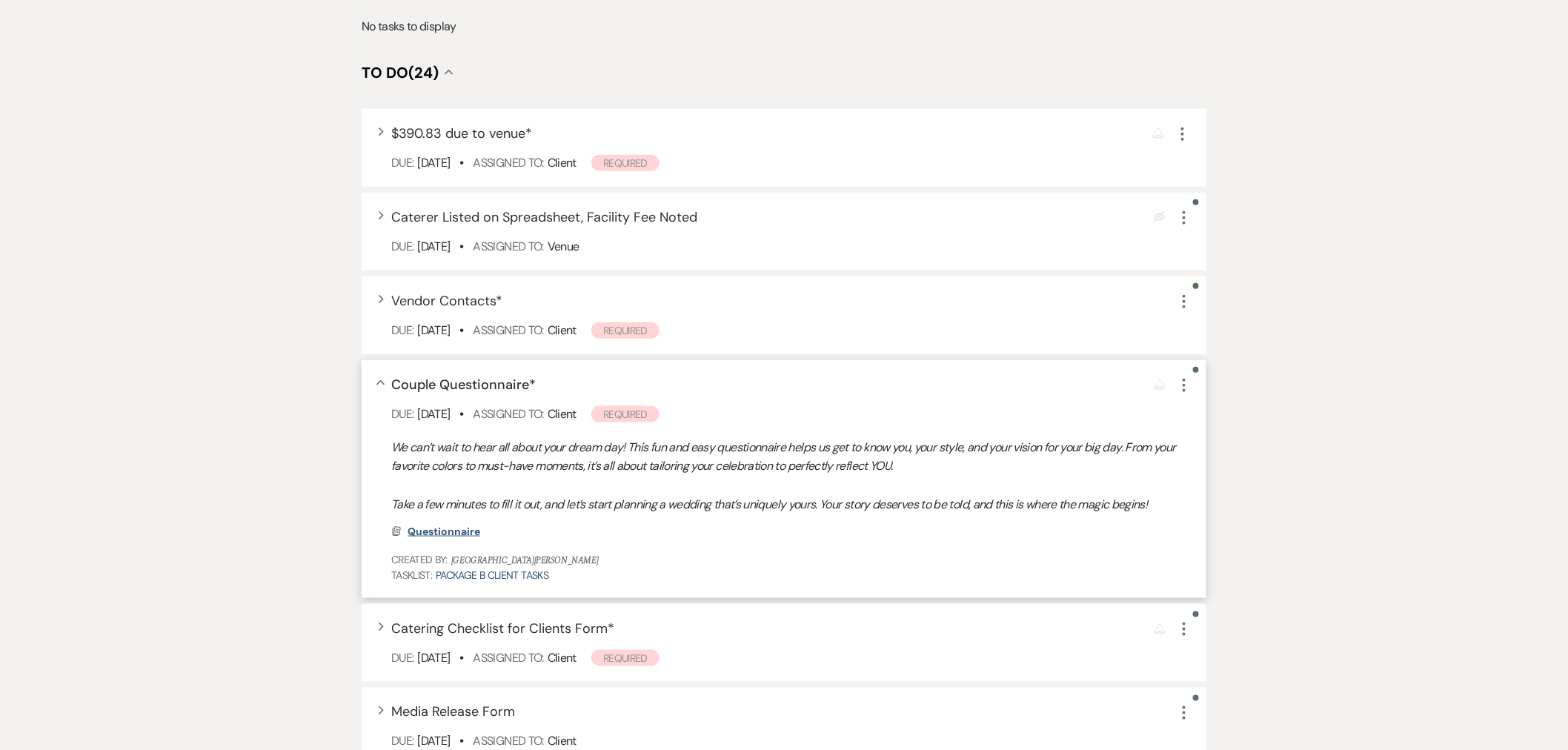
click at [446, 525] on span "Questionnaire" at bounding box center [443, 532] width 73 height 14
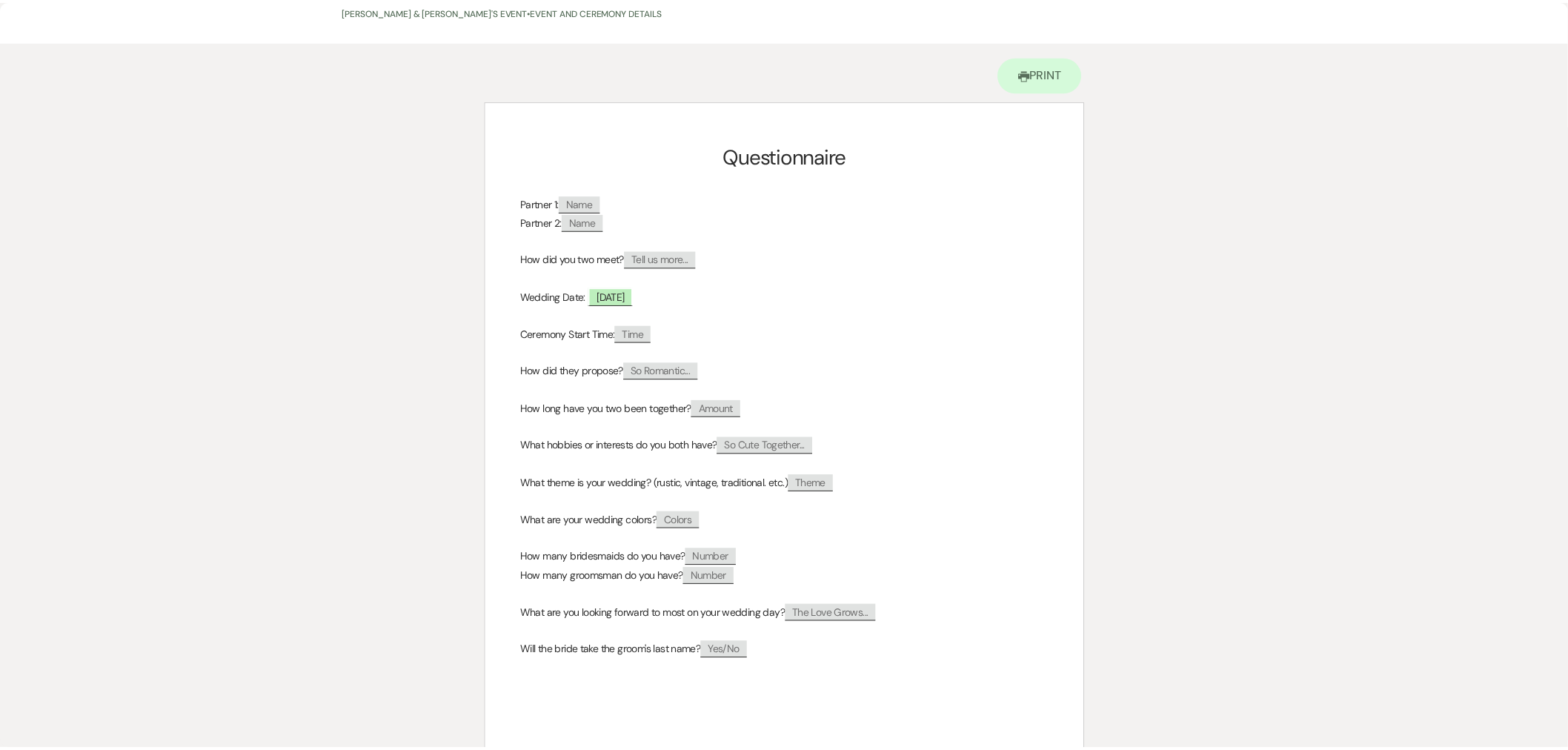
scroll to position [0, 0]
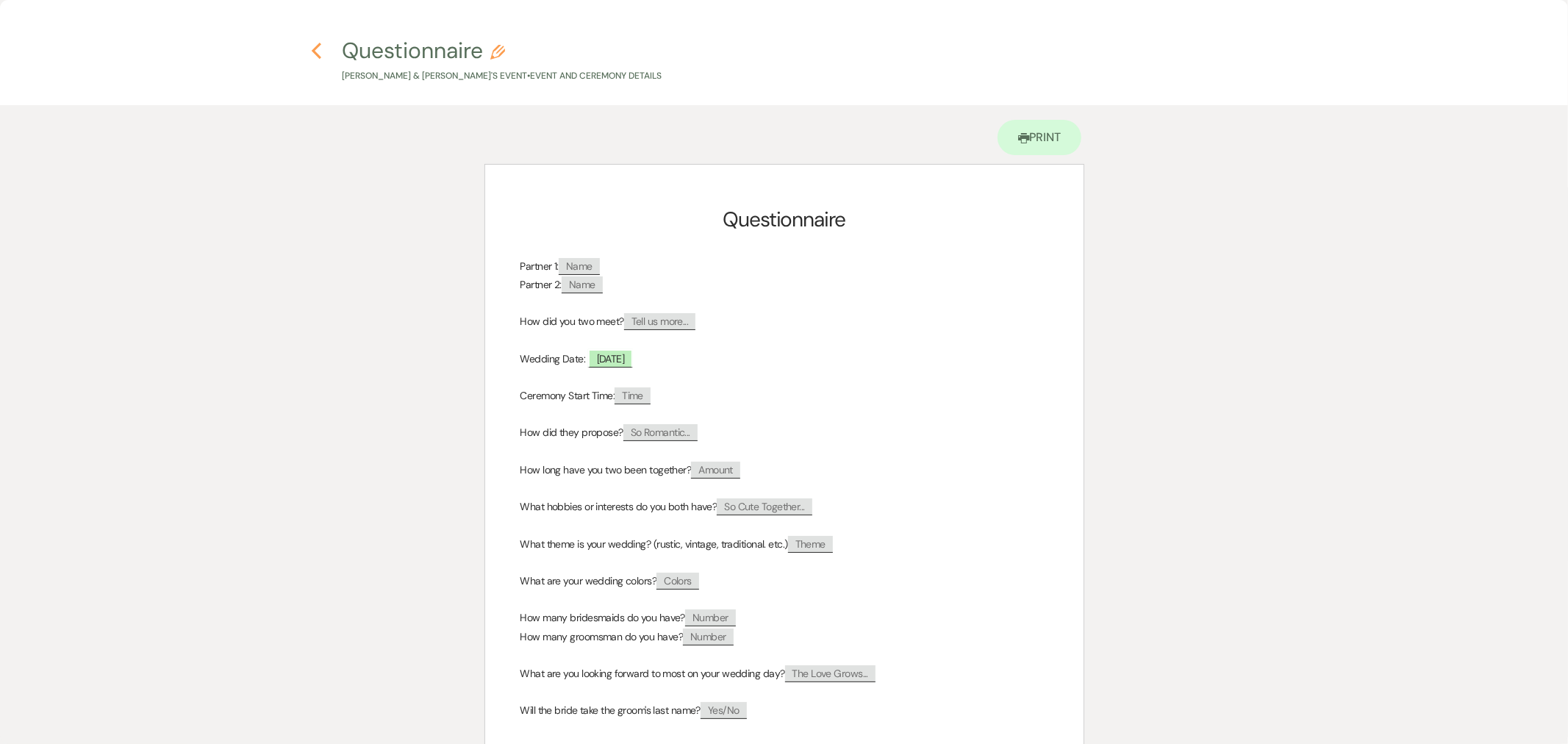
click at [313, 52] on icon "Previous" at bounding box center [316, 50] width 11 height 18
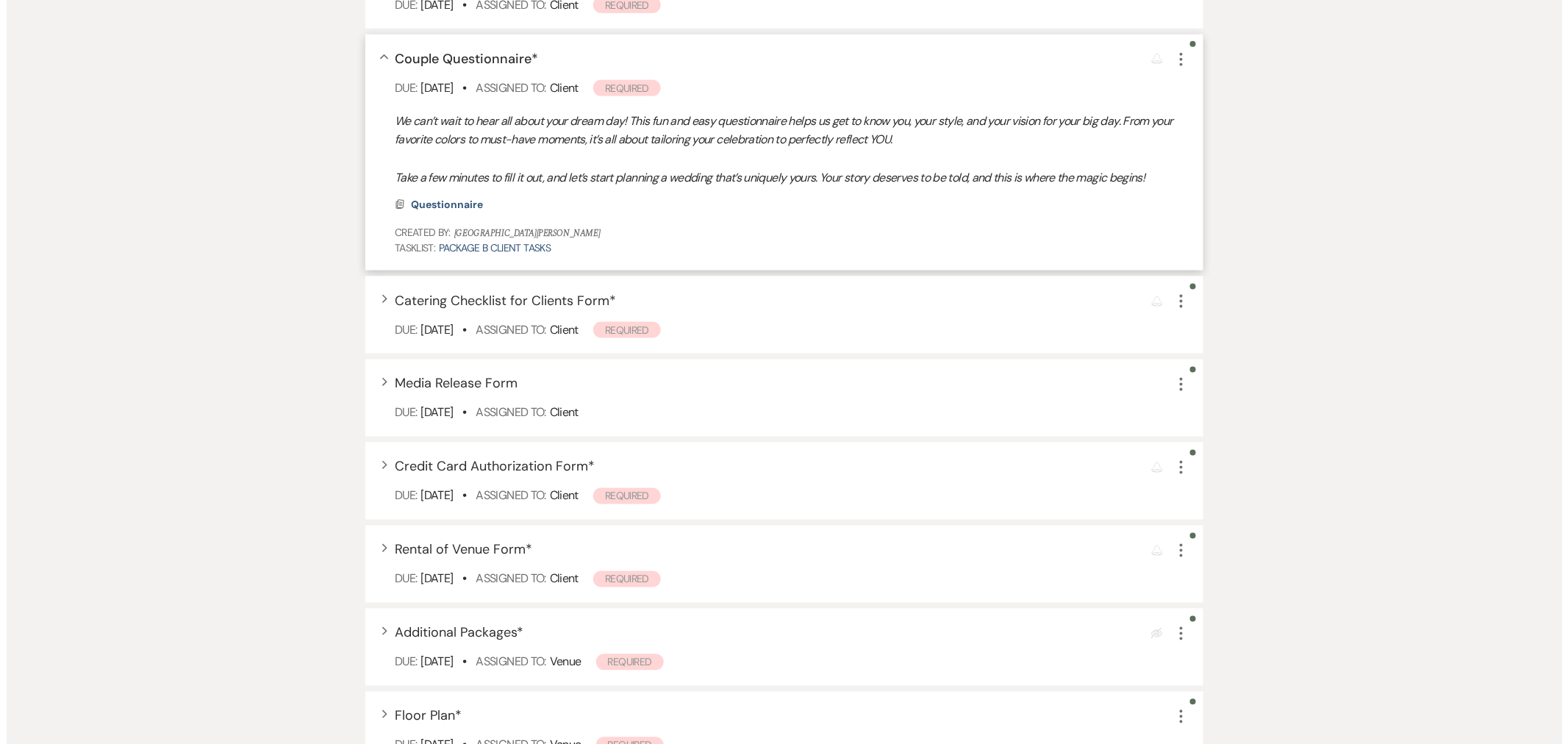
scroll to position [816, 0]
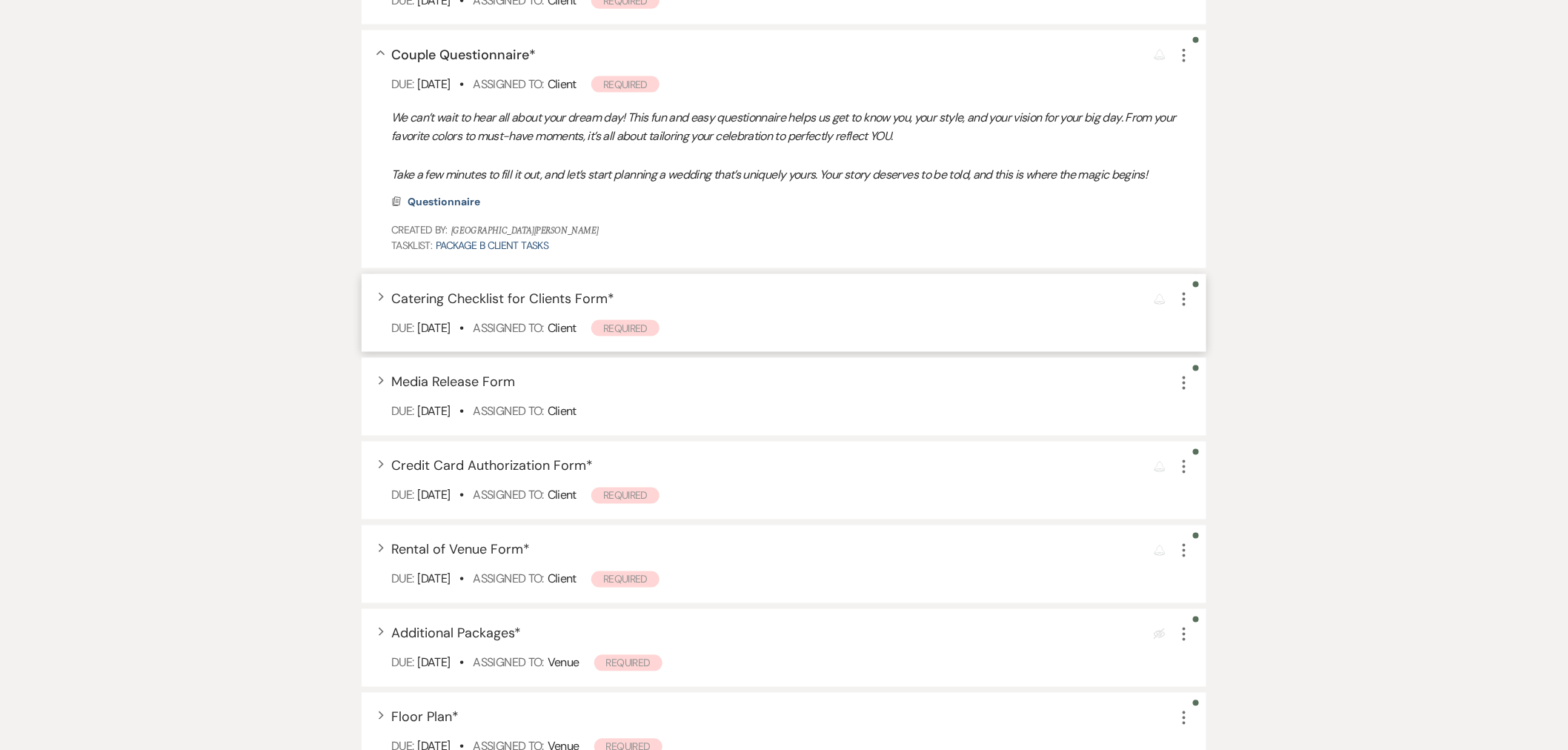
click at [550, 306] on div "Expand Catering Checklist for Clients Form *" at bounding box center [502, 299] width 223 height 20
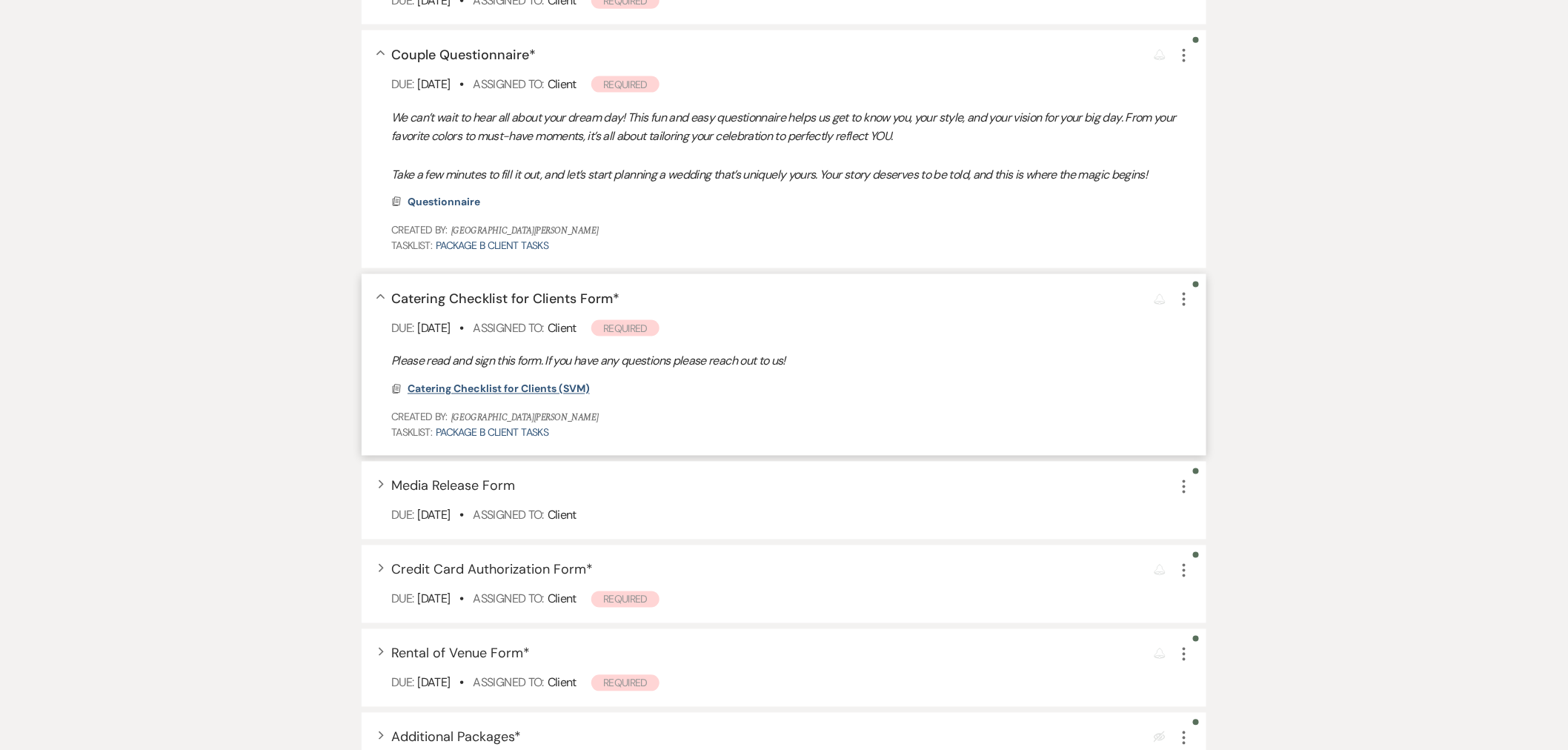
click at [552, 382] on span "Catering Checklist for Clients (SVM)" at bounding box center [498, 389] width 183 height 14
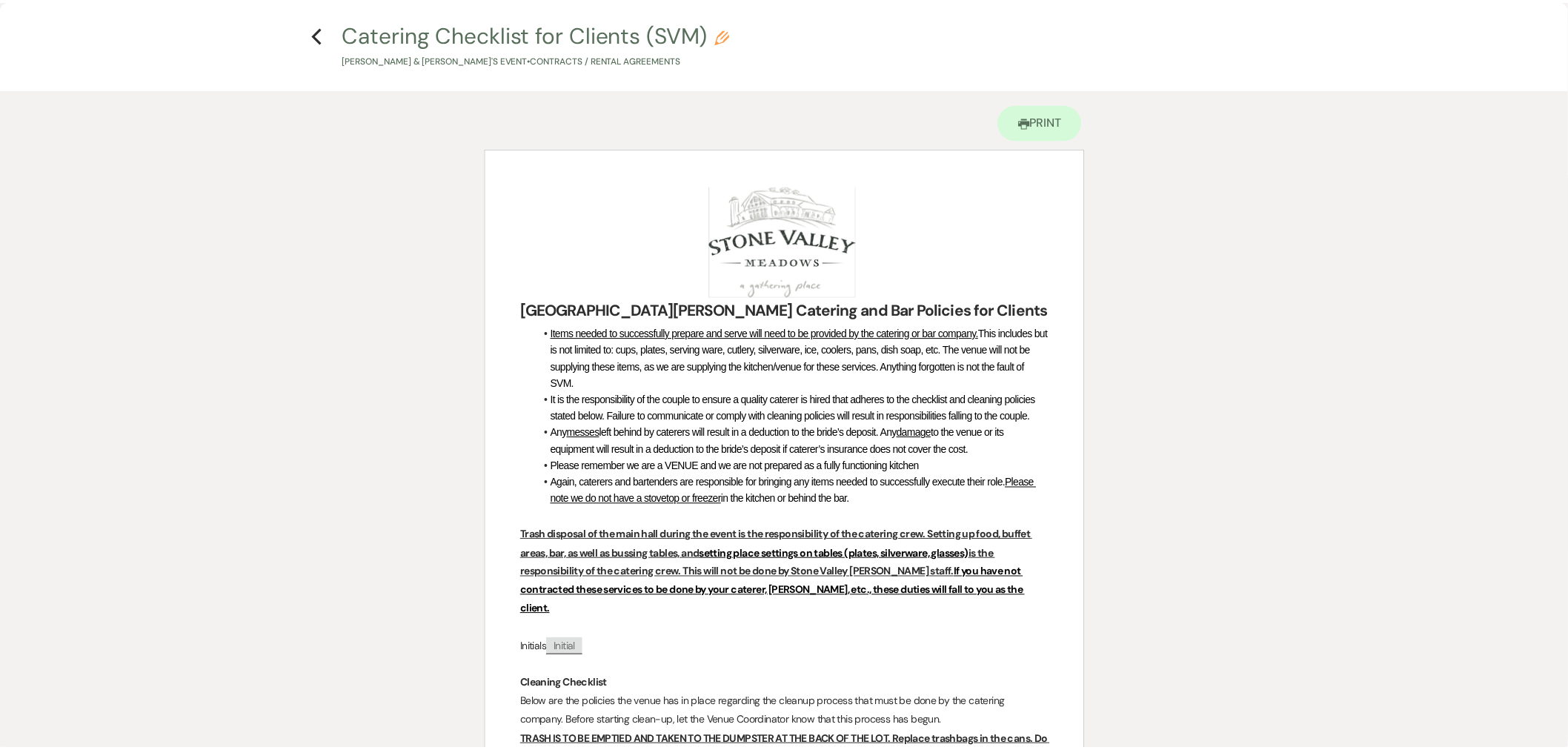
scroll to position [0, 0]
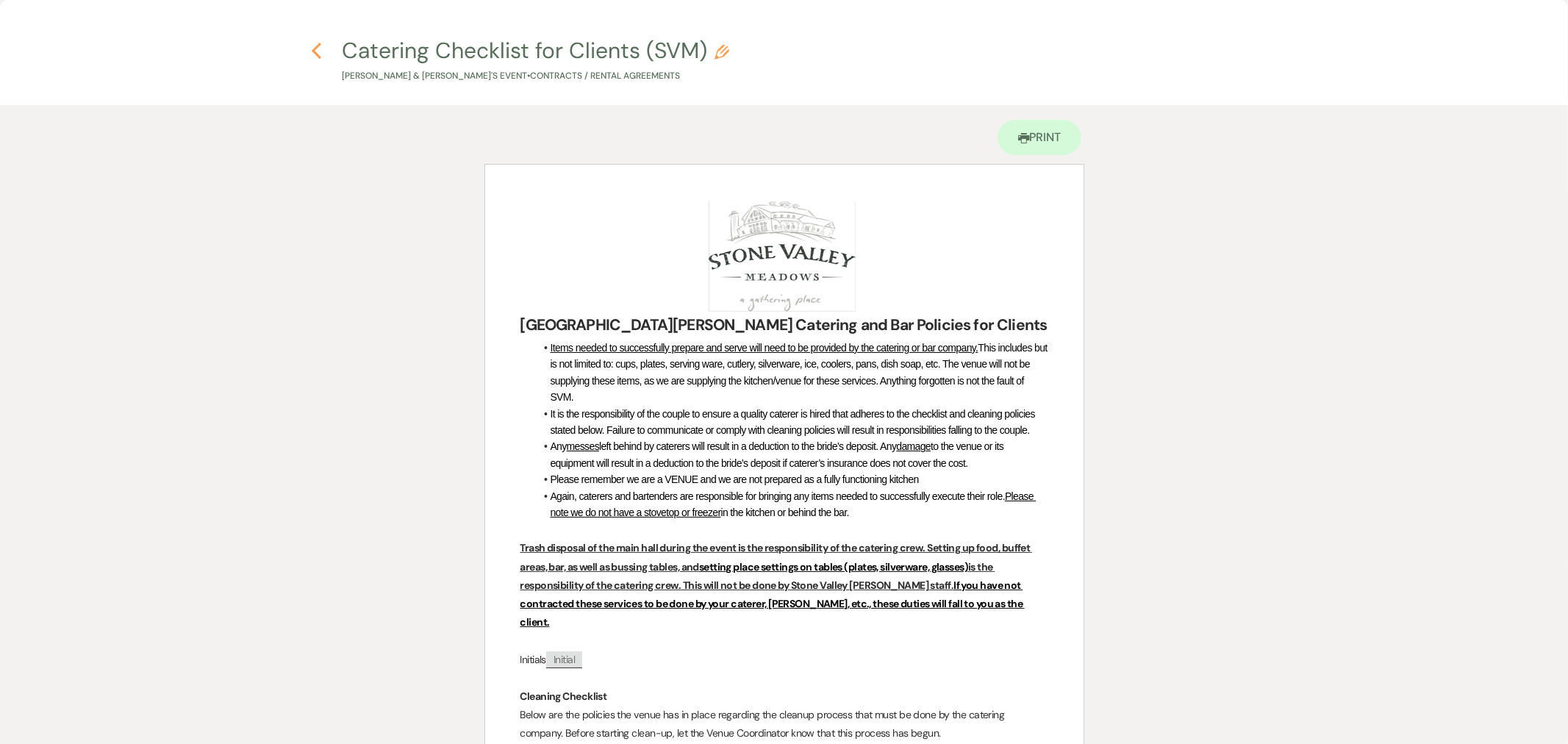
click at [320, 48] on icon "Previous" at bounding box center [316, 50] width 11 height 18
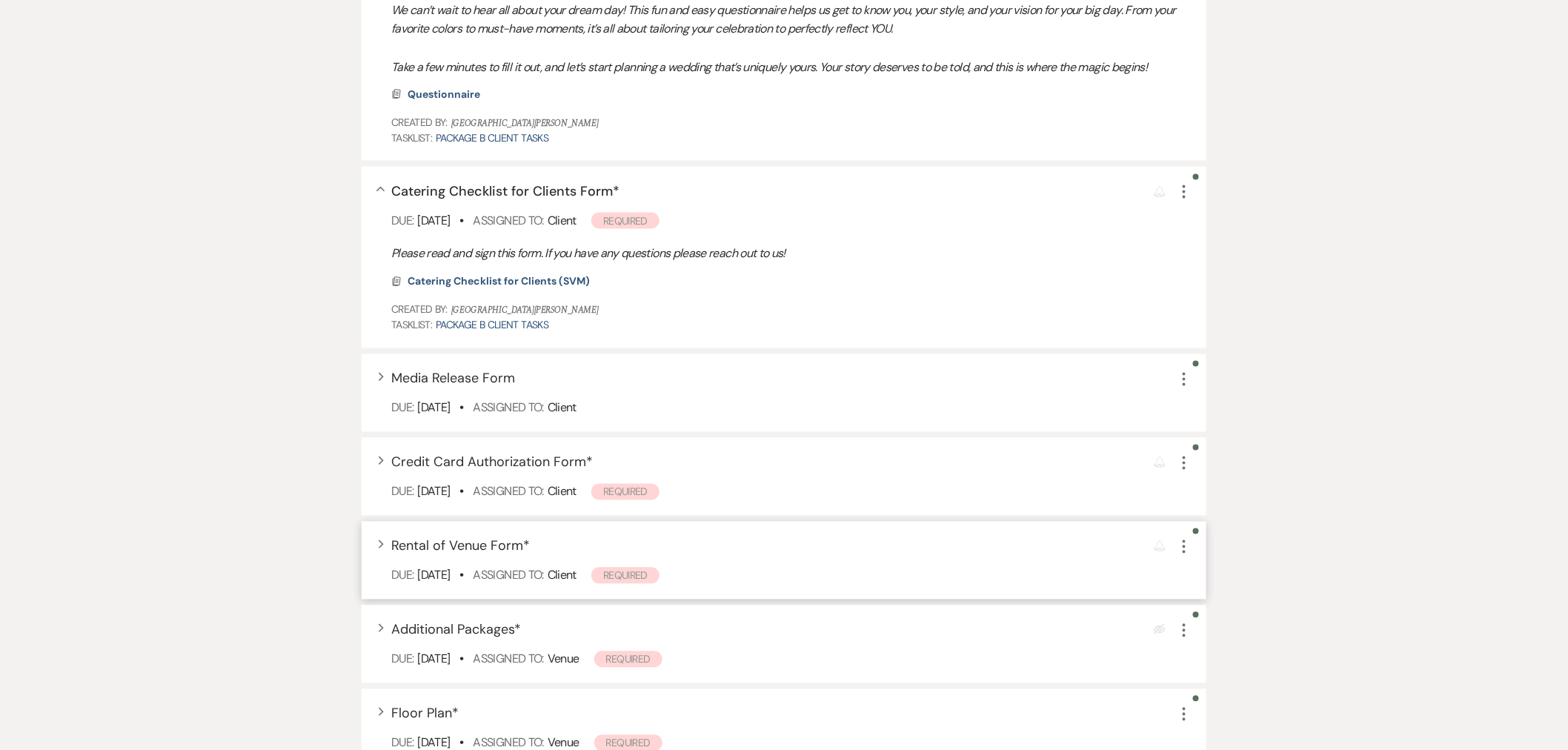
scroll to position [987, 0]
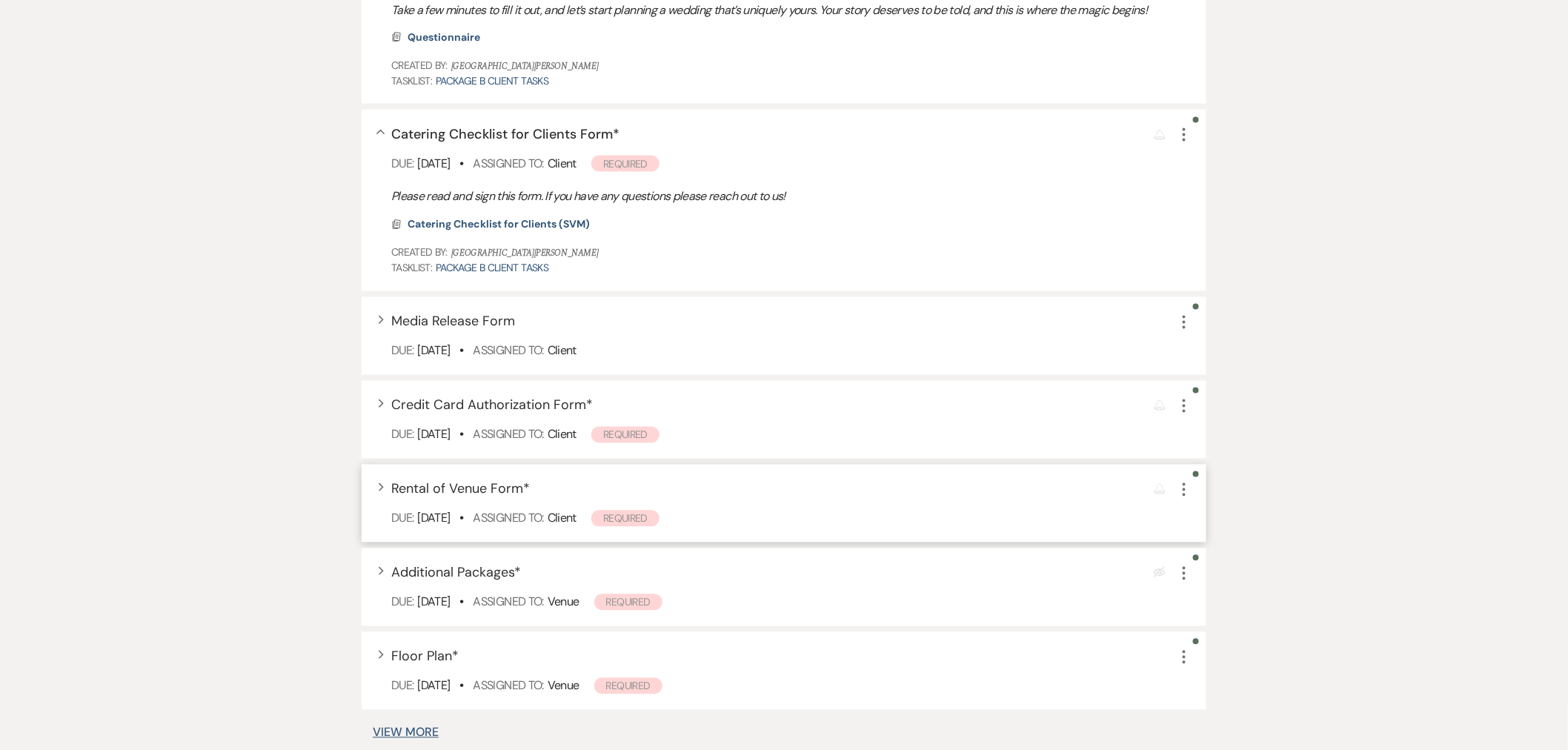
click at [527, 510] on span "Assigned To:" at bounding box center [509, 518] width 70 height 15
click at [542, 492] on div "Expand Rental of Venue Form * Reminder More" at bounding box center [791, 489] width 801 height 20
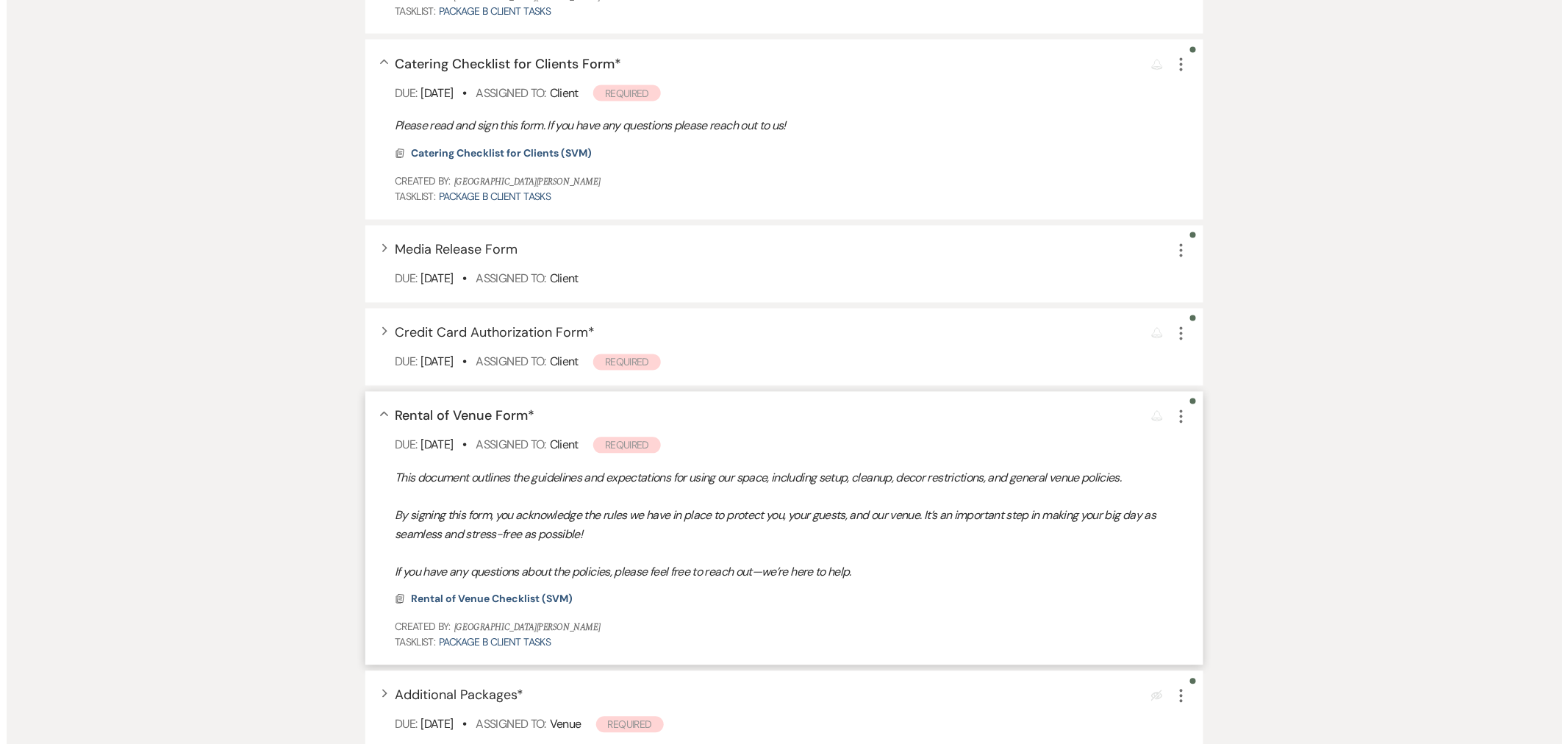
scroll to position [1143, 0]
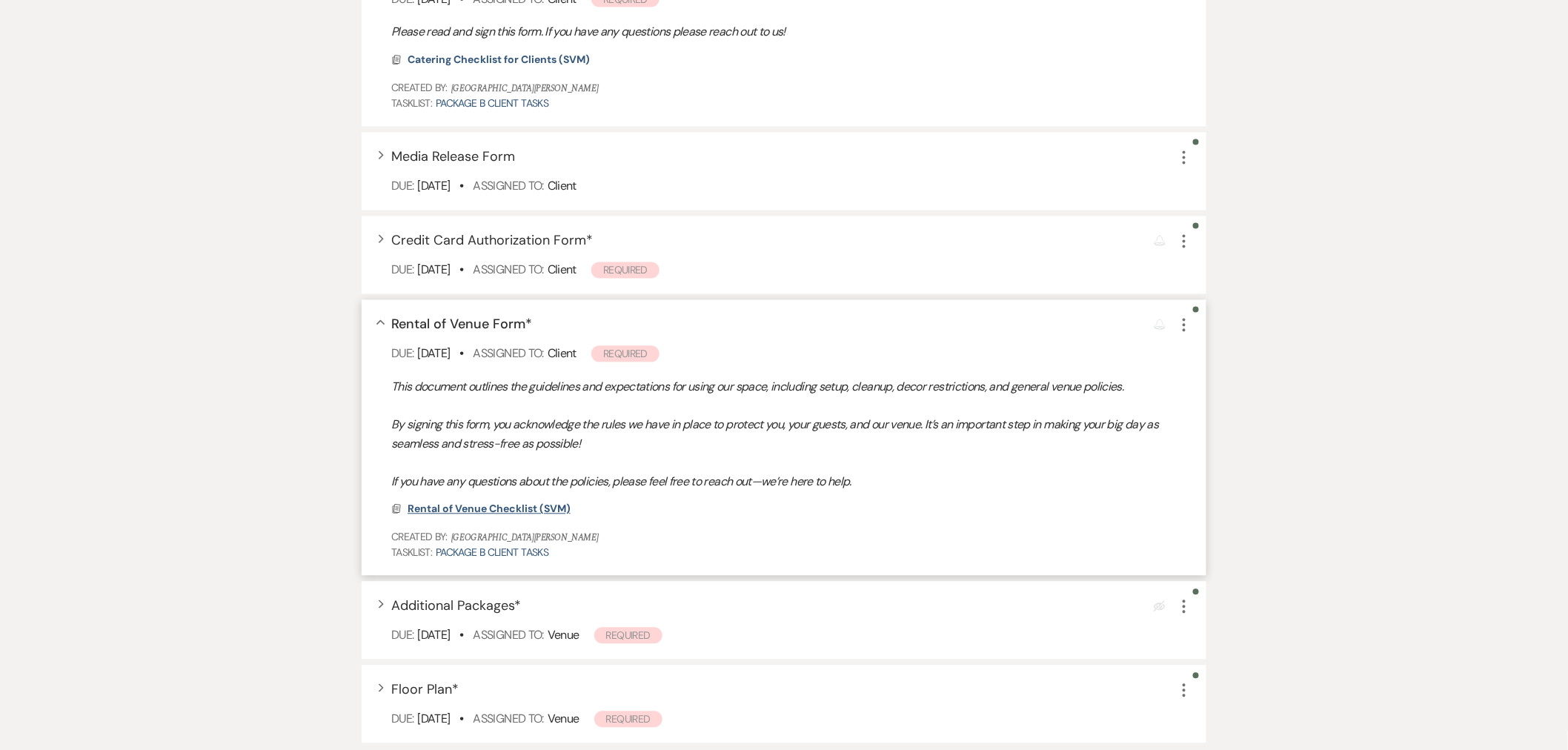
click at [549, 504] on span "Rental of Venue Checklist (SVM)" at bounding box center [488, 509] width 163 height 14
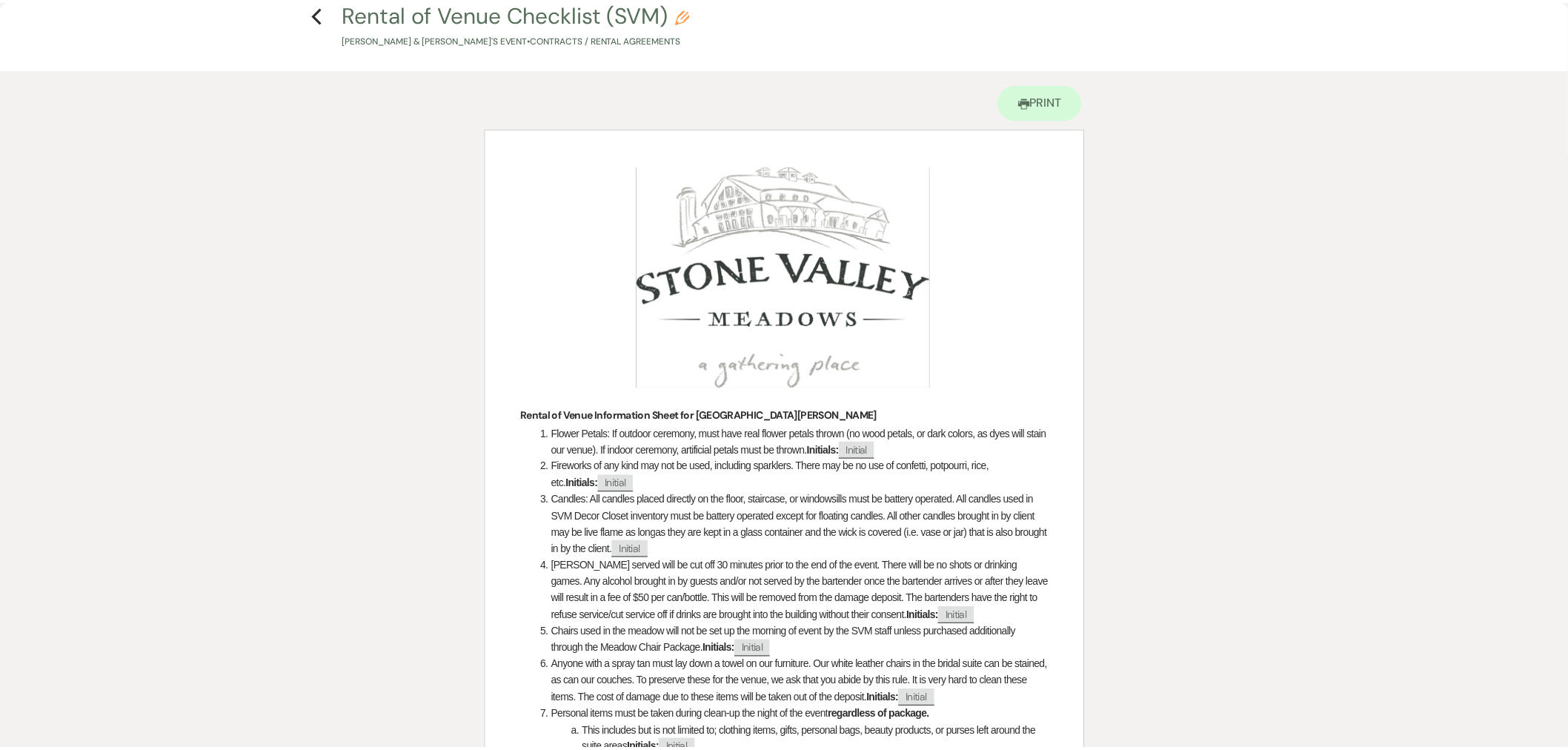
scroll to position [0, 0]
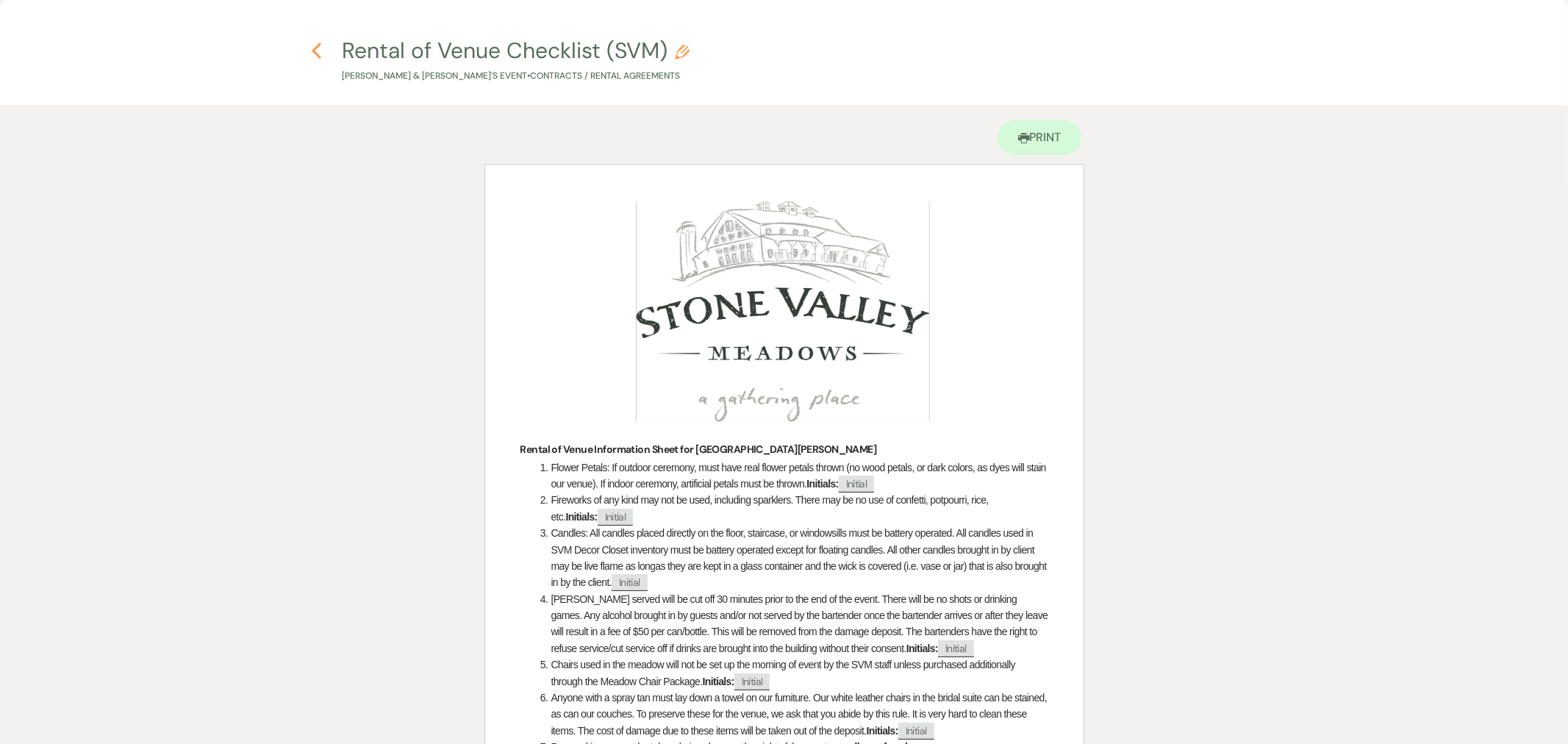
click at [317, 50] on icon "Previous" at bounding box center [316, 50] width 11 height 18
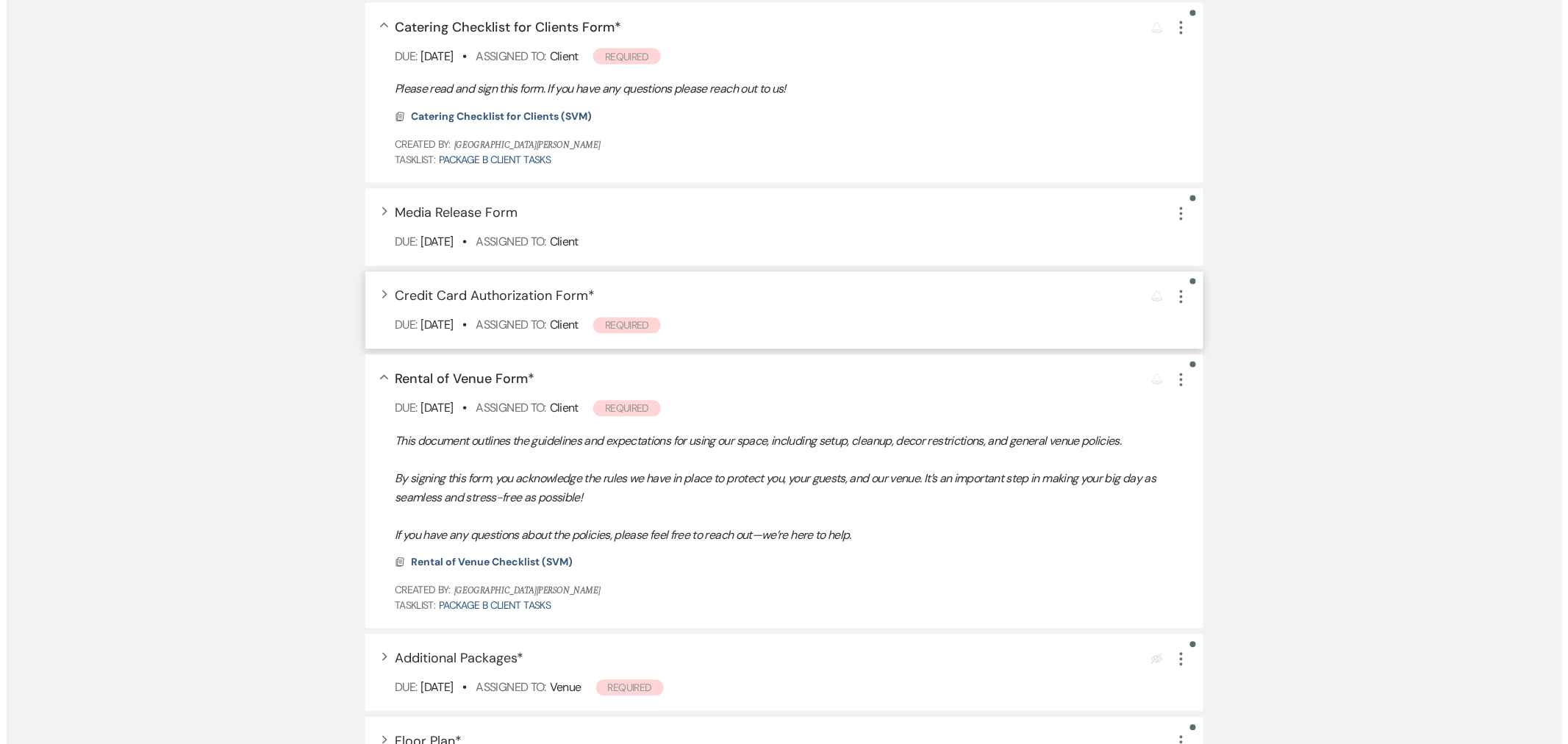
scroll to position [1061, 0]
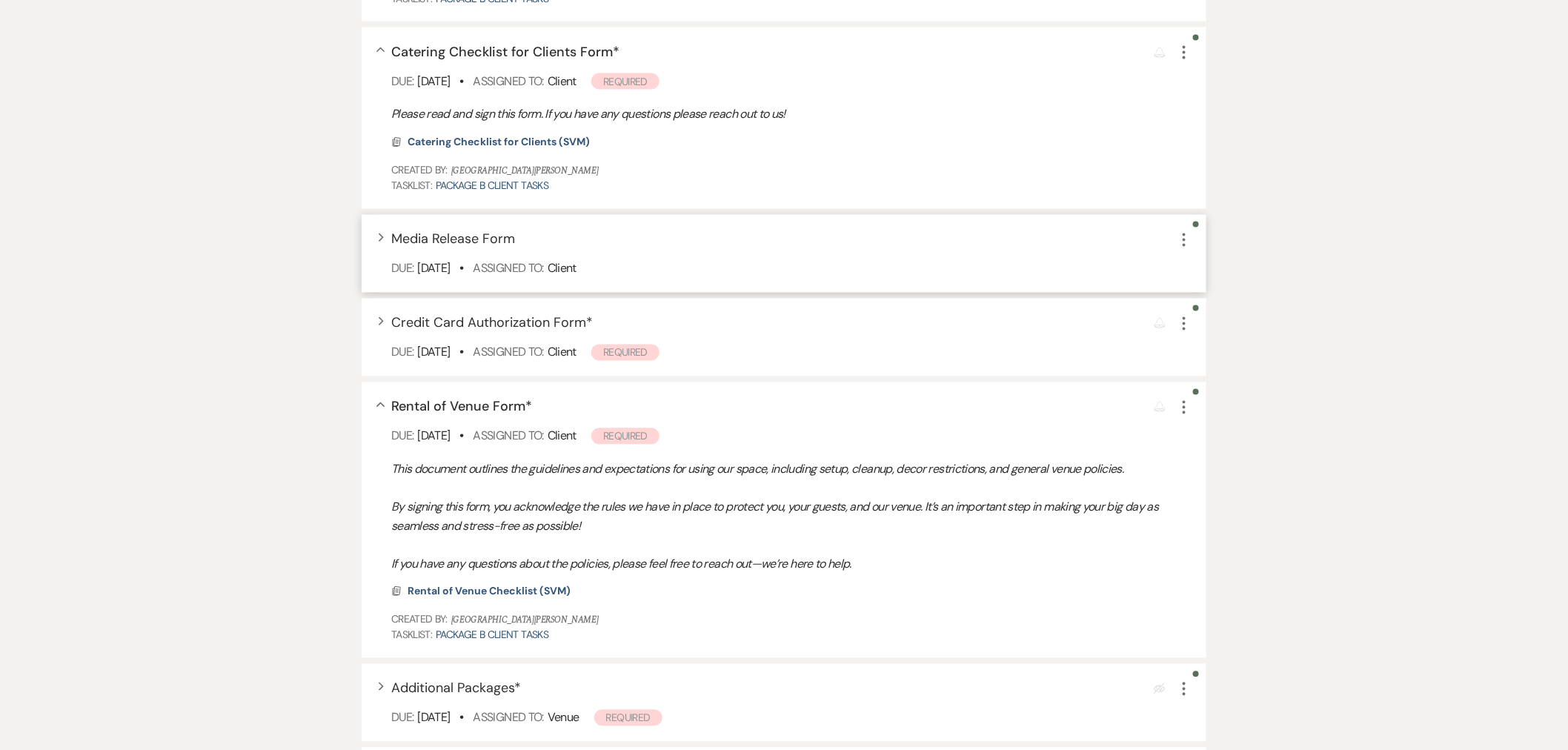
click at [517, 218] on div "Expand Media Release Form More Due: [DATE] • Assigned To: Client" at bounding box center [784, 253] width 845 height 78
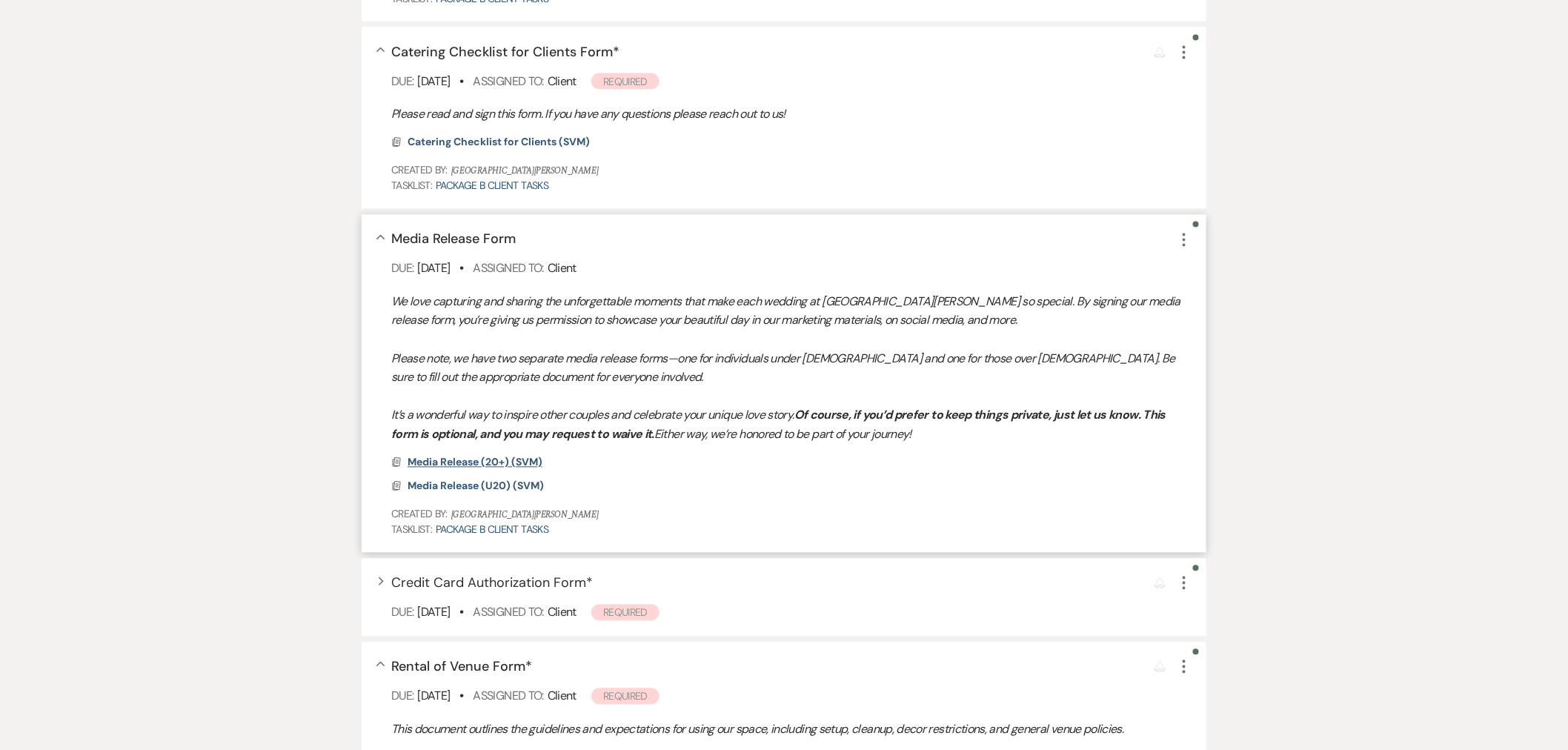
click at [533, 459] on span "Media Release (20+) (SVM)" at bounding box center [475, 462] width 135 height 14
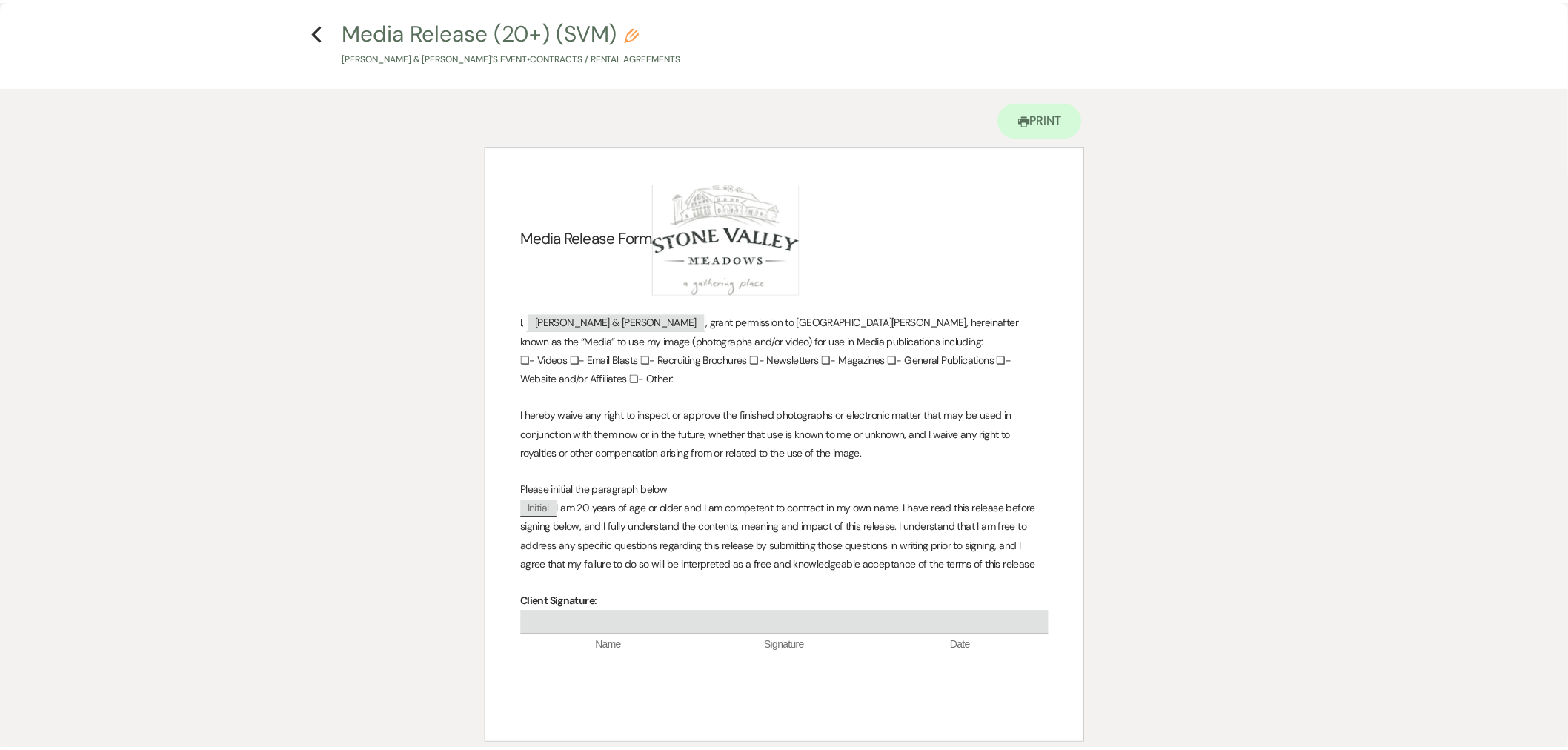
scroll to position [0, 0]
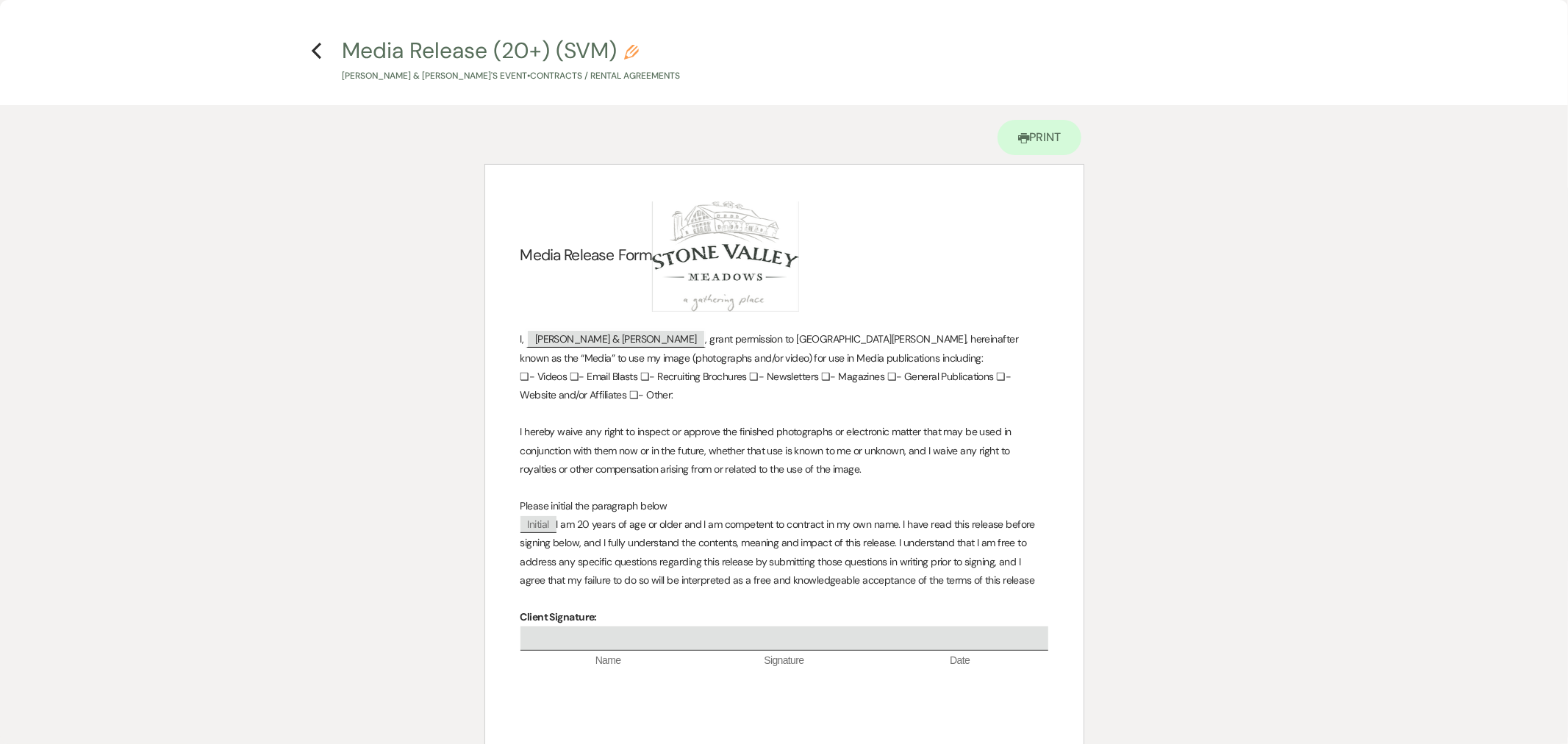
click at [318, 49] on icon "Previous" at bounding box center [316, 50] width 11 height 18
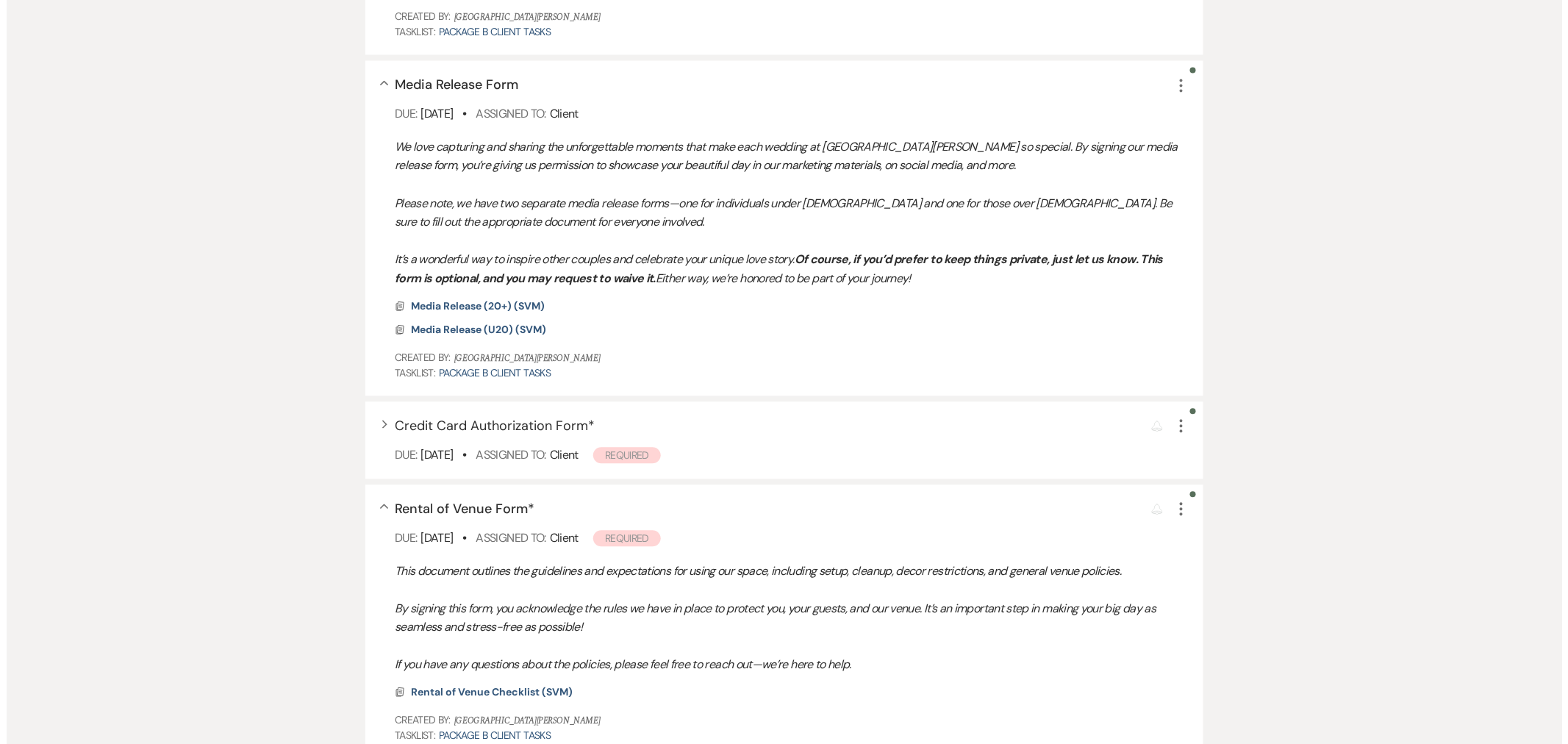
scroll to position [1224, 0]
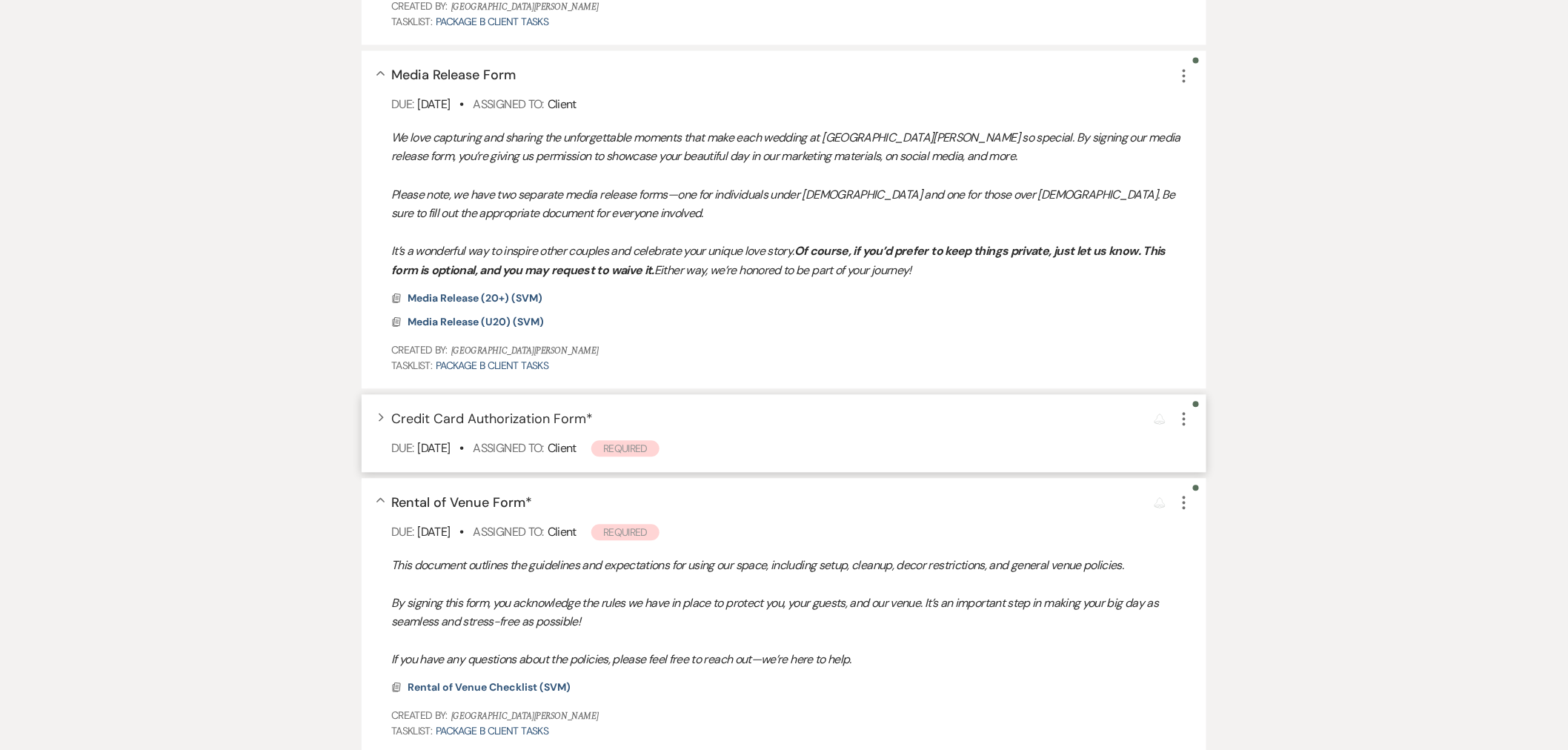
click at [506, 424] on span "Credit Card Authorization Form *" at bounding box center [492, 418] width 201 height 18
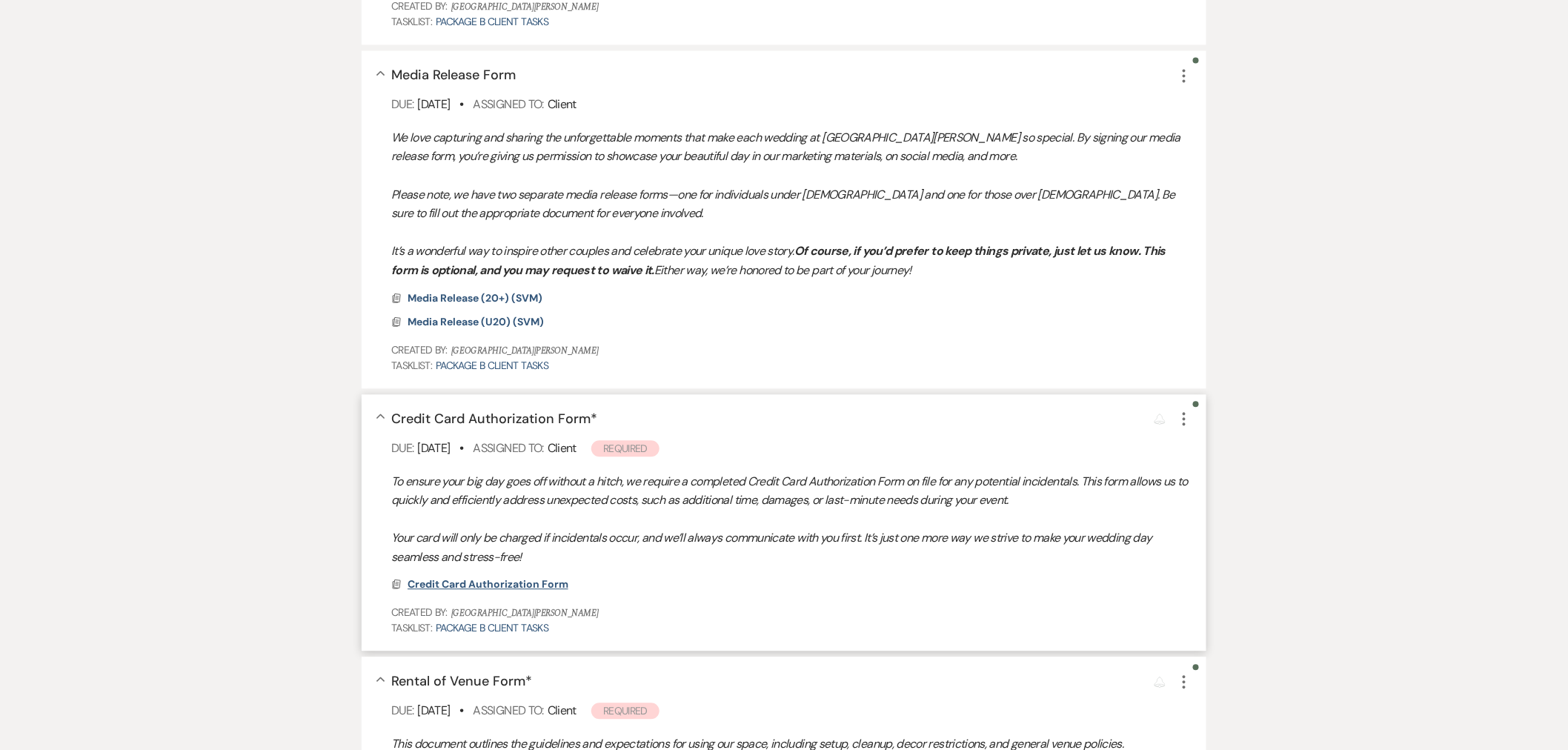
click at [542, 578] on span "Credit Card Authorization Form" at bounding box center [487, 584] width 160 height 14
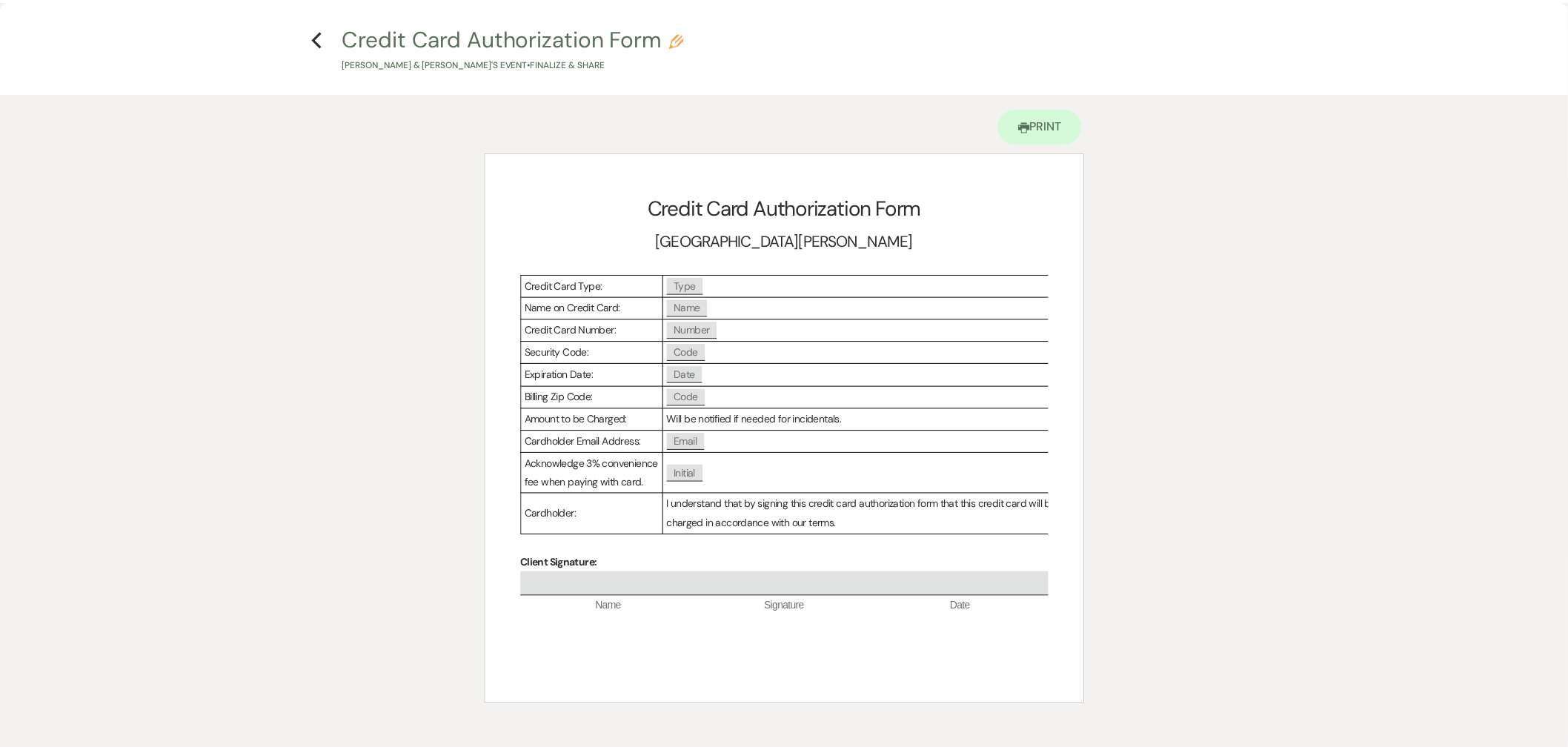
scroll to position [26, 0]
click at [318, 30] on use "button" at bounding box center [318, 38] width 9 height 16
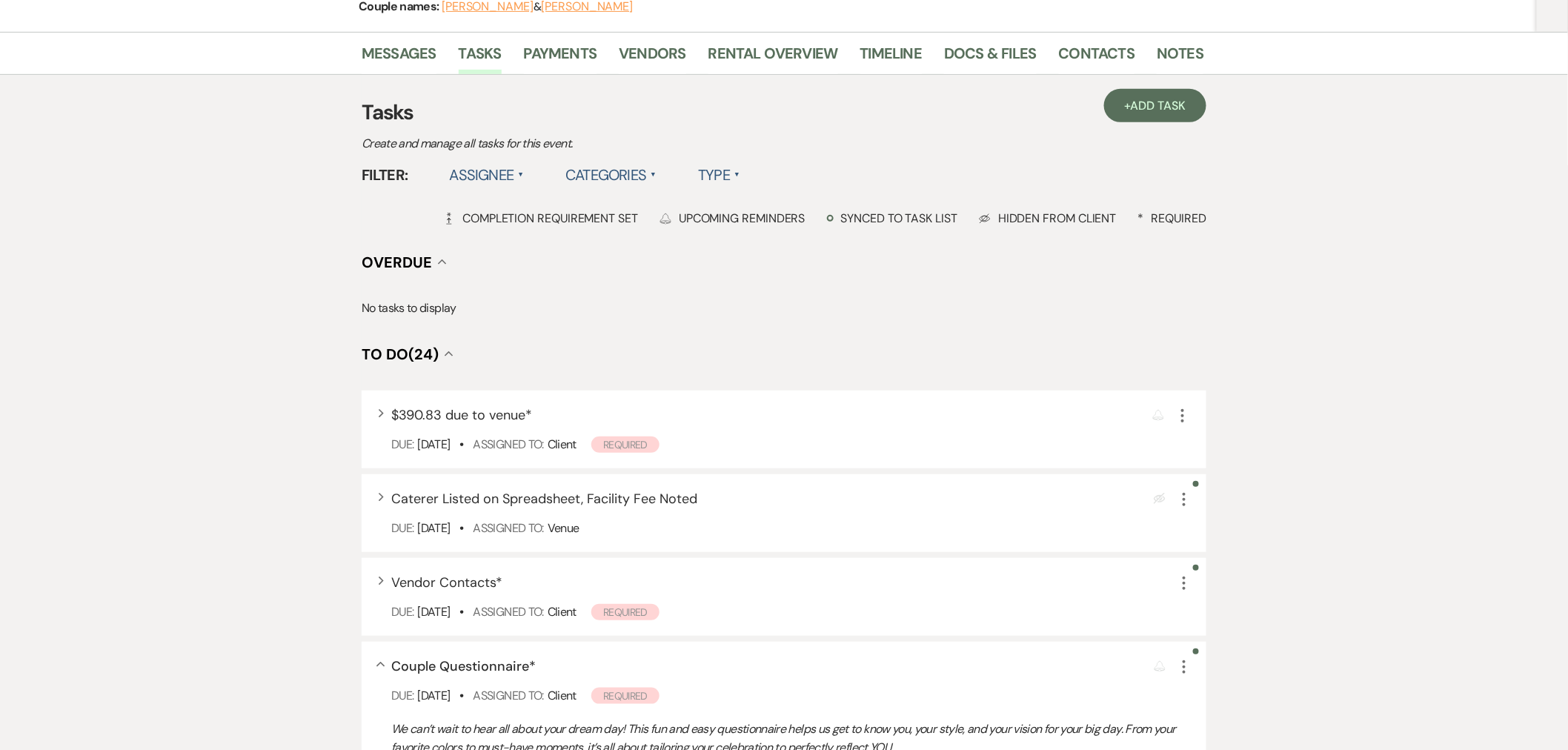
scroll to position [0, 0]
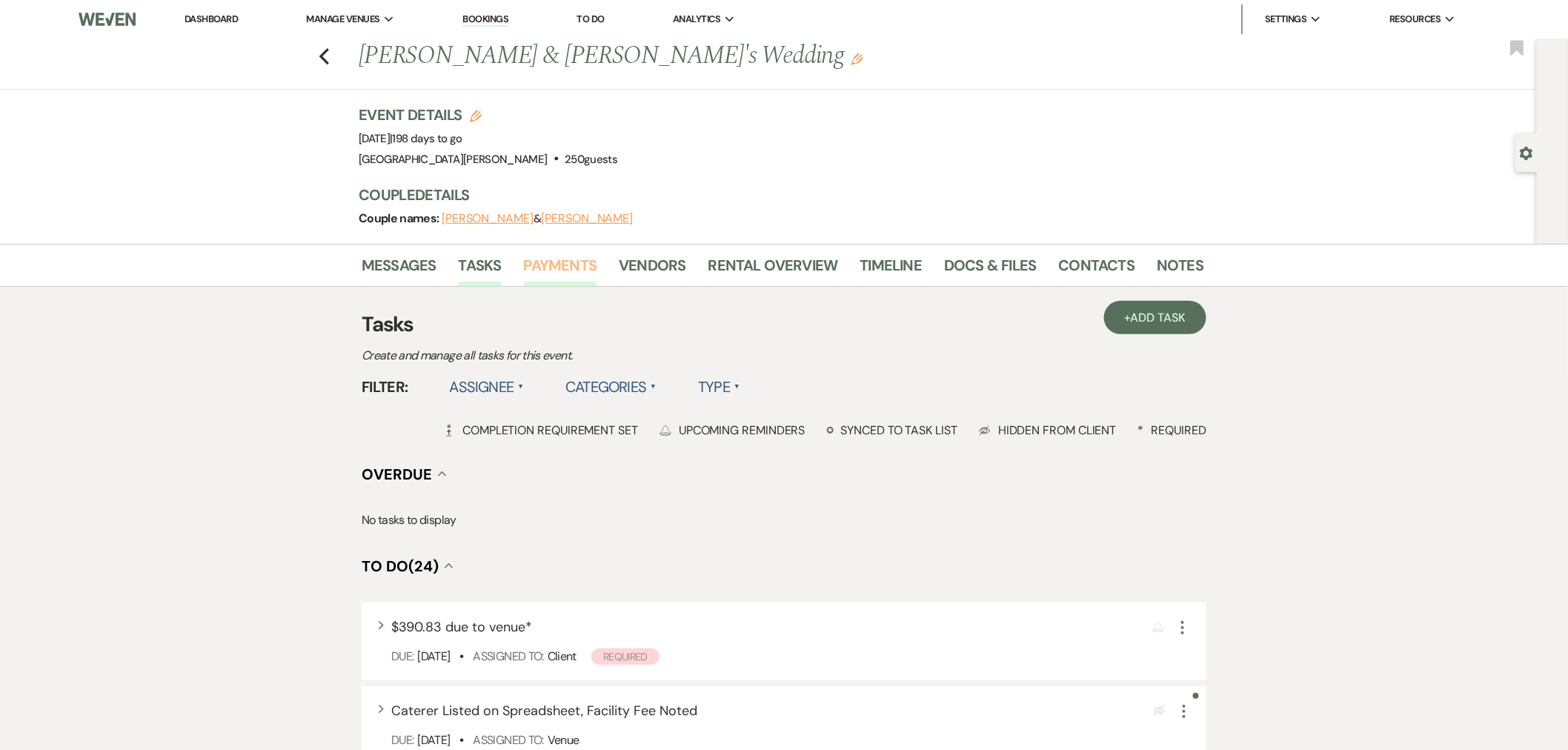
click at [572, 267] on link "Payments" at bounding box center [561, 270] width 73 height 32
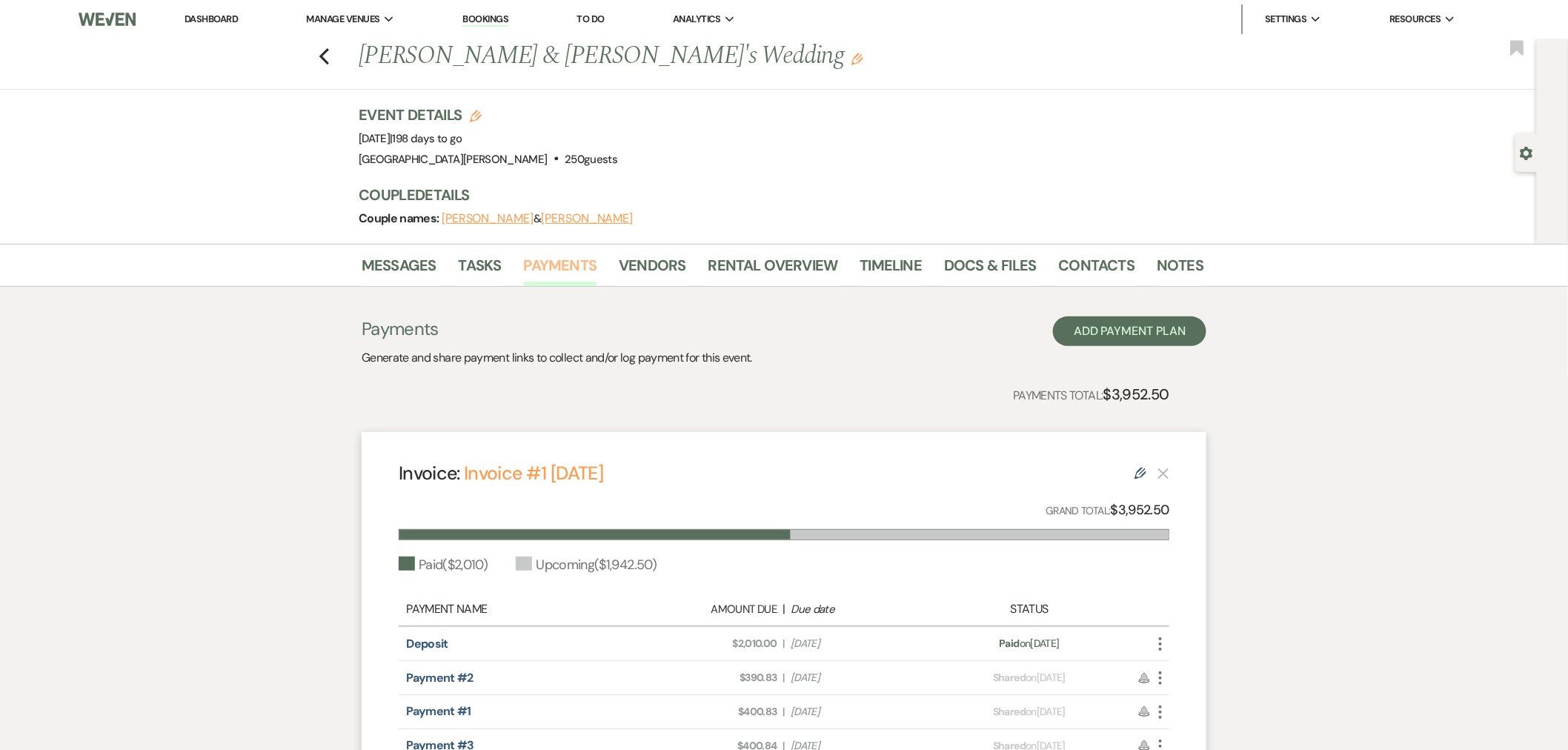
scroll to position [82, 0]
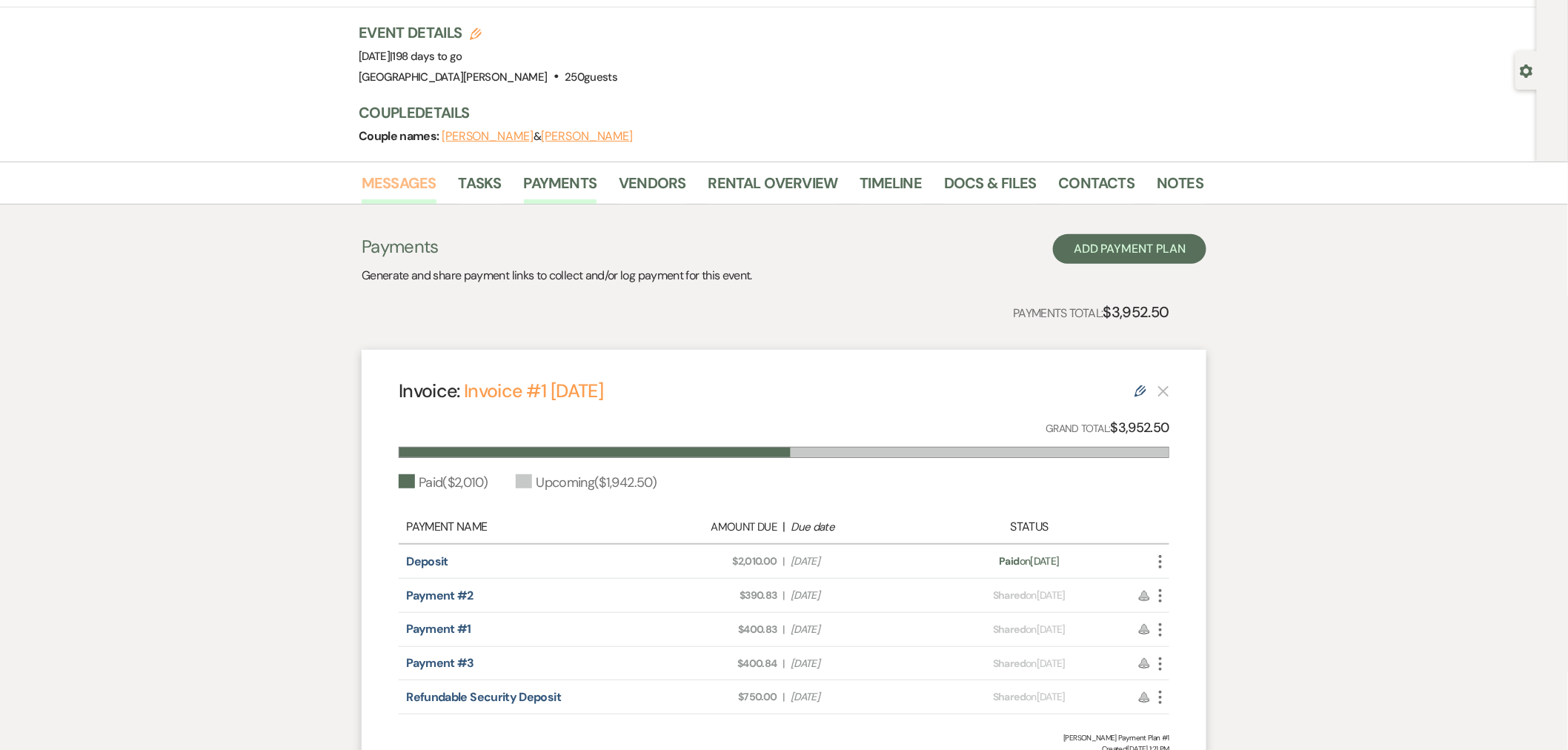
click at [403, 175] on link "Messages" at bounding box center [399, 188] width 75 height 32
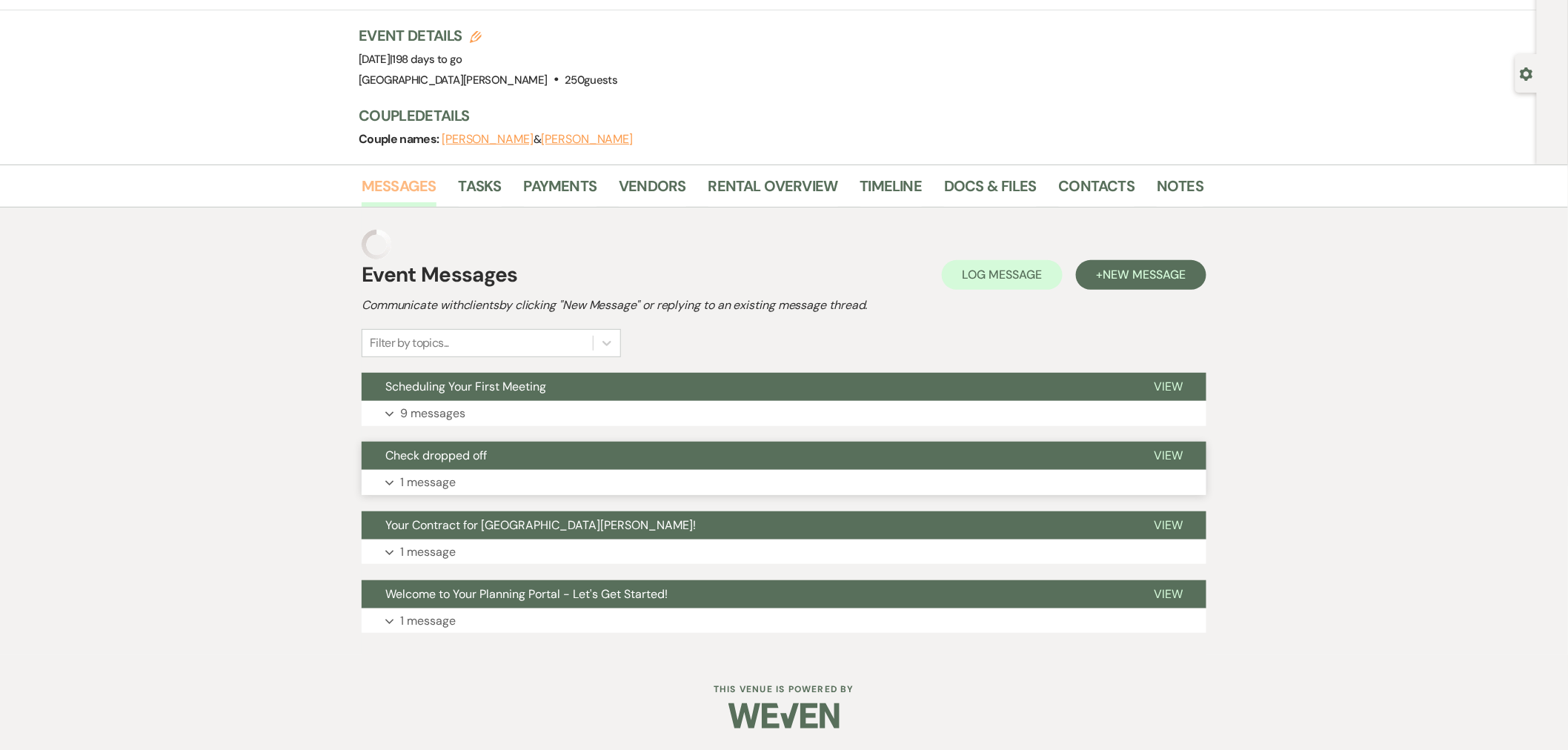
scroll to position [49, 0]
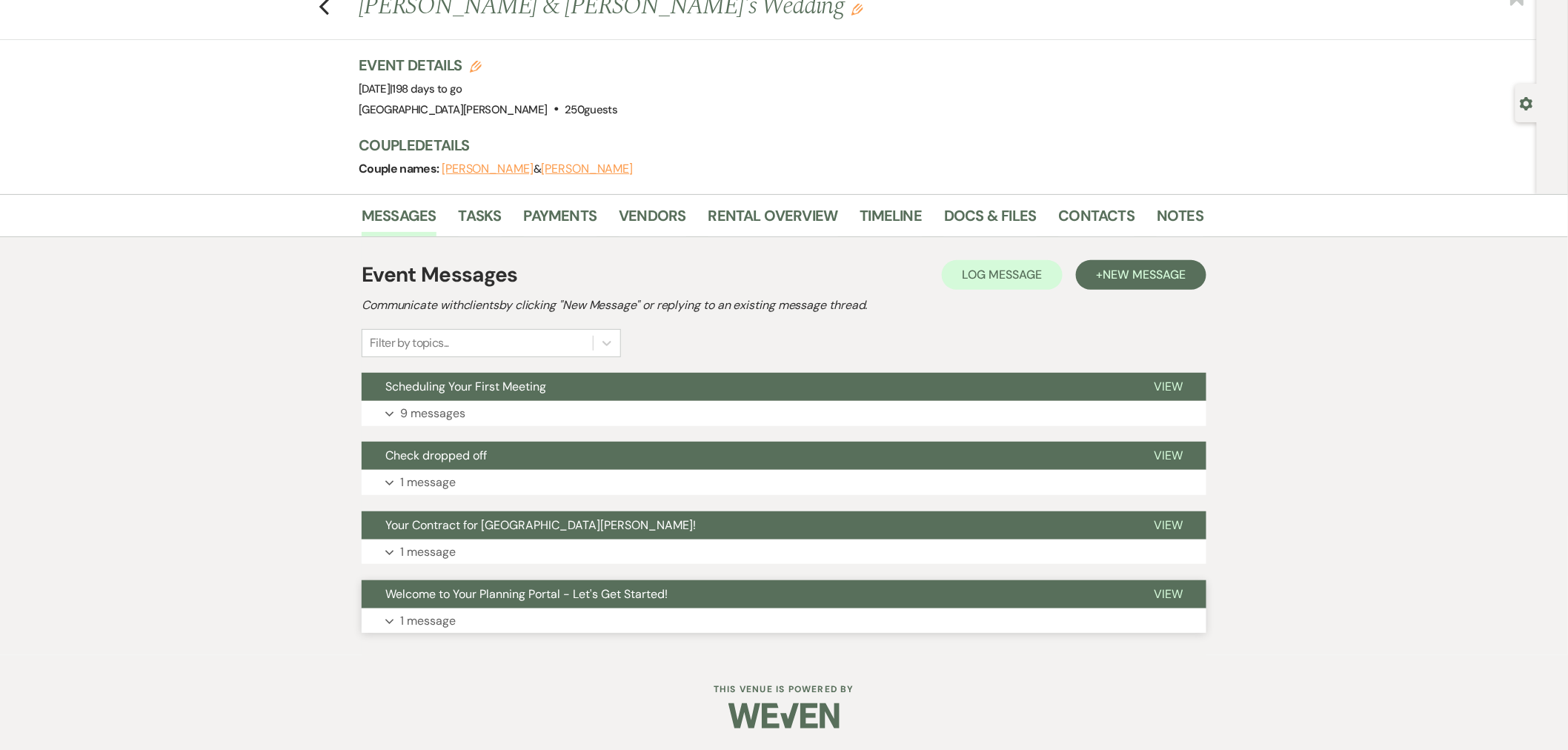
click at [493, 605] on button "Welcome to Your Planning Portal - Let's Get Started!" at bounding box center [746, 594] width 768 height 28
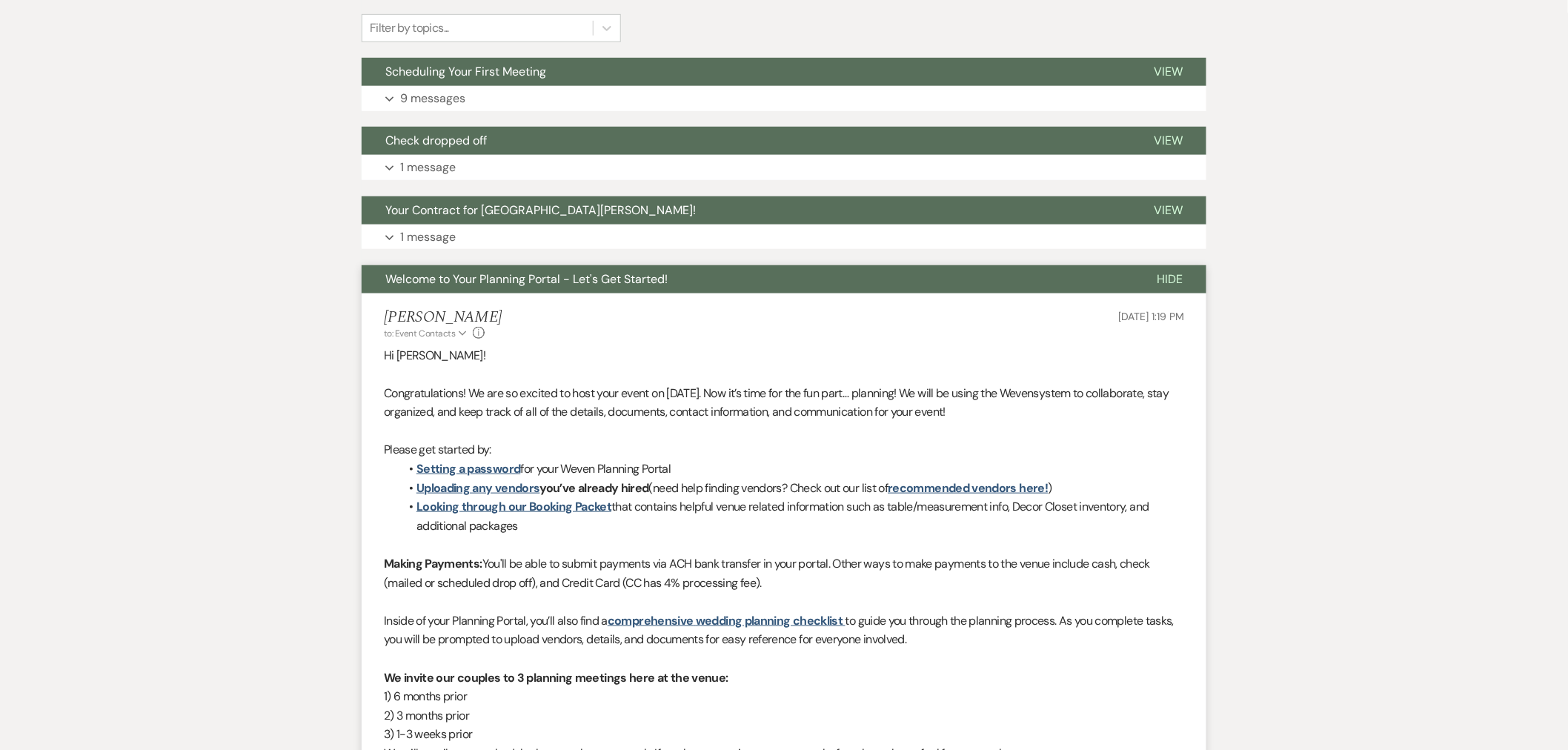
scroll to position [379, 0]
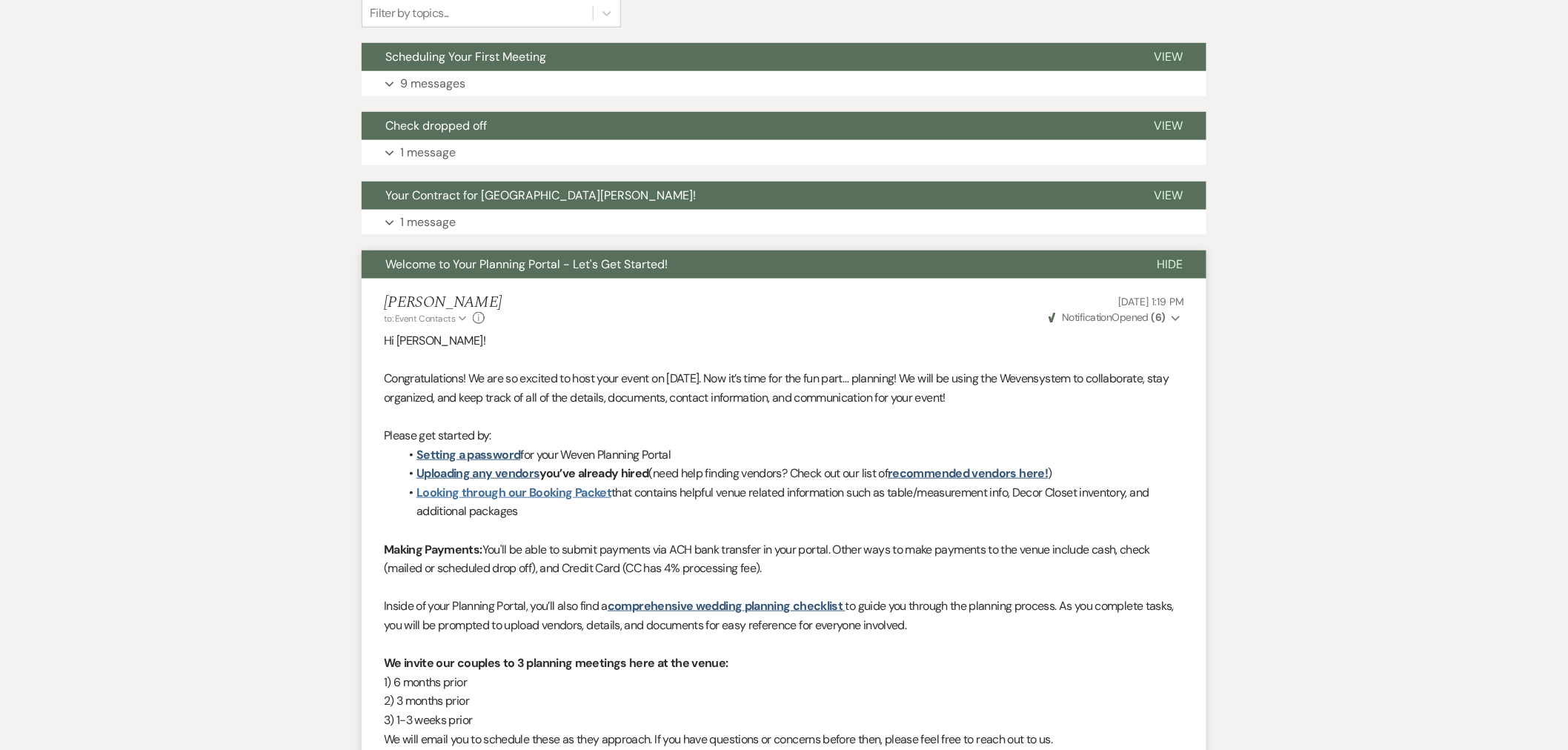
click at [583, 494] on link "Looking through our Booking Packet" at bounding box center [514, 492] width 195 height 15
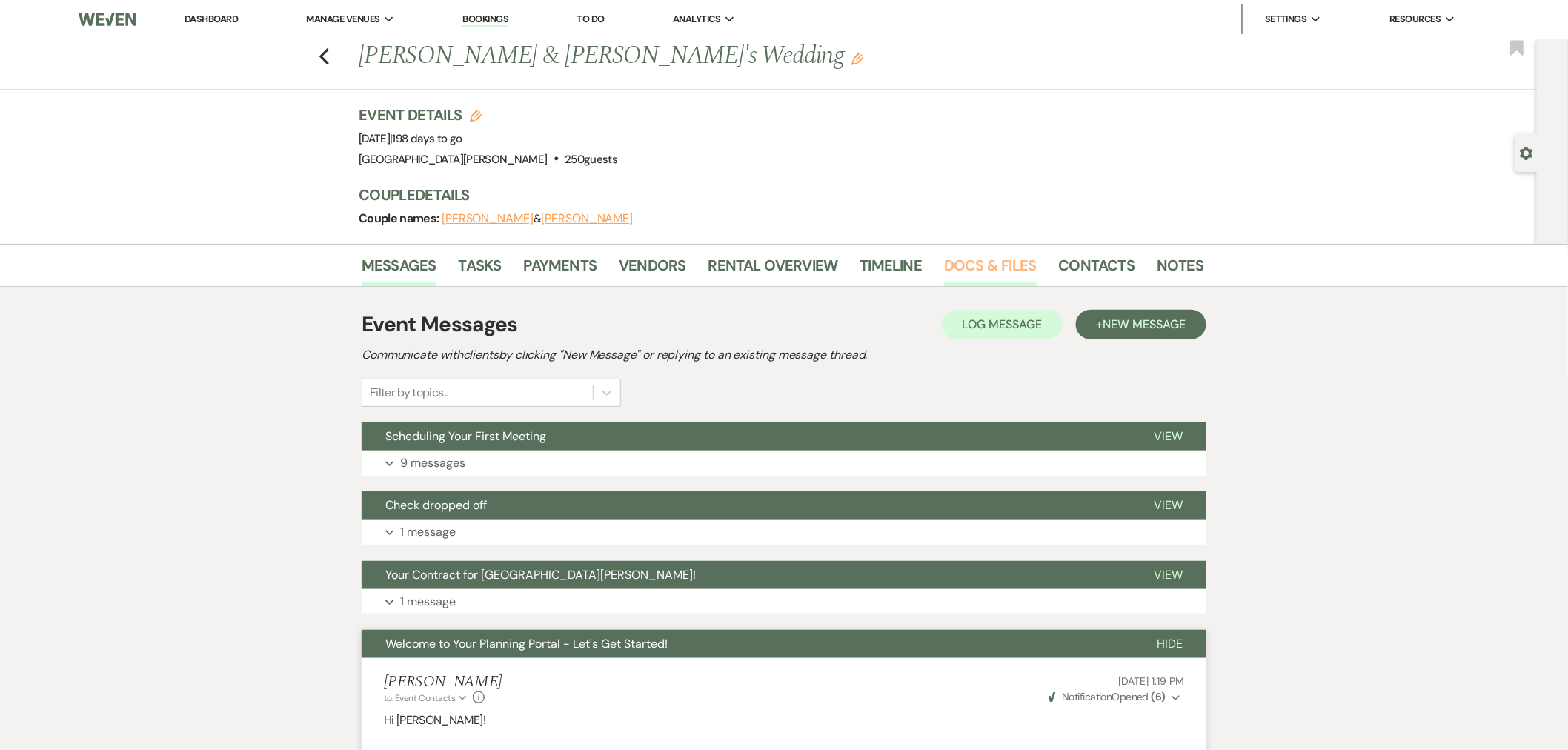
click at [964, 265] on link "Docs & Files" at bounding box center [990, 270] width 92 height 32
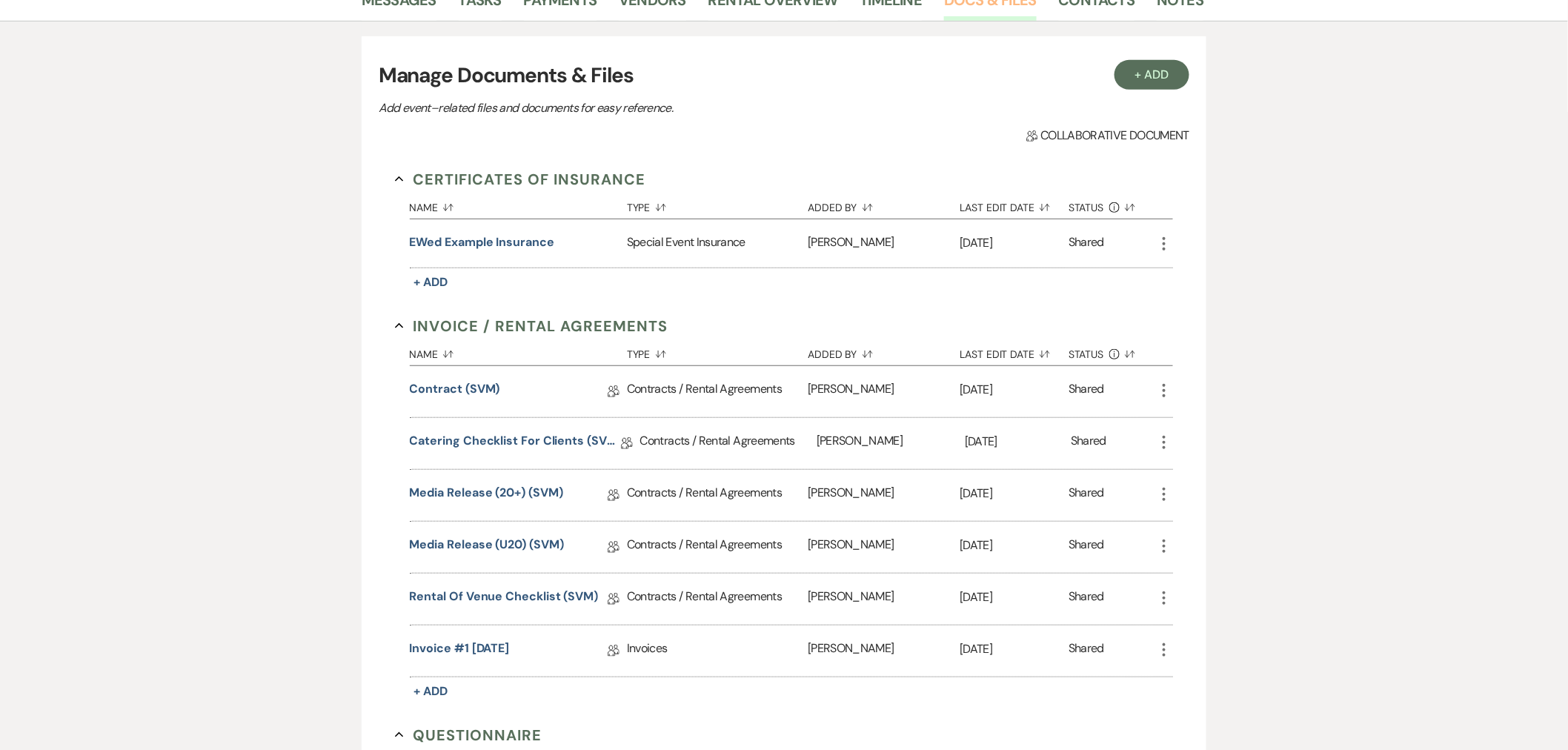
scroll to position [411, 0]
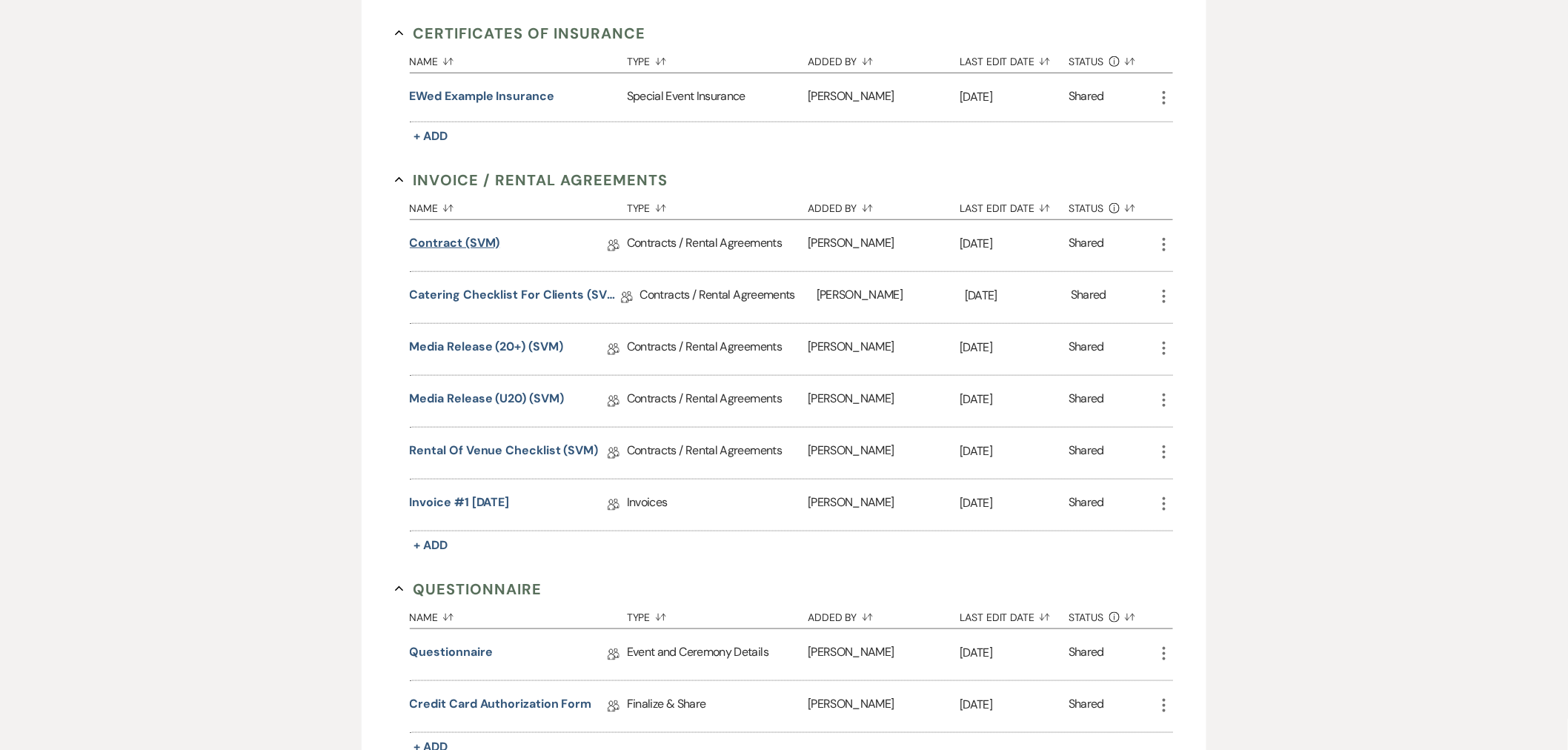
click at [435, 242] on link "Contract (SVM)" at bounding box center [455, 245] width 90 height 23
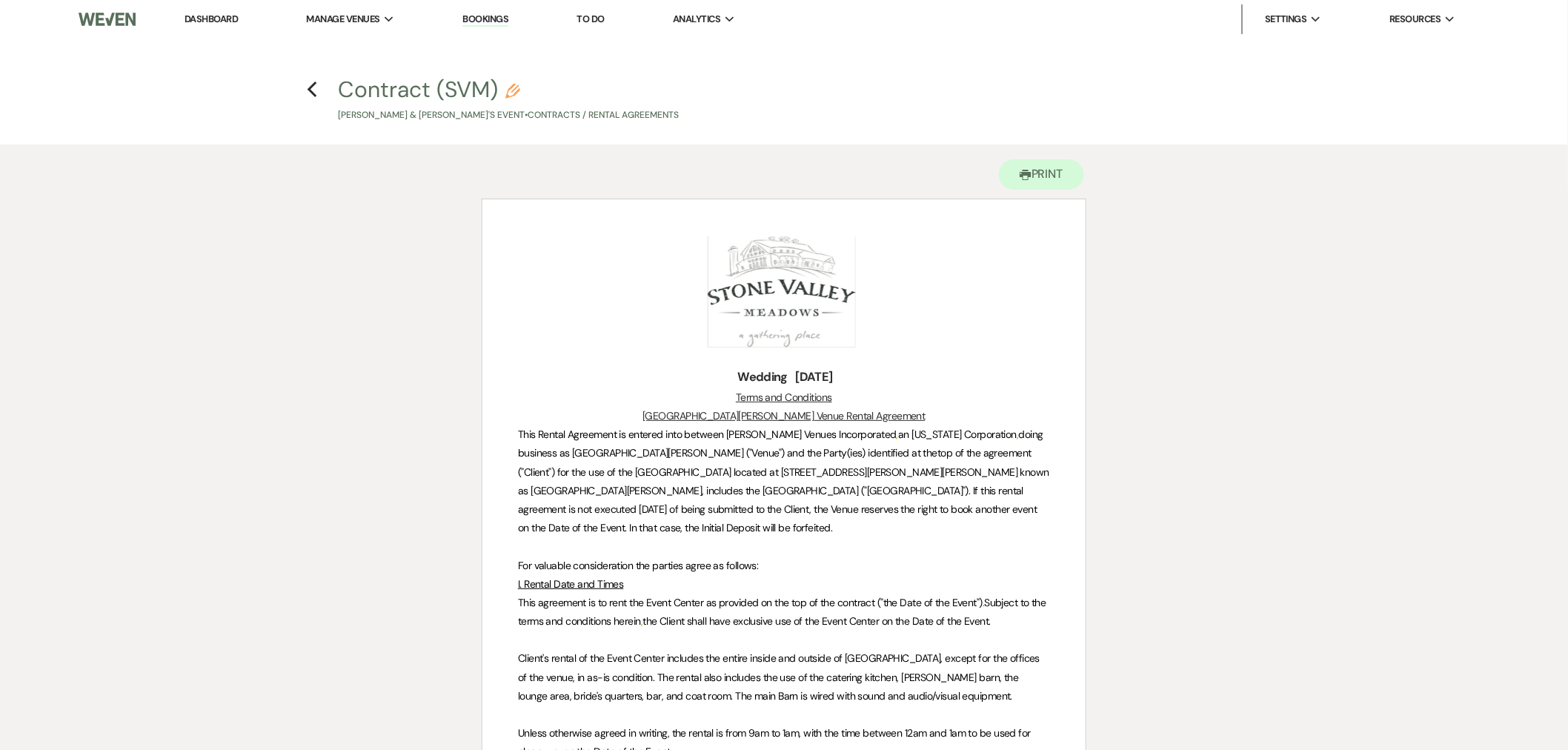
scroll to position [1381, 0]
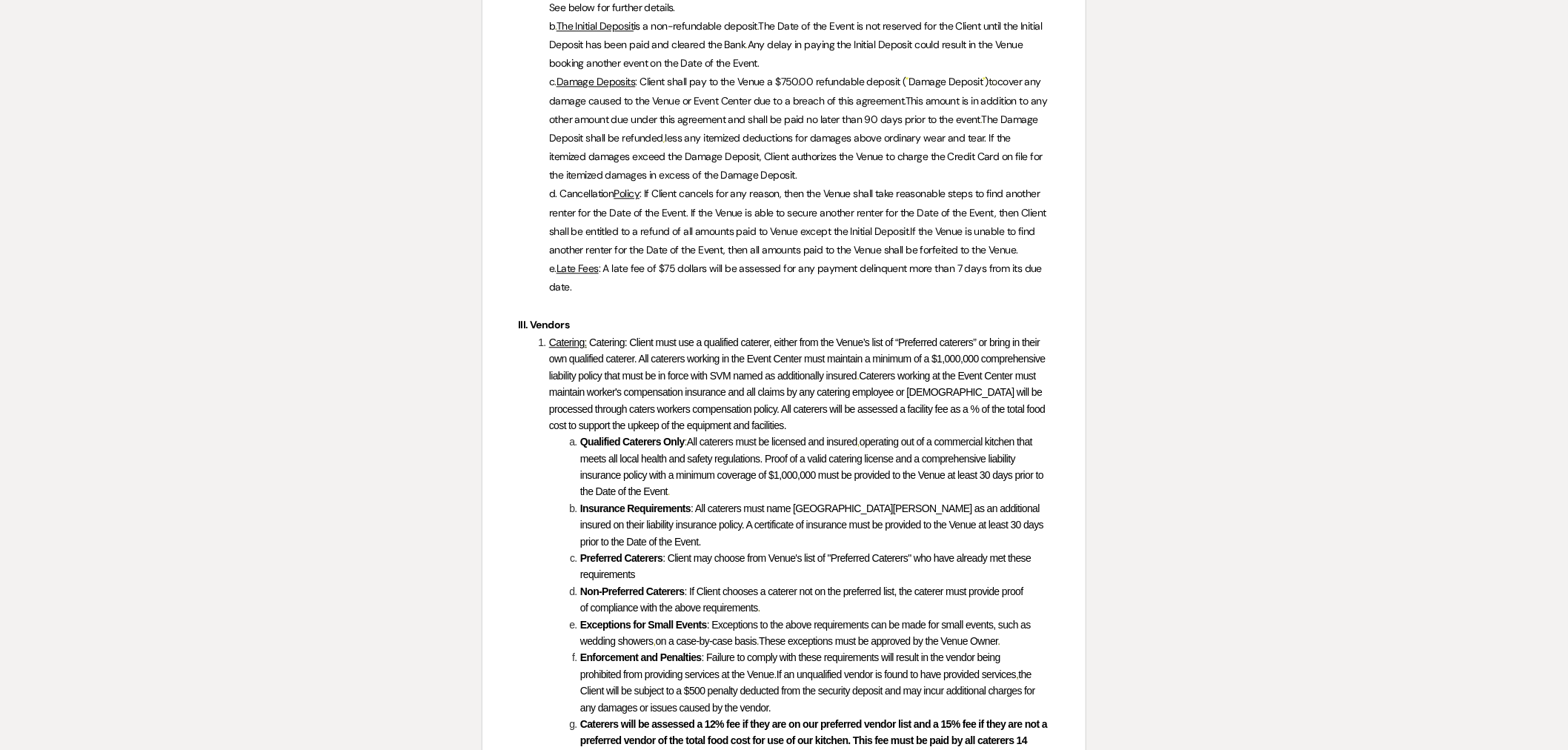
drag, startPoint x: 673, startPoint y: 475, endPoint x: 879, endPoint y: 487, distance: 206.3
click at [879, 487] on li "Qualified Caterers Only : All caterers must be licensed and insured , operating…" at bounding box center [791, 467] width 516 height 67
click at [845, 485] on li "Qualified Caterers Only : All caterers must be licensed and insured , operating…" at bounding box center [791, 467] width 516 height 67
drag, startPoint x: 759, startPoint y: 454, endPoint x: 765, endPoint y: 484, distance: 30.6
click at [765, 484] on li "Qualified Caterers Only : All caterers must be licensed and insured , operating…" at bounding box center [791, 467] width 516 height 67
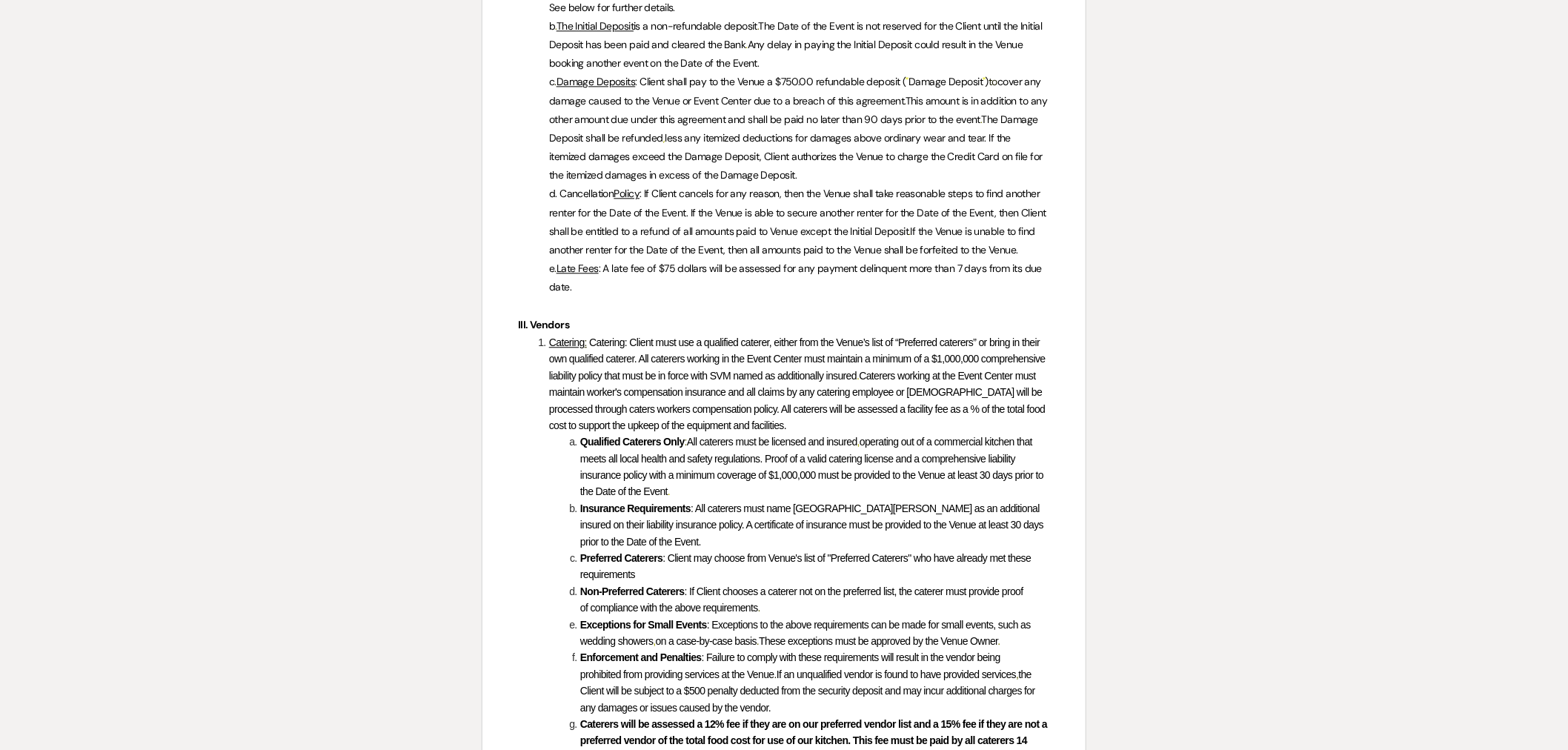
click at [683, 516] on li "Insurance Requirements : All caterers must name [GEOGRAPHIC_DATA][PERSON_NAME] …" at bounding box center [791, 525] width 516 height 49
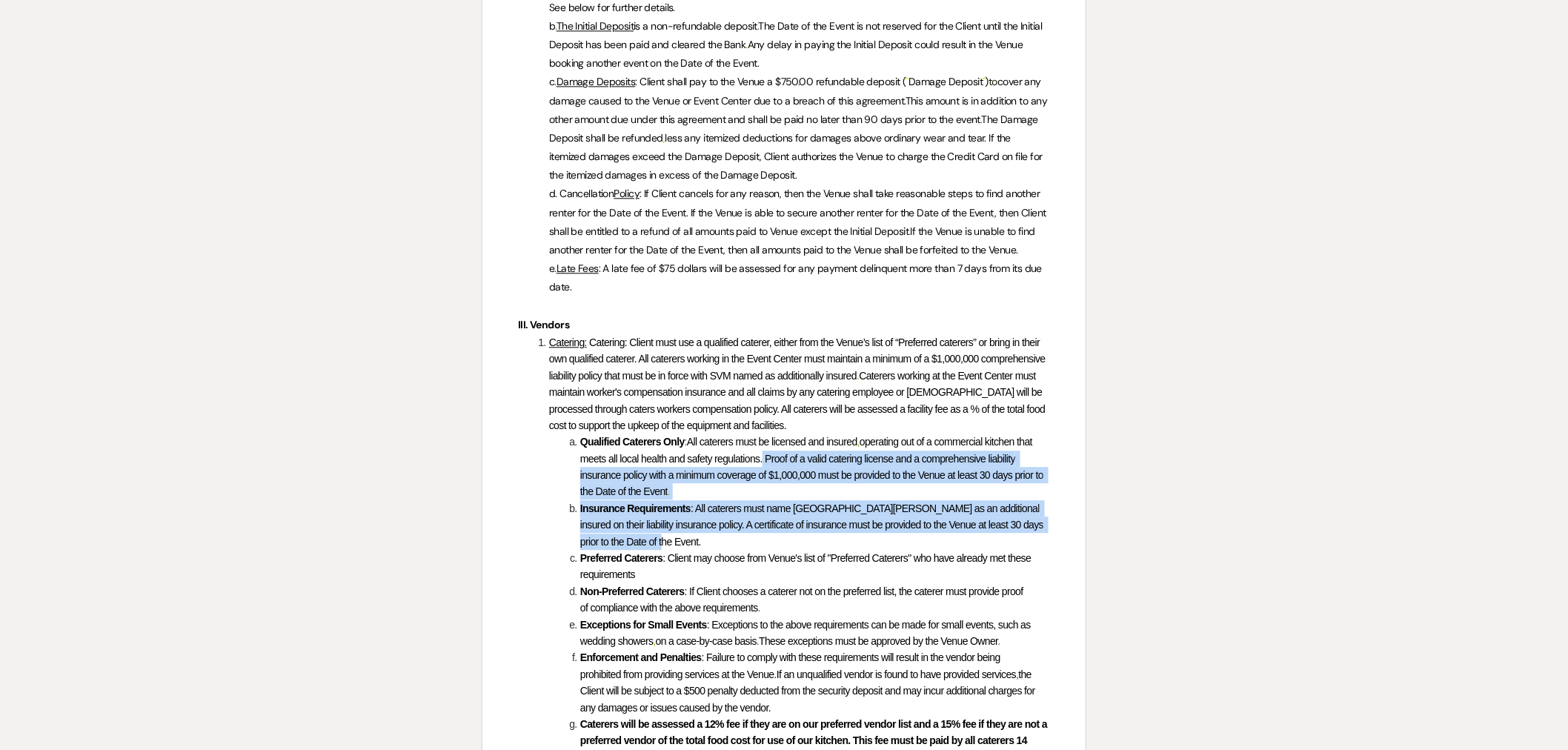
drag, startPoint x: 761, startPoint y: 457, endPoint x: 763, endPoint y: 532, distance: 75.0
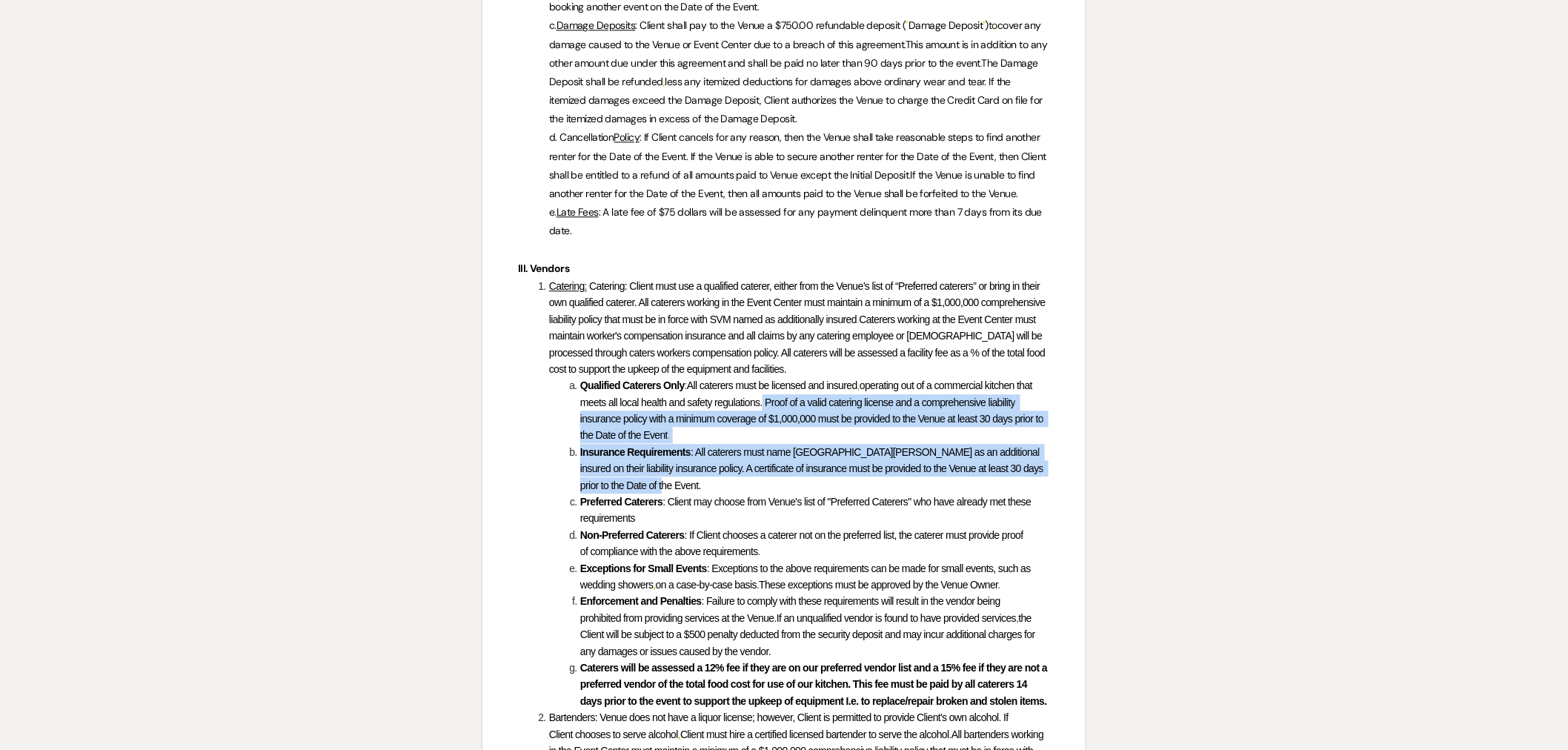
scroll to position [1463, 0]
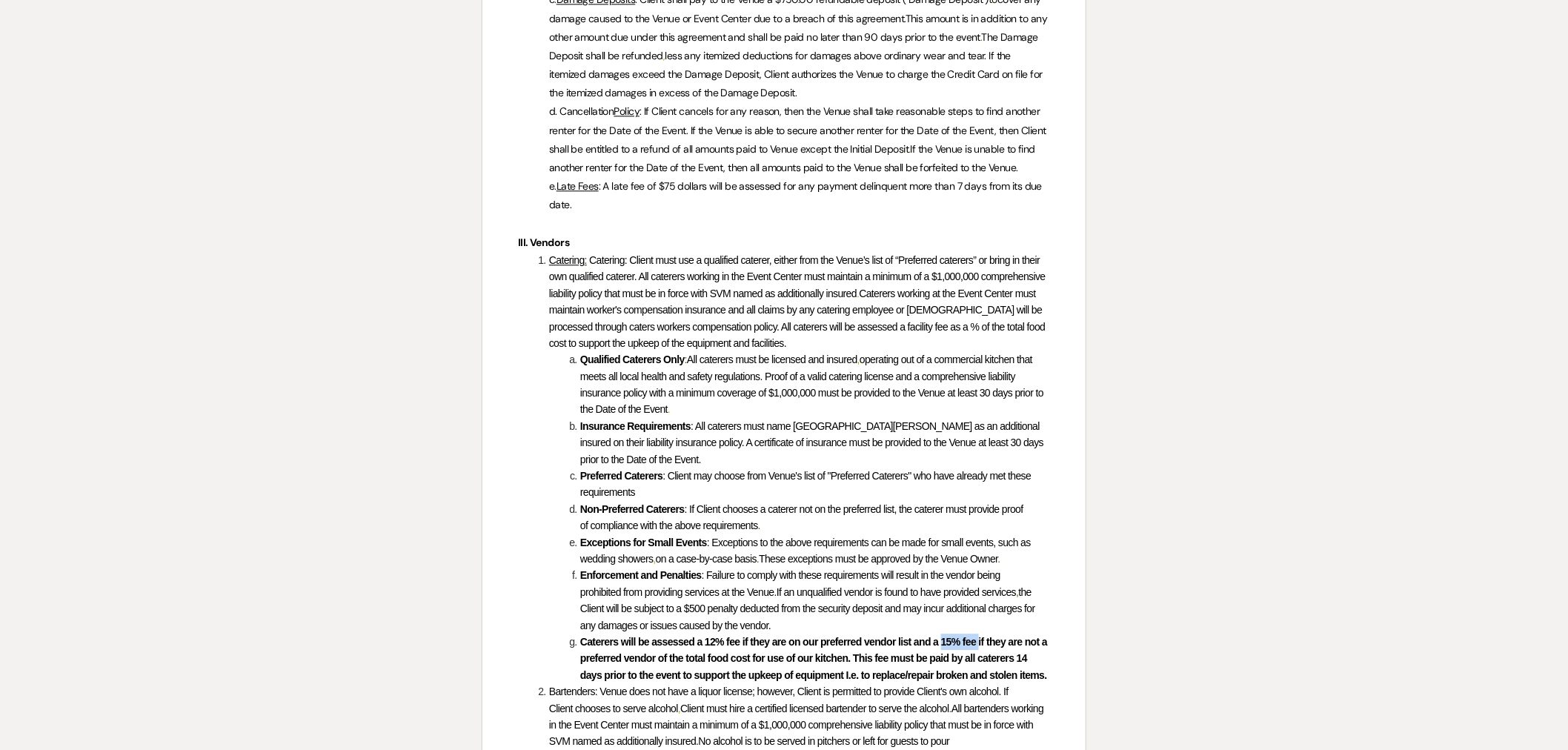
drag, startPoint x: 979, startPoint y: 642, endPoint x: 940, endPoint y: 637, distance: 39.3
click at [940, 637] on strong "Caterers will be assessed a 12% fee if they are on our preferred vendor list an…" at bounding box center [815, 658] width 469 height 45
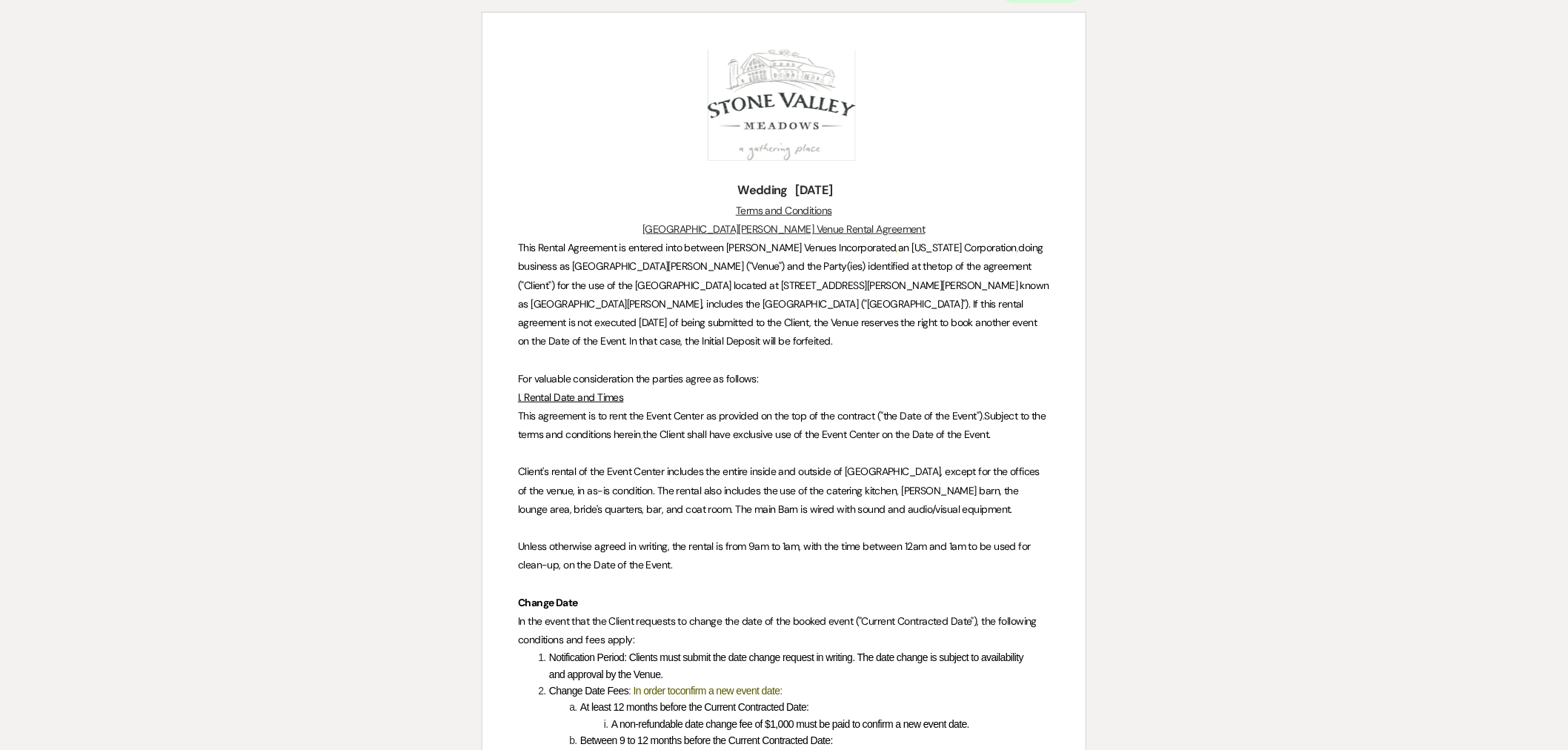
scroll to position [0, 0]
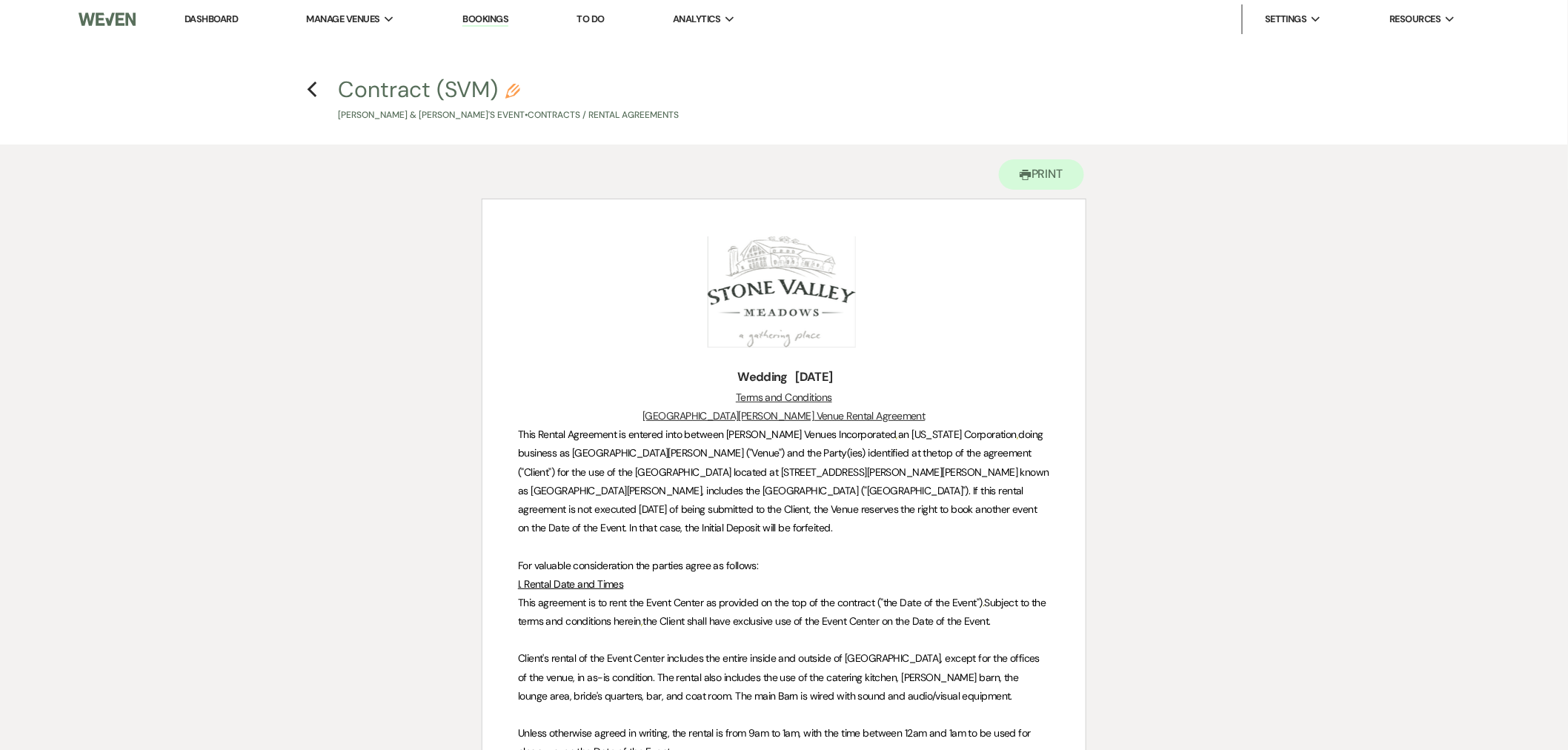
click at [318, 87] on h4 "Previous Contract (SVM) Pencil [PERSON_NAME] & [PERSON_NAME]'s Event • Contract…" at bounding box center [784, 98] width 1067 height 48
click at [320, 94] on h4 "Previous Contract (SVM) Pencil [PERSON_NAME] & [PERSON_NAME]'s Event • Contract…" at bounding box center [784, 98] width 1067 height 48
click at [313, 94] on use "button" at bounding box center [312, 89] width 9 height 16
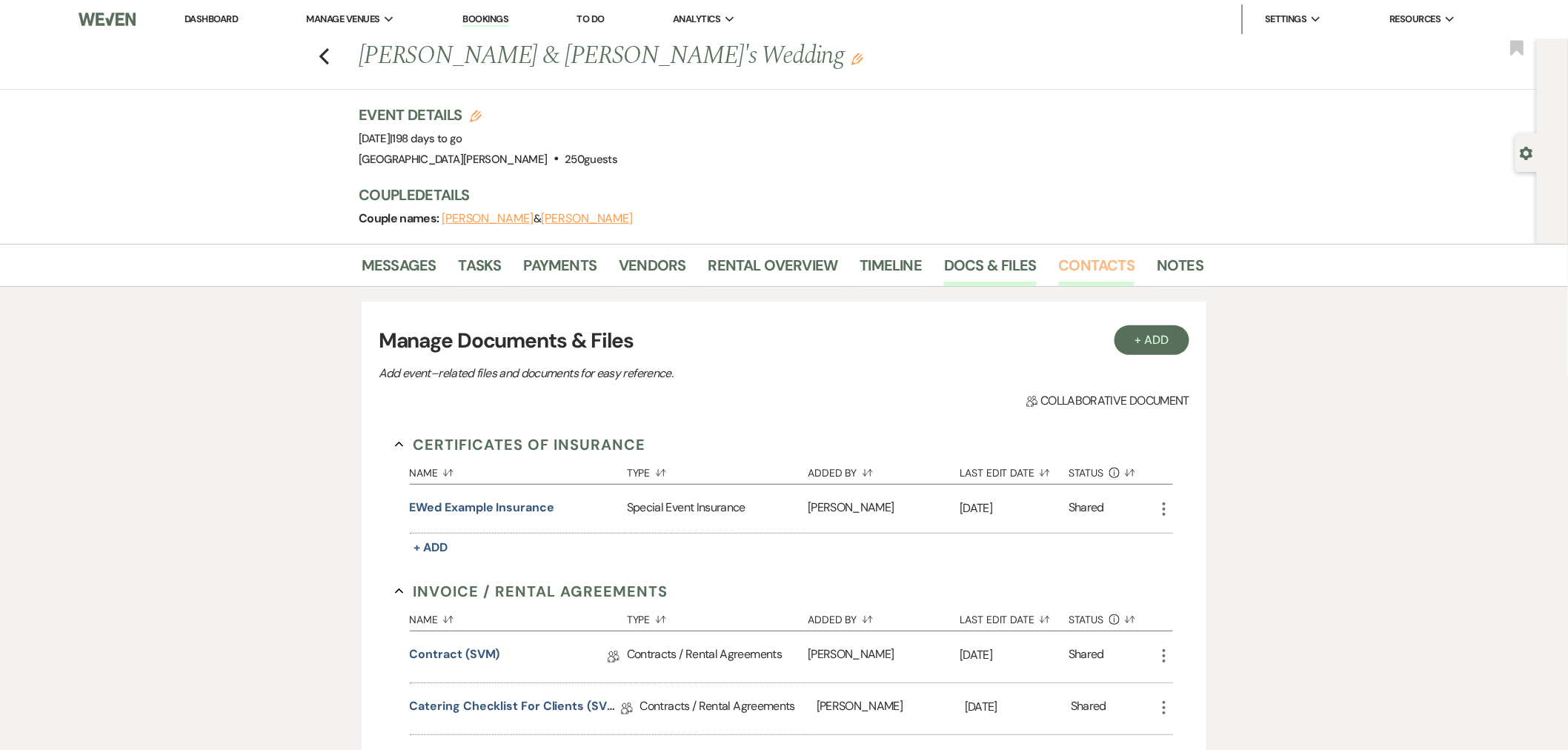
click at [1077, 272] on link "Contacts" at bounding box center [1097, 270] width 76 height 32
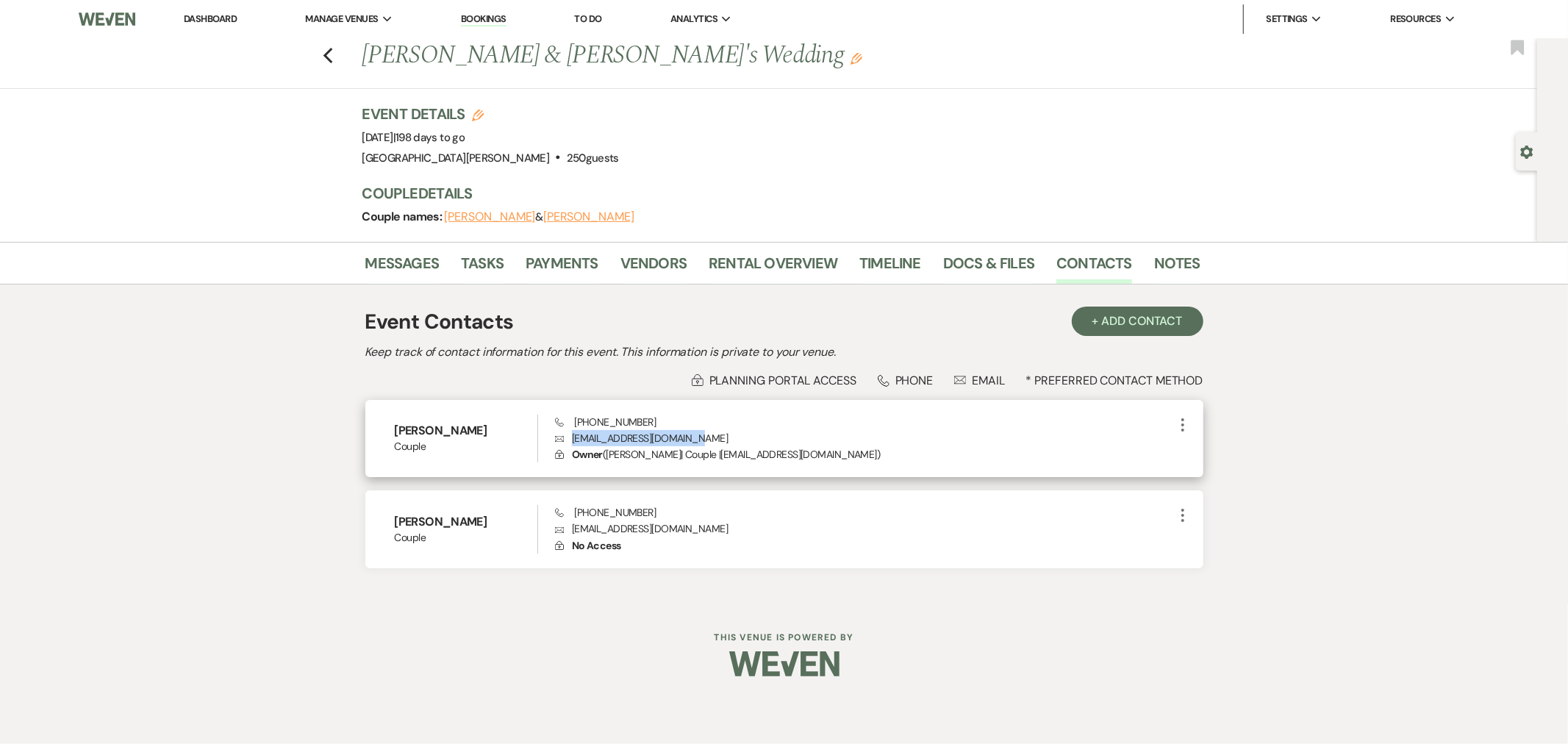
drag, startPoint x: 689, startPoint y: 438, endPoint x: 573, endPoint y: 437, distance: 116.0
click at [573, 437] on p "Envelope [EMAIL_ADDRESS][DOMAIN_NAME]" at bounding box center [864, 438] width 618 height 16
copy p "[EMAIL_ADDRESS][DOMAIN_NAME]"
click at [383, 259] on link "Messages" at bounding box center [402, 267] width 75 height 32
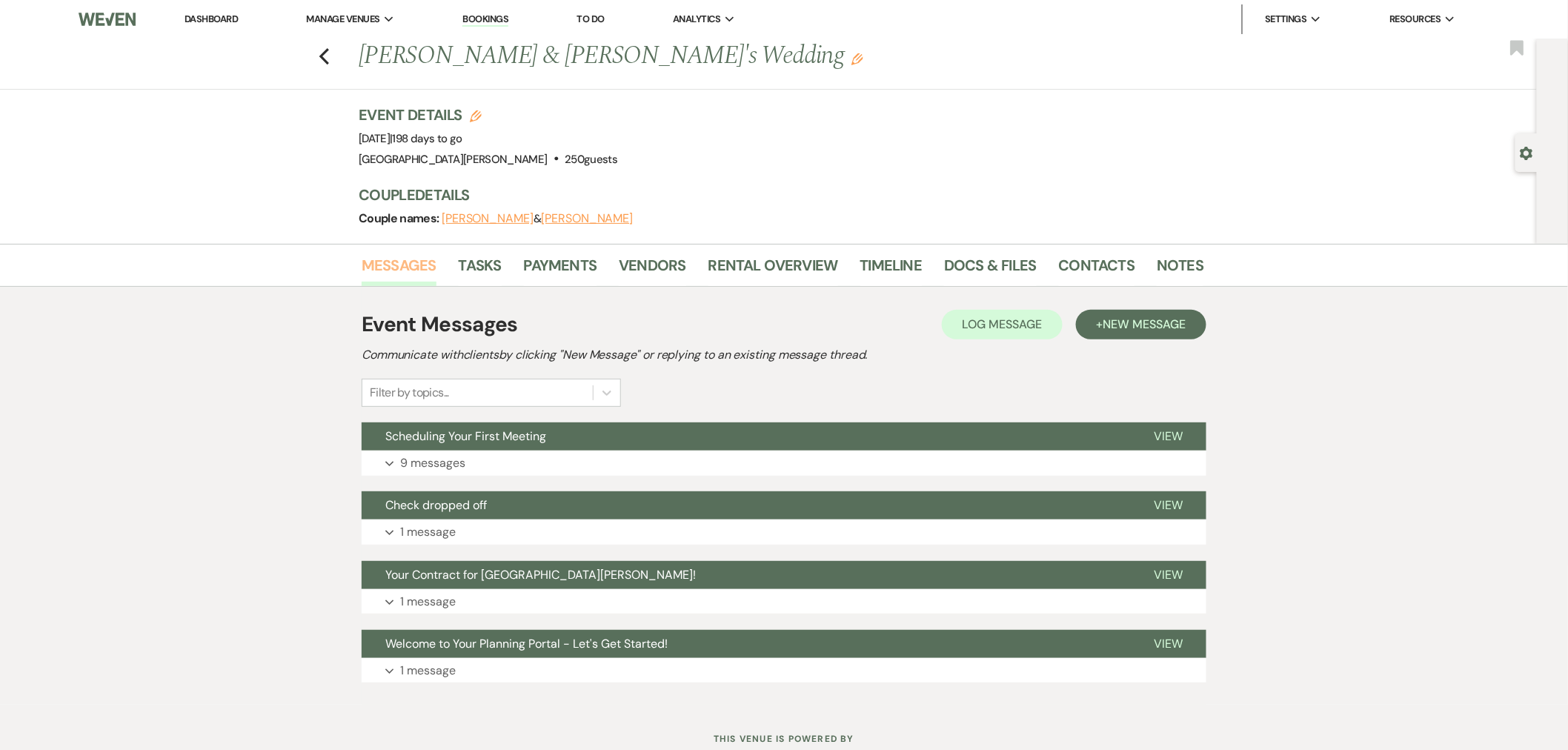
scroll to position [49, 0]
